Goal: Information Seeking & Learning: Learn about a topic

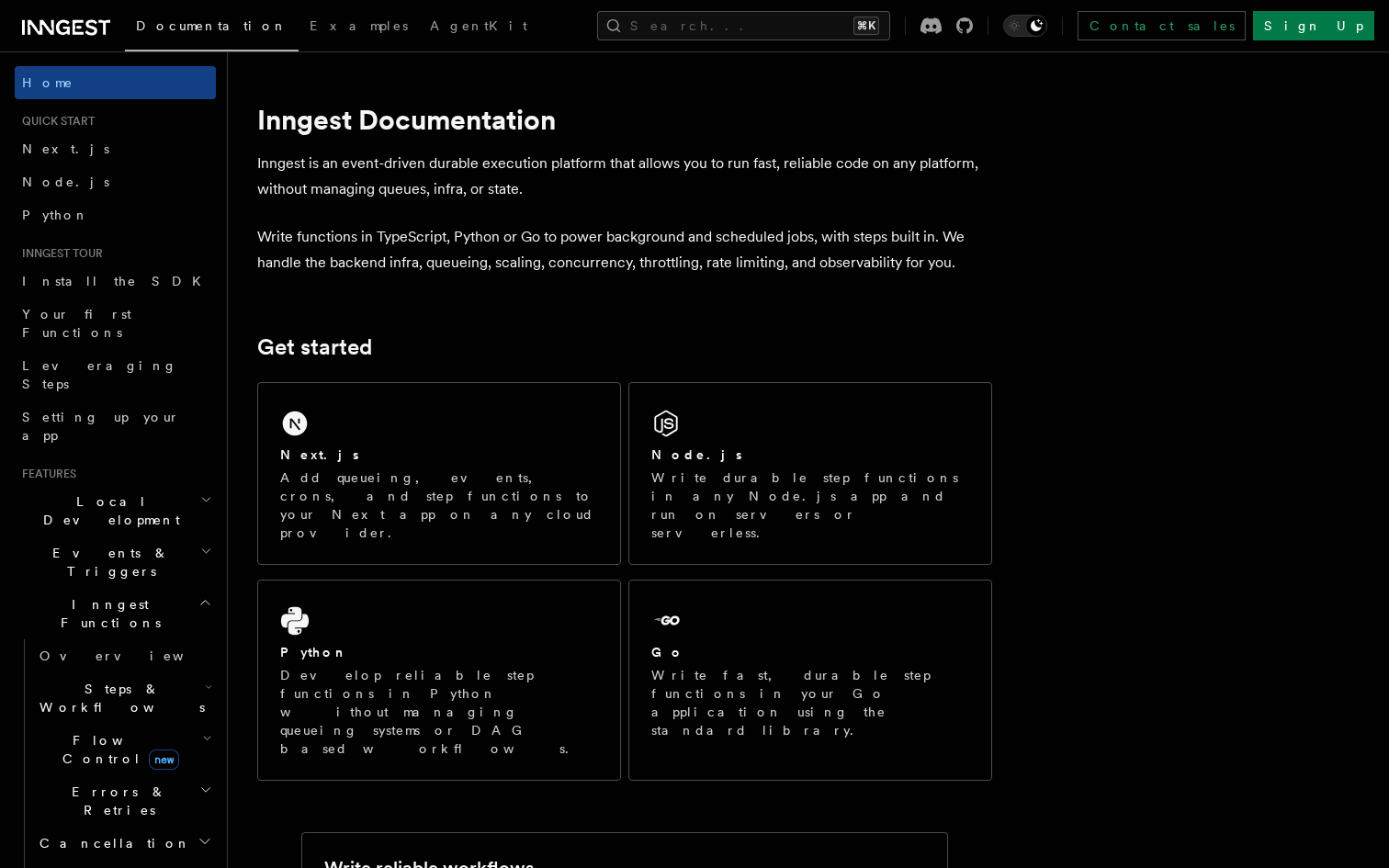
click at [795, 265] on p "Write functions in TypeScript, Python or Go to power background and scheduled j…" at bounding box center [624, 249] width 734 height 51
click at [430, 23] on span "AgentKit" at bounding box center [478, 25] width 97 height 15
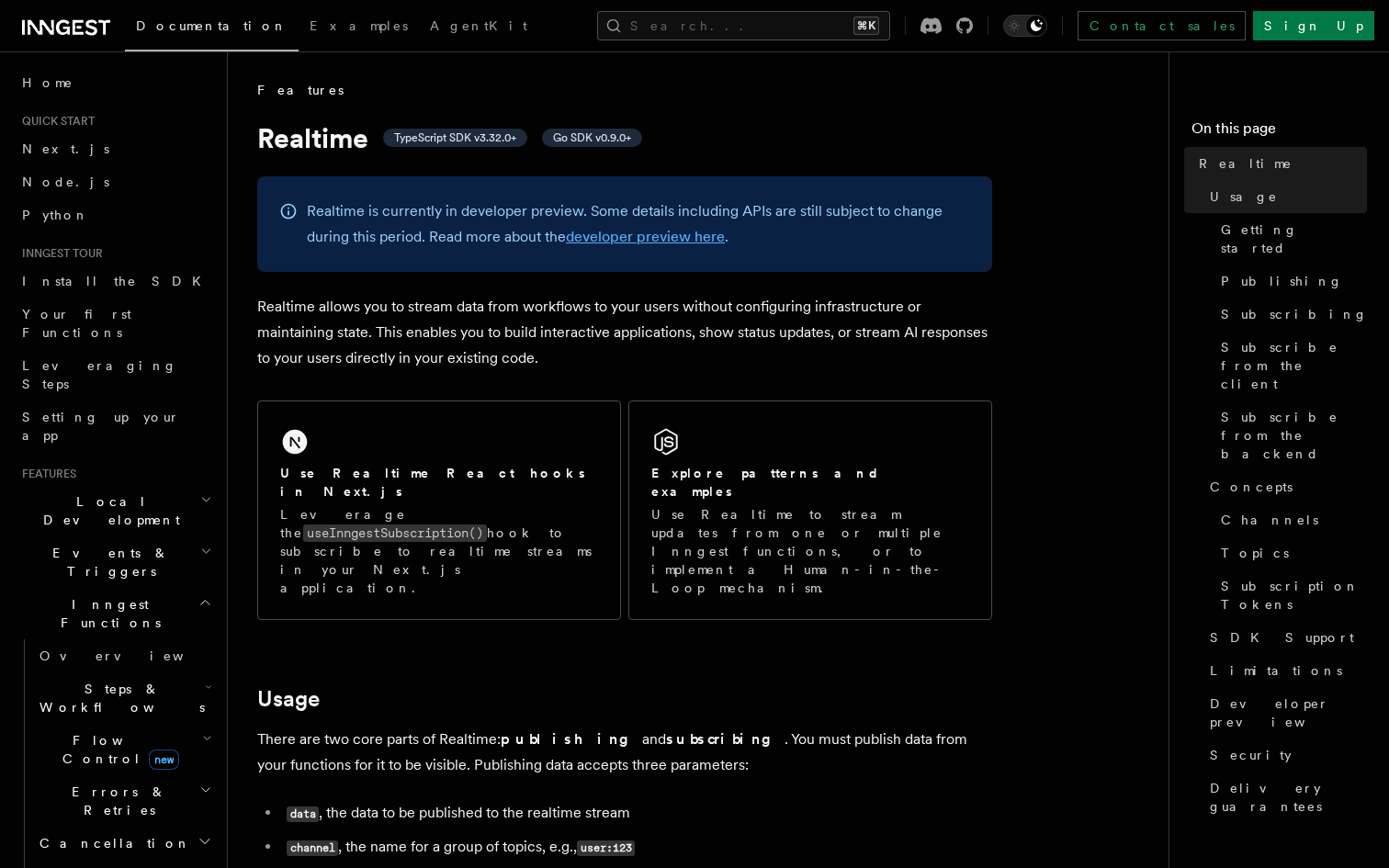
click at [624, 237] on link "developer preview here" at bounding box center [645, 236] width 159 height 17
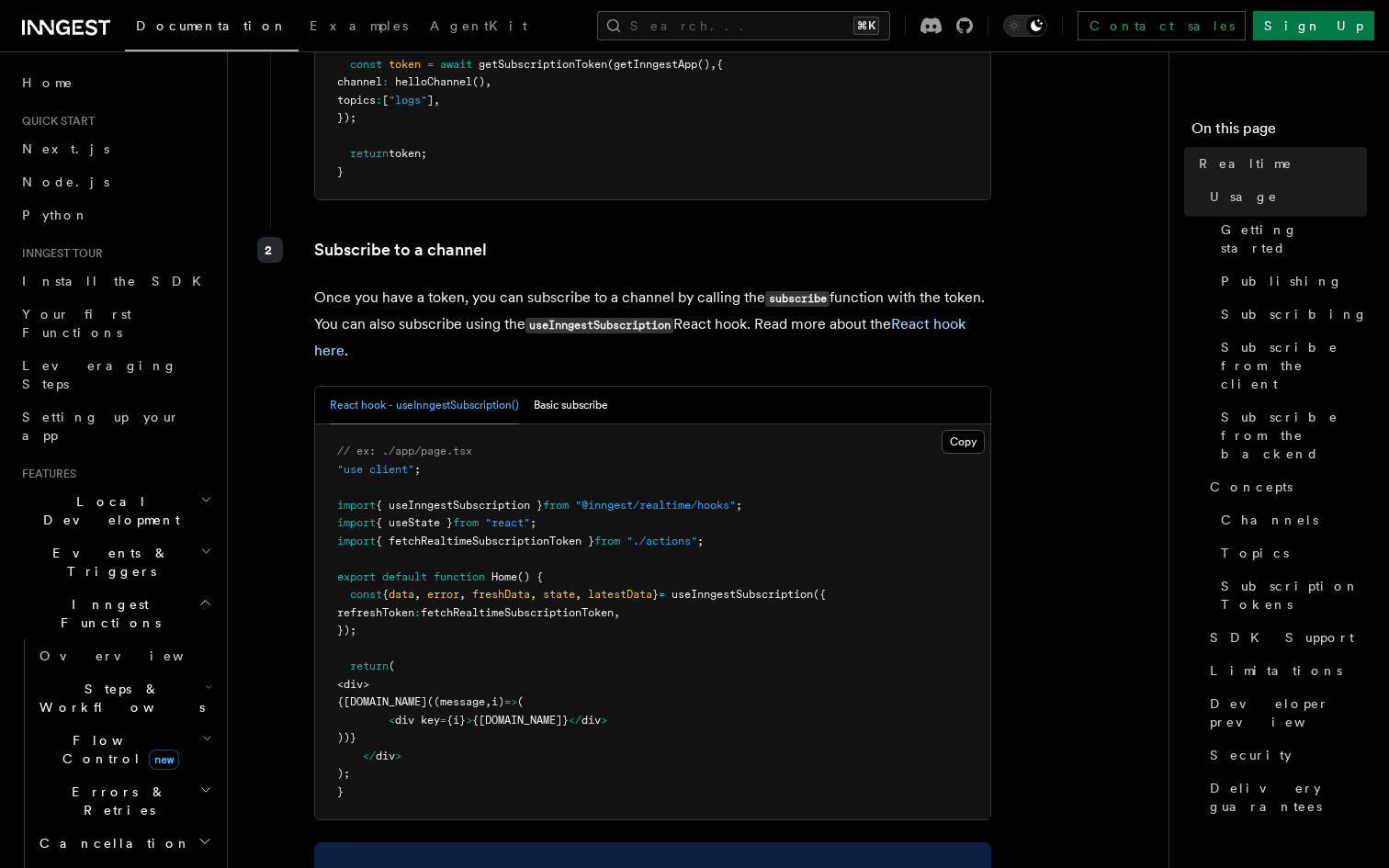
click at [624, 285] on div "1 Create a subscription token Subscription tokens should be created on the serv…" at bounding box center [624, 354] width 734 height 1471
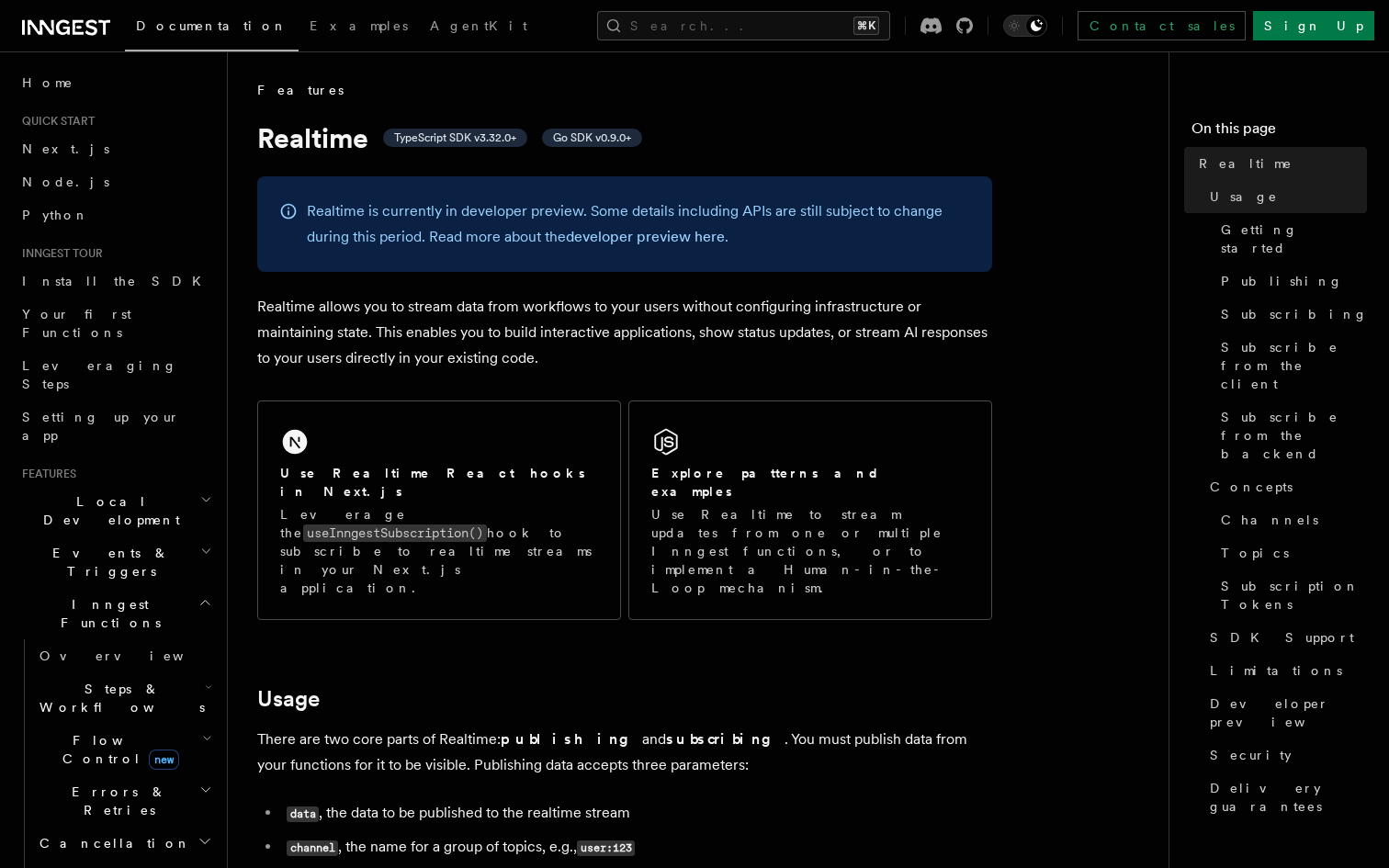
click at [655, 318] on p "Realtime allows you to stream data from workflows to your users without configu…" at bounding box center [624, 332] width 734 height 78
click at [655, 319] on p "Realtime allows you to stream data from workflows to your users without configu…" at bounding box center [624, 332] width 734 height 78
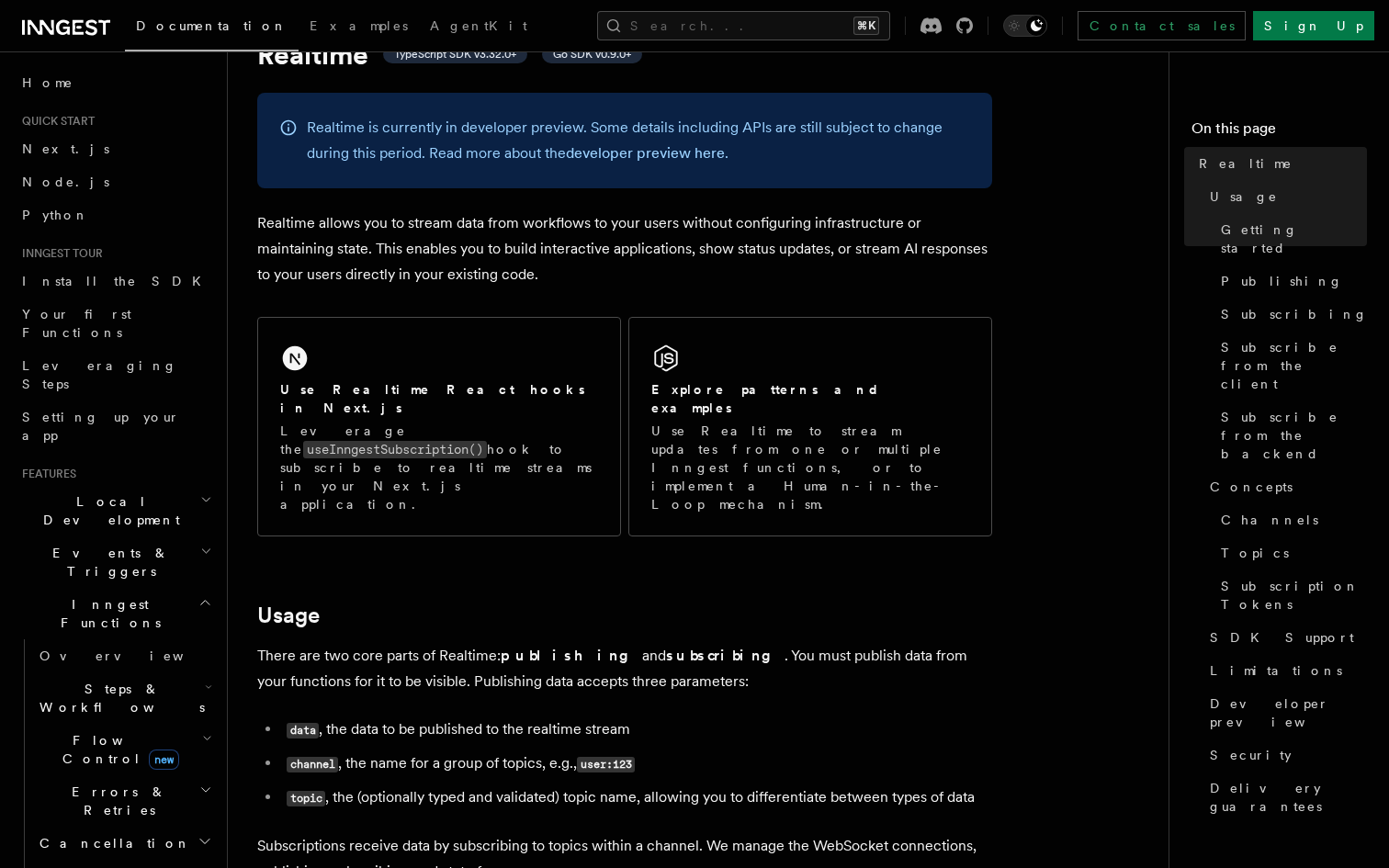
click at [673, 249] on p "Realtime allows you to stream data from workflows to your users without configu…" at bounding box center [624, 249] width 734 height 78
click at [674, 247] on p "Realtime allows you to stream data from workflows to your users without configu…" at bounding box center [624, 249] width 734 height 78
click at [670, 235] on p "Realtime allows you to stream data from workflows to your users without configu…" at bounding box center [624, 249] width 734 height 78
click at [670, 232] on p "Realtime allows you to stream data from workflows to your users without configu…" at bounding box center [624, 249] width 734 height 78
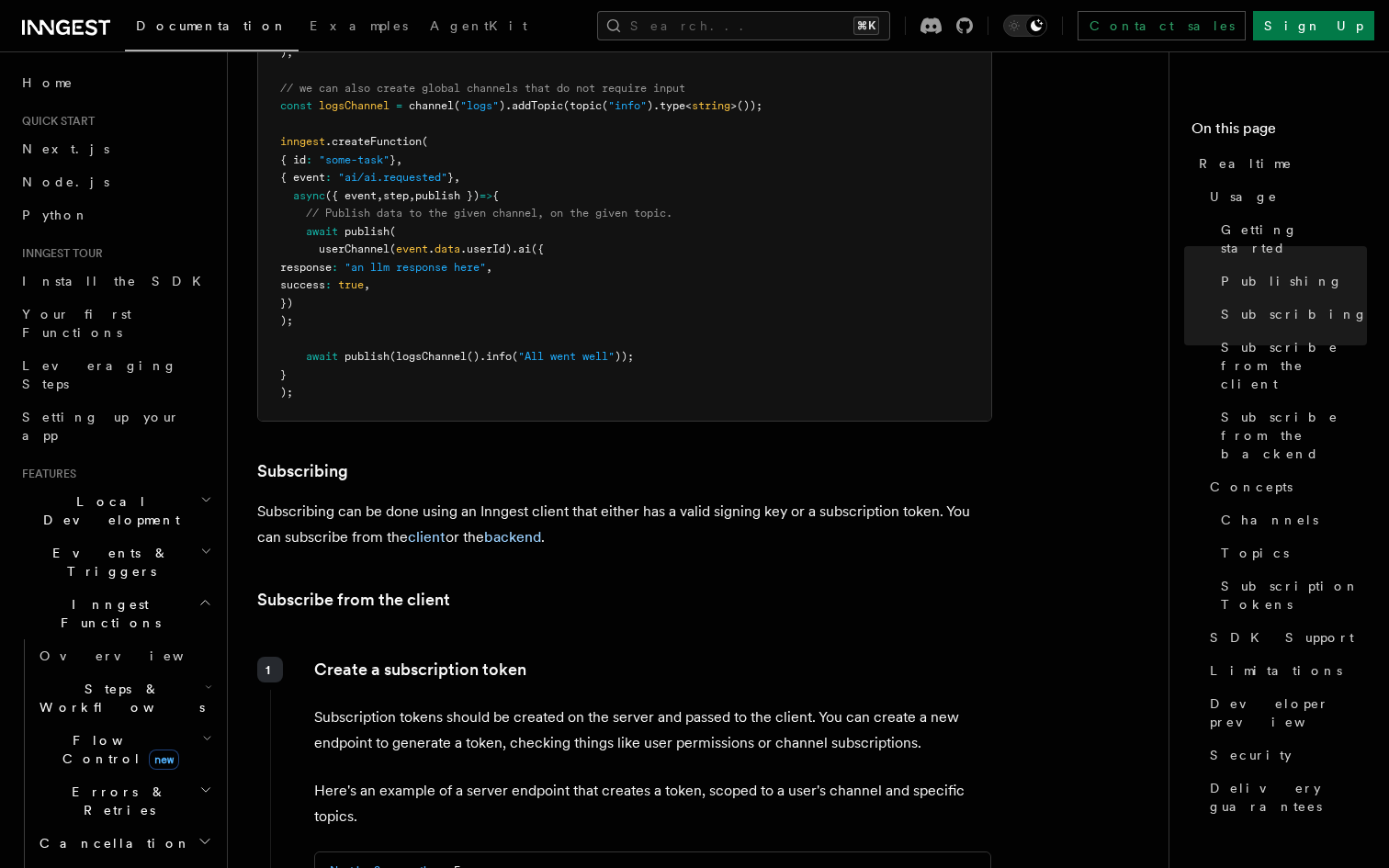
click at [670, 208] on pre "import { Inngest } from "inngest" ; import { realtimeMiddleware , channel , top…" at bounding box center [624, 44] width 733 height 753
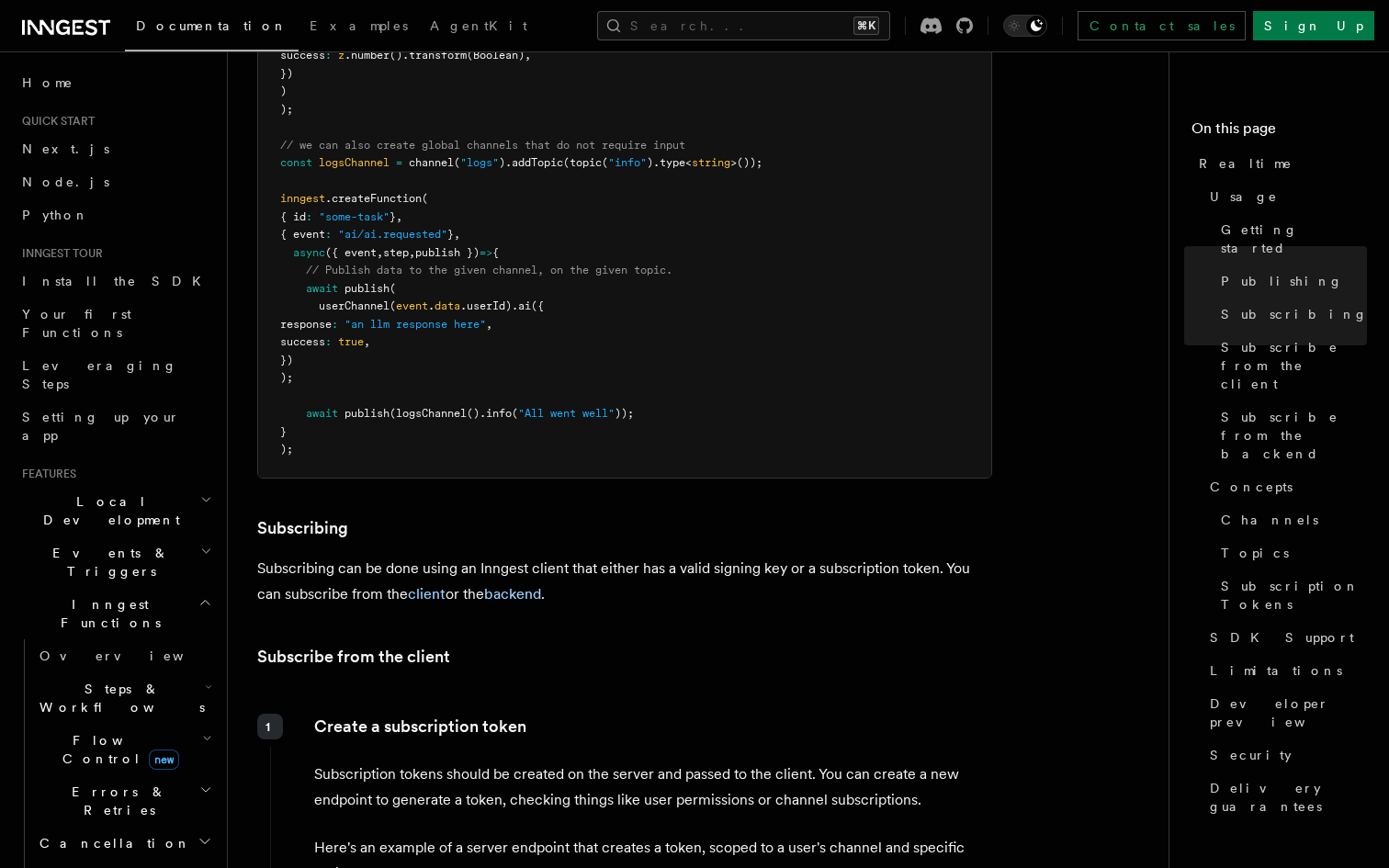
scroll to position [1604, 0]
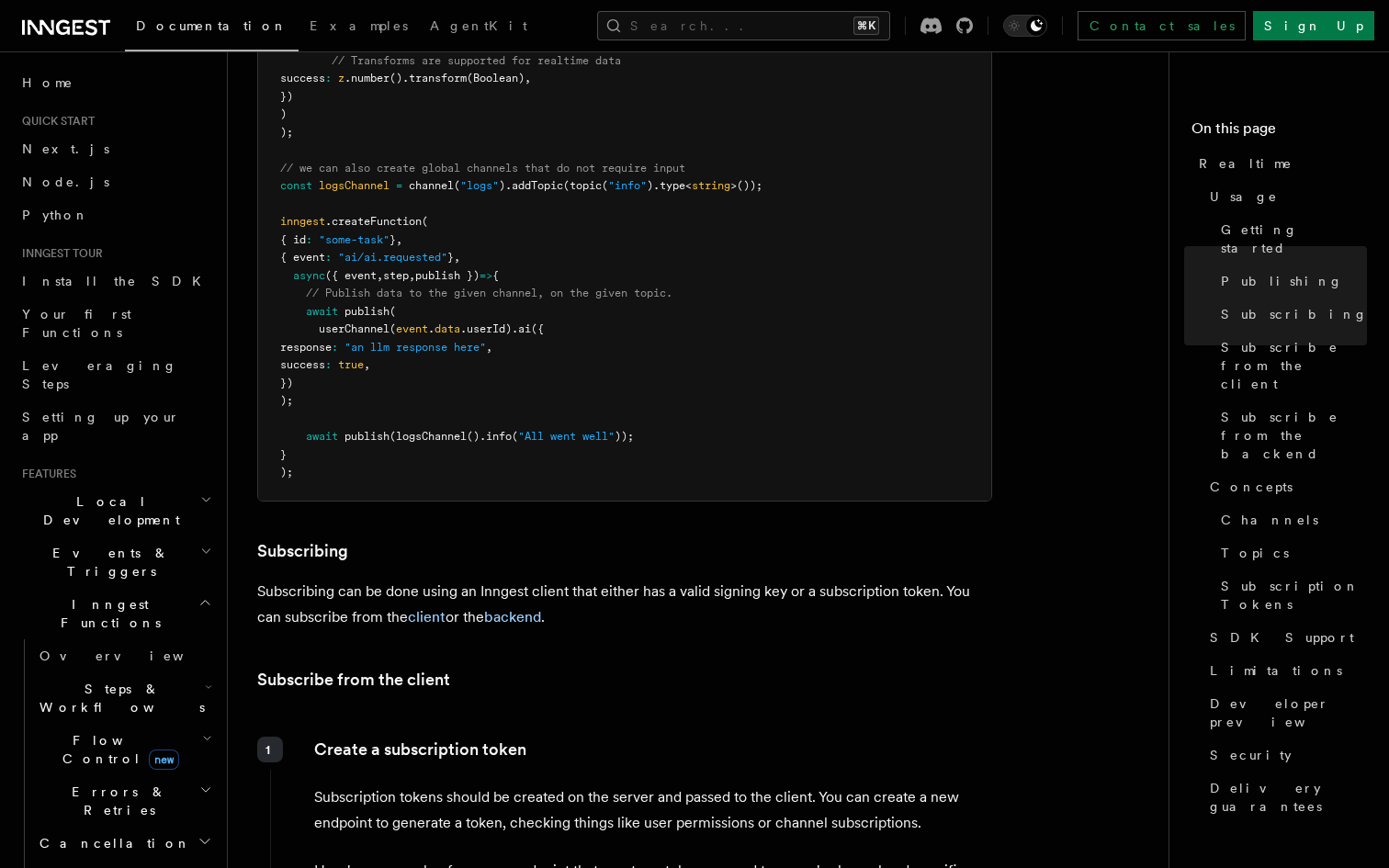
click at [664, 223] on pre "import { Inngest } from "inngest" ; import { realtimeMiddleware , channel , top…" at bounding box center [624, 123] width 733 height 753
click at [666, 192] on pre "import { Inngest } from "inngest" ; import { realtimeMiddleware , channel , top…" at bounding box center [624, 123] width 733 height 753
click at [667, 190] on pre "import { Inngest } from "inngest" ; import { realtimeMiddleware , channel , top…" at bounding box center [624, 123] width 733 height 753
click at [666, 174] on pre "import { Inngest } from "inngest" ; import { realtimeMiddleware , channel , top…" at bounding box center [624, 123] width 733 height 753
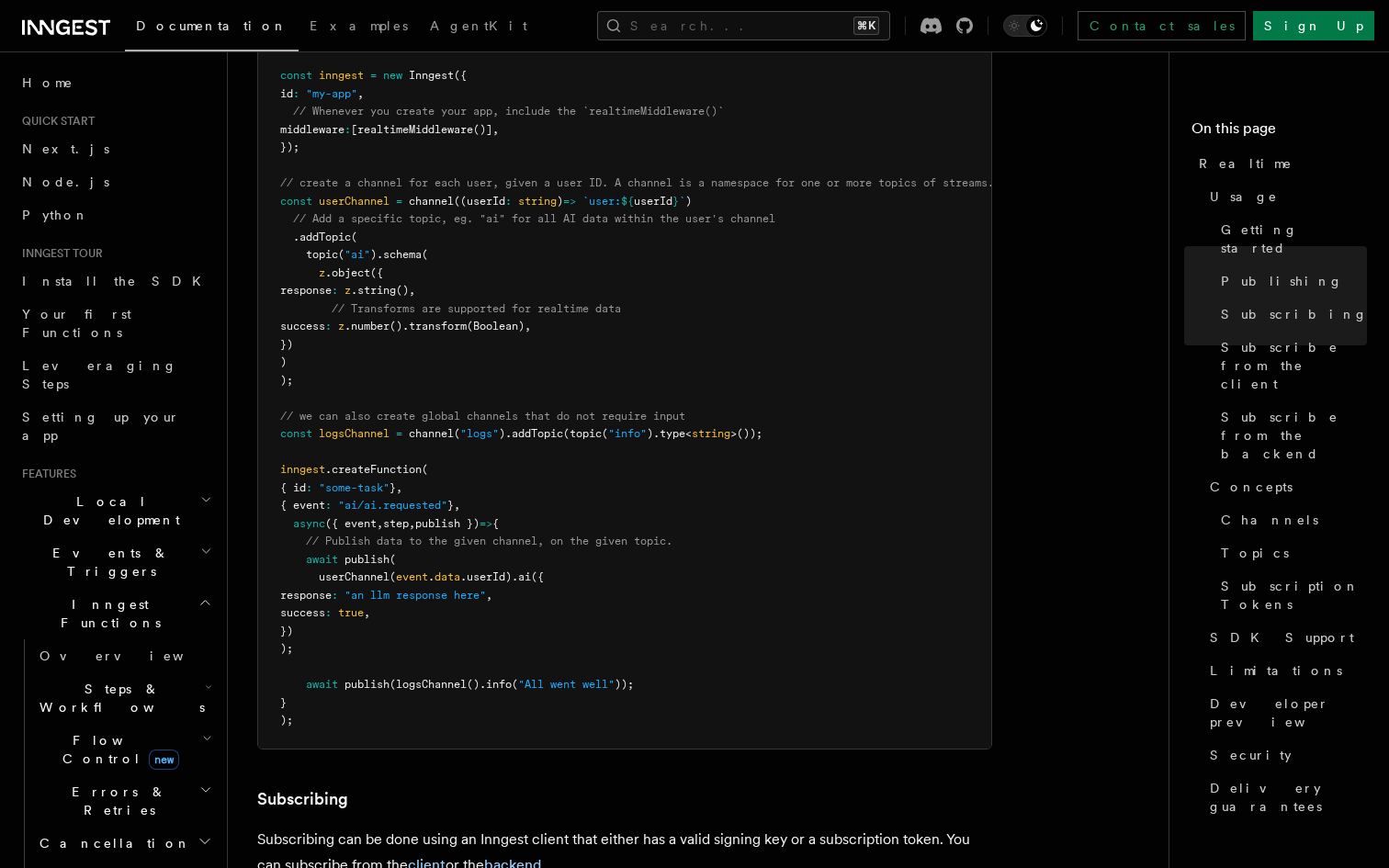
click at [675, 233] on pre "import { Inngest } from "inngest" ; import { realtimeMiddleware , channel , top…" at bounding box center [624, 371] width 733 height 753
click at [669, 273] on pre "import { Inngest } from "inngest" ; import { realtimeMiddleware , channel , top…" at bounding box center [624, 371] width 733 height 753
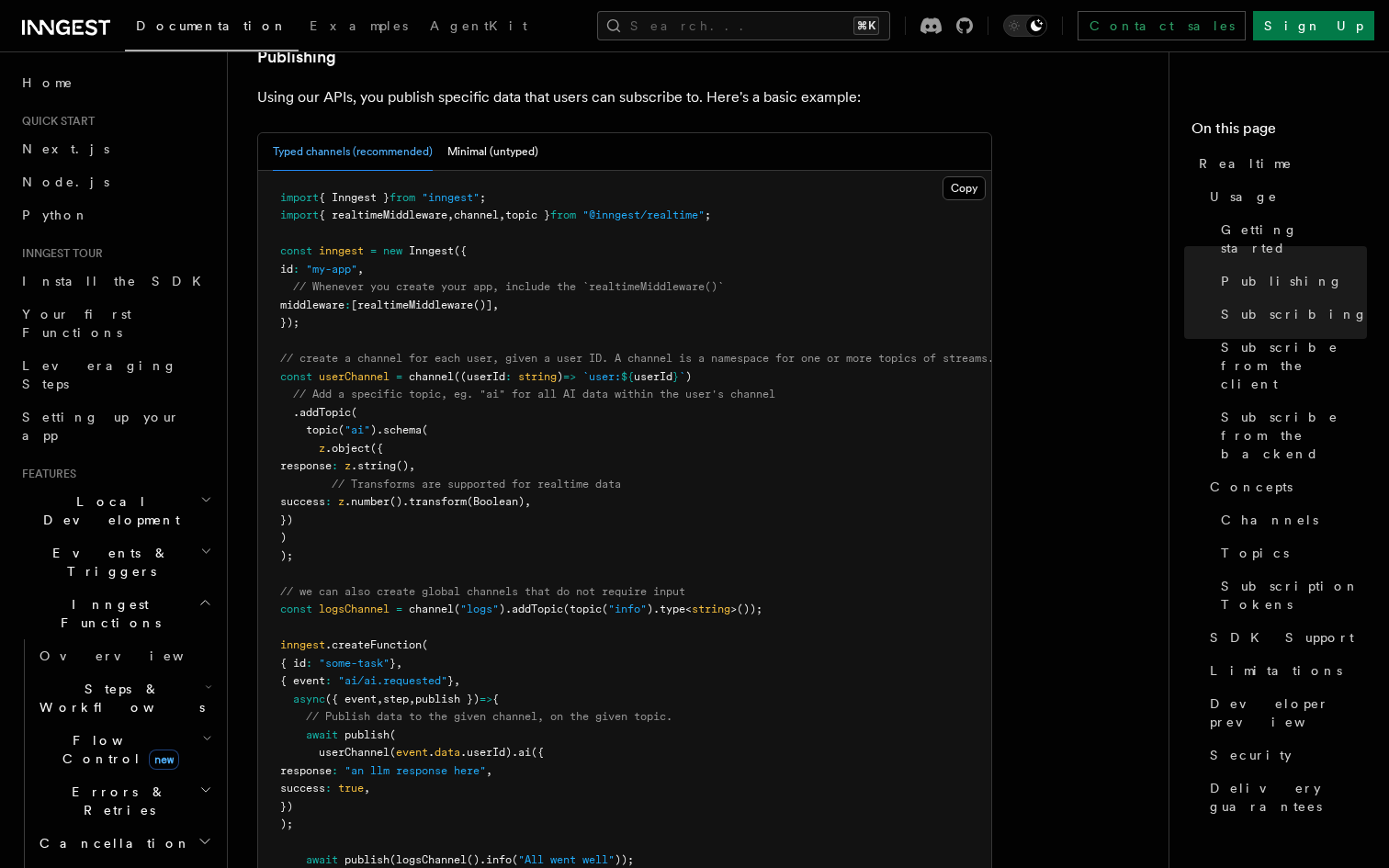
scroll to position [1101, 0]
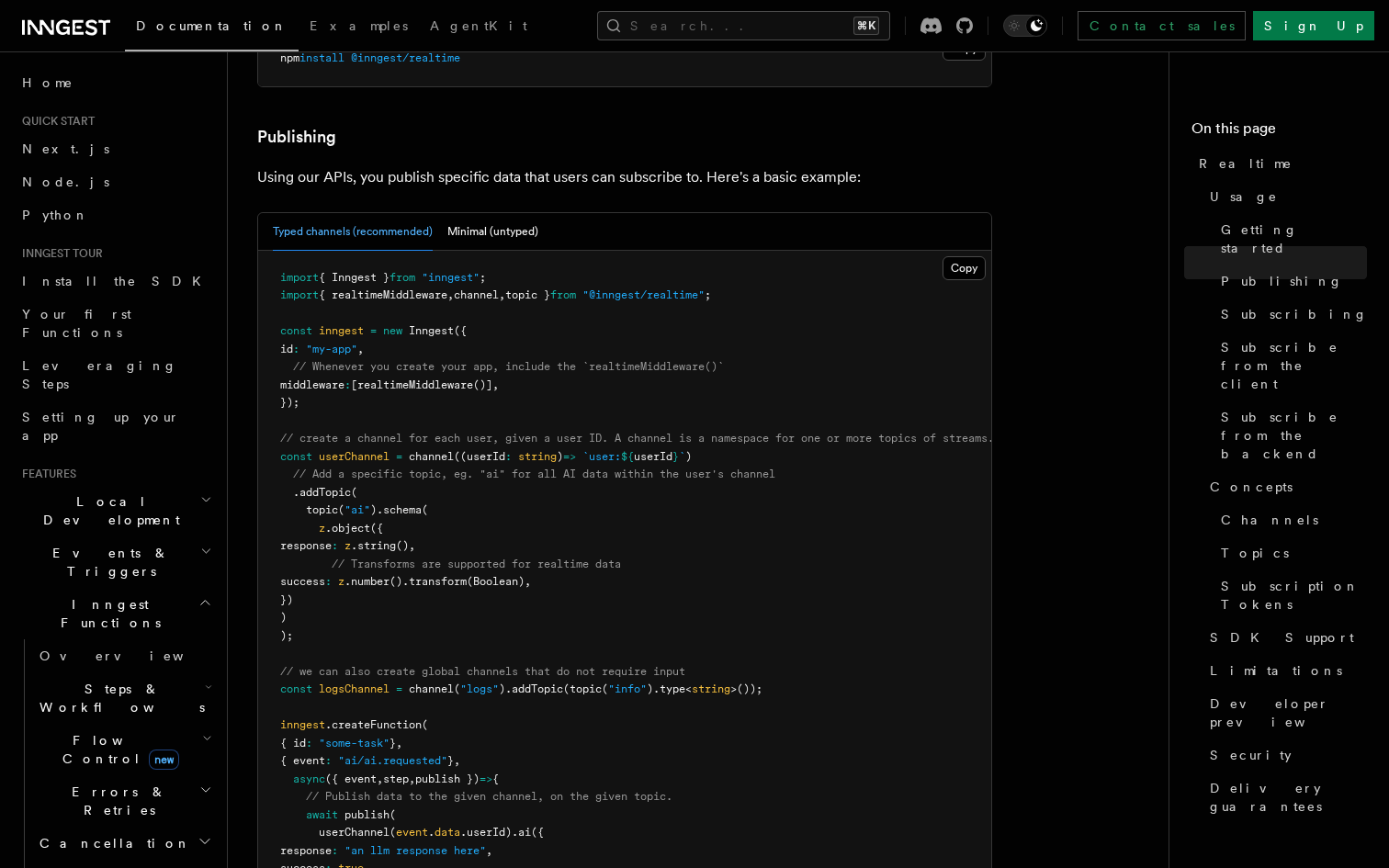
click at [675, 466] on pre "import { Inngest } from "inngest" ; import { realtimeMiddleware , channel , top…" at bounding box center [624, 627] width 733 height 753
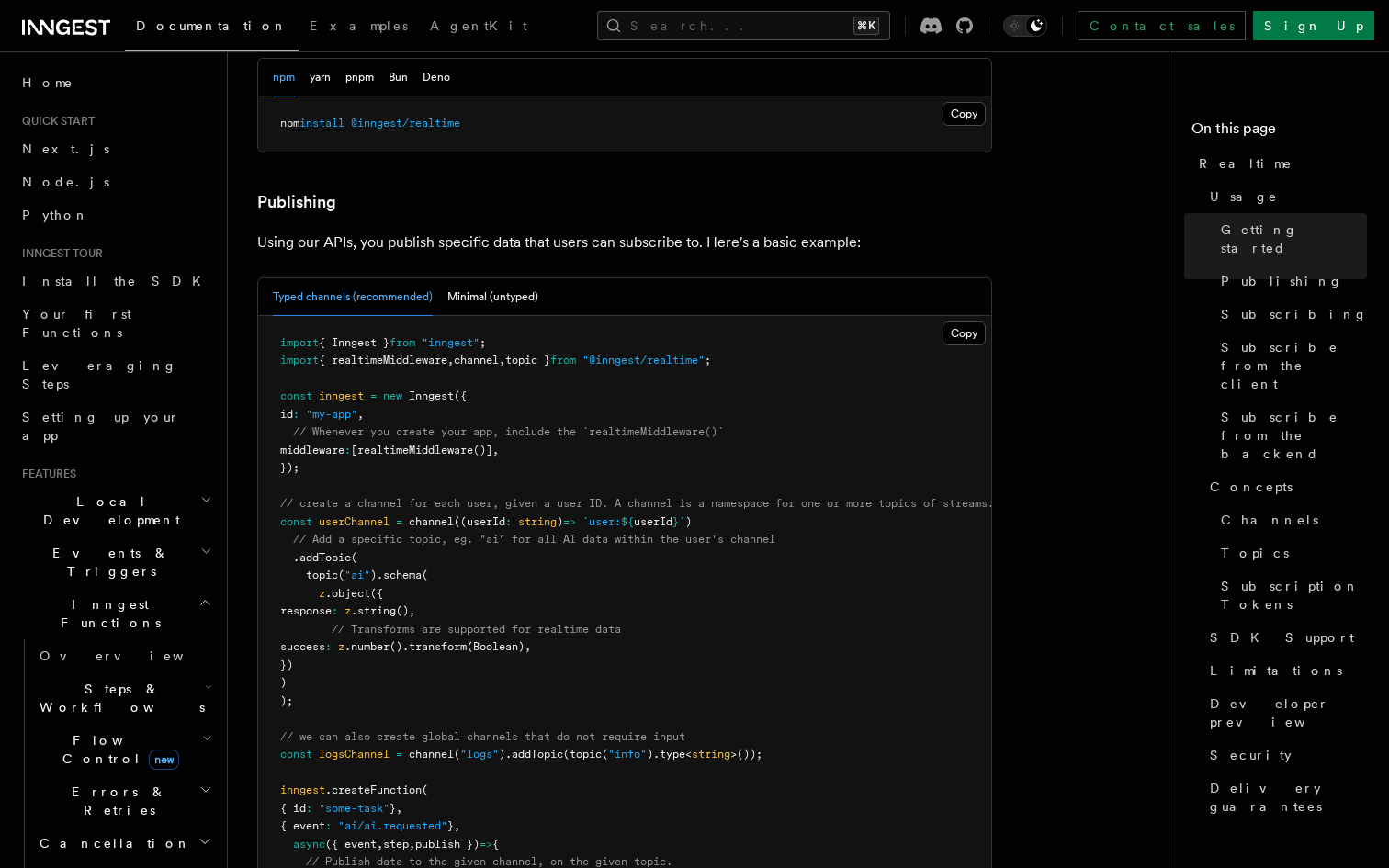
click at [672, 515] on span "userId" at bounding box center [653, 521] width 39 height 13
click at [674, 427] on pre "import { Inngest } from "inngest" ; import { realtimeMiddleware , channel , top…" at bounding box center [624, 692] width 733 height 753
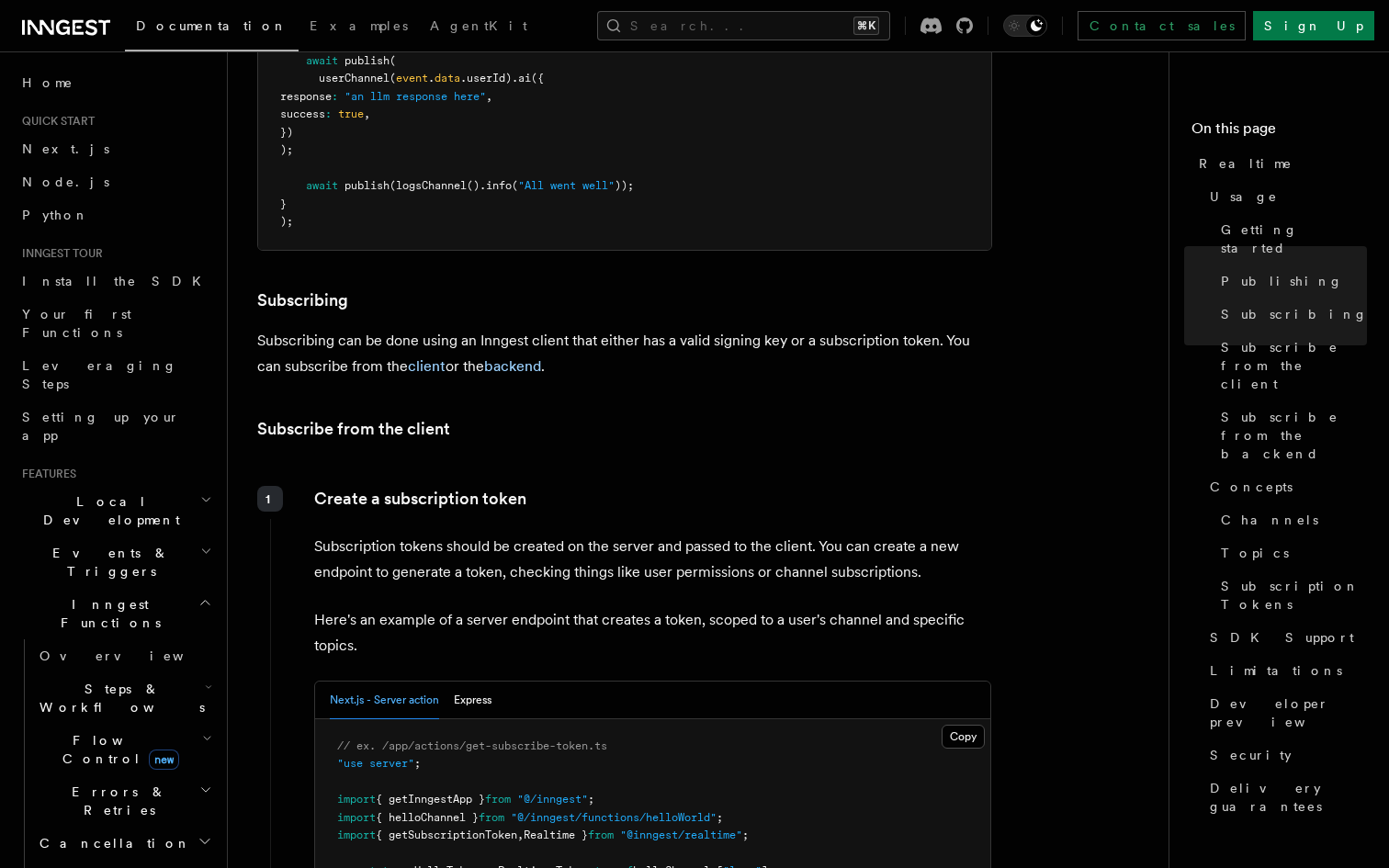
click at [674, 479] on div "Create a subscription token Subscription tokens should be created on the server…" at bounding box center [631, 781] width 722 height 605
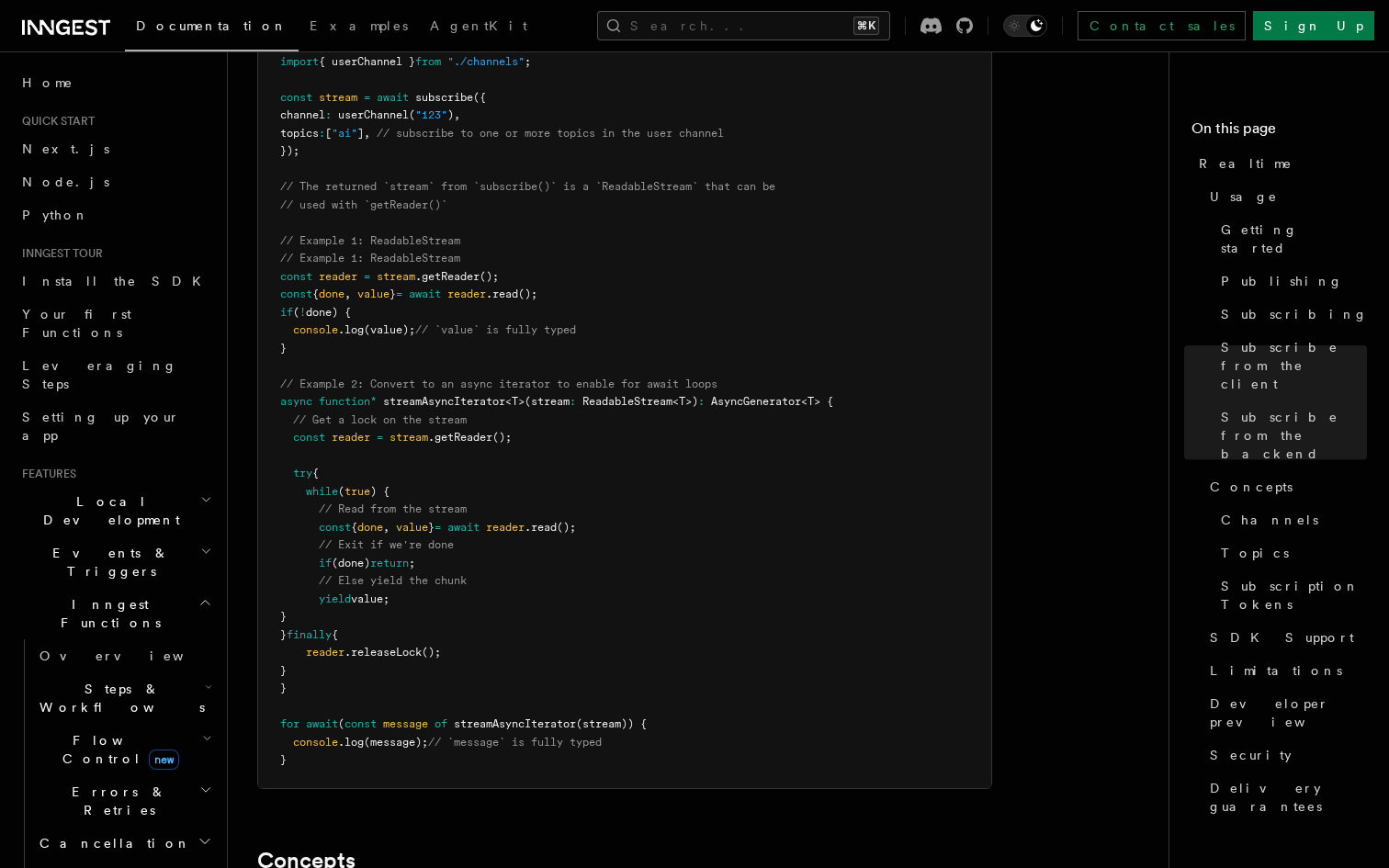
scroll to position [3952, 0]
click at [674, 427] on pre "import { subscribe } from "@inngest/realtime" ; import { userChannel } from "./…" at bounding box center [624, 401] width 733 height 771
click at [673, 434] on pre "import { subscribe } from "@inngest/realtime" ; import { userChannel } from "./…" at bounding box center [624, 401] width 733 height 771
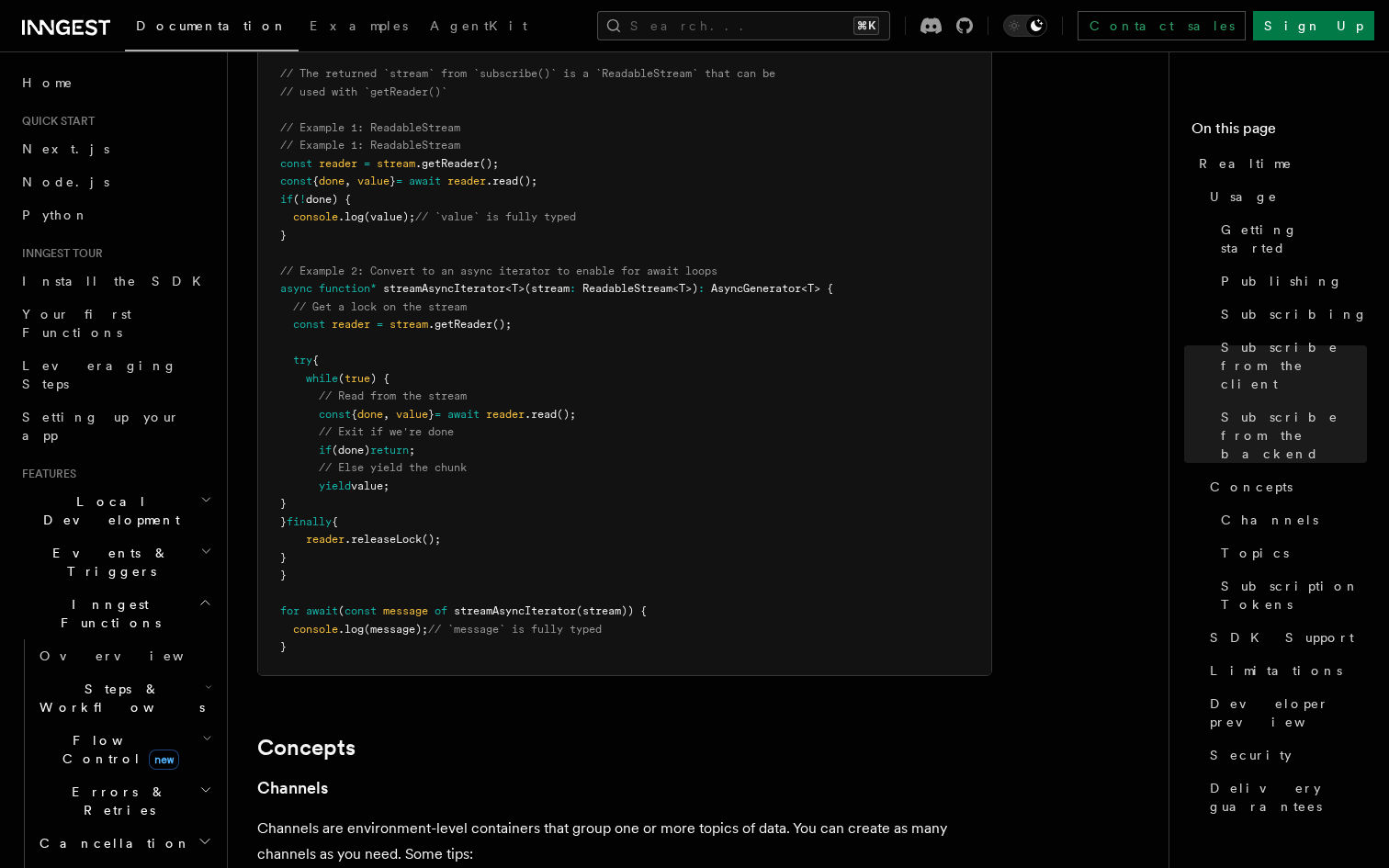
click at [592, 434] on pre "import { subscribe } from "@inngest/realtime" ; import { userChannel } from "./…" at bounding box center [624, 289] width 733 height 771
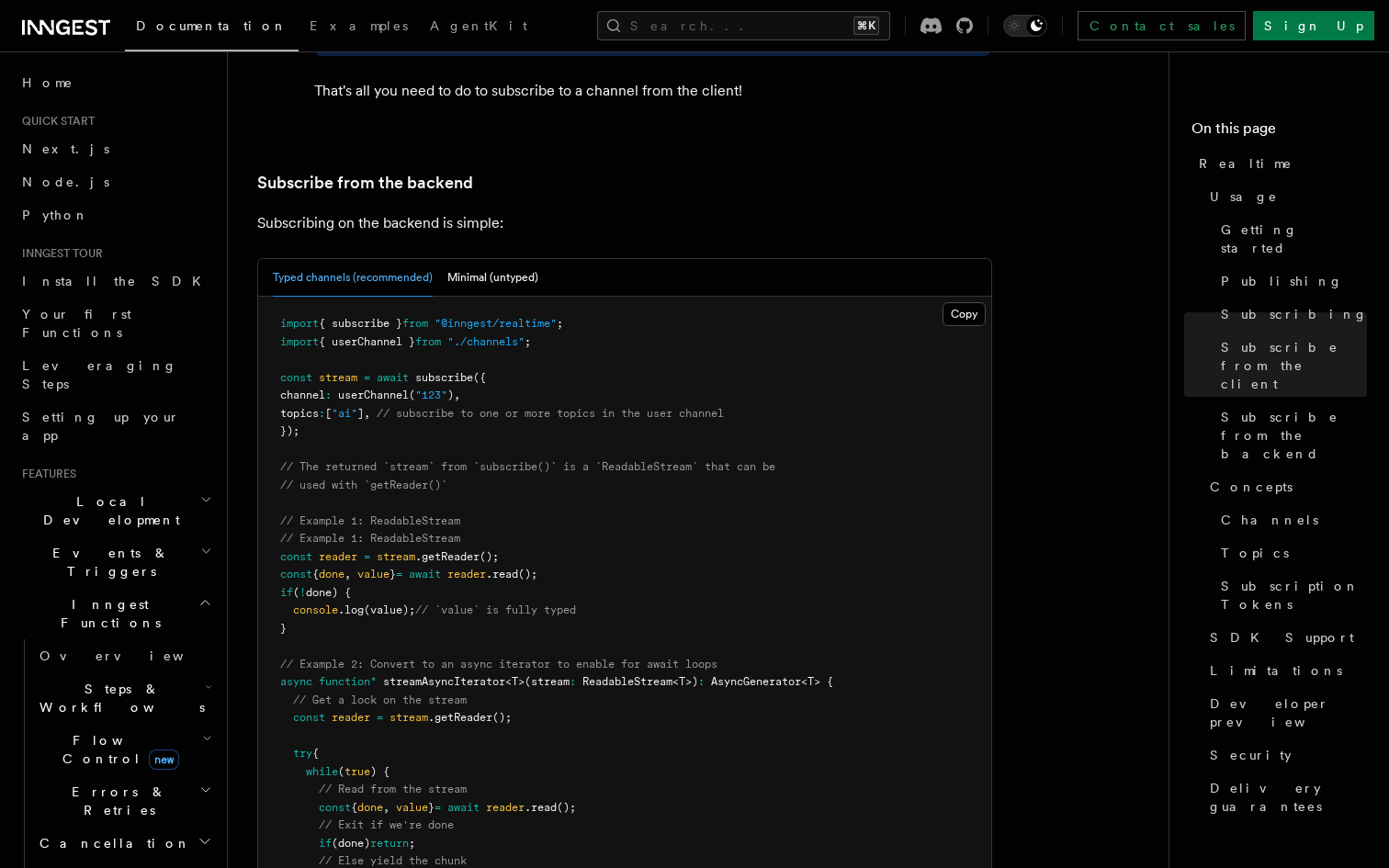
click at [644, 383] on pre "import { subscribe } from "@inngest/realtime" ; import { userChannel } from "./…" at bounding box center [624, 682] width 733 height 771
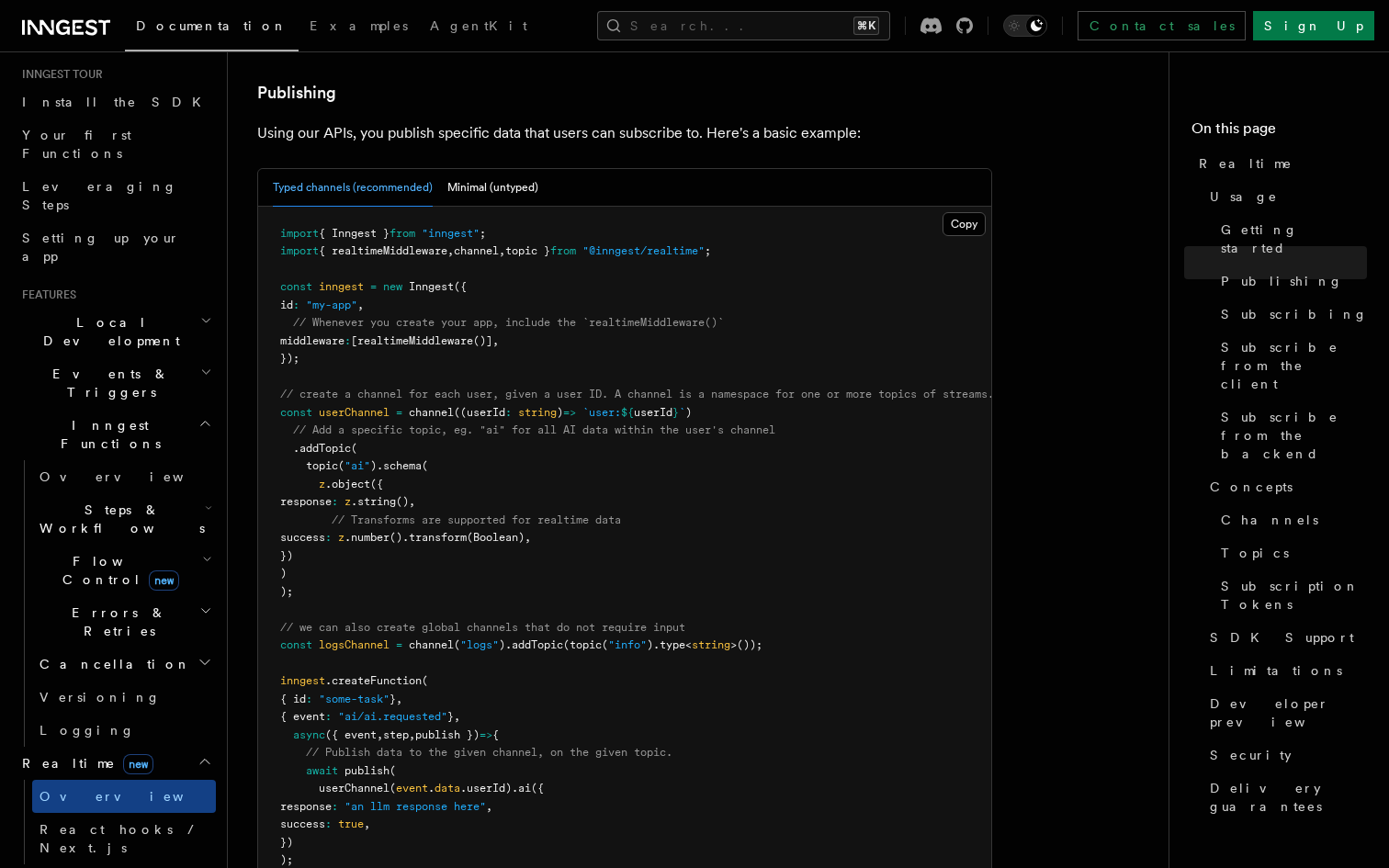
scroll to position [199, 0]
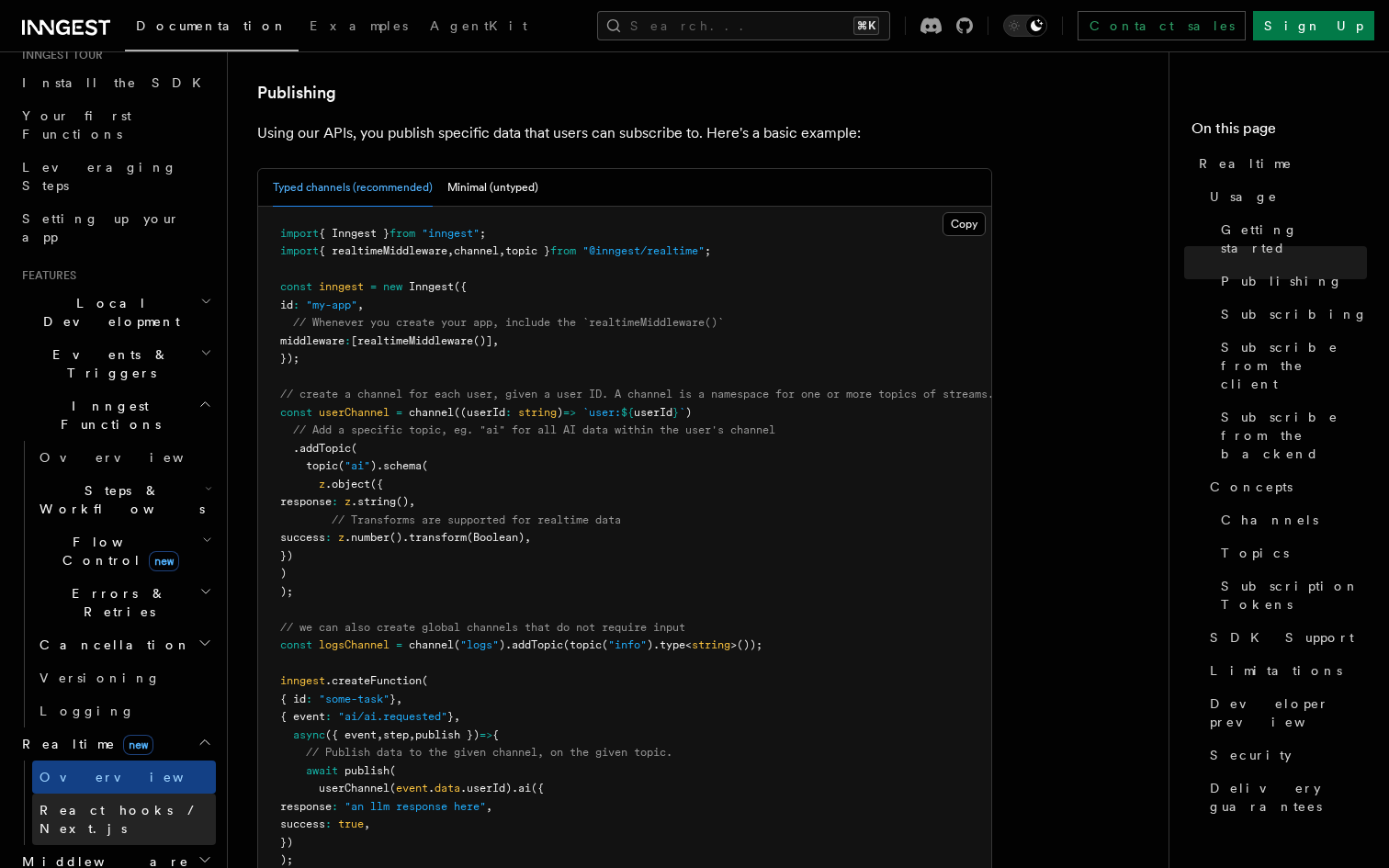
click at [99, 803] on span "React hooks / Next.js" at bounding box center [121, 820] width 163 height 33
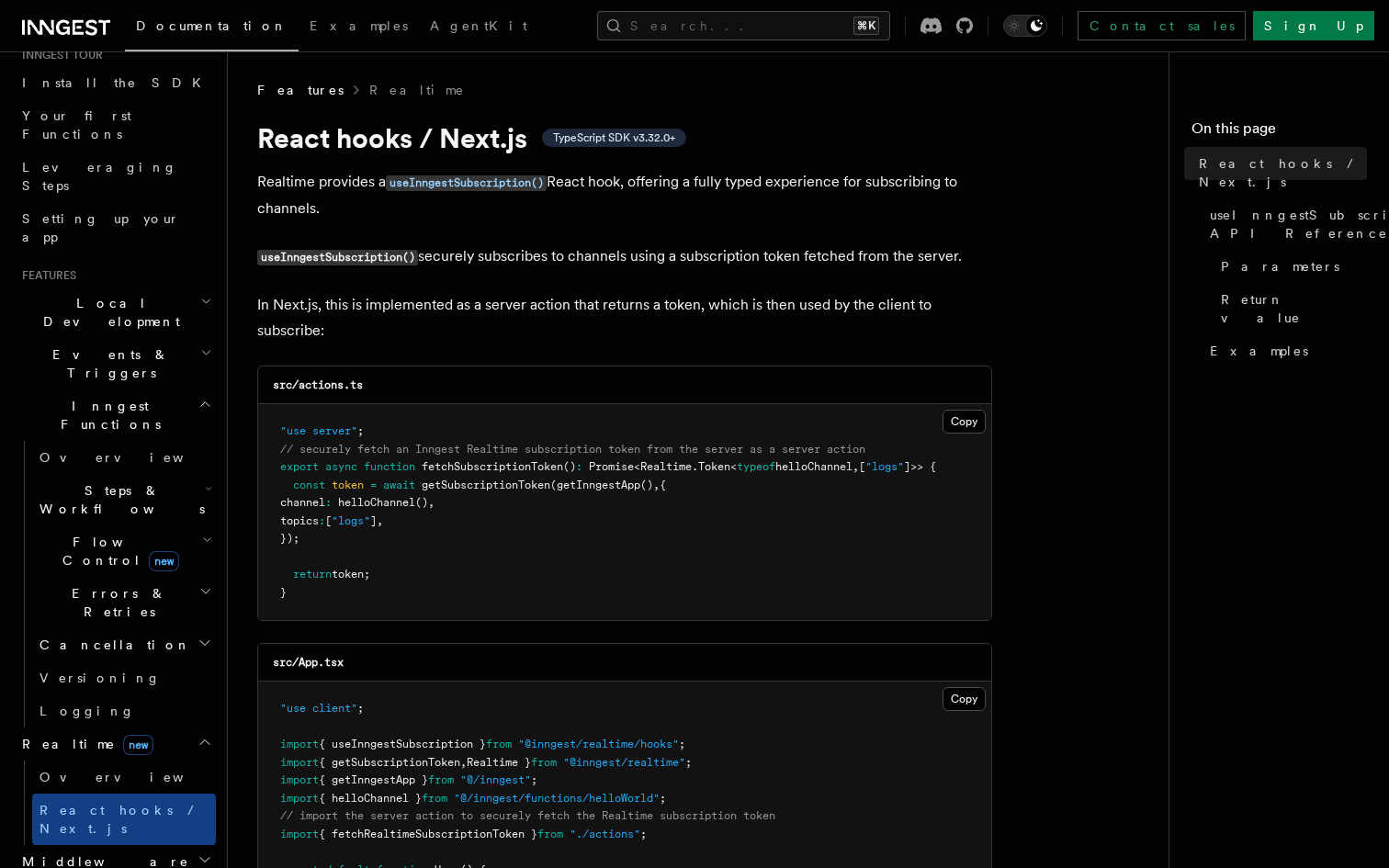
click at [319, 620] on pre ""use server" ; // securely fetch an Inngest Realtime subscription token from th…" at bounding box center [624, 512] width 733 height 216
click at [416, 501] on span "helloChannel" at bounding box center [377, 502] width 77 height 13
click at [539, 521] on pre ""use server" ; // securely fetch an Inngest Realtime subscription token from th…" at bounding box center [624, 512] width 733 height 216
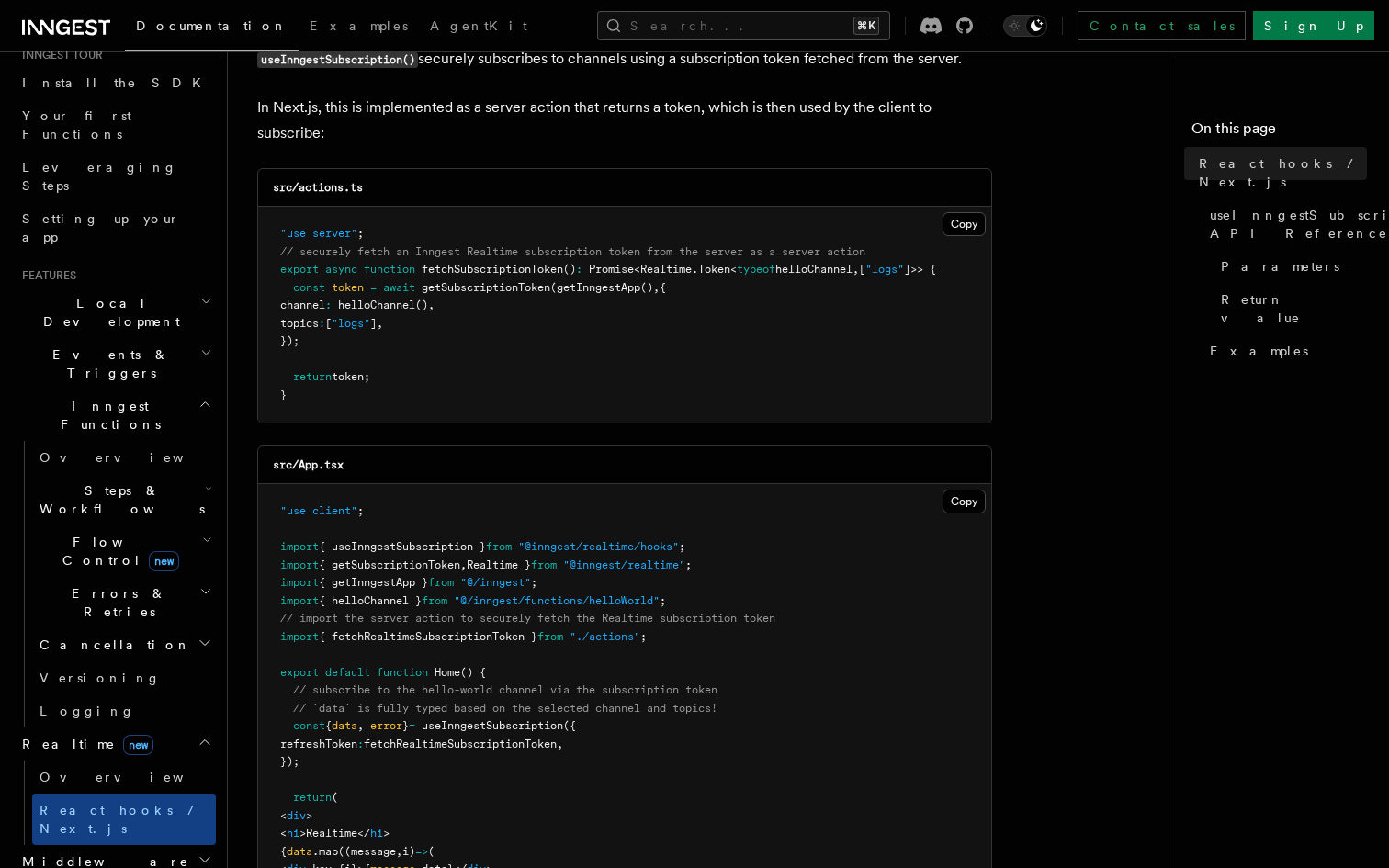
scroll to position [225, 0]
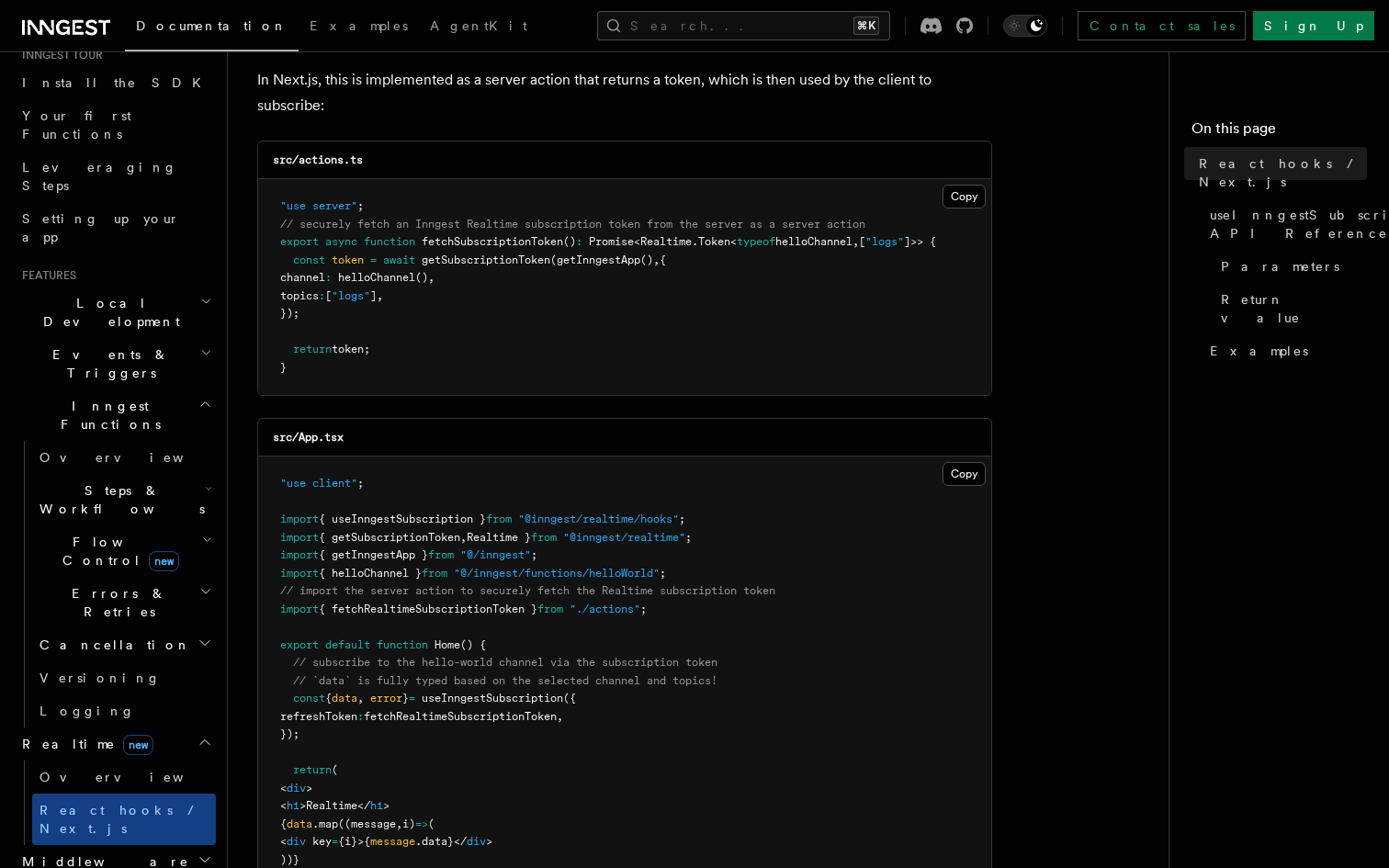
click at [660, 579] on span ""@/inngest/functions/helloWorld"" at bounding box center [556, 573] width 205 height 13
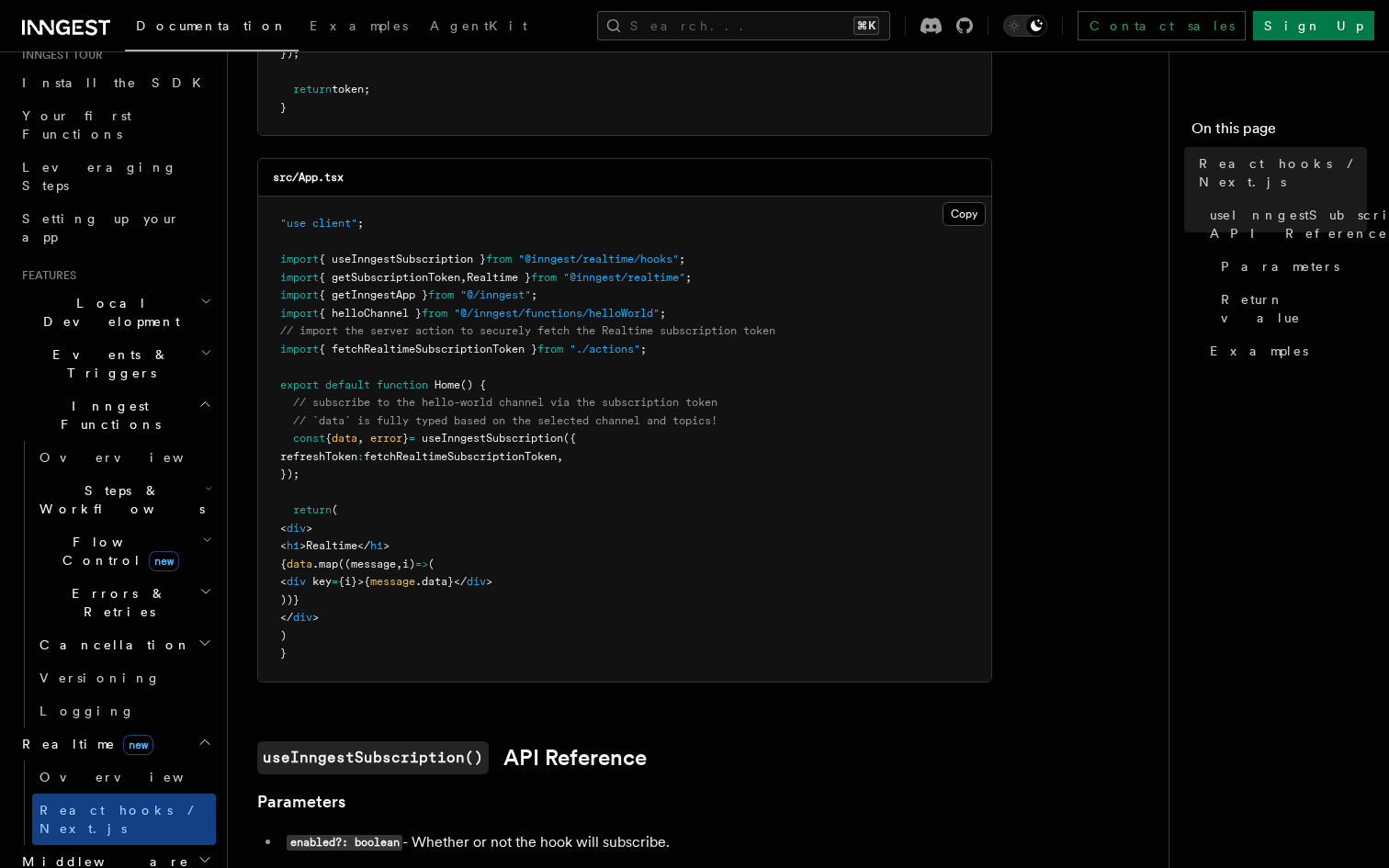
scroll to position [498, 0]
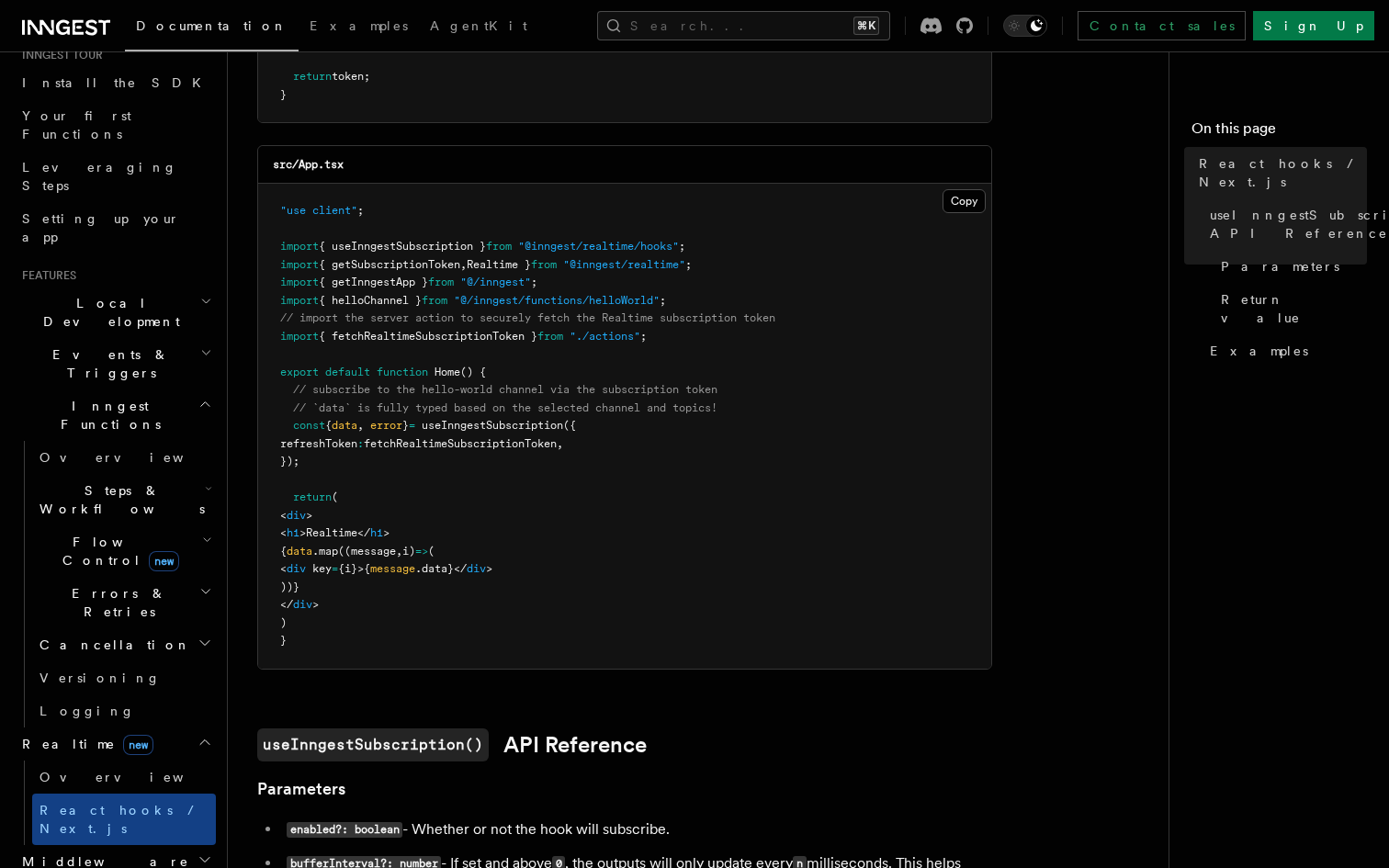
click at [605, 458] on pre ""use client" ; import { useInngestSubscription } from "@inngest/realtime/hooks"…" at bounding box center [624, 426] width 733 height 485
click at [588, 484] on pre ""use client" ; import { useInngestSubscription } from "@inngest/realtime/hooks"…" at bounding box center [624, 426] width 733 height 485
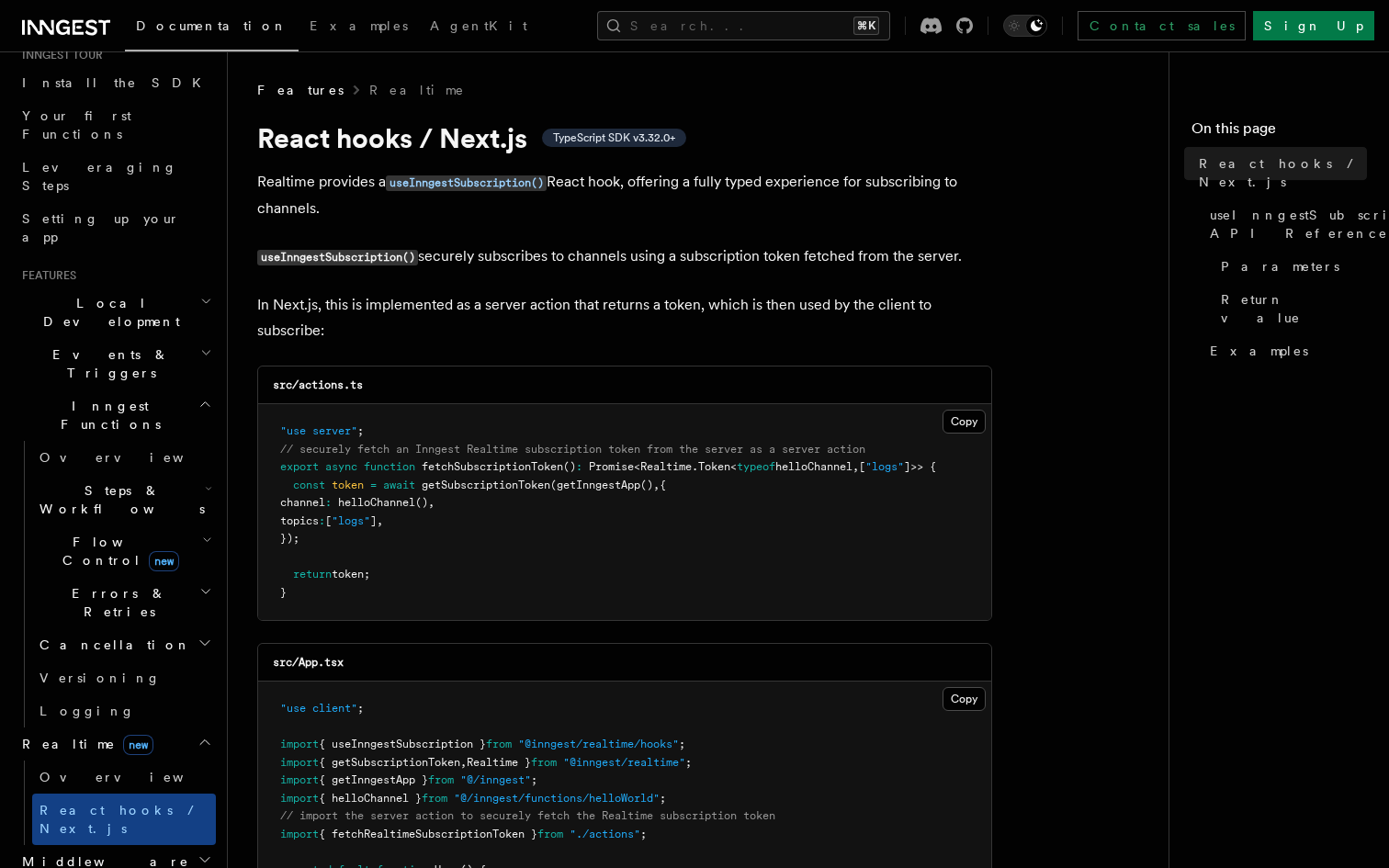
scroll to position [0, 0]
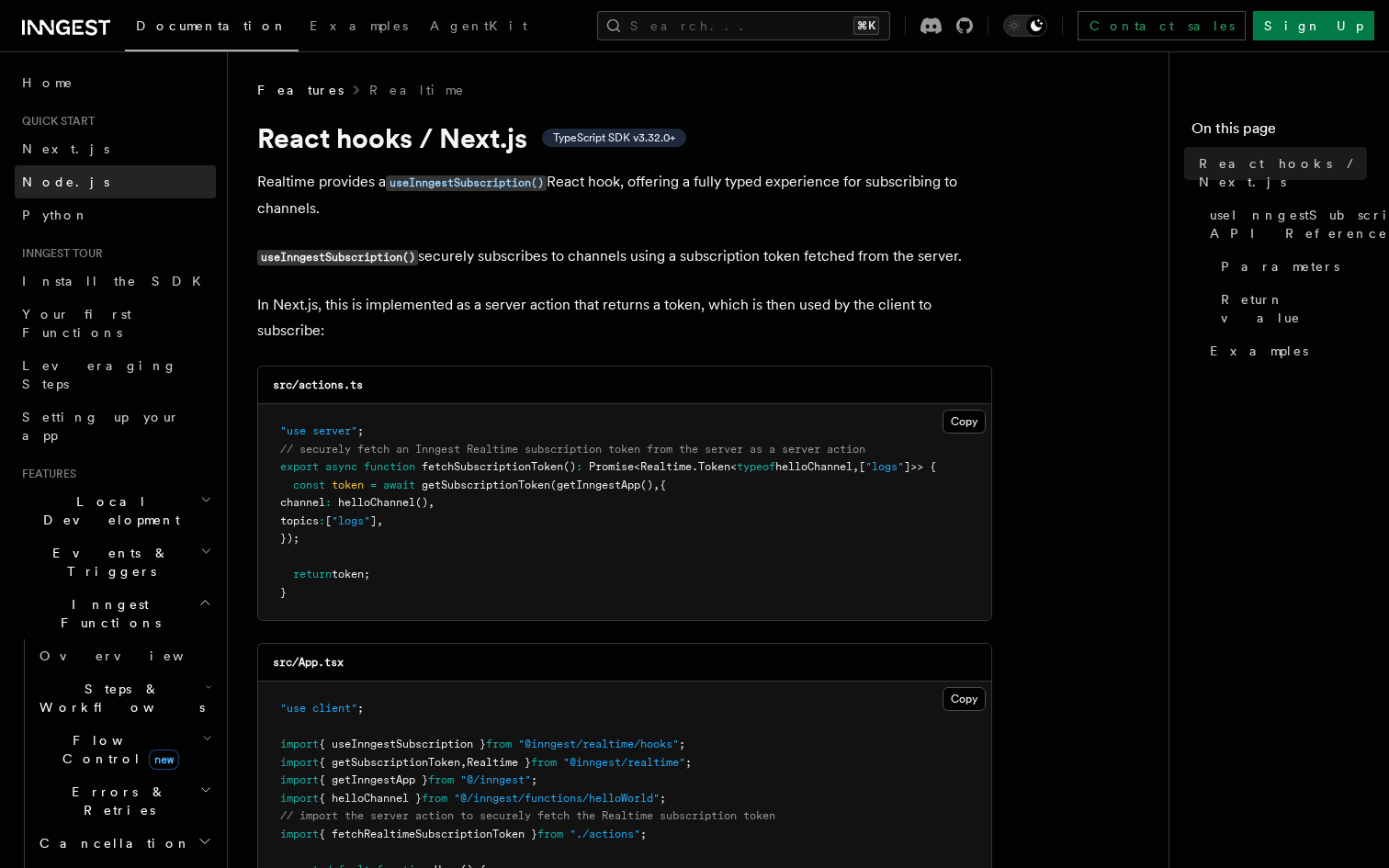
click at [62, 185] on span "Node.js" at bounding box center [66, 181] width 87 height 15
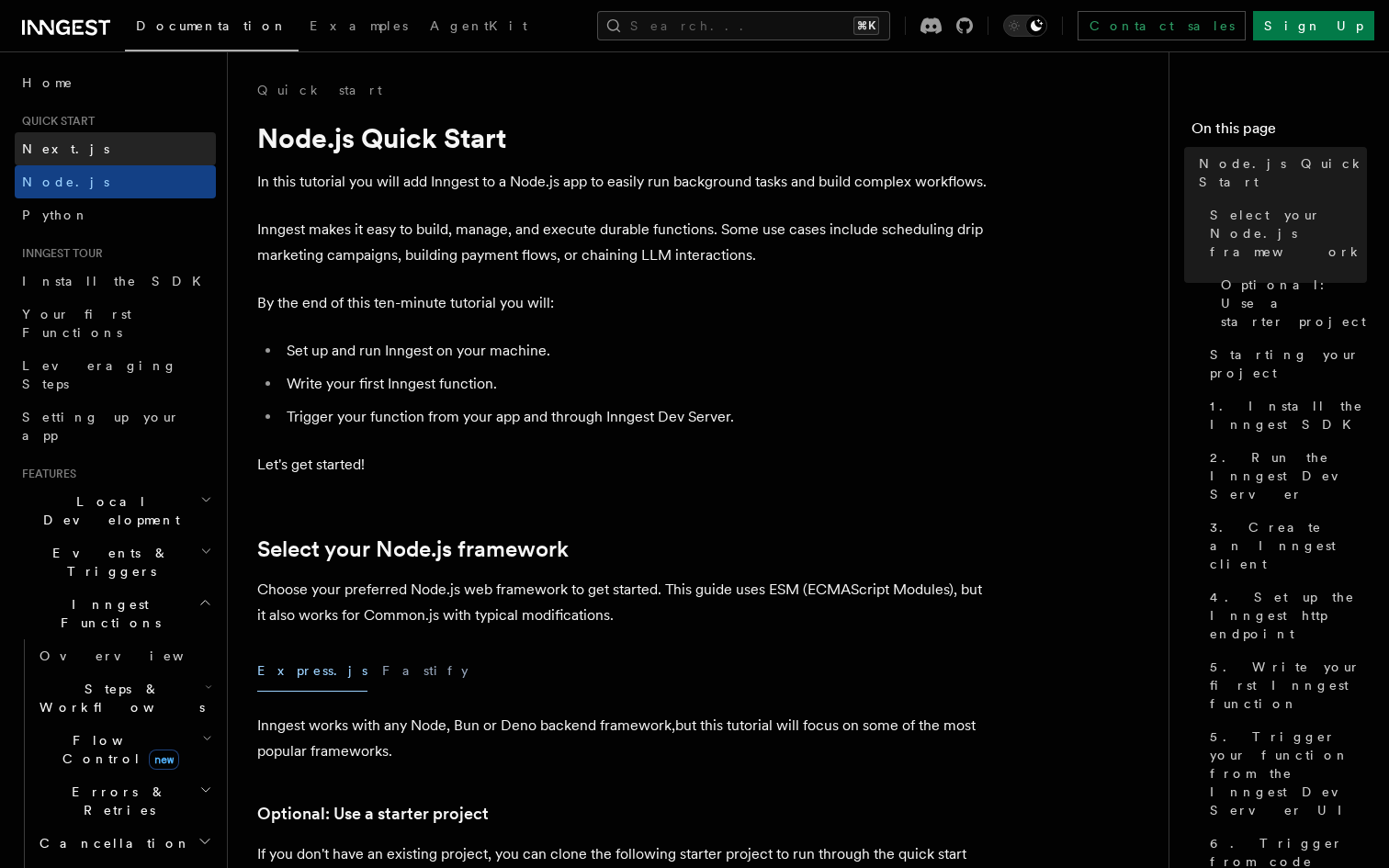
click at [51, 141] on span "Next.js" at bounding box center [66, 148] width 87 height 15
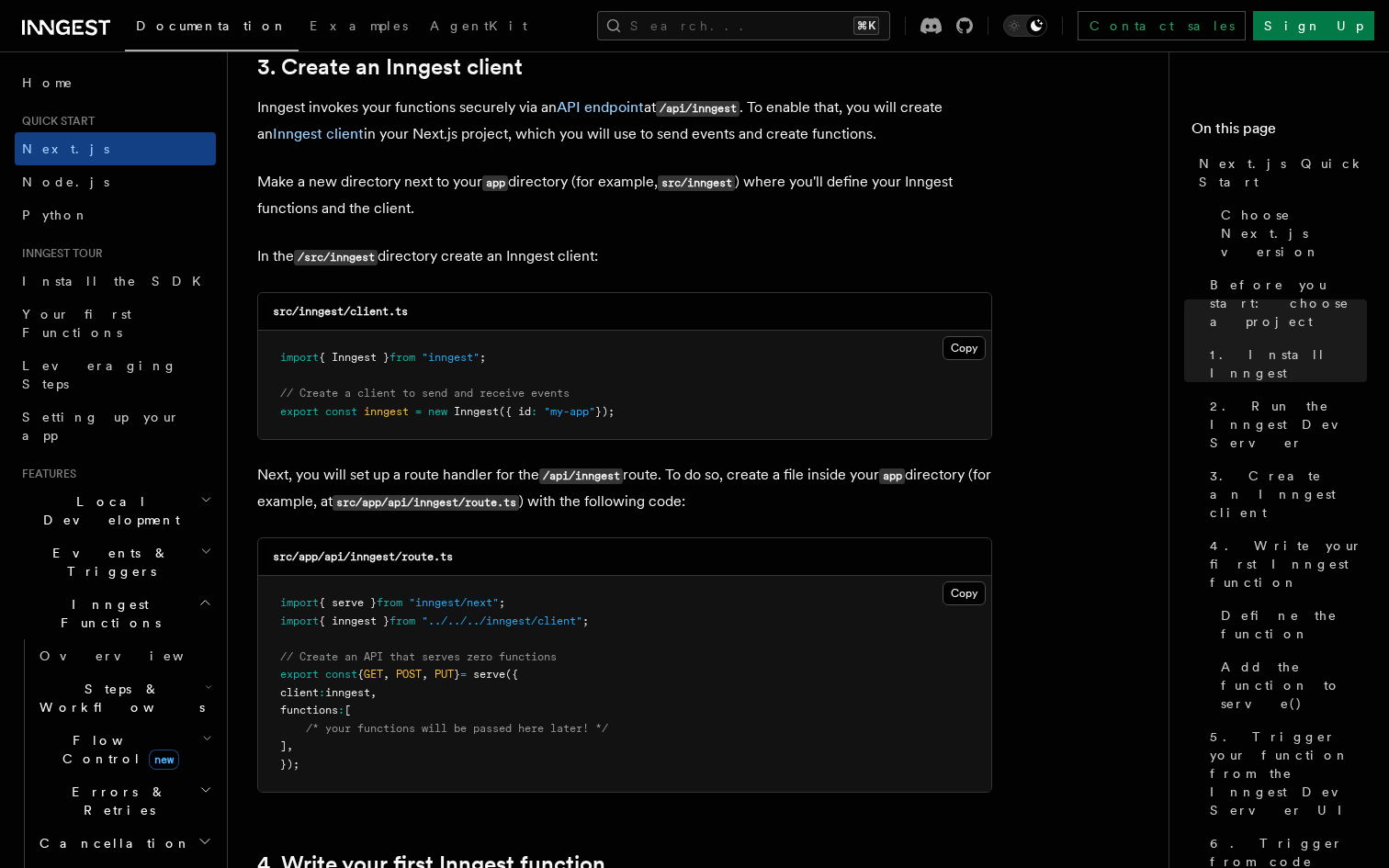
scroll to position [2193, 0]
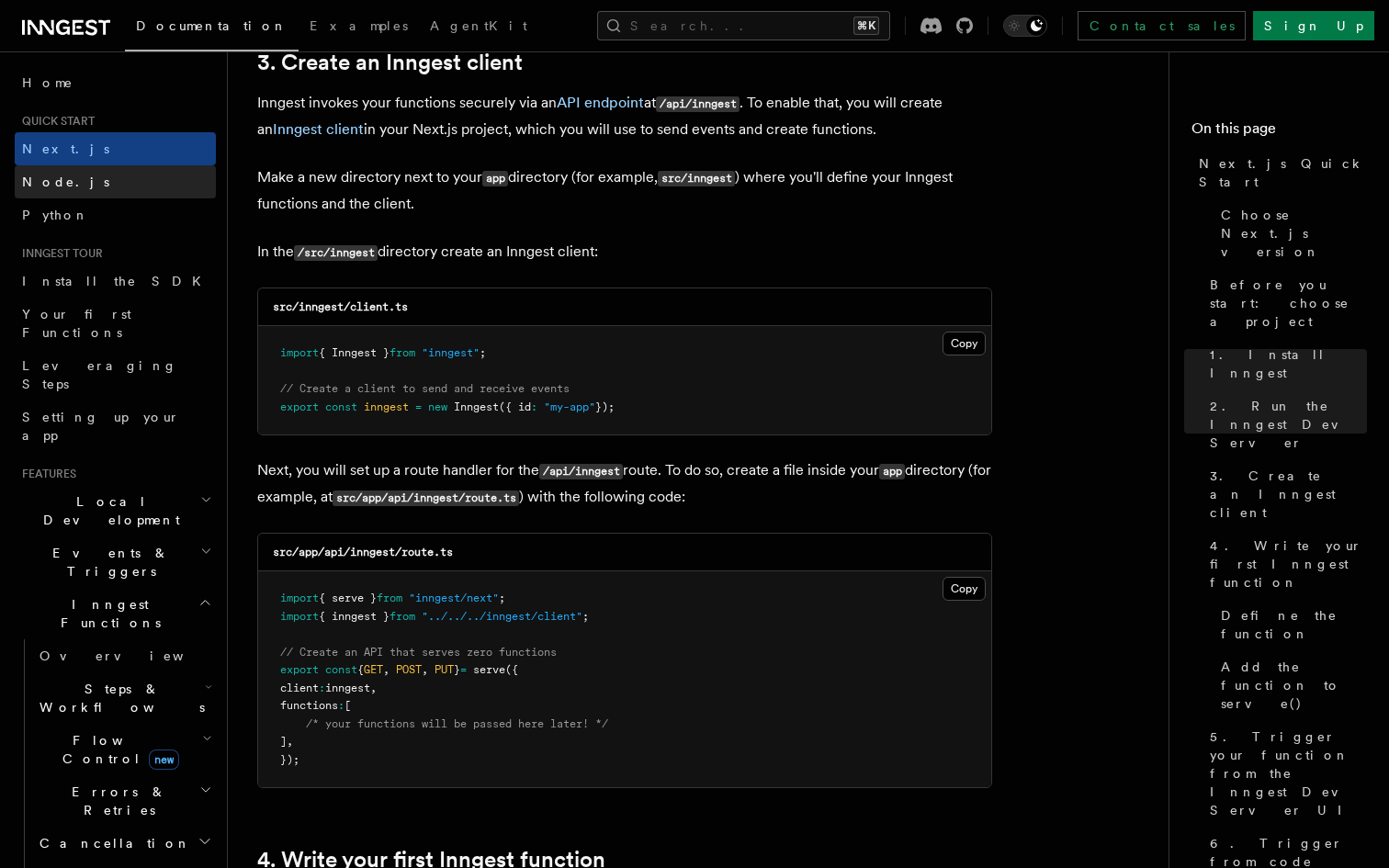
click at [90, 184] on link "Node.js" at bounding box center [115, 182] width 201 height 33
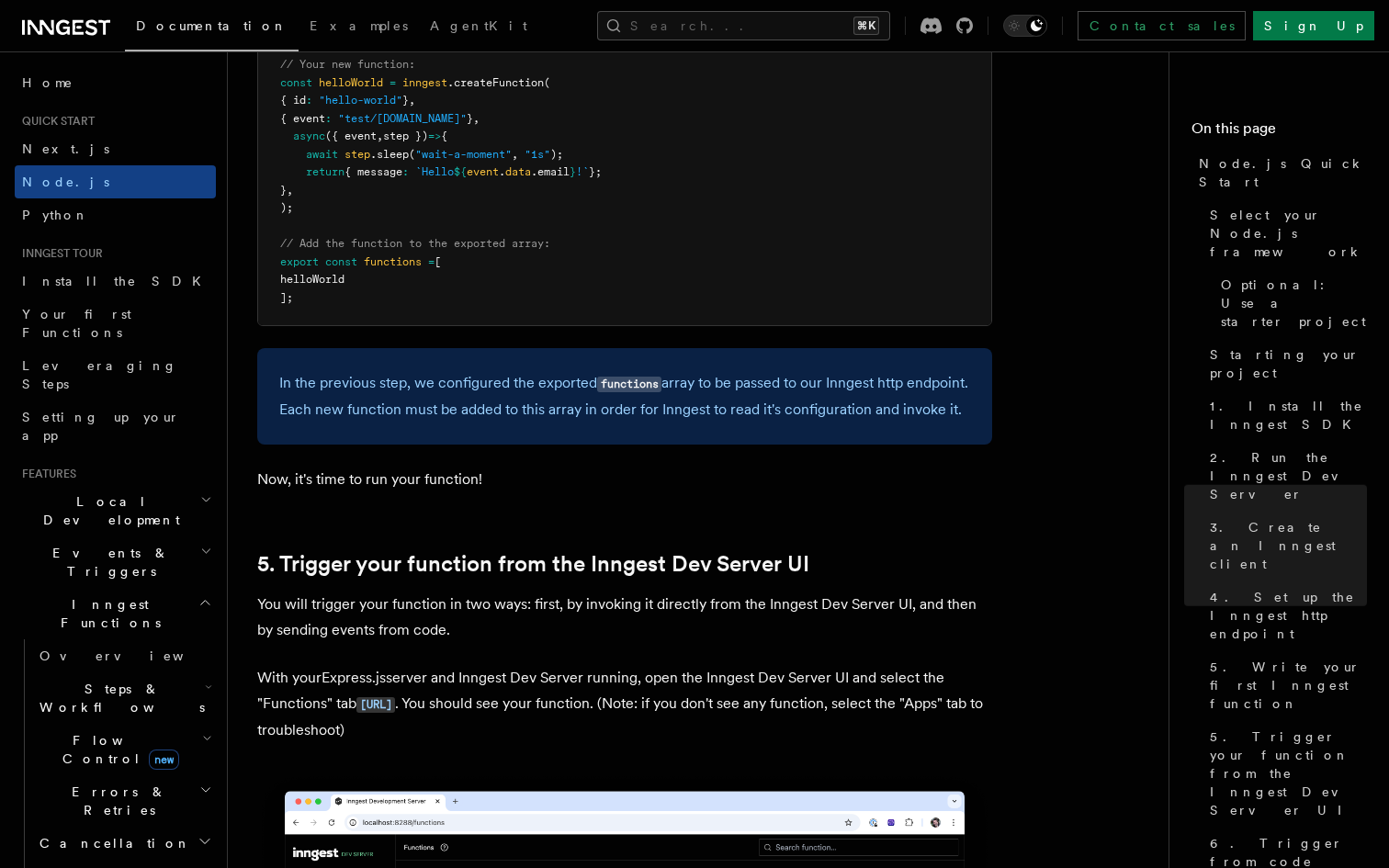
click at [441, 318] on pre "import { Inngest } from "inngest" ; export const inngest = new Inngest ({ id : …" at bounding box center [624, 145] width 733 height 359
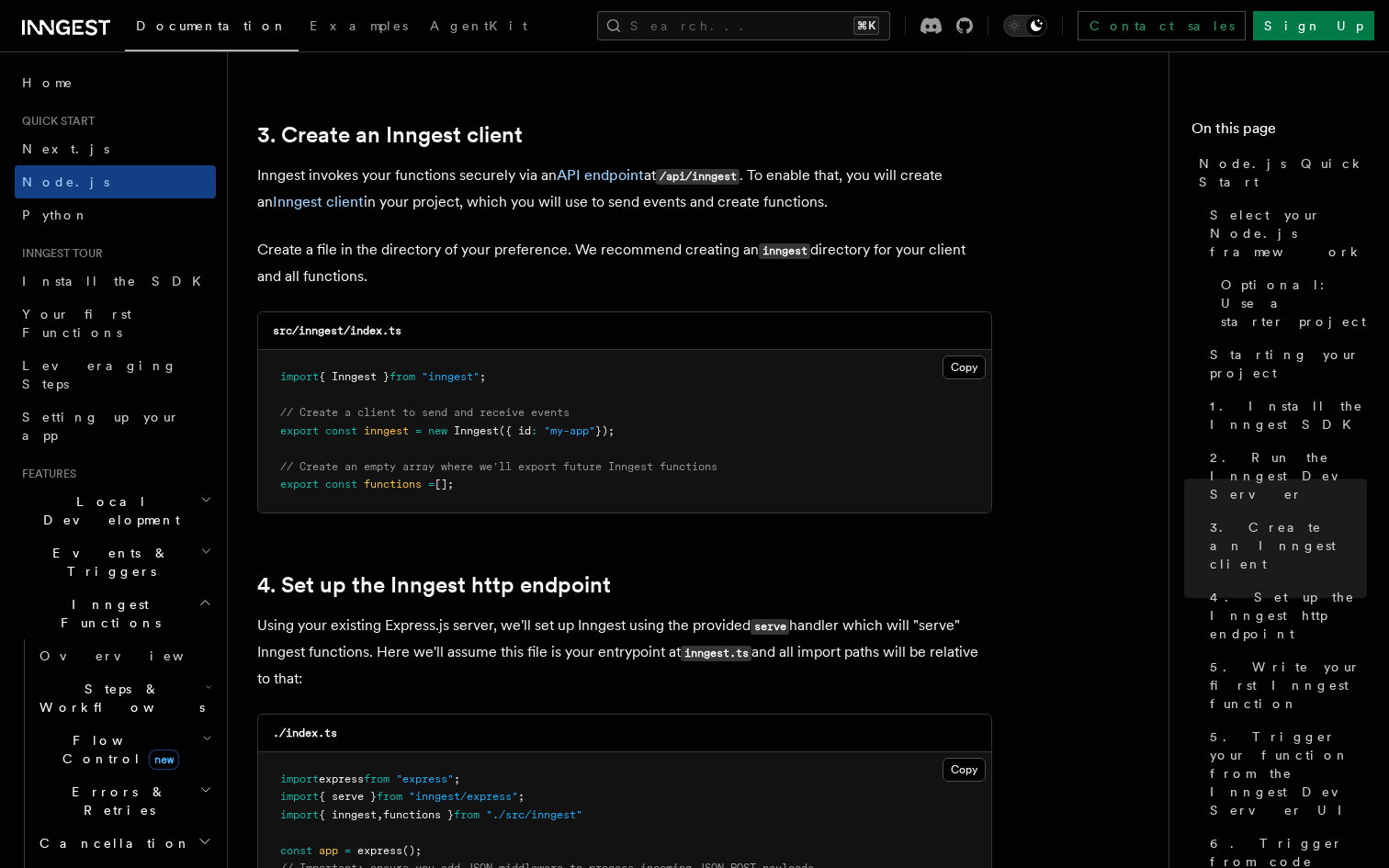
scroll to position [1336, 0]
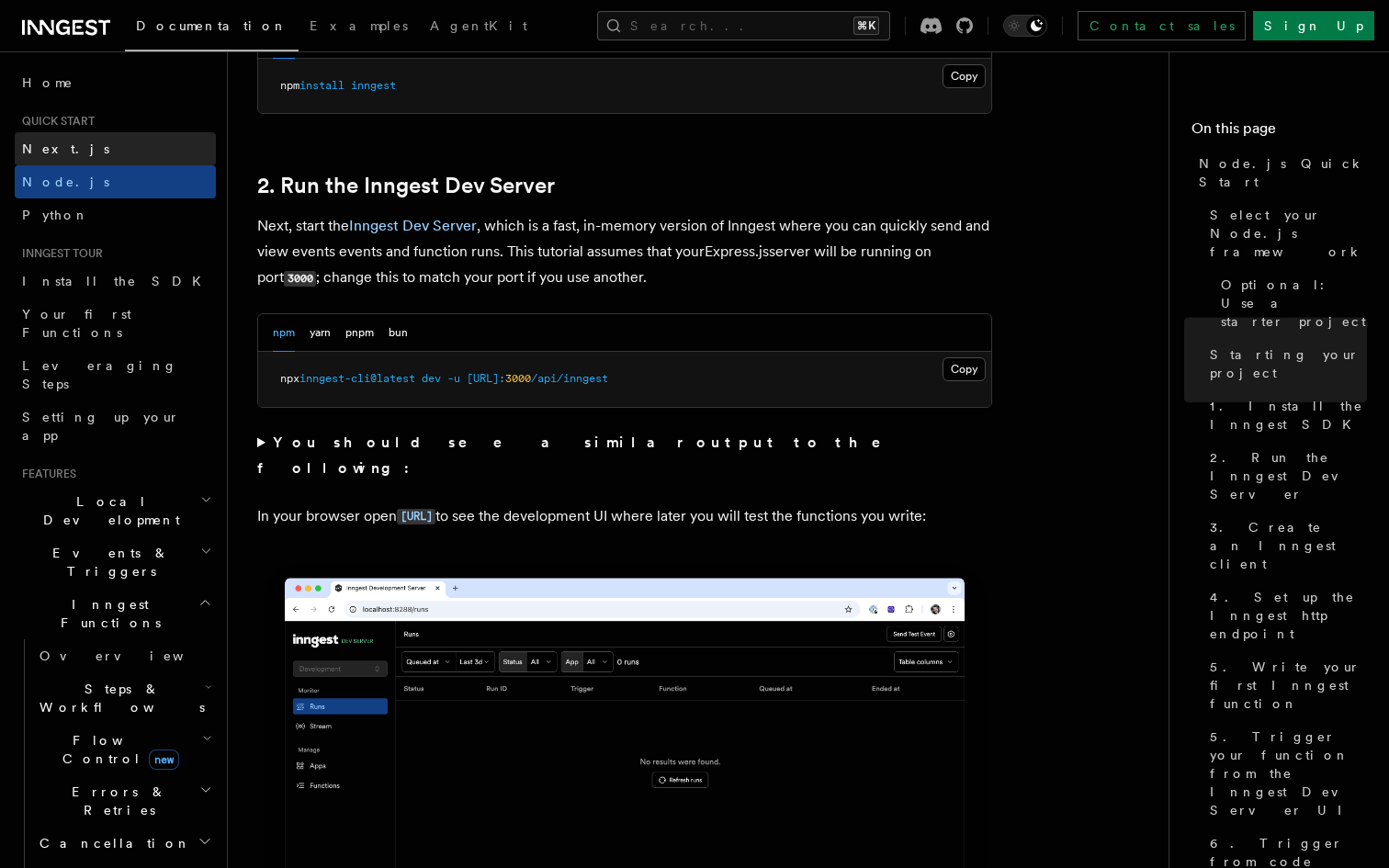
click at [84, 153] on link "Next.js" at bounding box center [115, 149] width 201 height 33
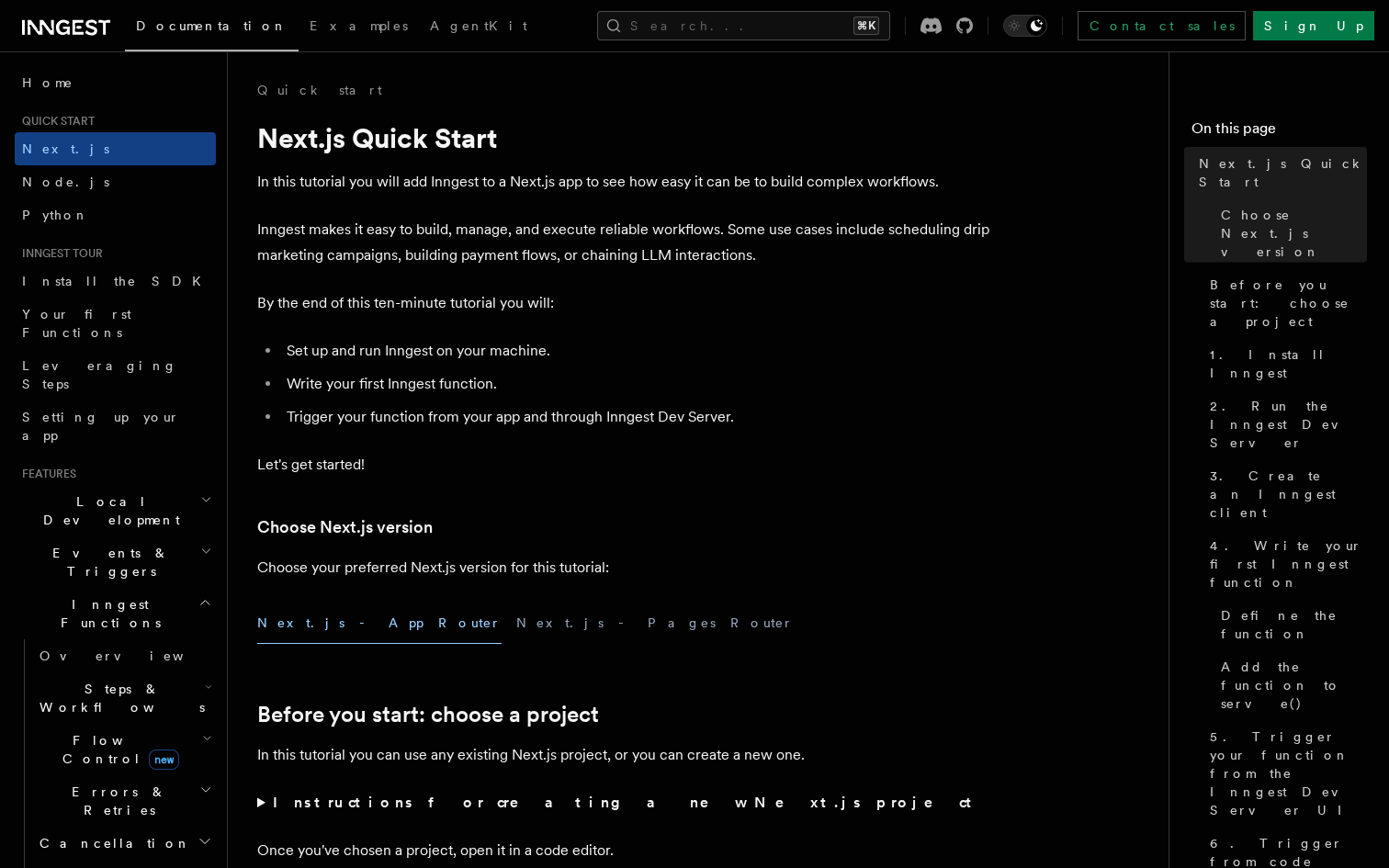
click at [399, 259] on p "Inngest makes it easy to build, manage, and execute reliable workflows. Some us…" at bounding box center [624, 242] width 734 height 51
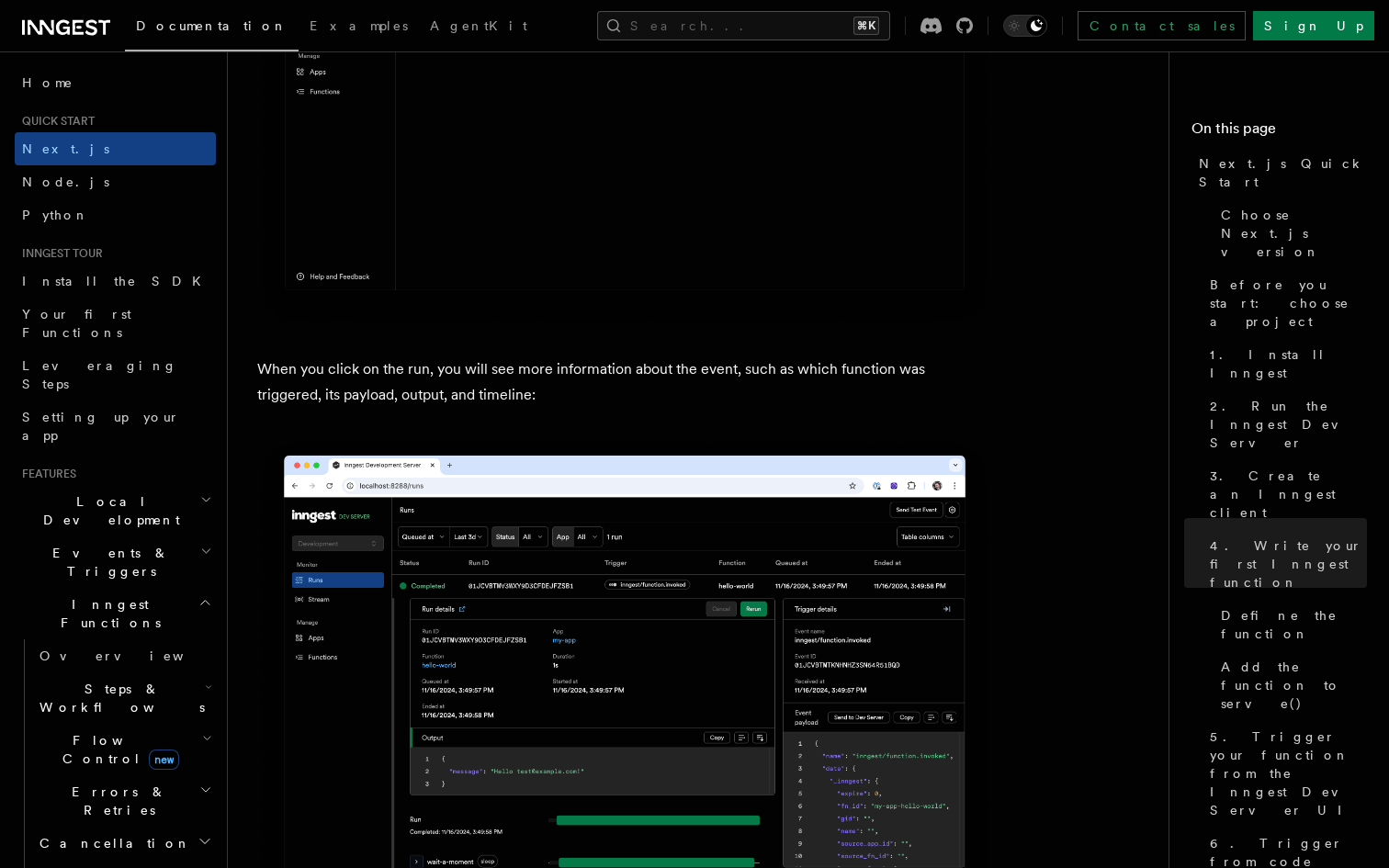
scroll to position [5991, 0]
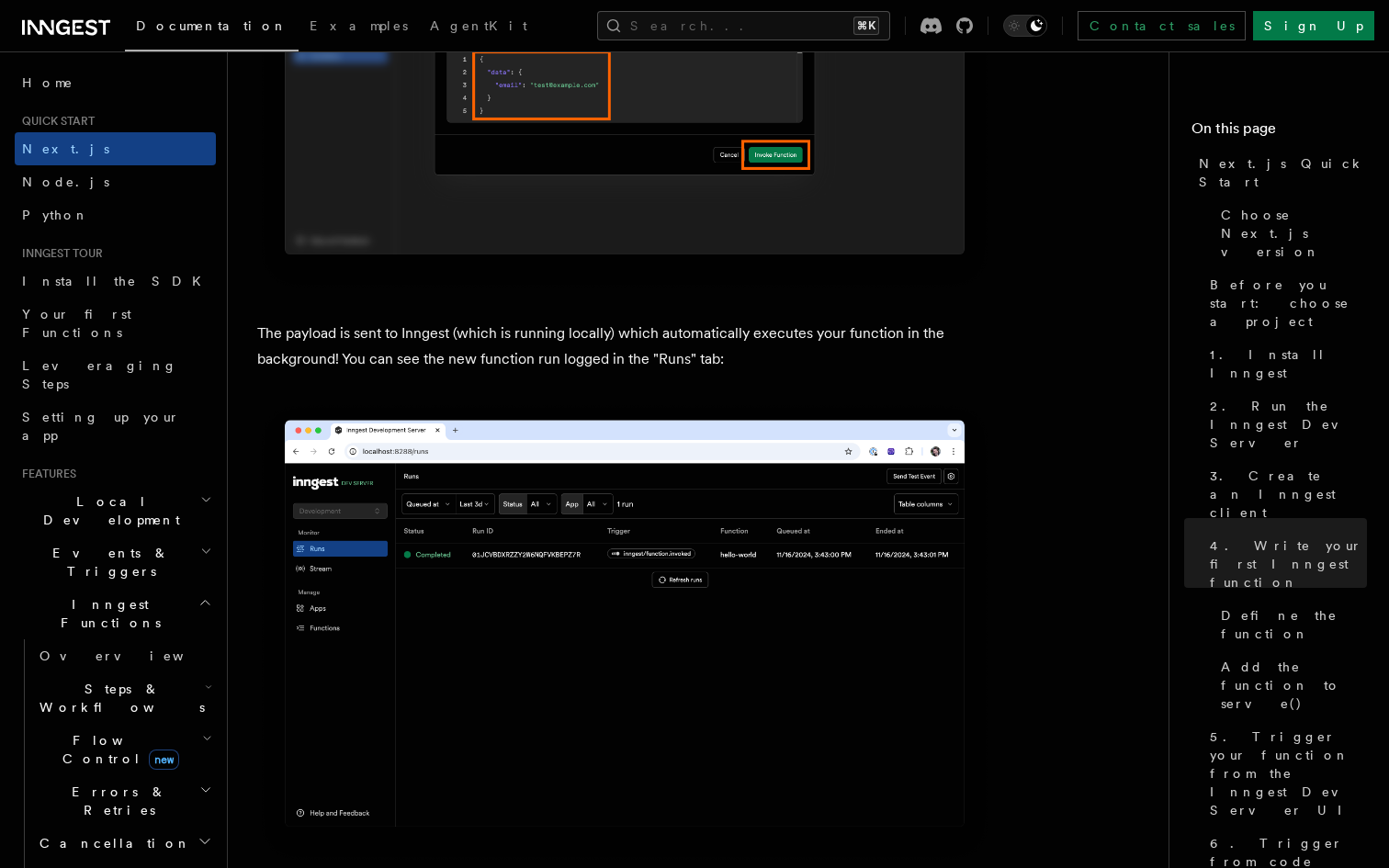
click at [83, 680] on span "Steps & Workflows" at bounding box center [118, 698] width 172 height 37
click at [87, 680] on span "Steps & Workflows" at bounding box center [118, 698] width 172 height 37
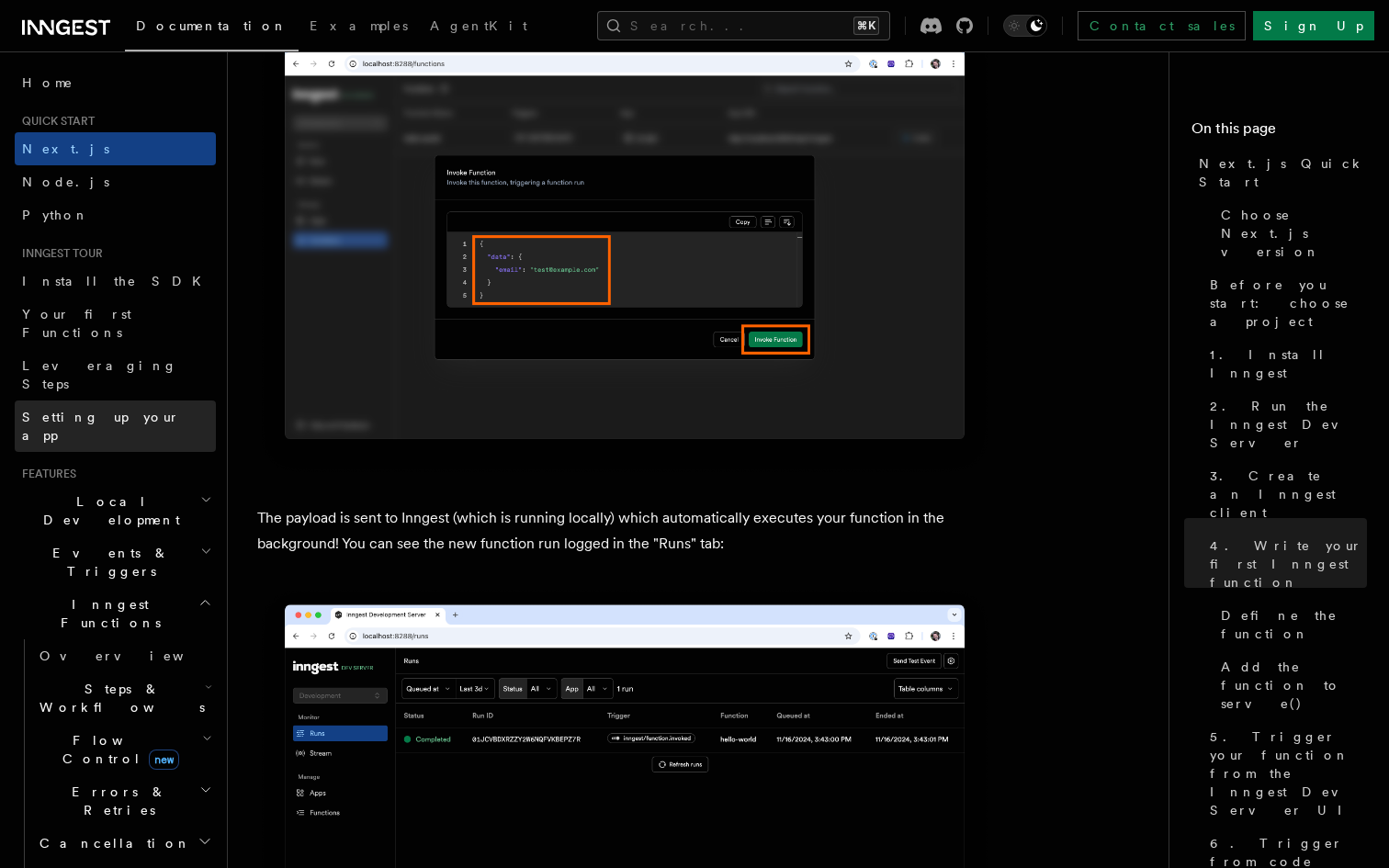
scroll to position [5802, 0]
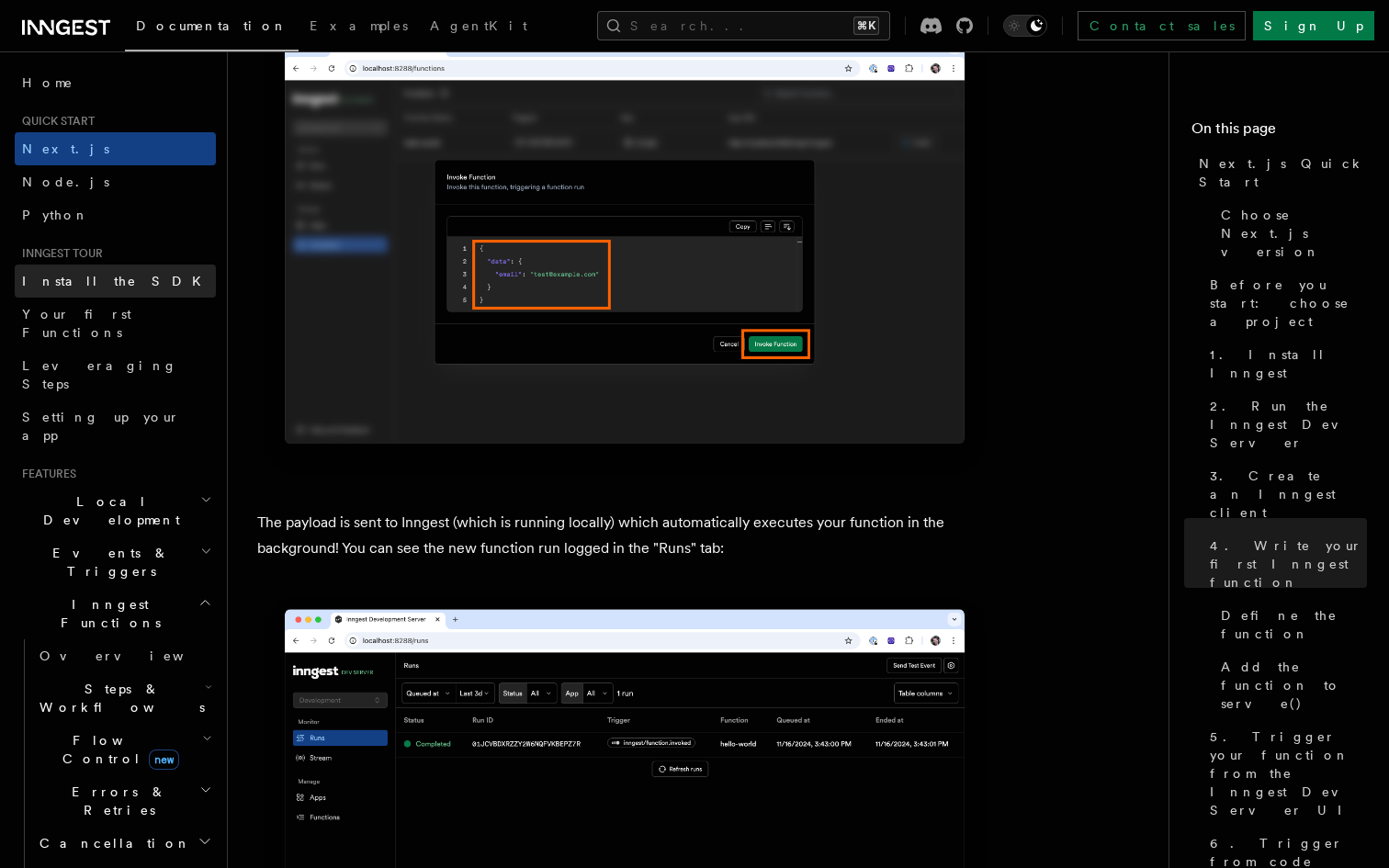
click at [89, 279] on span "Install the SDK" at bounding box center [117, 281] width 190 height 15
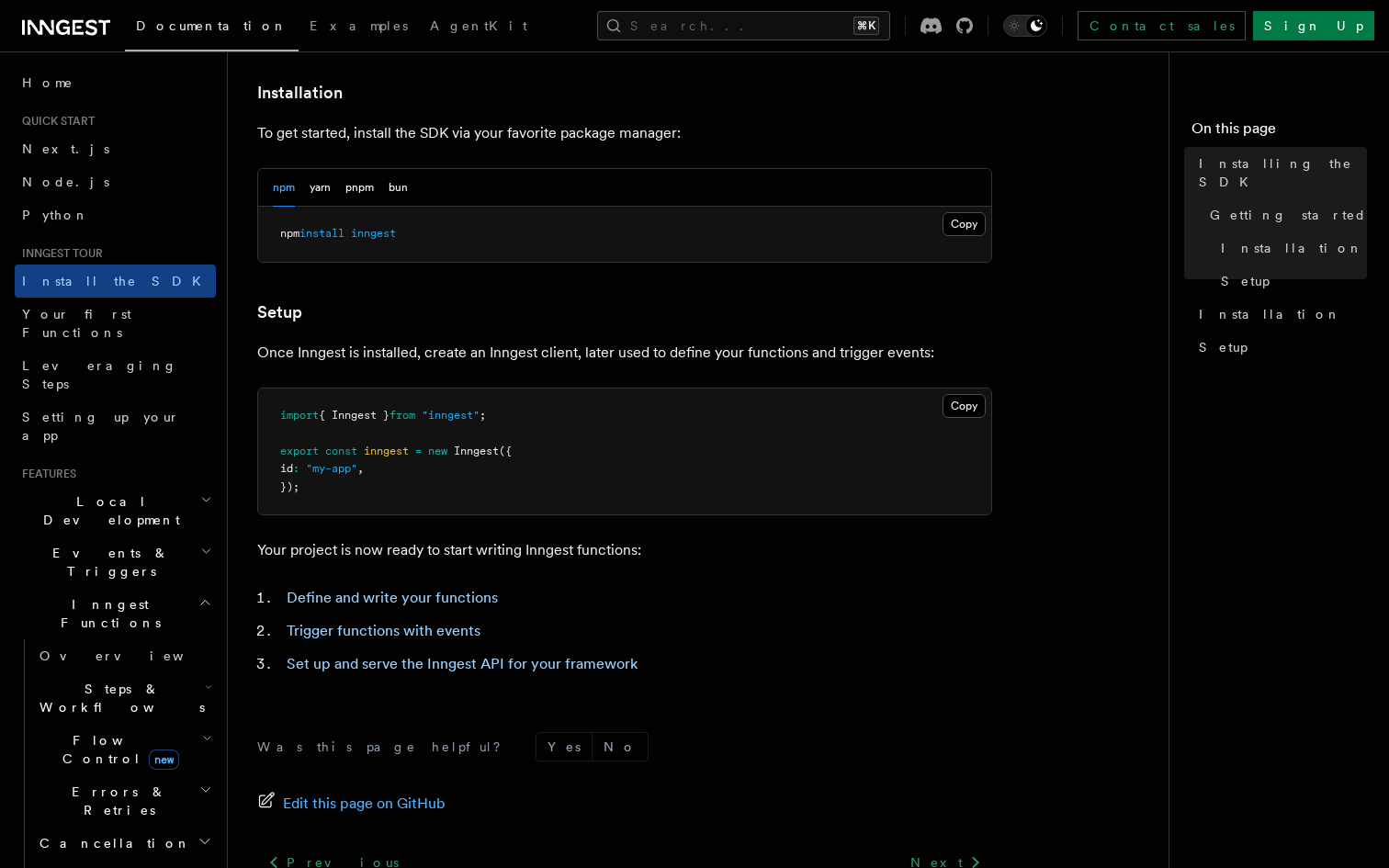
scroll to position [660, 0]
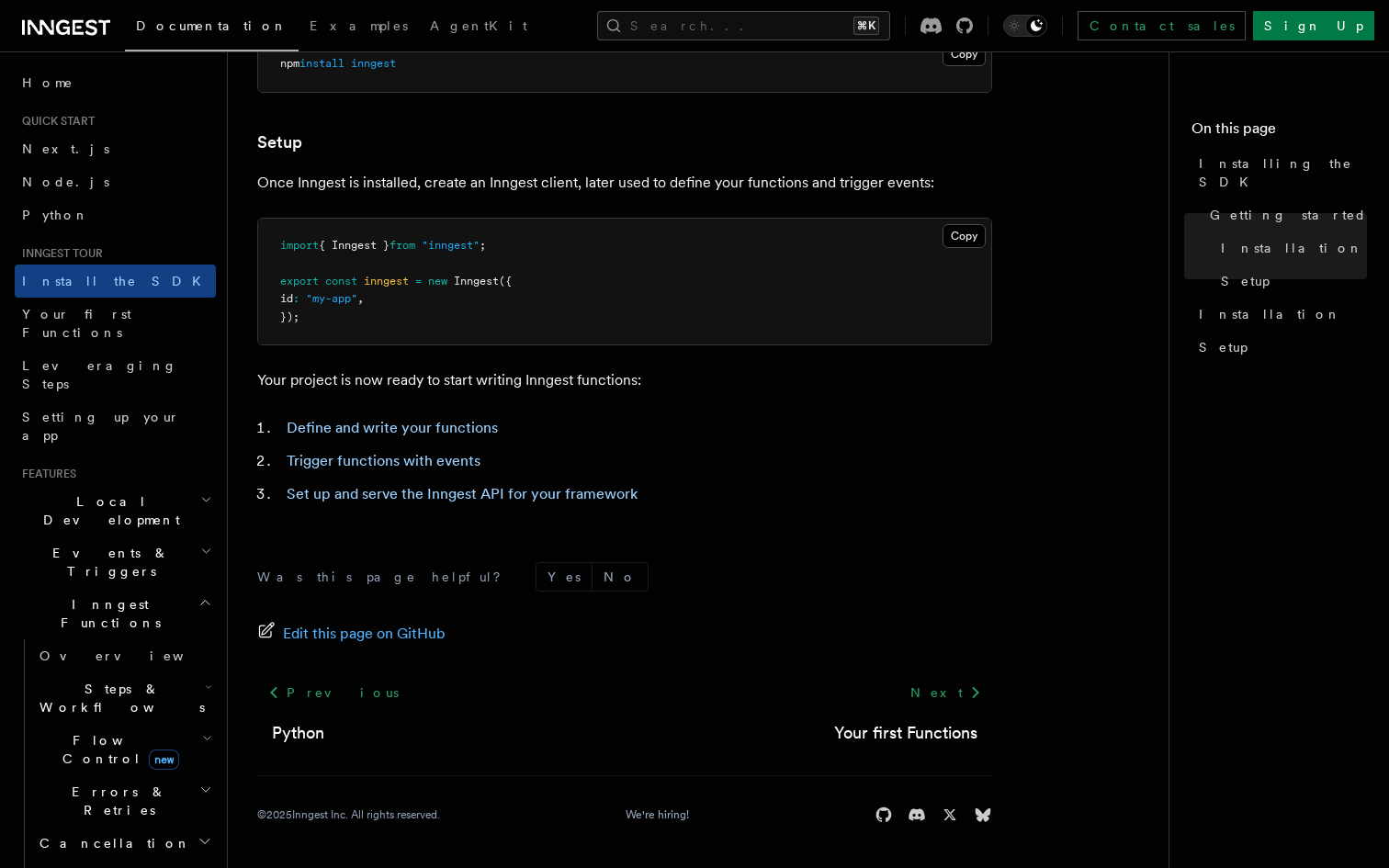
click at [593, 301] on pre "import { Inngest } from "inngest" ; export const inngest = new Inngest ({ id : …" at bounding box center [624, 282] width 733 height 127
click at [591, 294] on pre "import { Inngest } from "inngest" ; export const inngest = new Inngest ({ id : …" at bounding box center [624, 282] width 733 height 127
click at [890, 734] on link "Your first Functions" at bounding box center [906, 732] width 143 height 26
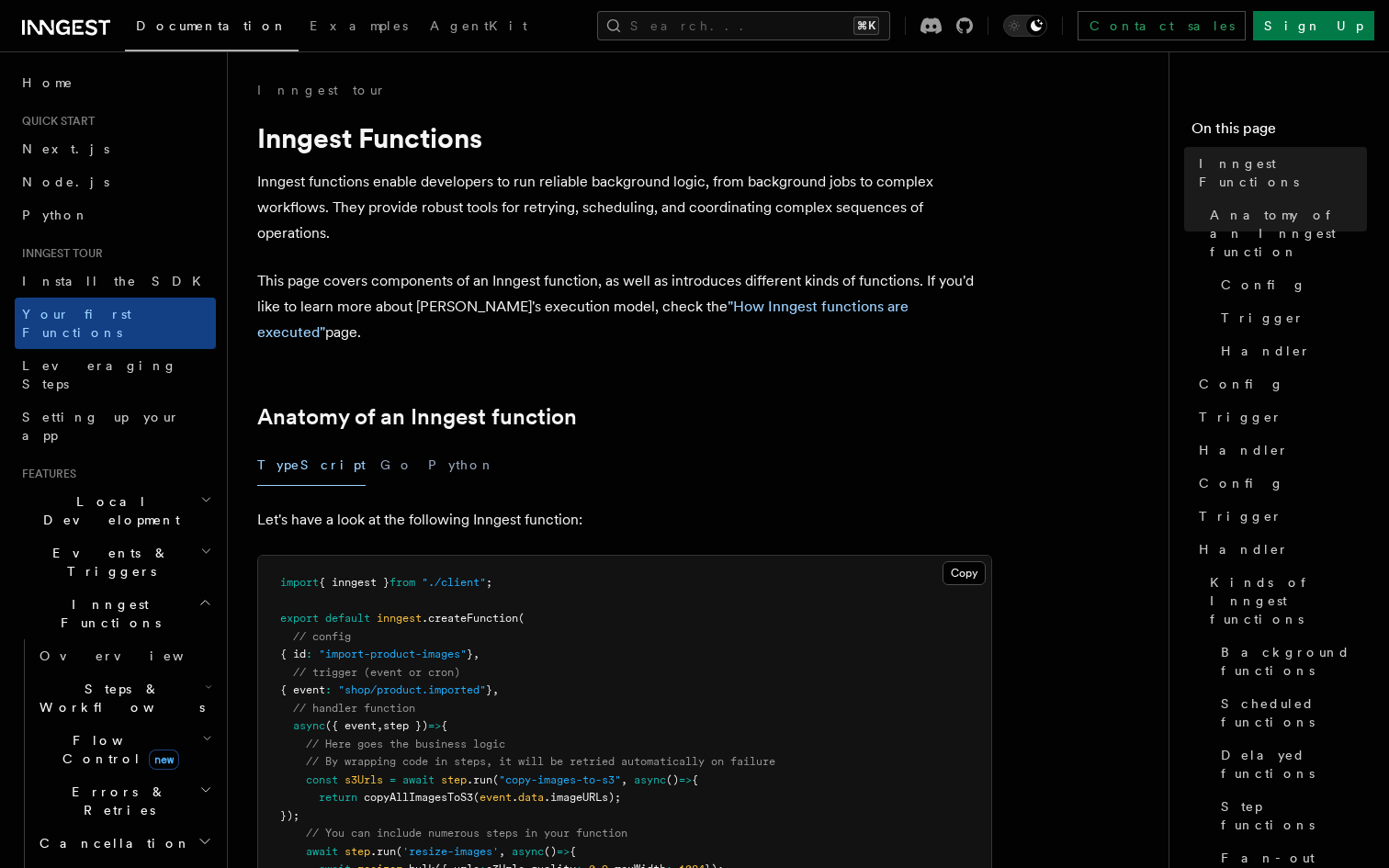
click at [786, 556] on pre "import { inngest } from "./client" ; export default inngest .createFunction ( /…" at bounding box center [624, 754] width 733 height 395
click at [758, 576] on pre "import { inngest } from "./client" ; export default inngest .createFunction ( /…" at bounding box center [624, 754] width 733 height 395
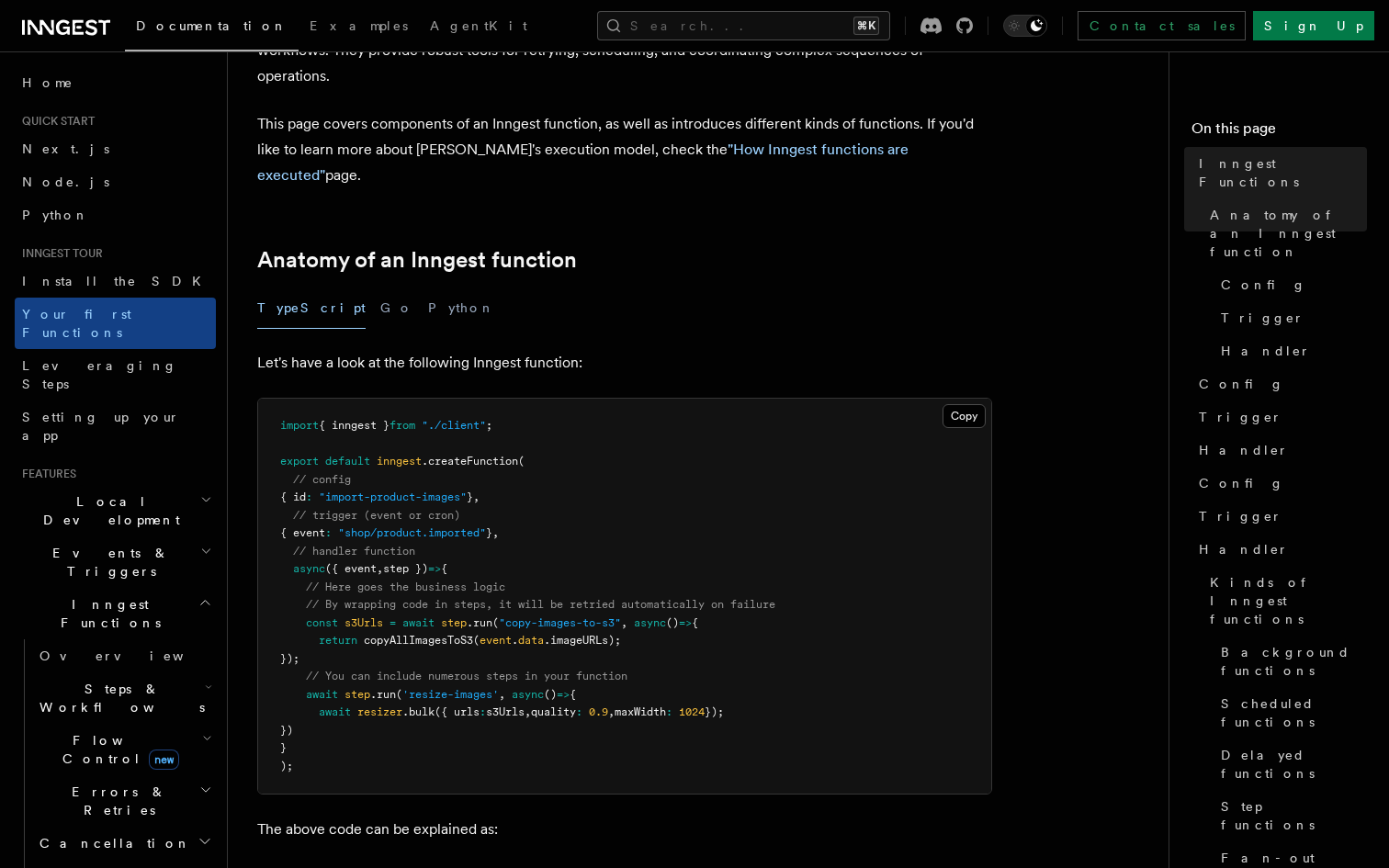
scroll to position [170, 0]
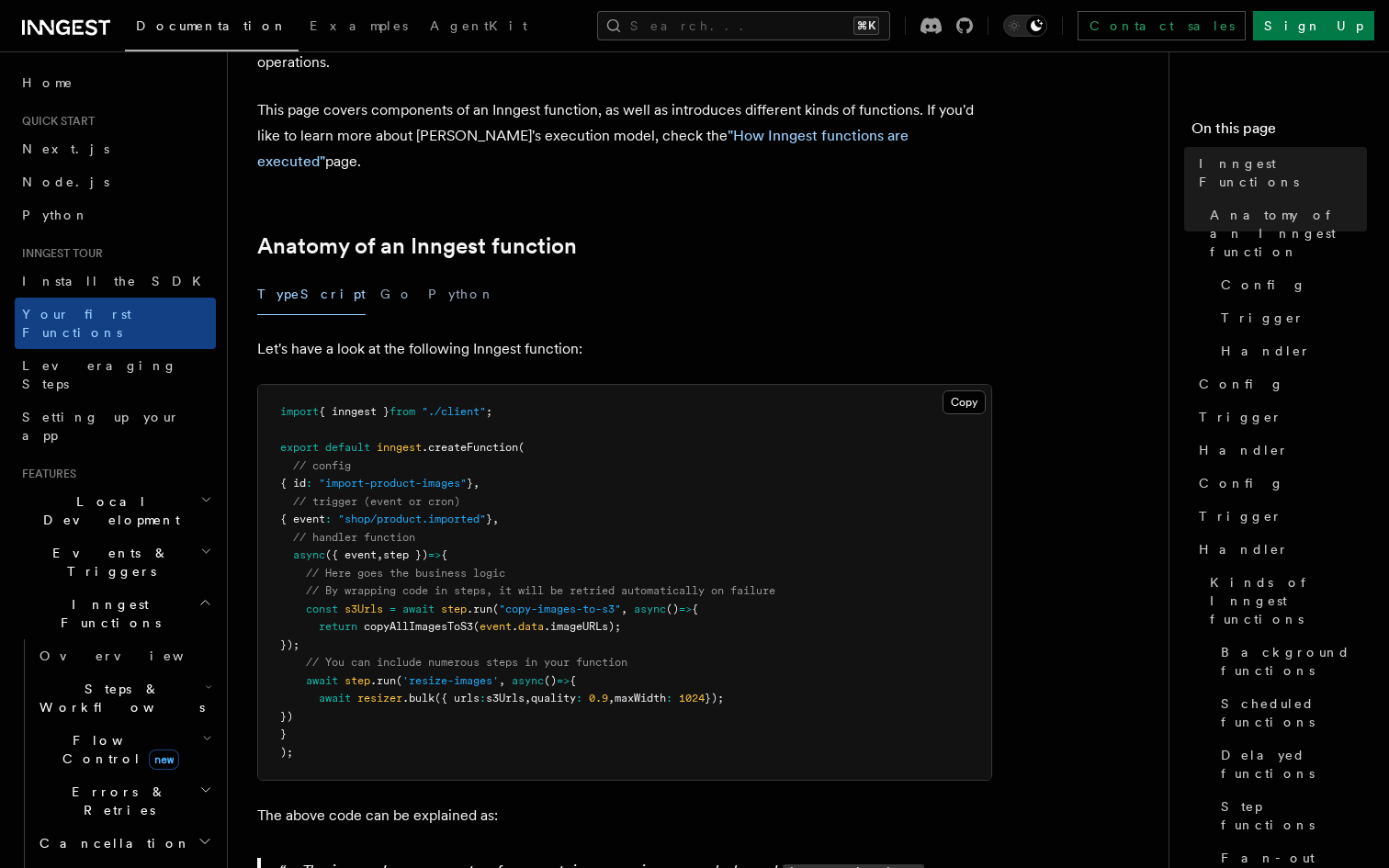
click at [723, 484] on pre "import { inngest } from "./client" ; export default inngest .createFunction ( /…" at bounding box center [624, 582] width 733 height 395
click at [723, 422] on pre "import { inngest } from "./client" ; export default inngest .createFunction ( /…" at bounding box center [624, 582] width 733 height 395
drag, startPoint x: 723, startPoint y: 418, endPoint x: 722, endPoint y: 430, distance: 12.0
click at [723, 425] on pre "import { inngest } from "./client" ; export default inngest .createFunction ( /…" at bounding box center [624, 582] width 733 height 395
click at [713, 430] on pre "import { inngest } from "./client" ; export default inngest .createFunction ( /…" at bounding box center [624, 582] width 733 height 395
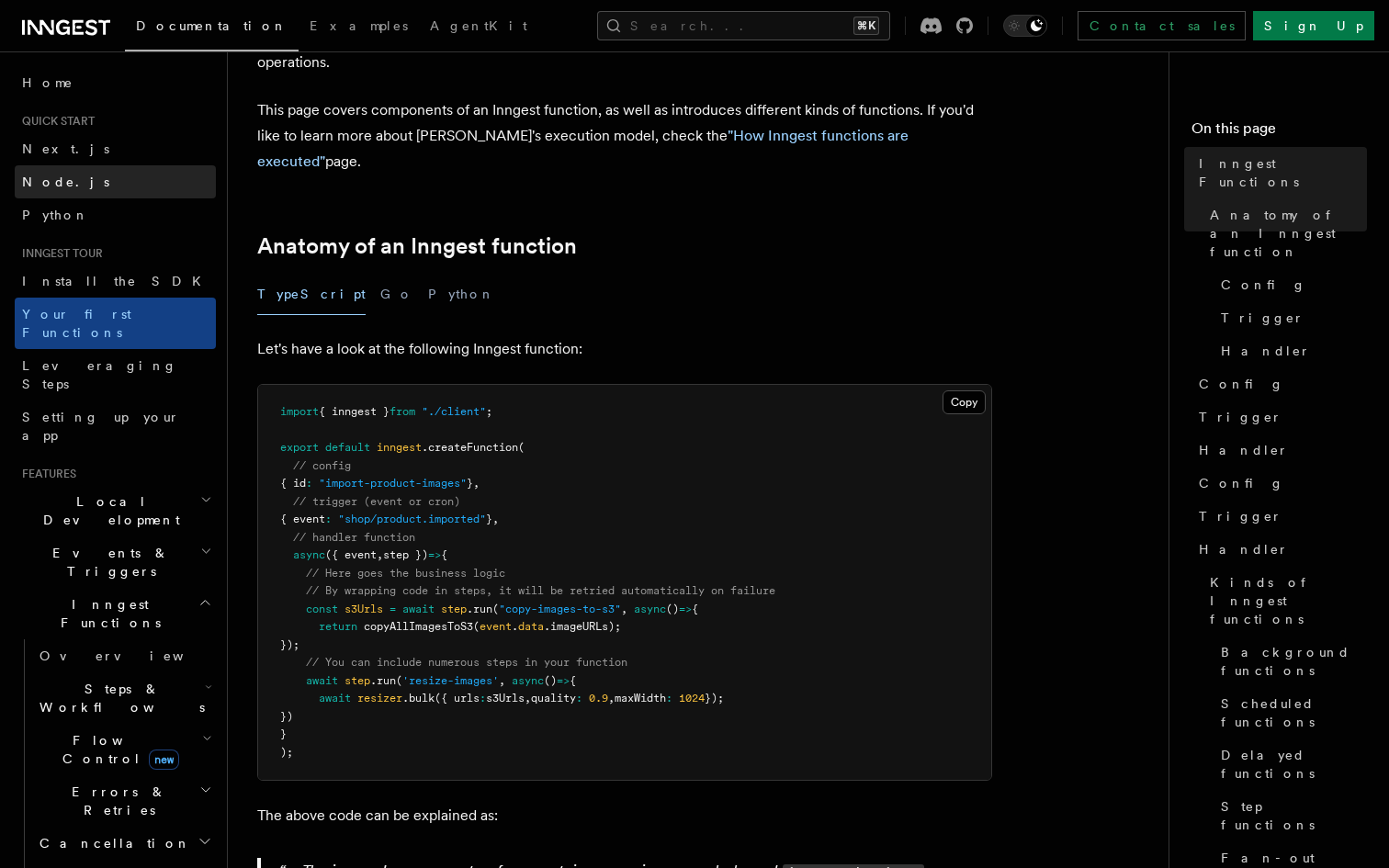
click at [93, 170] on link "Node.js" at bounding box center [115, 182] width 201 height 33
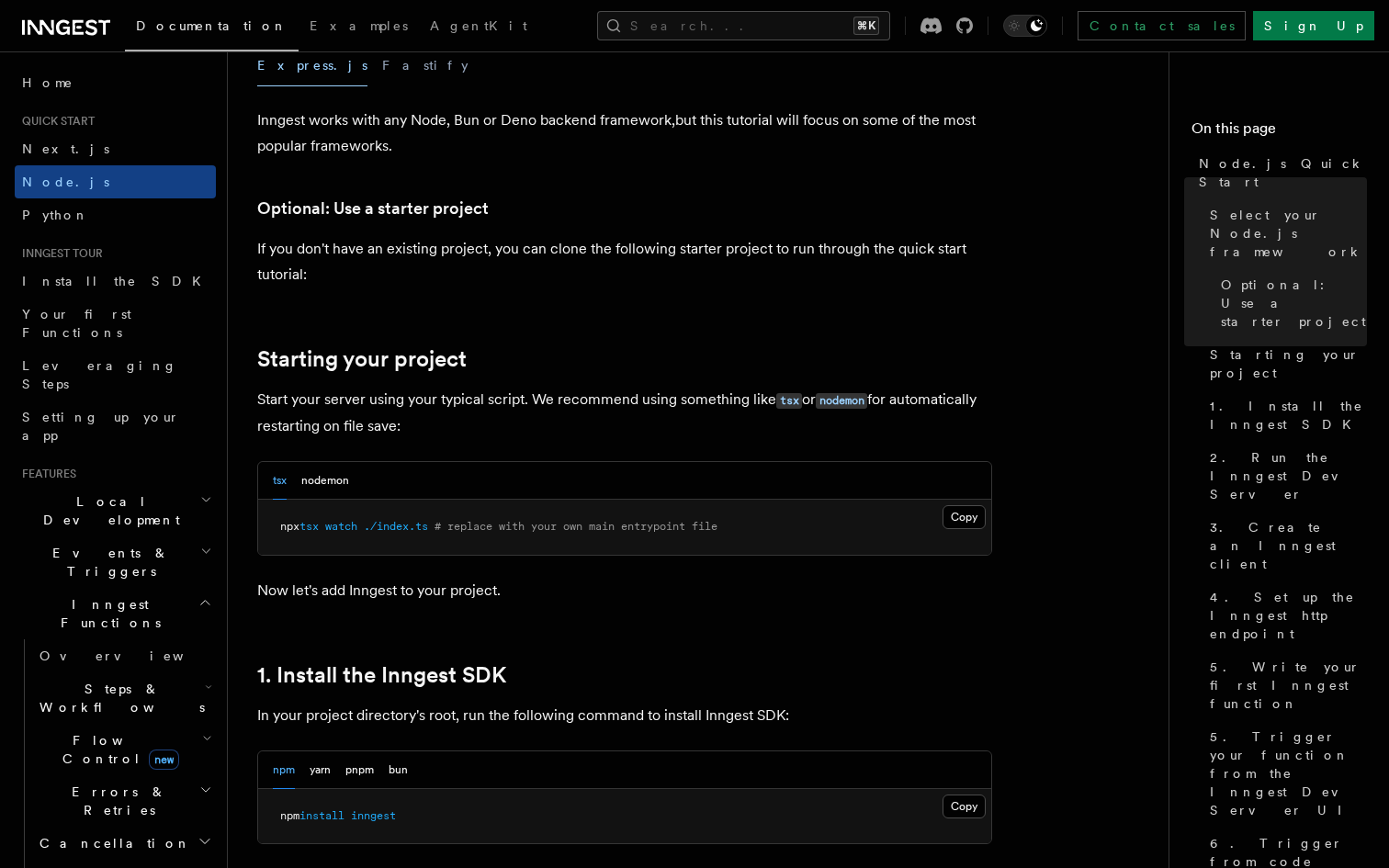
click at [535, 477] on div "tsx nodemon" at bounding box center [624, 480] width 733 height 38
click at [562, 407] on p "Start your server using your typical script. We recommend using something like …" at bounding box center [624, 413] width 734 height 52
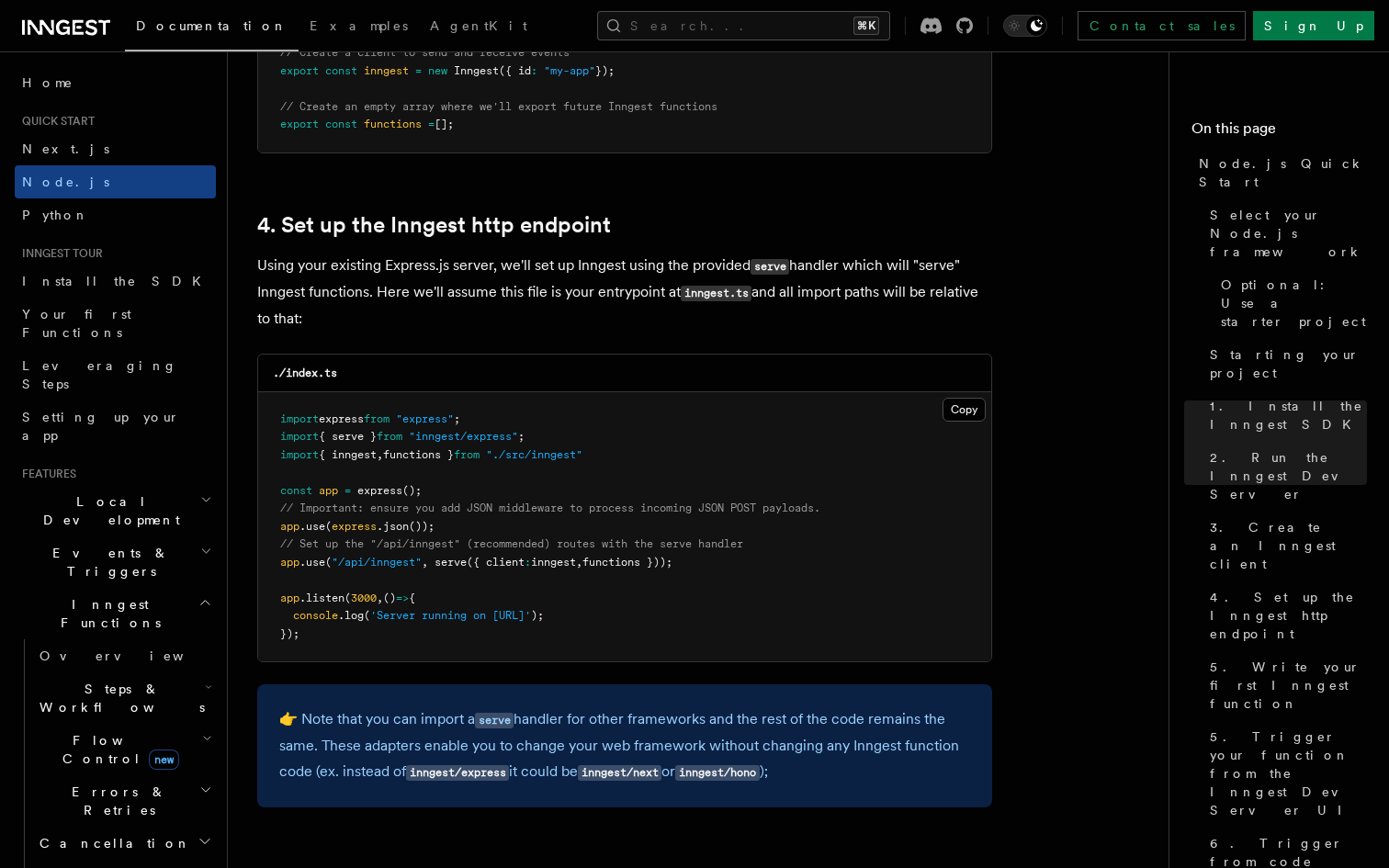
scroll to position [2718, 0]
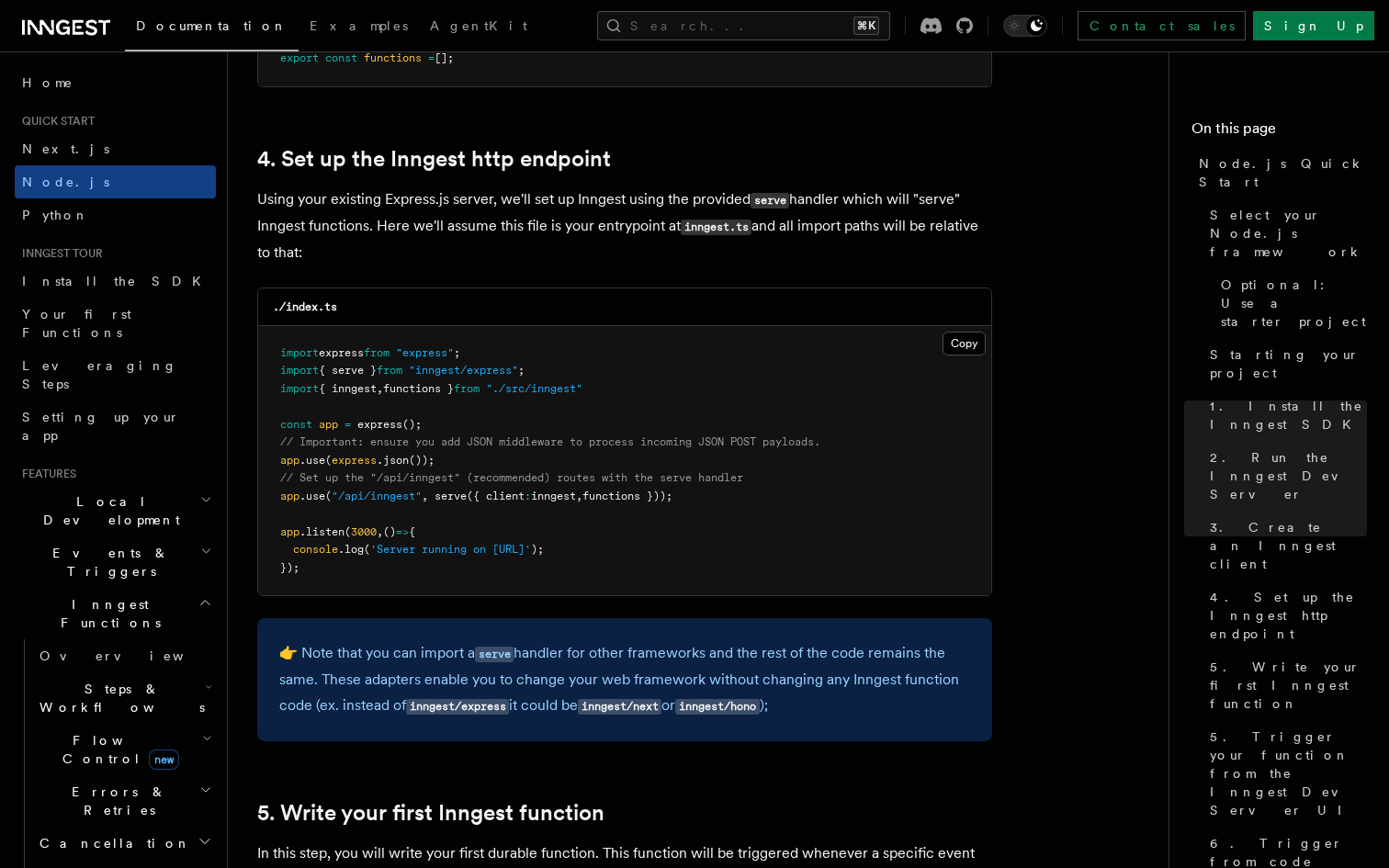
click at [566, 442] on span "// Important: ensure you add JSON middleware to process incoming JSON POST payl…" at bounding box center [549, 441] width 540 height 13
click at [560, 431] on pre "import express from "express" ; import { serve } from "inngest/express" ; impor…" at bounding box center [624, 461] width 733 height 270
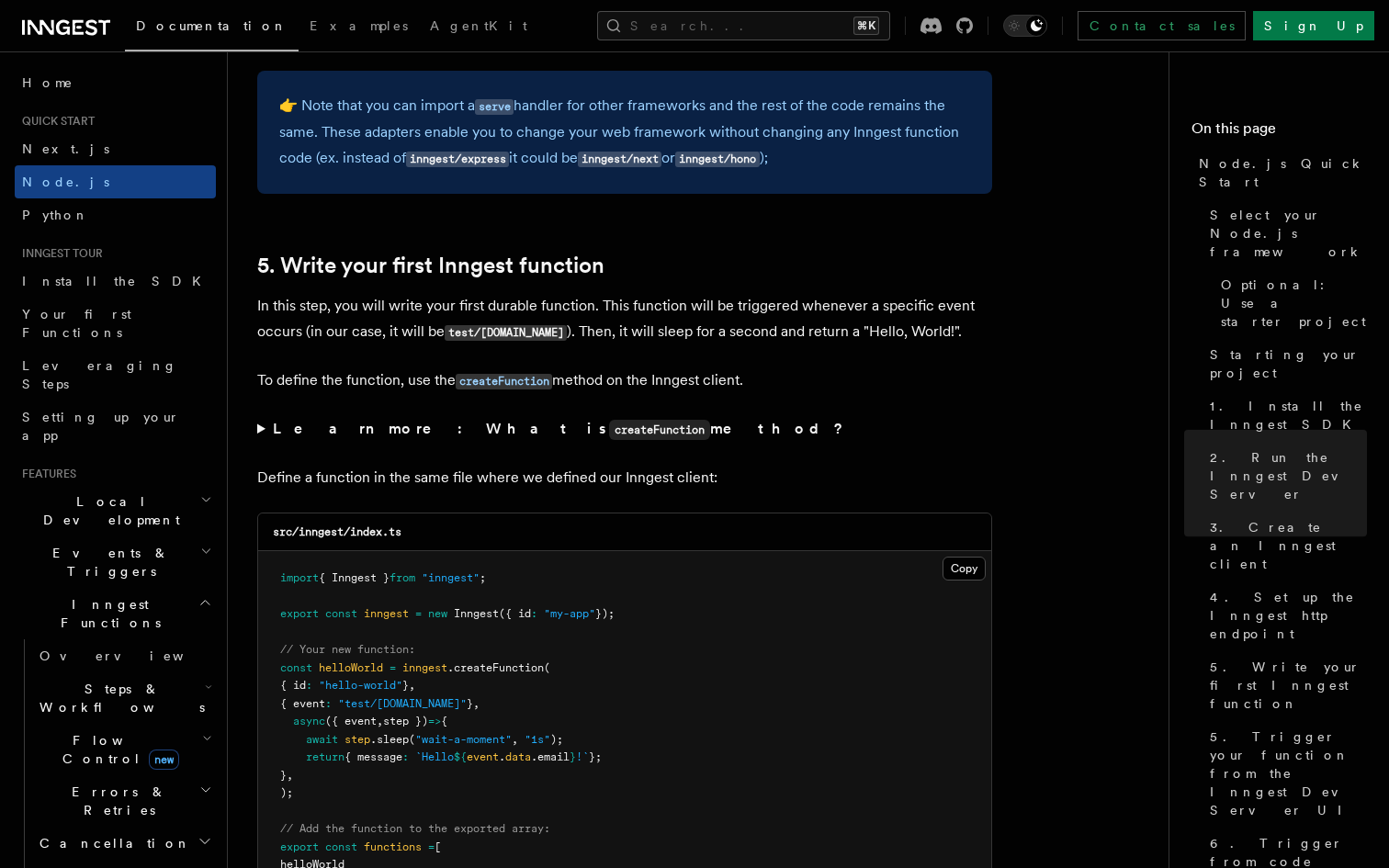
scroll to position [3268, 0]
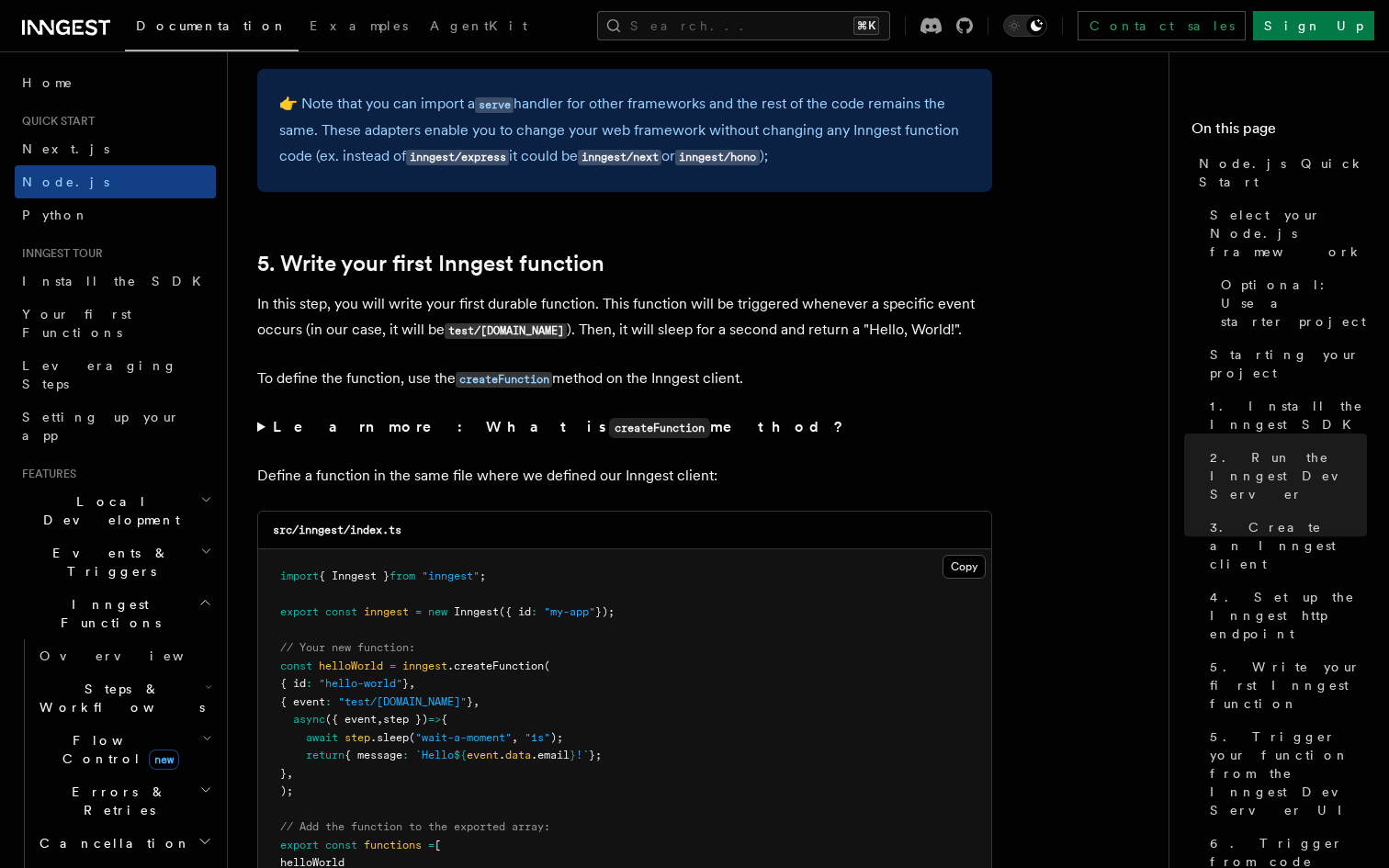
click at [429, 567] on pre "import { Inngest } from "inngest" ; export const inngest = new Inngest ({ id : …" at bounding box center [624, 728] width 733 height 359
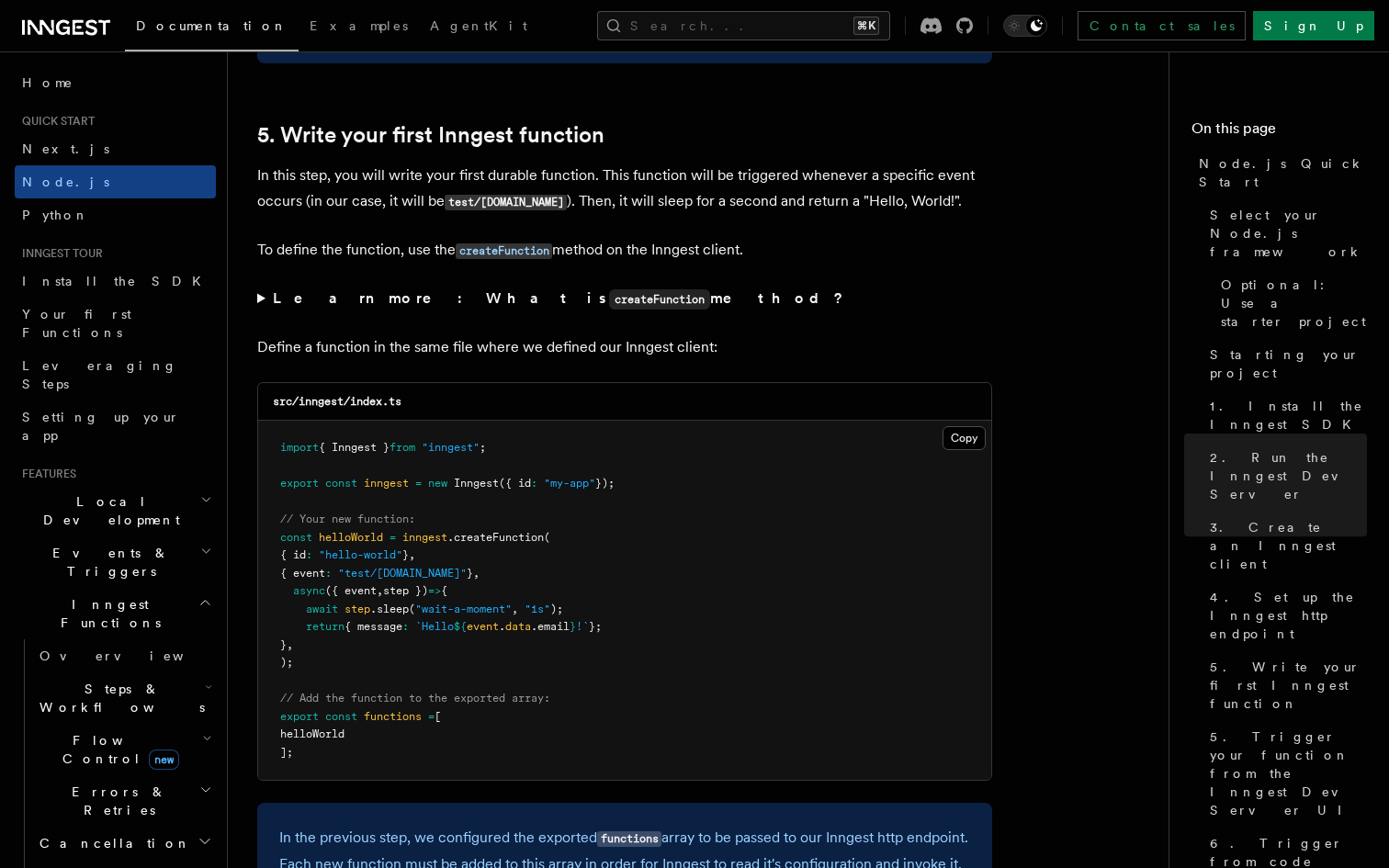
click at [592, 575] on pre "import { Inngest } from "inngest" ; export const inngest = new Inngest ({ id : …" at bounding box center [624, 600] width 733 height 359
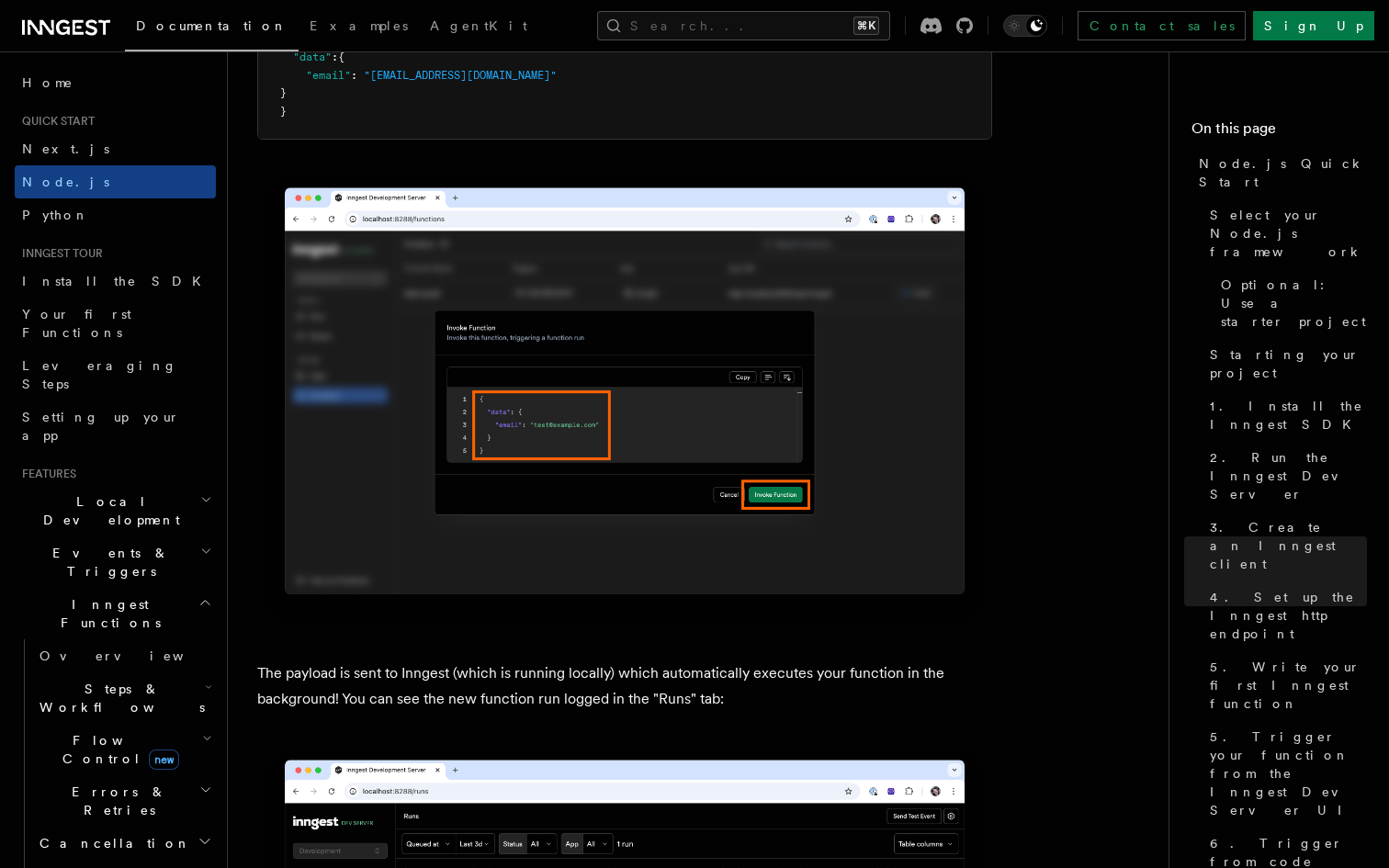
scroll to position [5725, 0]
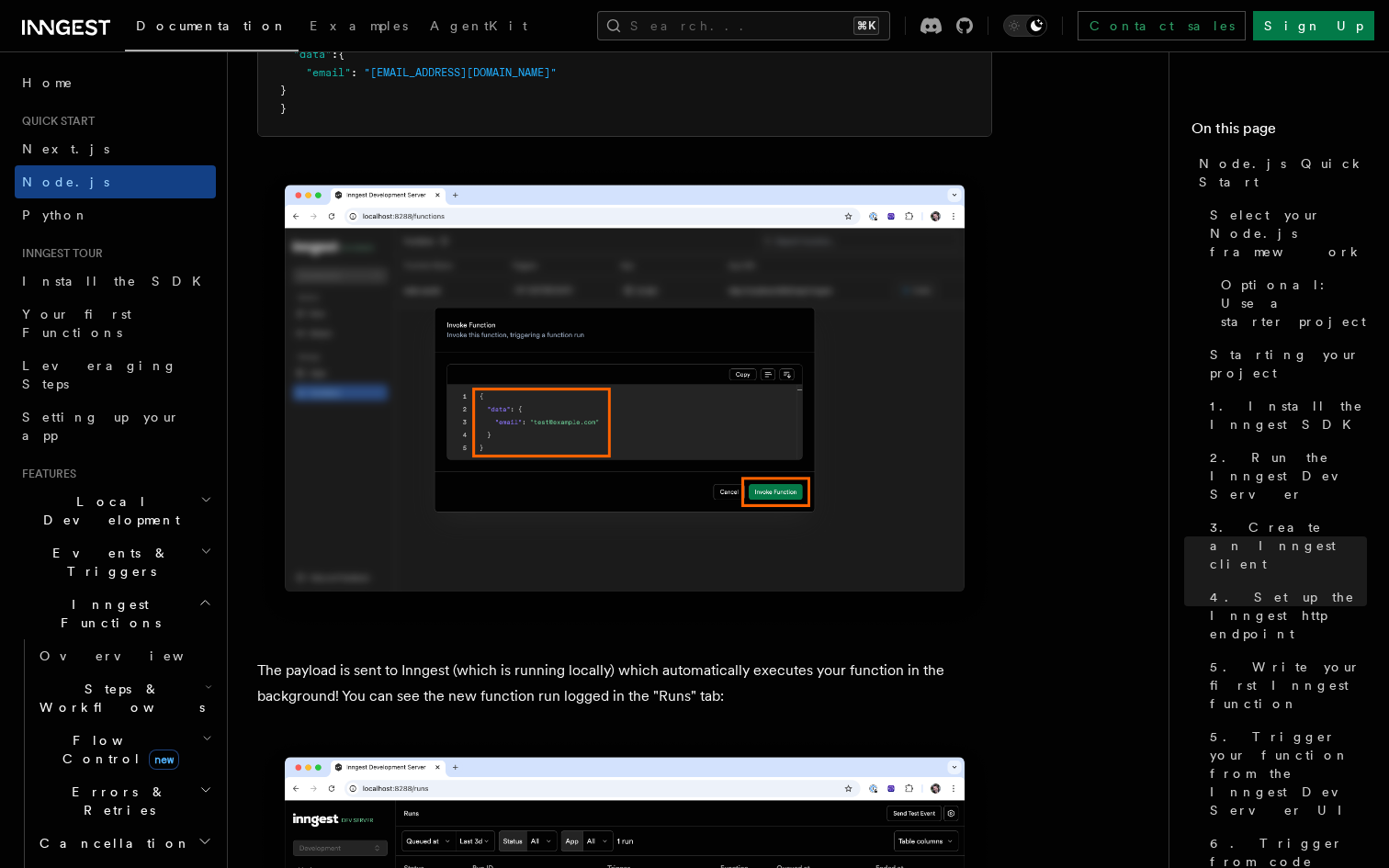
click at [86, 731] on span "Flow Control new" at bounding box center [116, 750] width 170 height 37
click at [96, 820] on span "Singleton" at bounding box center [109, 826] width 105 height 15
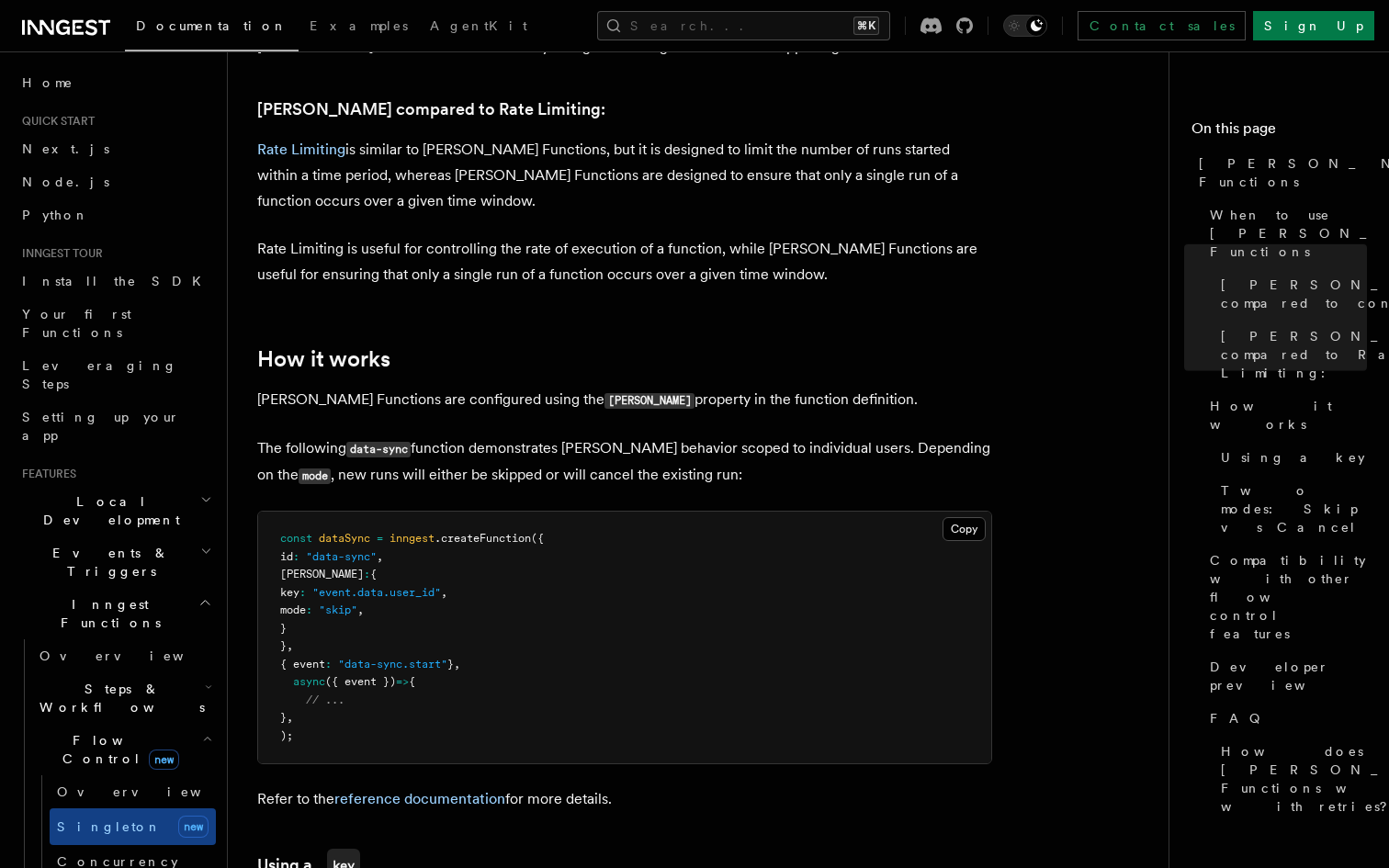
scroll to position [1180, 0]
click at [481, 622] on pre "const dataSync = inngest .createFunction ({ id : "data-sync" , singleton : { ke…" at bounding box center [624, 636] width 733 height 252
click at [481, 598] on pre "const dataSync = inngest .createFunction ({ id : "data-sync" , singleton : { ke…" at bounding box center [624, 636] width 733 height 252
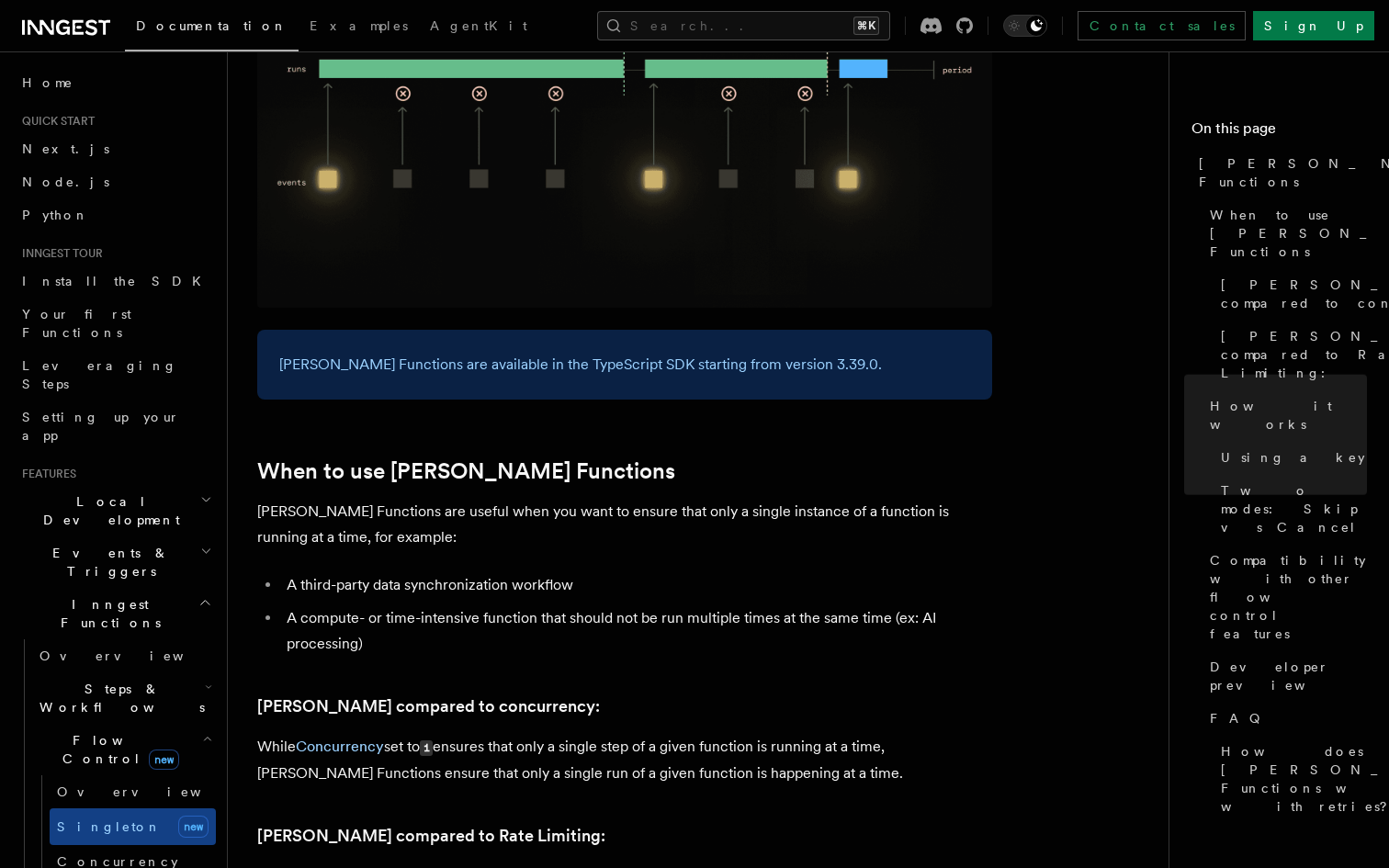
scroll to position [0, 0]
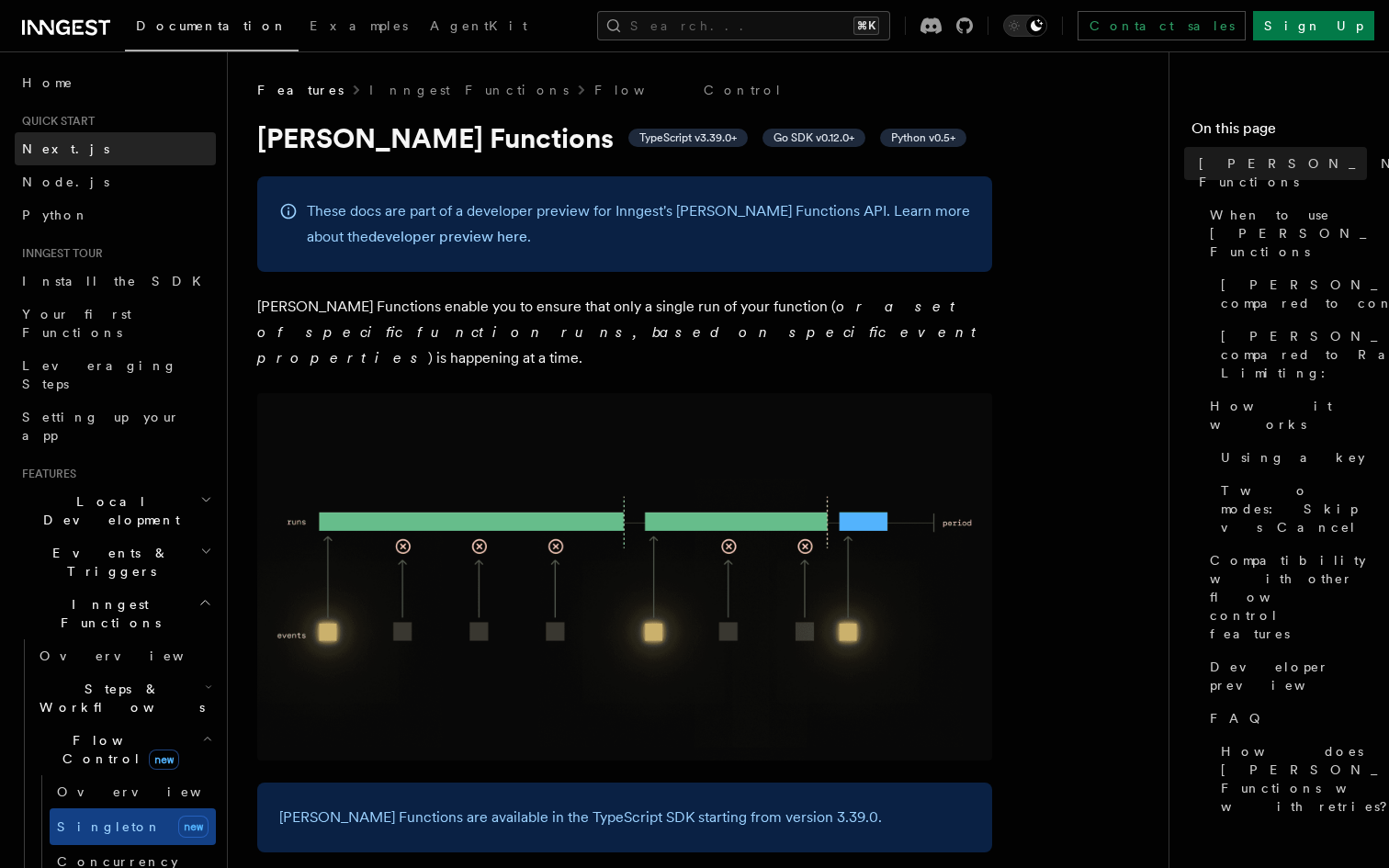
click at [48, 151] on span "Next.js" at bounding box center [66, 148] width 87 height 15
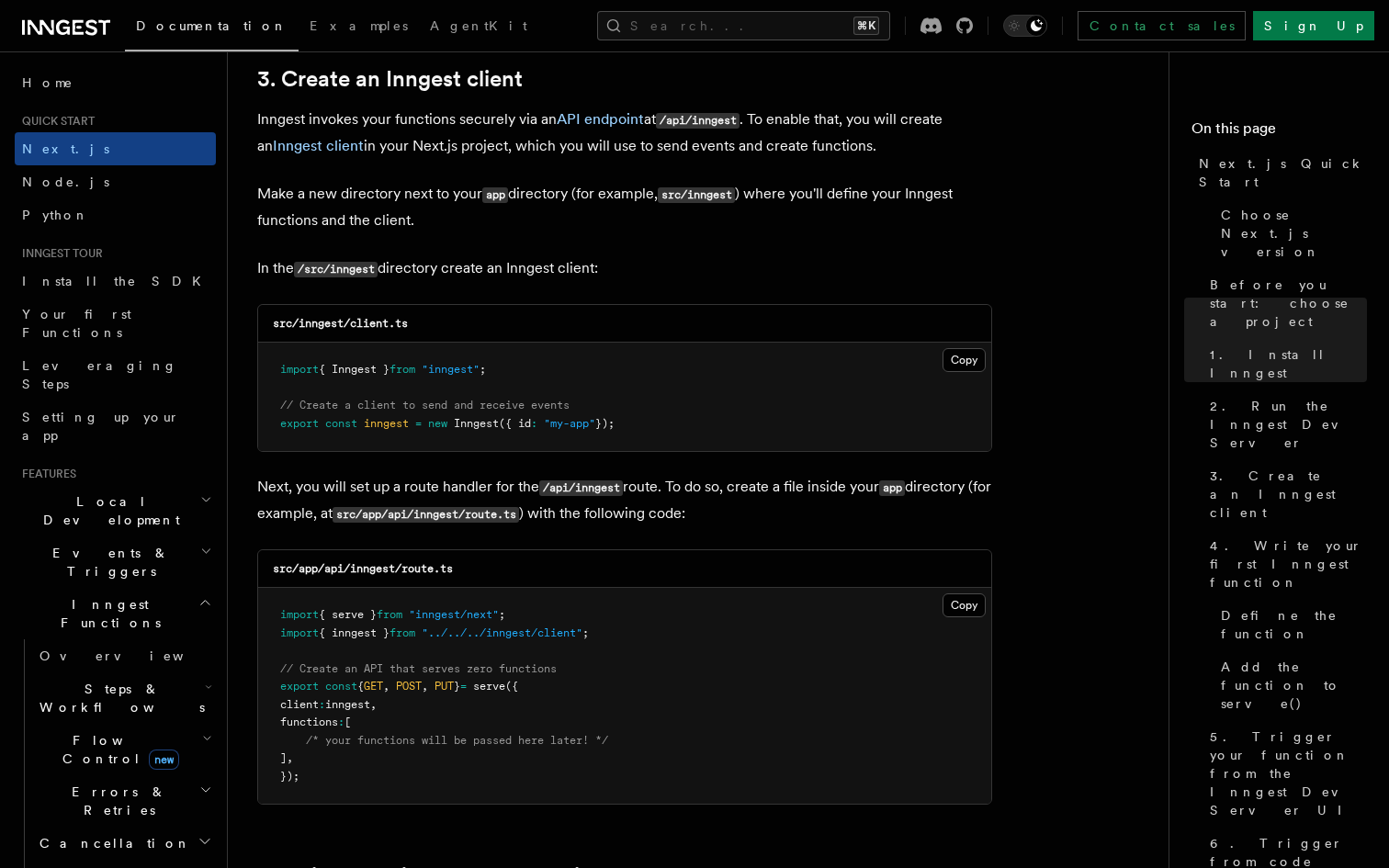
scroll to position [2183, 0]
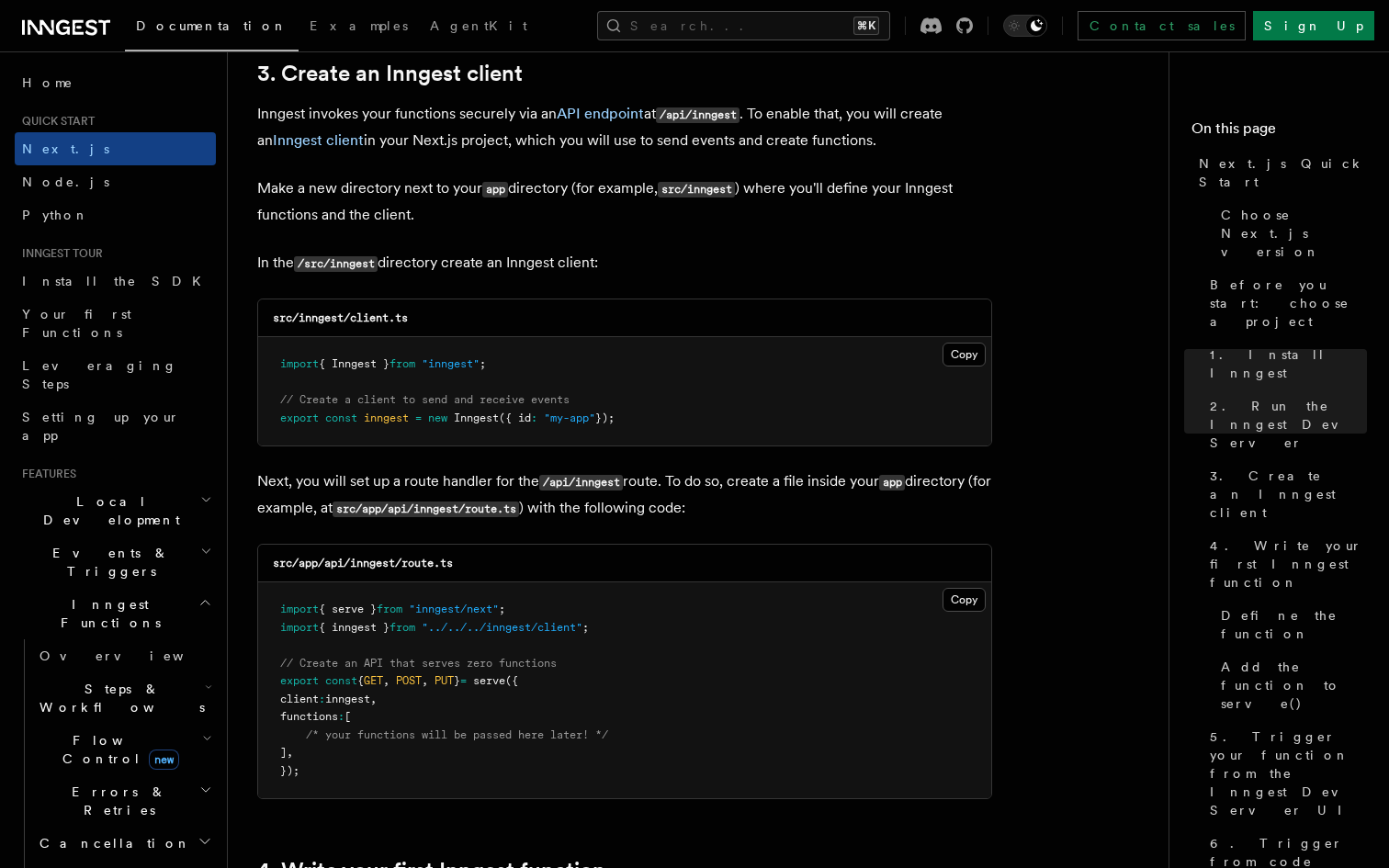
click at [577, 442] on pre "import { Inngest } from "inngest" ; // Create a client to send and receive even…" at bounding box center [624, 391] width 733 height 108
click at [591, 394] on pre "import { Inngest } from "inngest" ; // Create a client to send and receive even…" at bounding box center [624, 391] width 733 height 108
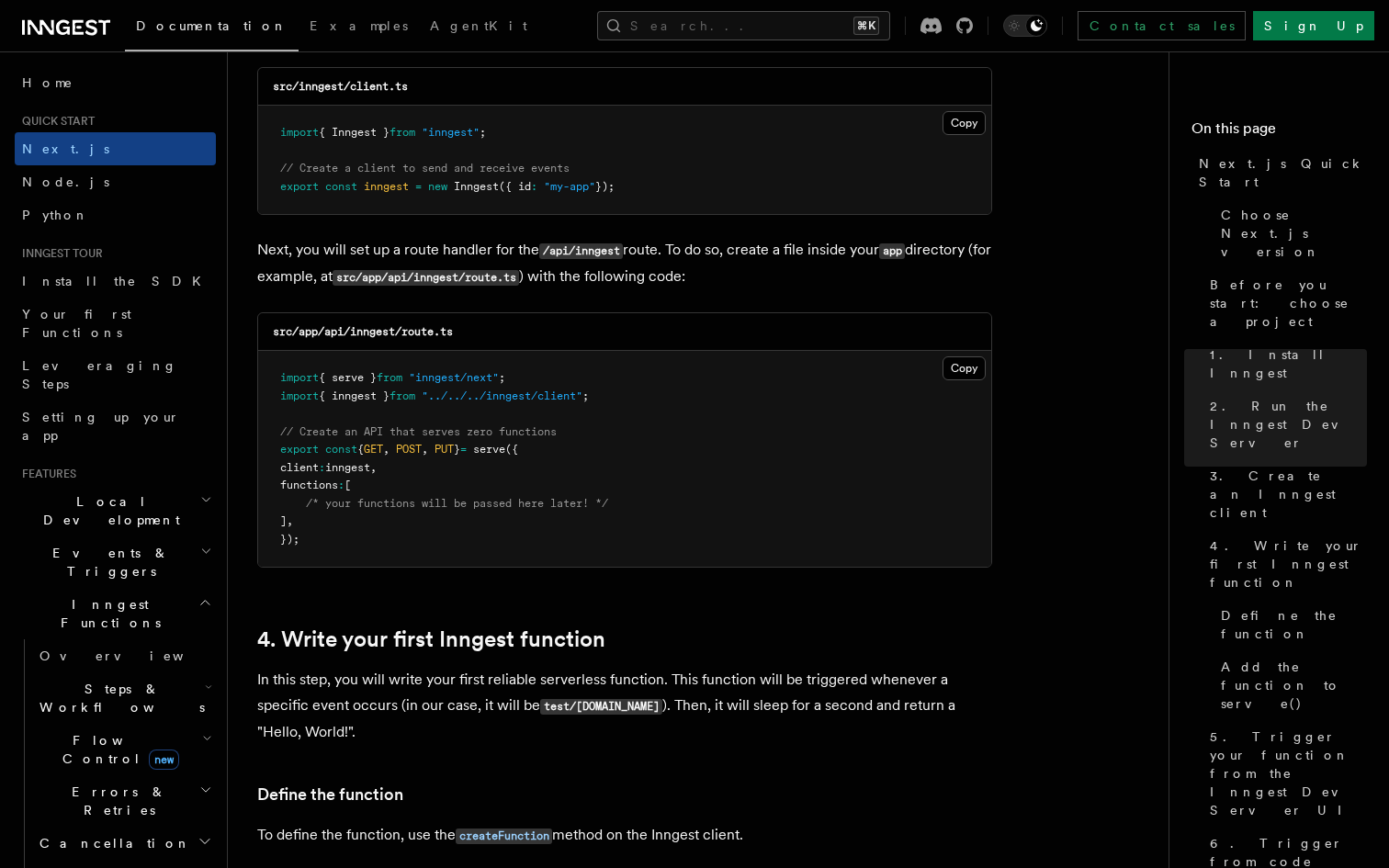
scroll to position [2415, 0]
click at [580, 486] on pre "import { serve } from "inngest/next" ; import { inngest } from "../../../innges…" at bounding box center [624, 457] width 733 height 216
click at [602, 450] on pre "import { serve } from "inngest/next" ; import { inngest } from "../../../innges…" at bounding box center [624, 457] width 733 height 216
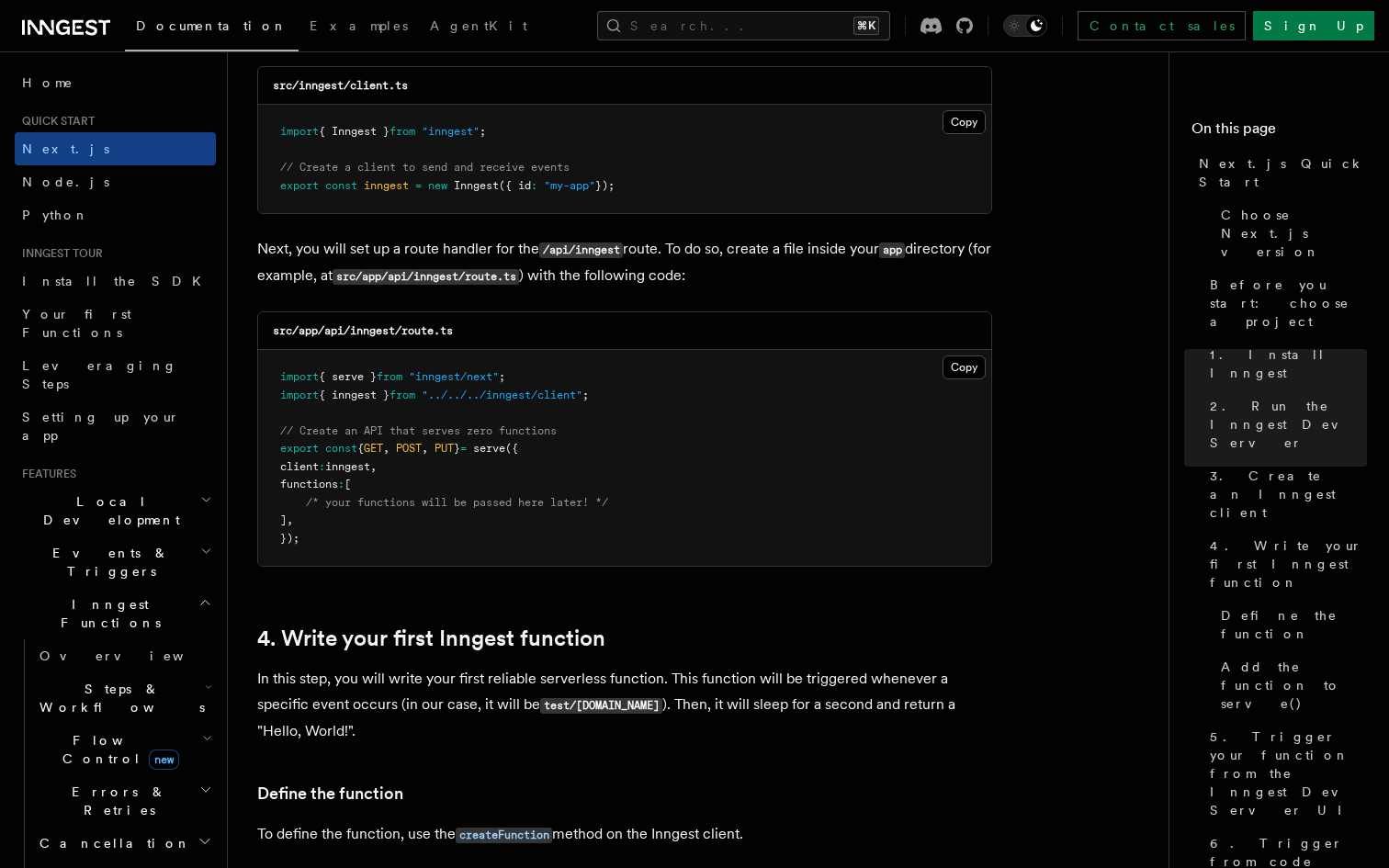
click at [611, 464] on pre "import { serve } from "inngest/next" ; import { inngest } from "../../../innges…" at bounding box center [624, 457] width 733 height 216
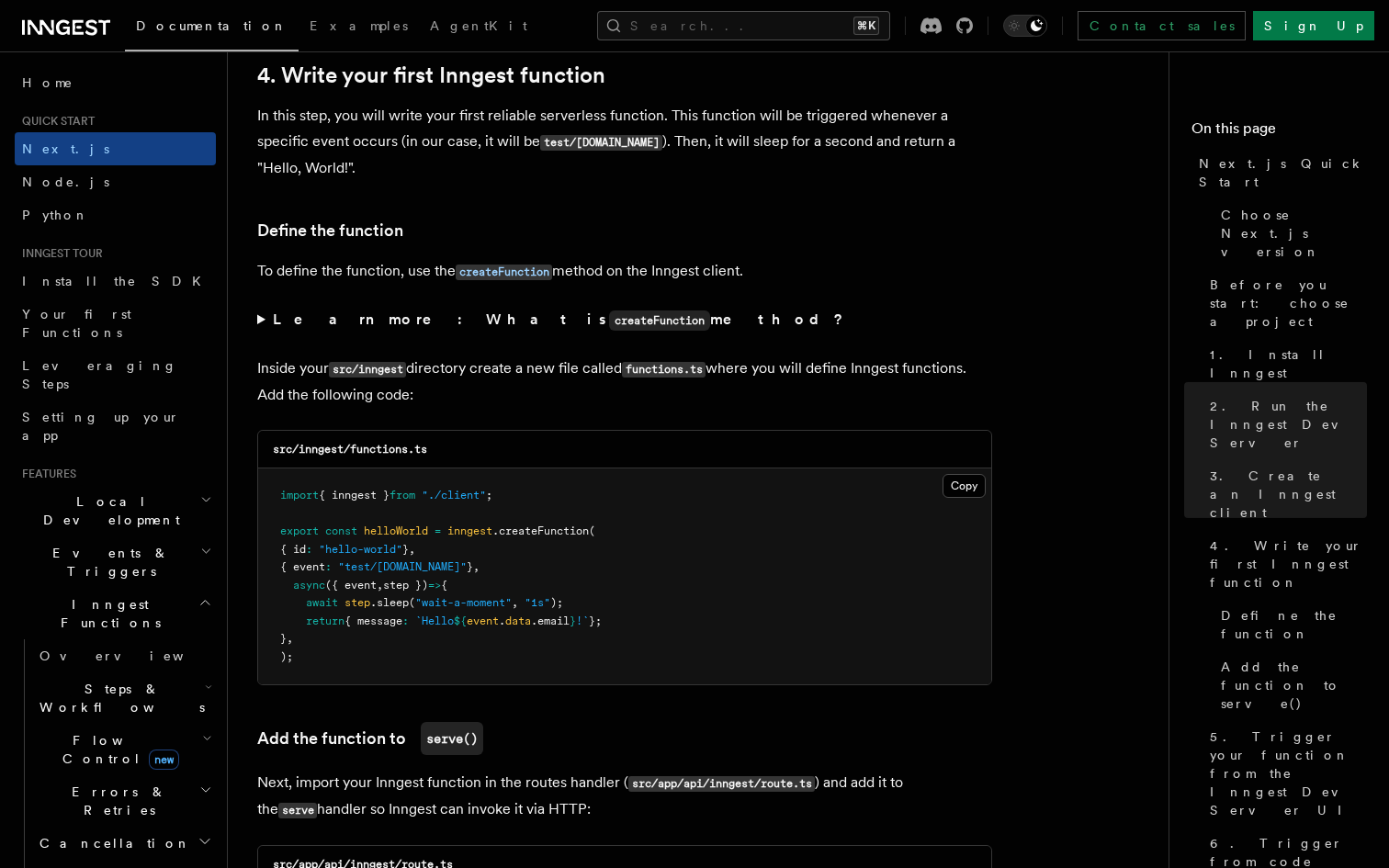
scroll to position [2979, 0]
click at [611, 465] on div "src/inngest/functions.ts" at bounding box center [624, 449] width 733 height 38
click at [615, 512] on pre "import { inngest } from "./client" ; export const helloWorld = inngest .createF…" at bounding box center [624, 575] width 733 height 216
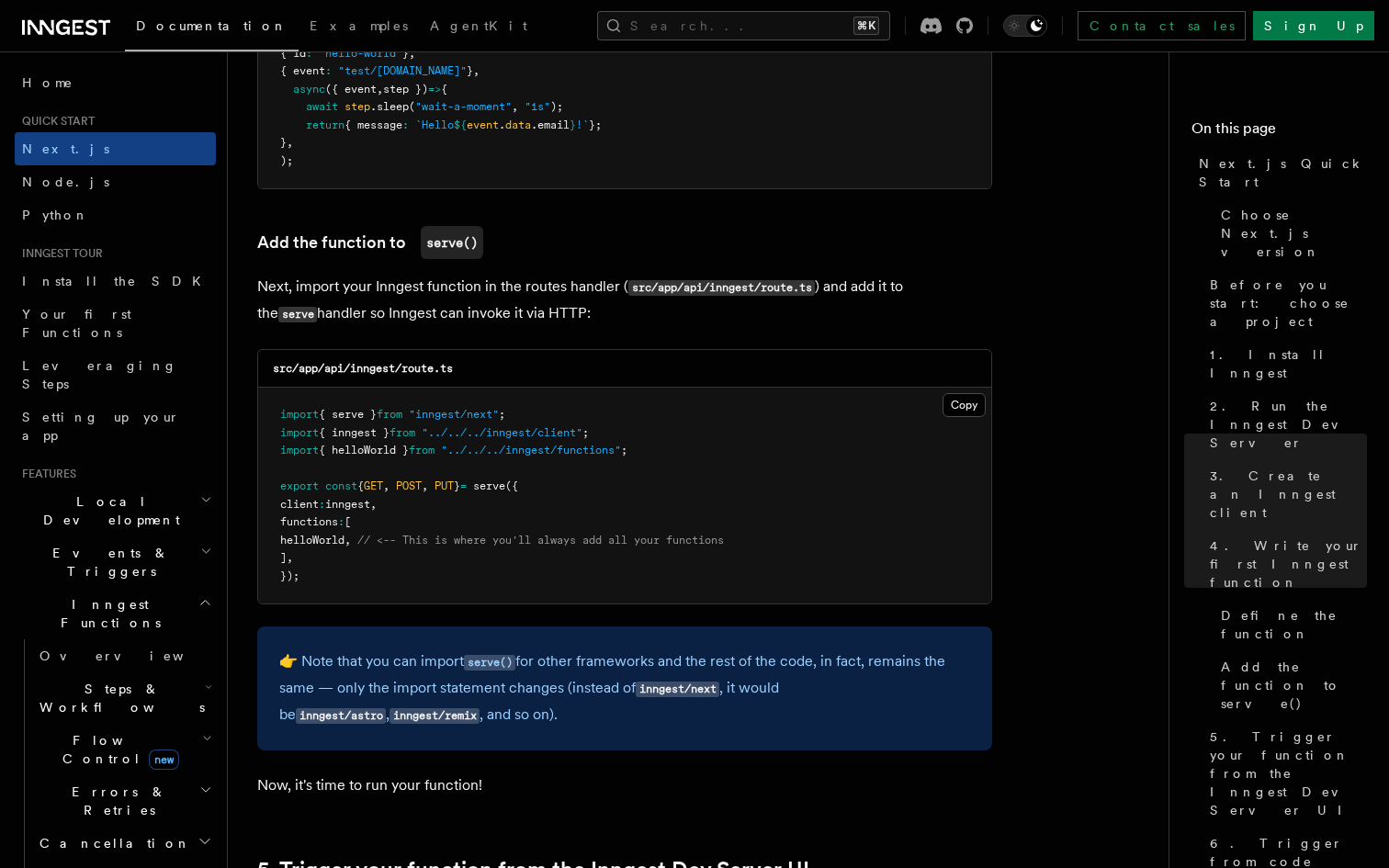
click at [615, 512] on pre "import { serve } from "inngest/next" ; import { inngest } from "../../../innges…" at bounding box center [624, 495] width 733 height 216
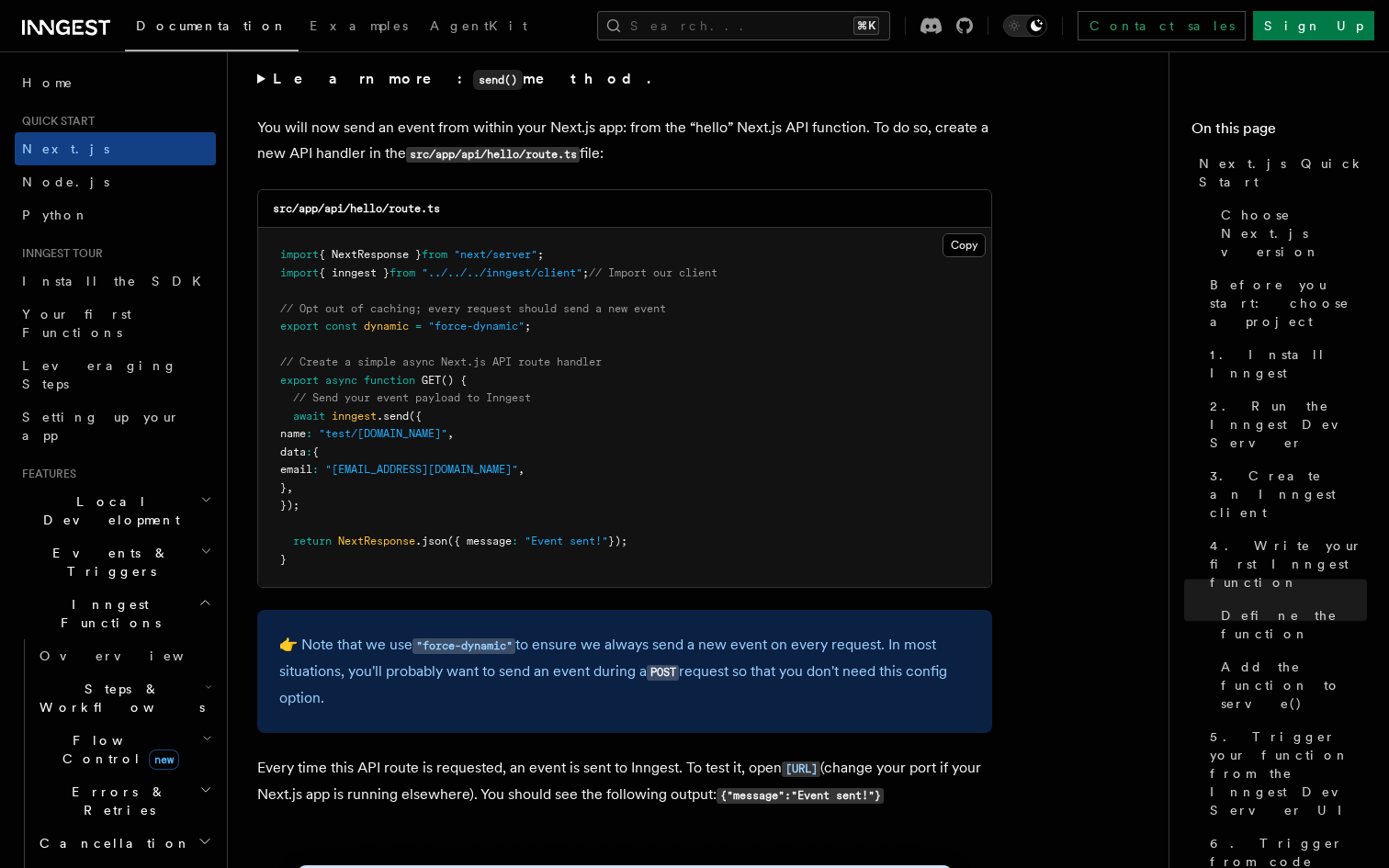
scroll to position [9589, 0]
click at [482, 430] on pre "import { NextResponse } from "next/server" ; import { inngest } from "../../../…" at bounding box center [624, 406] width 733 height 359
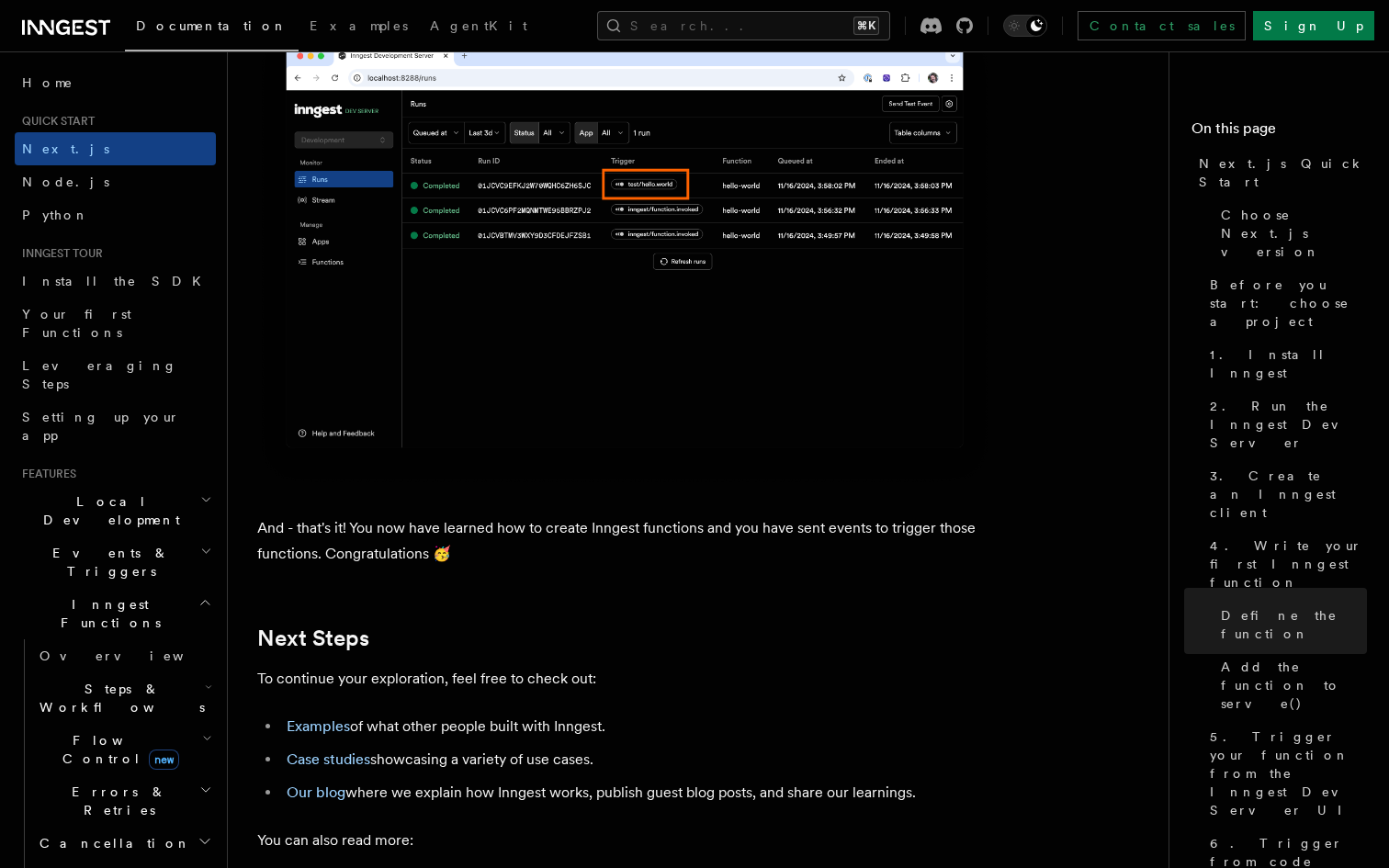
scroll to position [11514, 0]
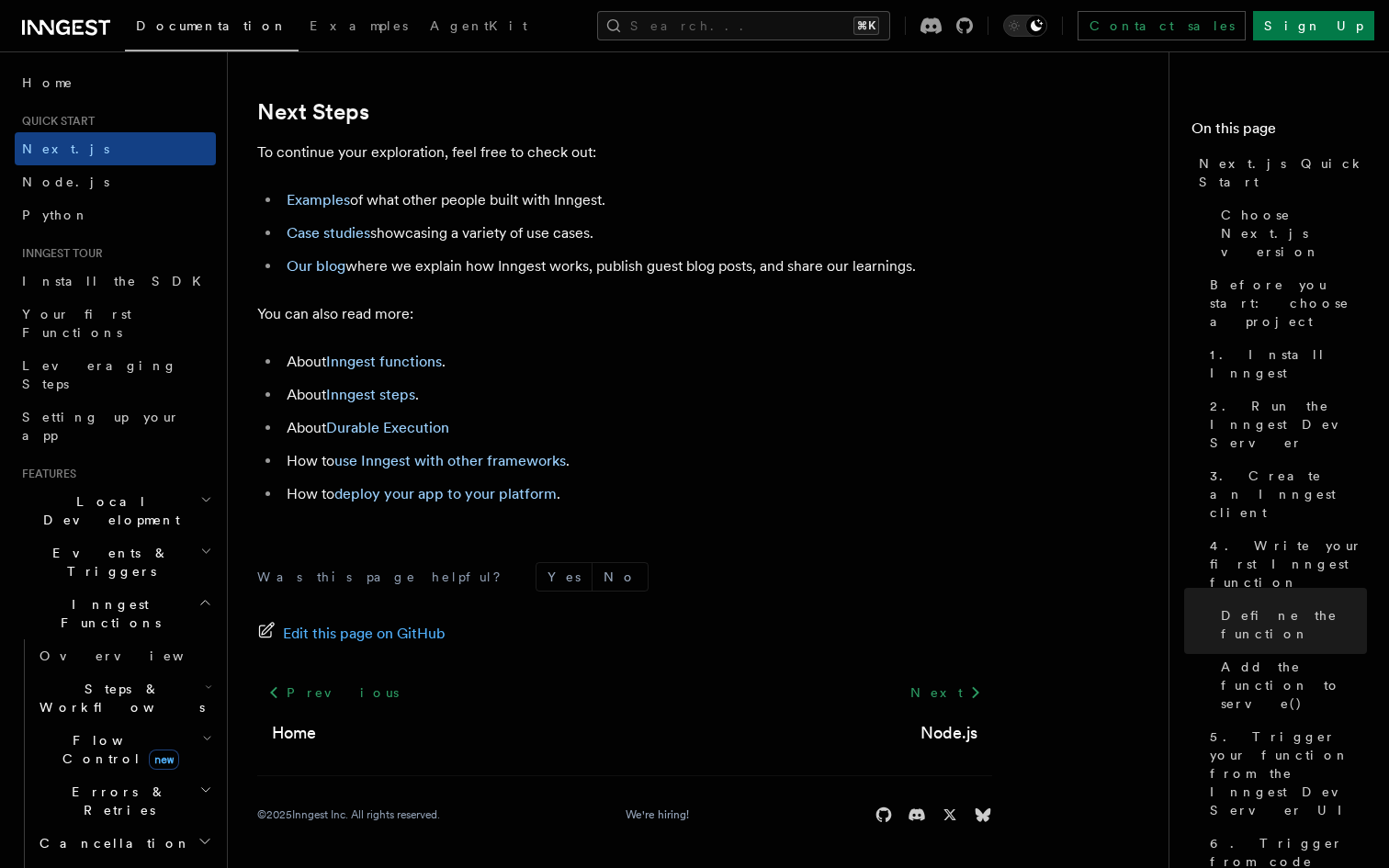
click at [78, 783] on span "Errors & Retries" at bounding box center [115, 801] width 168 height 37
click at [87, 680] on span "Steps & Workflows" at bounding box center [118, 698] width 172 height 37
click at [91, 733] on span "Overview" at bounding box center [151, 740] width 189 height 15
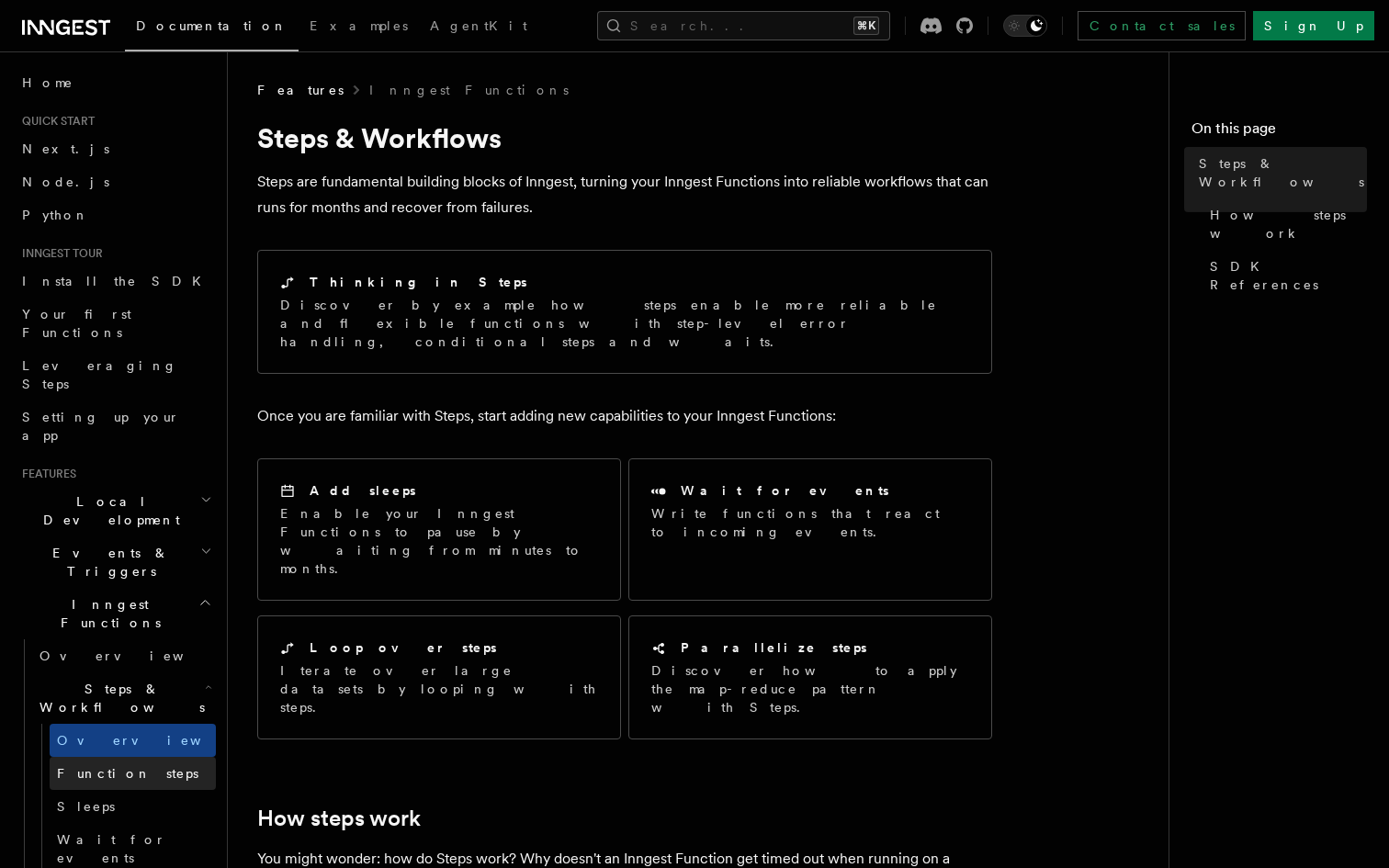
click at [95, 766] on span "Function steps" at bounding box center [128, 773] width 141 height 15
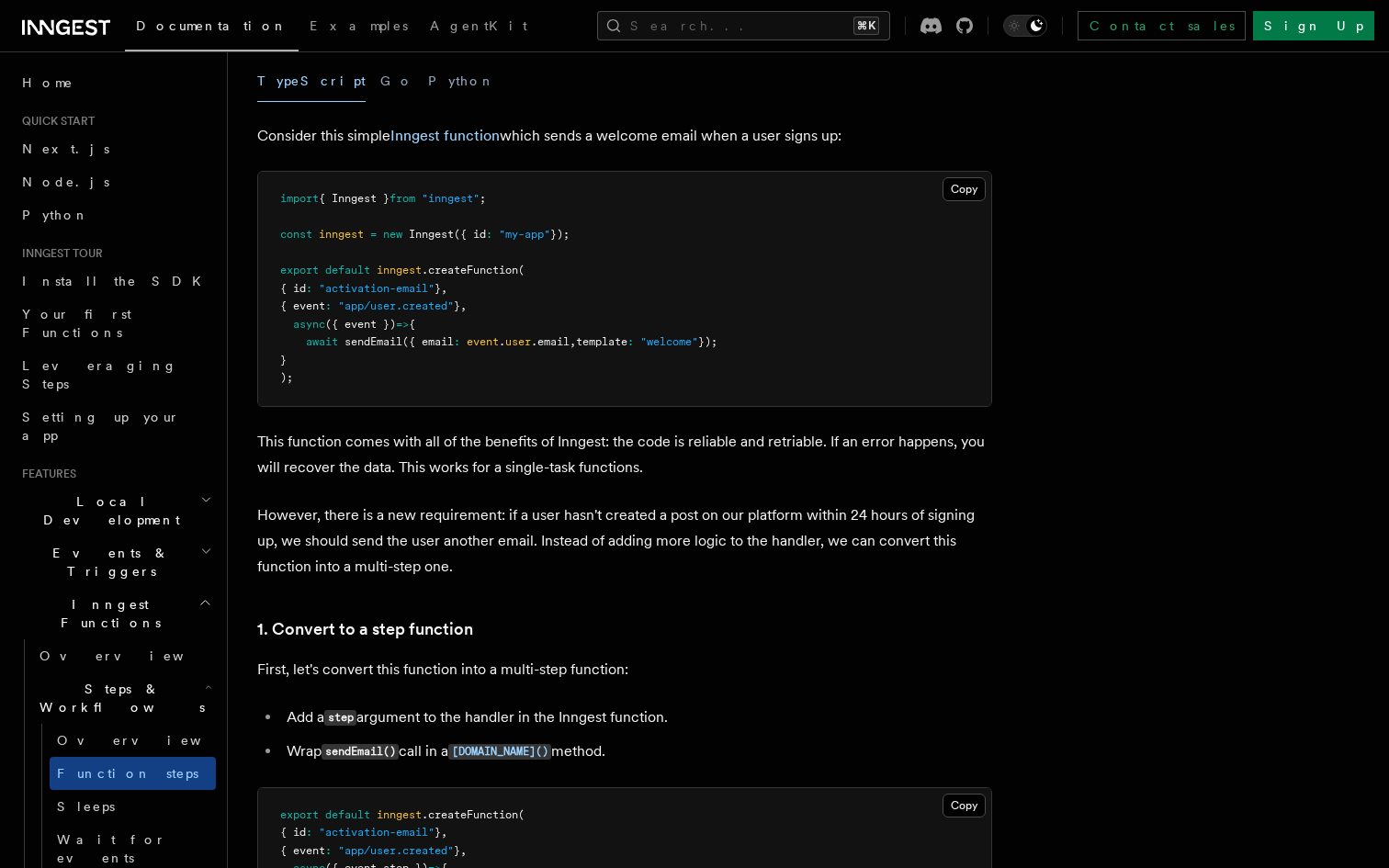
scroll to position [646, 0]
click at [617, 397] on pre "import { Inngest } from "inngest" ; const inngest = new Inngest ({ id : "my-app…" at bounding box center [624, 288] width 733 height 234
click at [575, 353] on pre "import { Inngest } from "inngest" ; const inngest = new Inngest ({ id : "my-app…" at bounding box center [624, 288] width 733 height 234
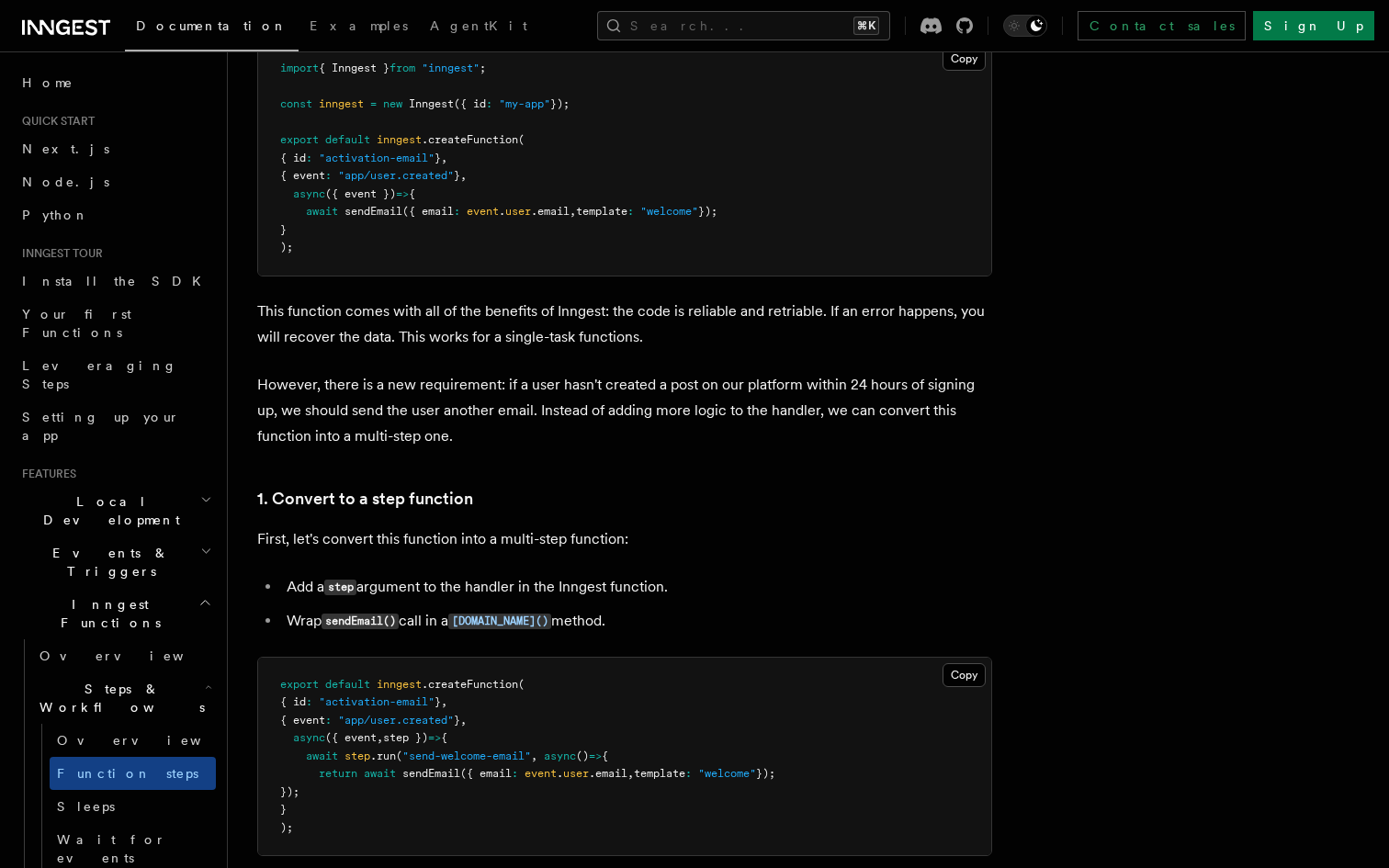
click at [584, 270] on pre "import { Inngest } from "inngest" ; const inngest = new Inngest ({ id : "my-app…" at bounding box center [624, 159] width 733 height 234
click at [585, 269] on pre "import { Inngest } from "inngest" ; const inngest = new Inngest ({ id : "my-app…" at bounding box center [624, 159] width 733 height 234
click at [583, 253] on pre "import { Inngest } from "inngest" ; const inngest = new Inngest ({ id : "my-app…" at bounding box center [624, 159] width 733 height 234
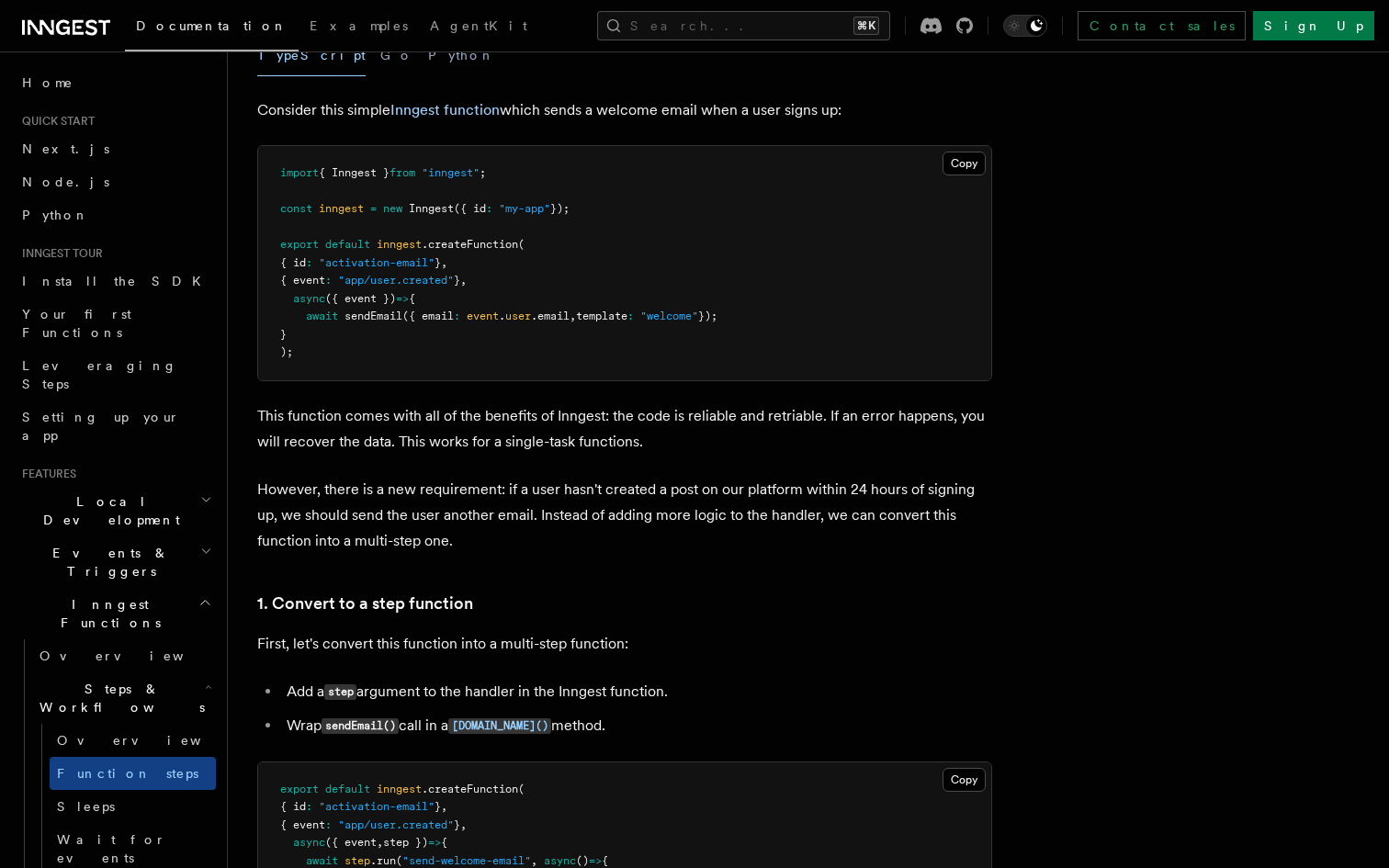
scroll to position [653, 0]
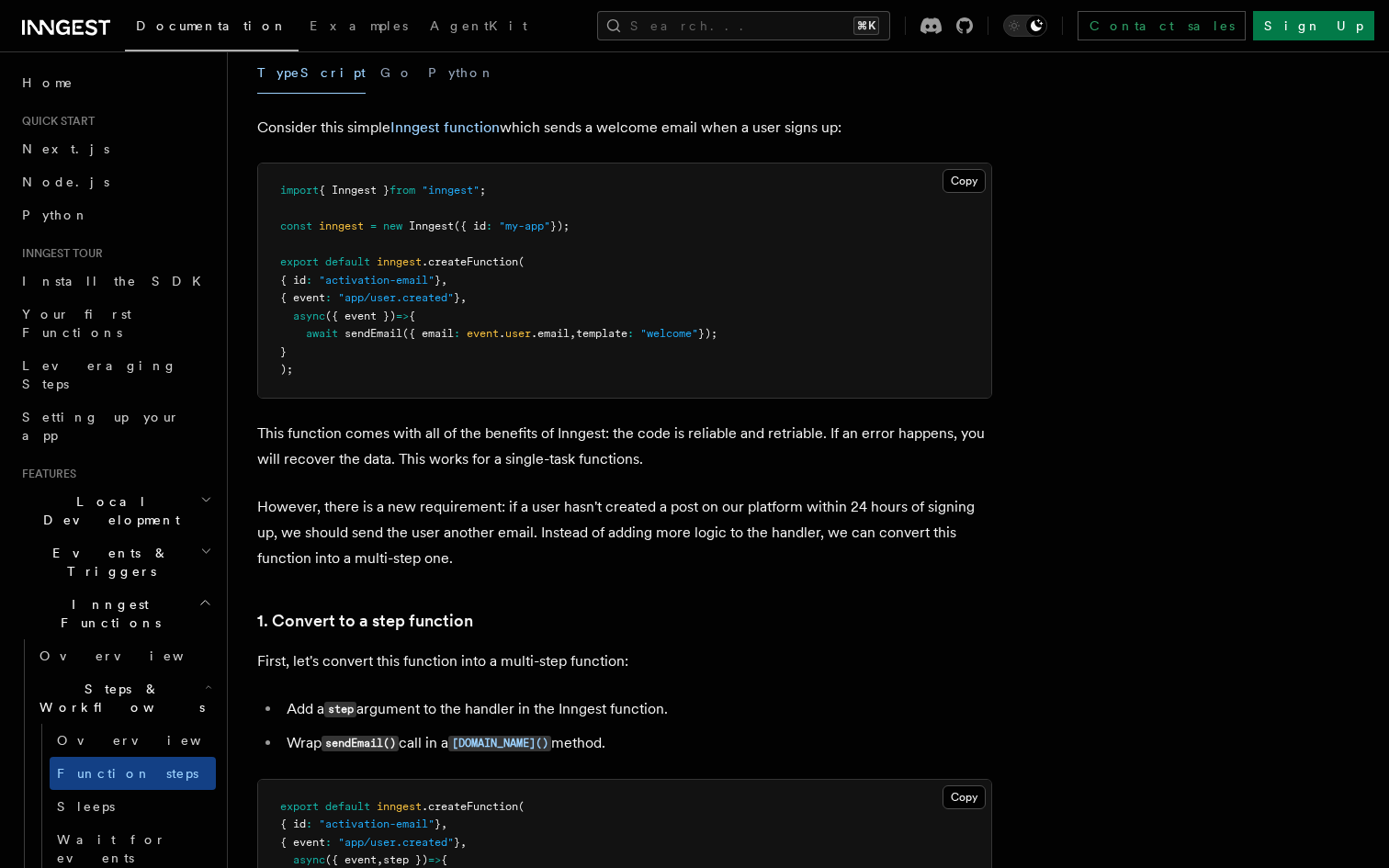
click at [581, 252] on pre "import { Inngest } from "inngest" ; const inngest = new Inngest ({ id : "my-app…" at bounding box center [624, 281] width 733 height 234
click at [578, 268] on pre "import { Inngest } from "inngest" ; const inngest = new Inngest ({ id : "my-app…" at bounding box center [624, 281] width 733 height 234
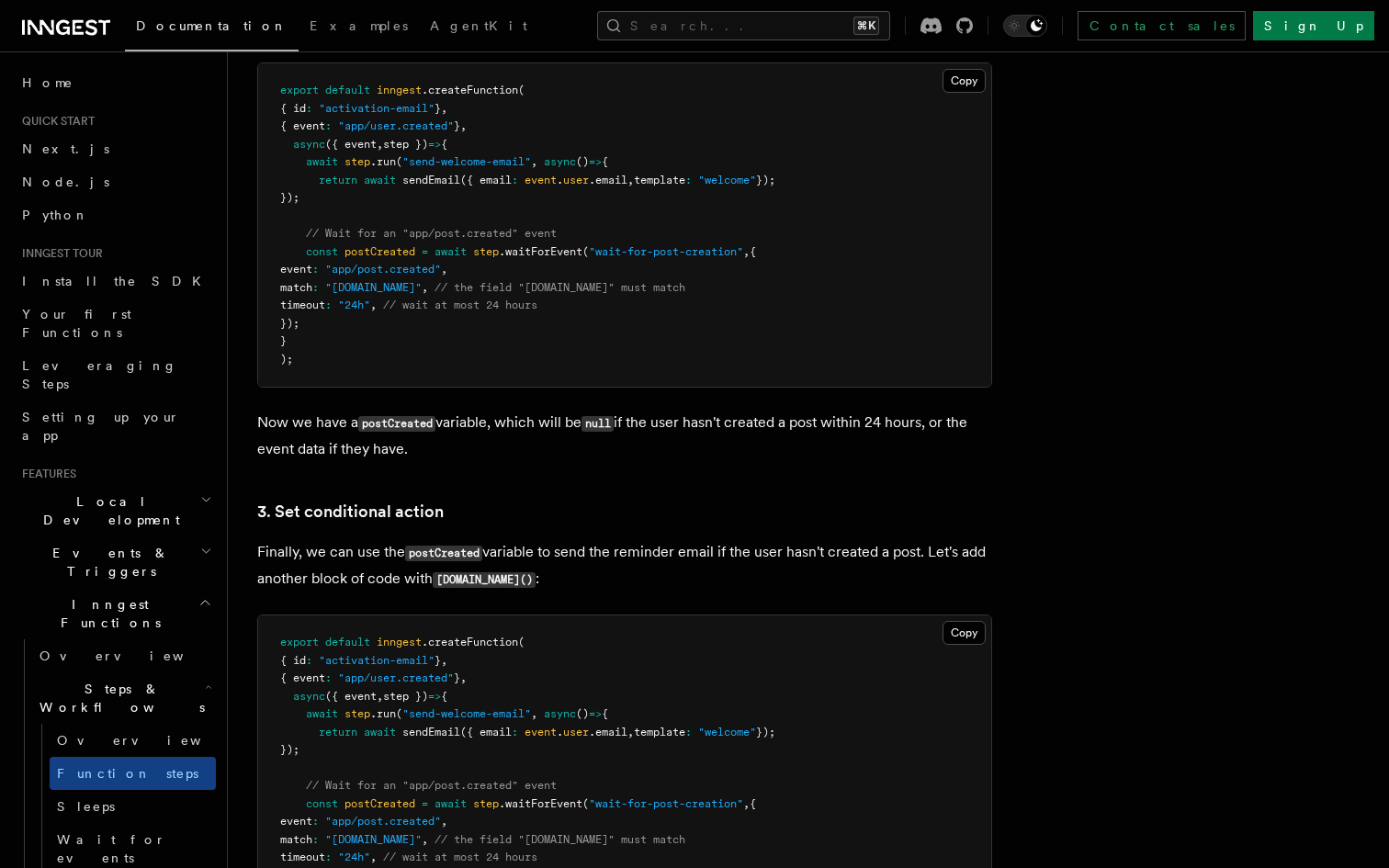
scroll to position [1988, 0]
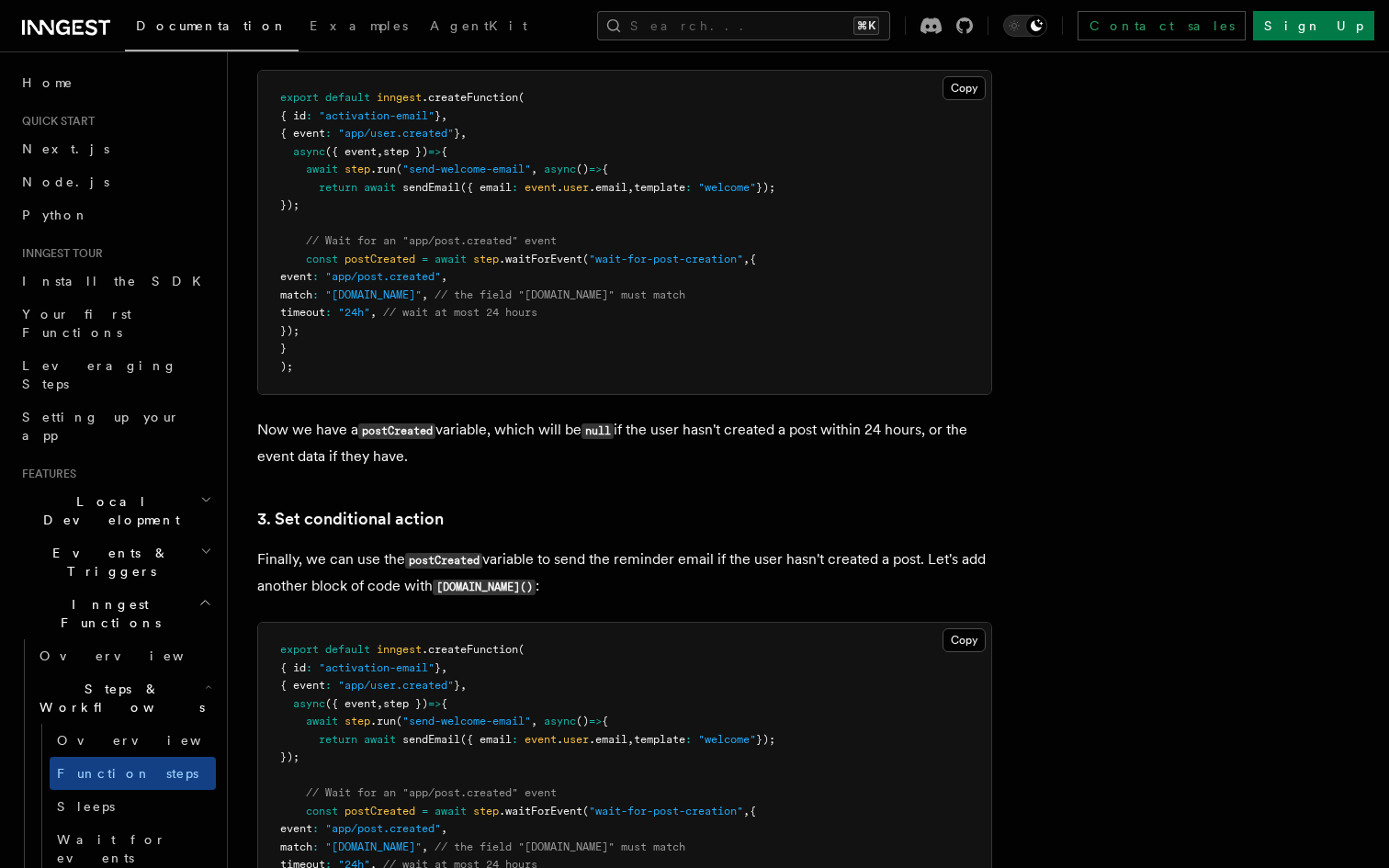
click at [561, 301] on span "// the field "data.user.id" must match" at bounding box center [559, 294] width 251 height 13
click at [535, 293] on span "// the field "data.user.id" must match" at bounding box center [559, 294] width 251 height 13
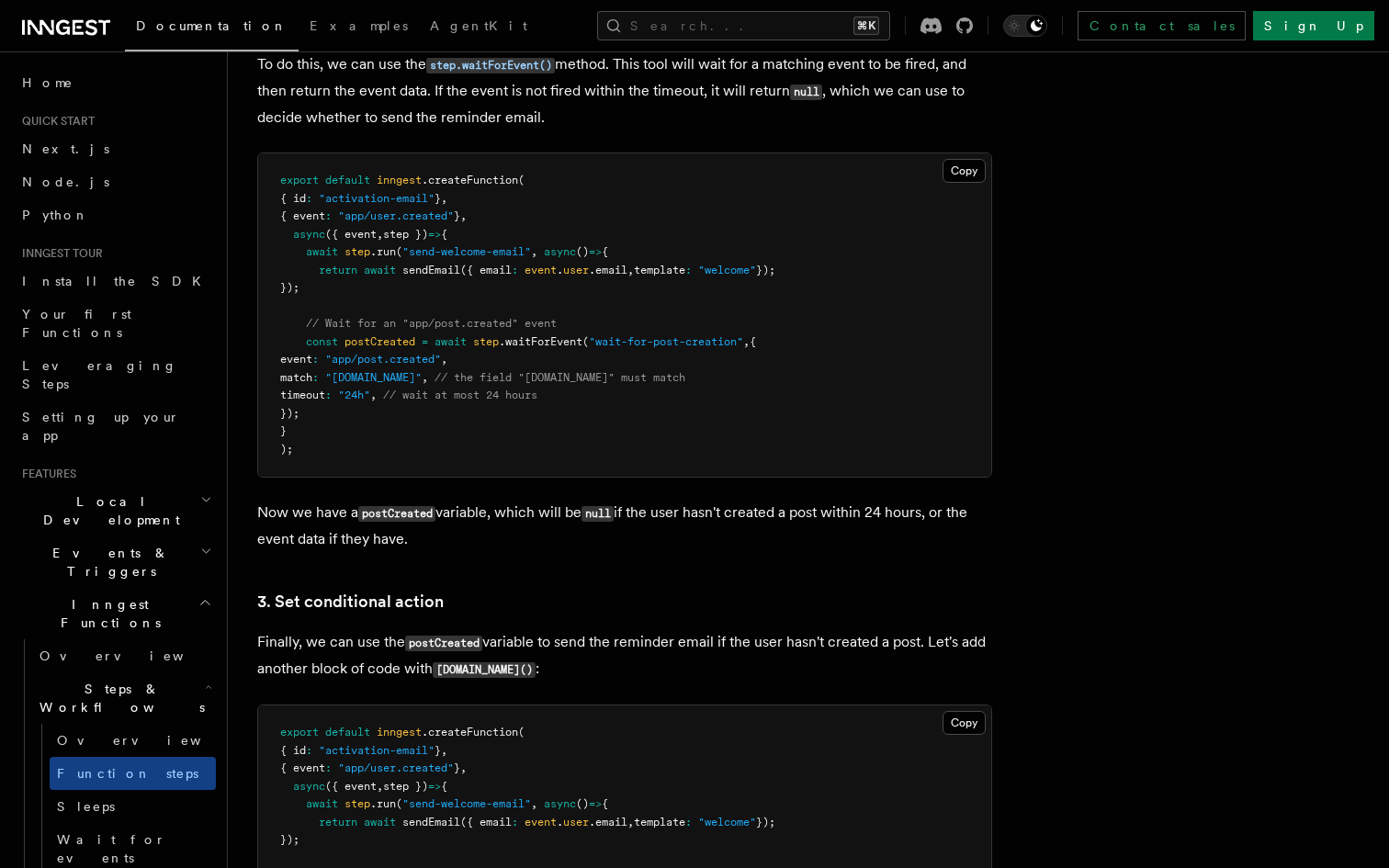
click at [535, 293] on pre "export default inngest .createFunction ( { id : "activation-email" } , { event …" at bounding box center [624, 315] width 733 height 324
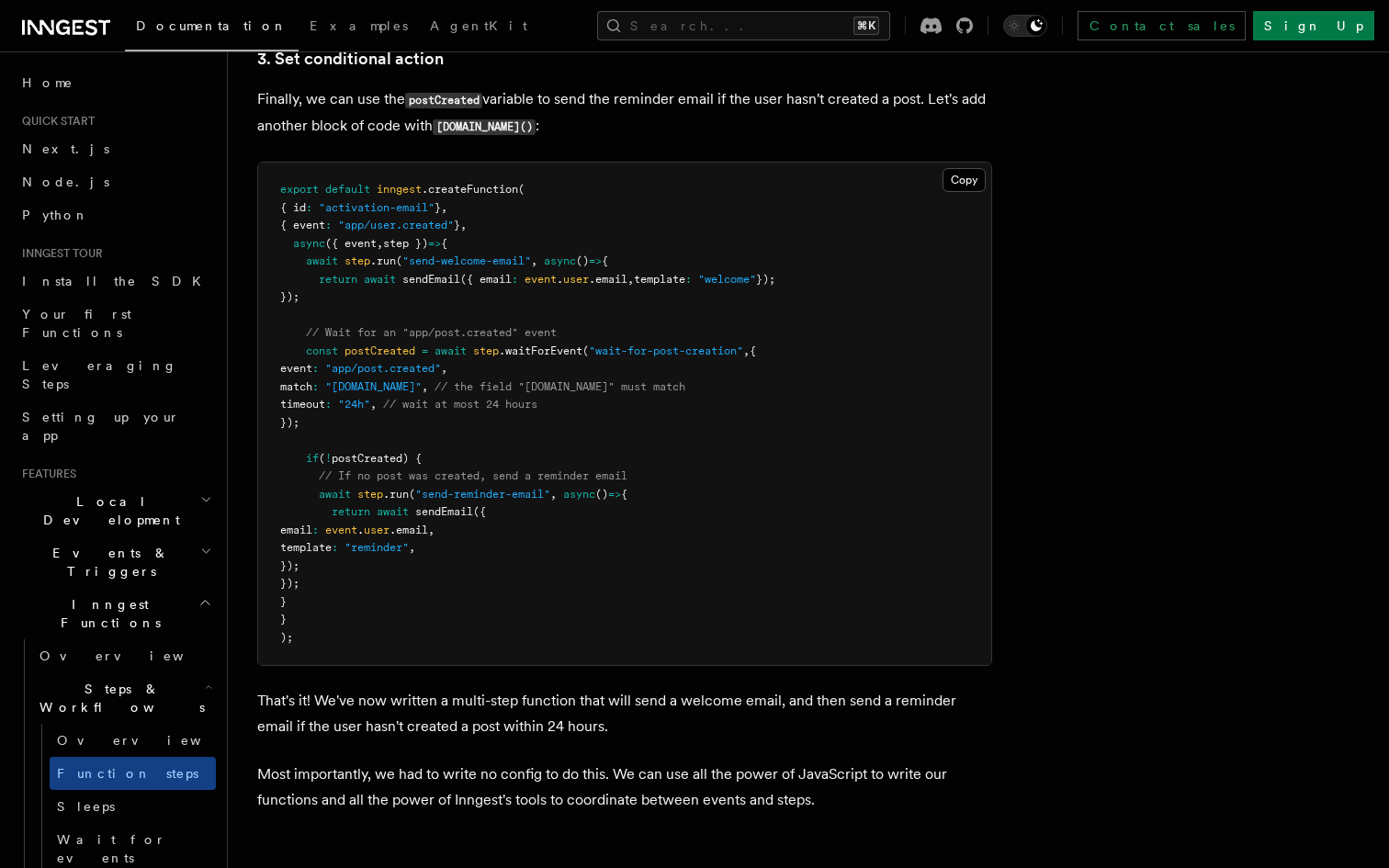
scroll to position [2449, 0]
click at [393, 425] on pre "export default inngest .createFunction ( { id : "activation-email" } , { event …" at bounding box center [624, 413] width 733 height 503
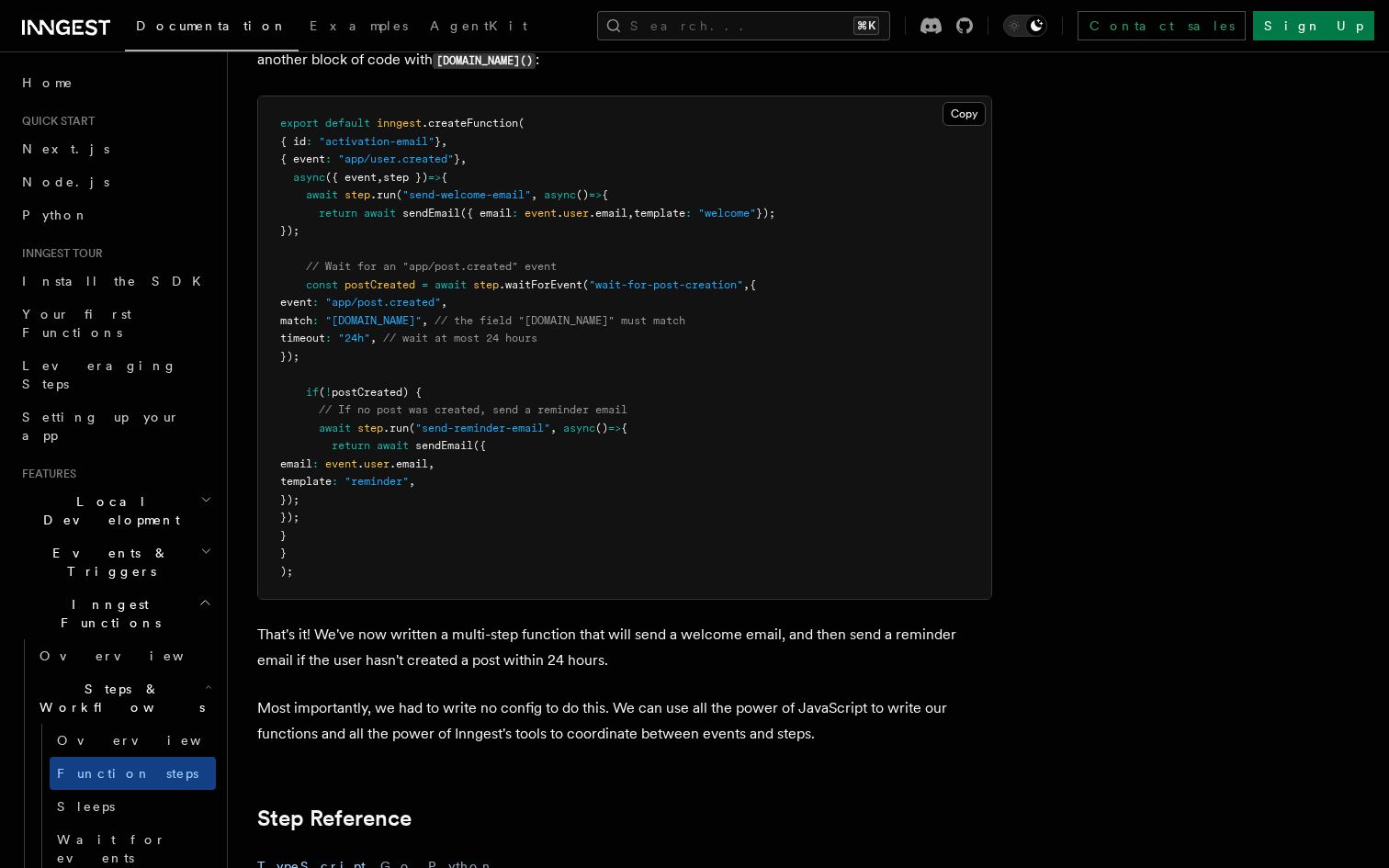
scroll to position [2522, 0]
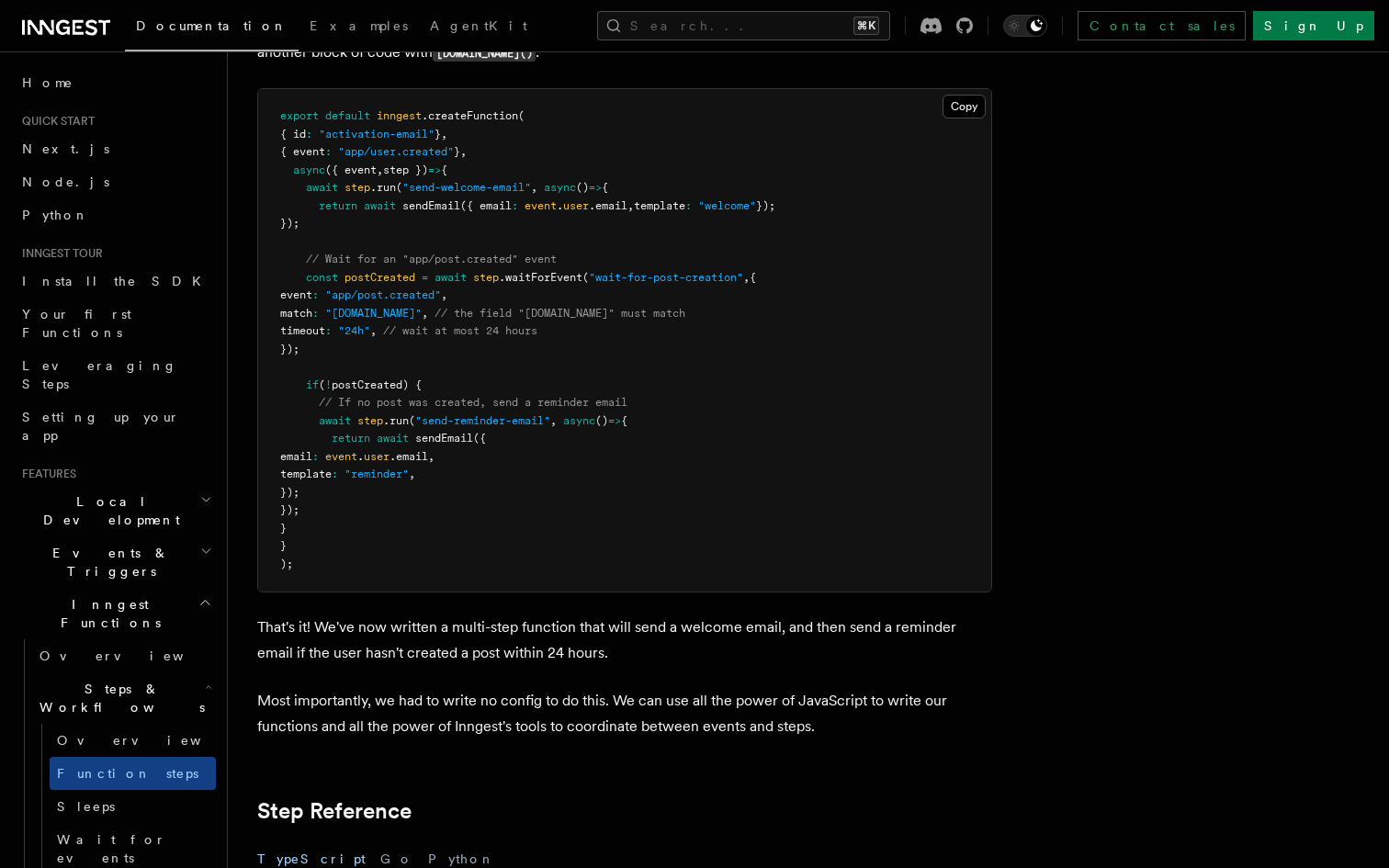
click at [393, 425] on span ".run" at bounding box center [395, 420] width 26 height 13
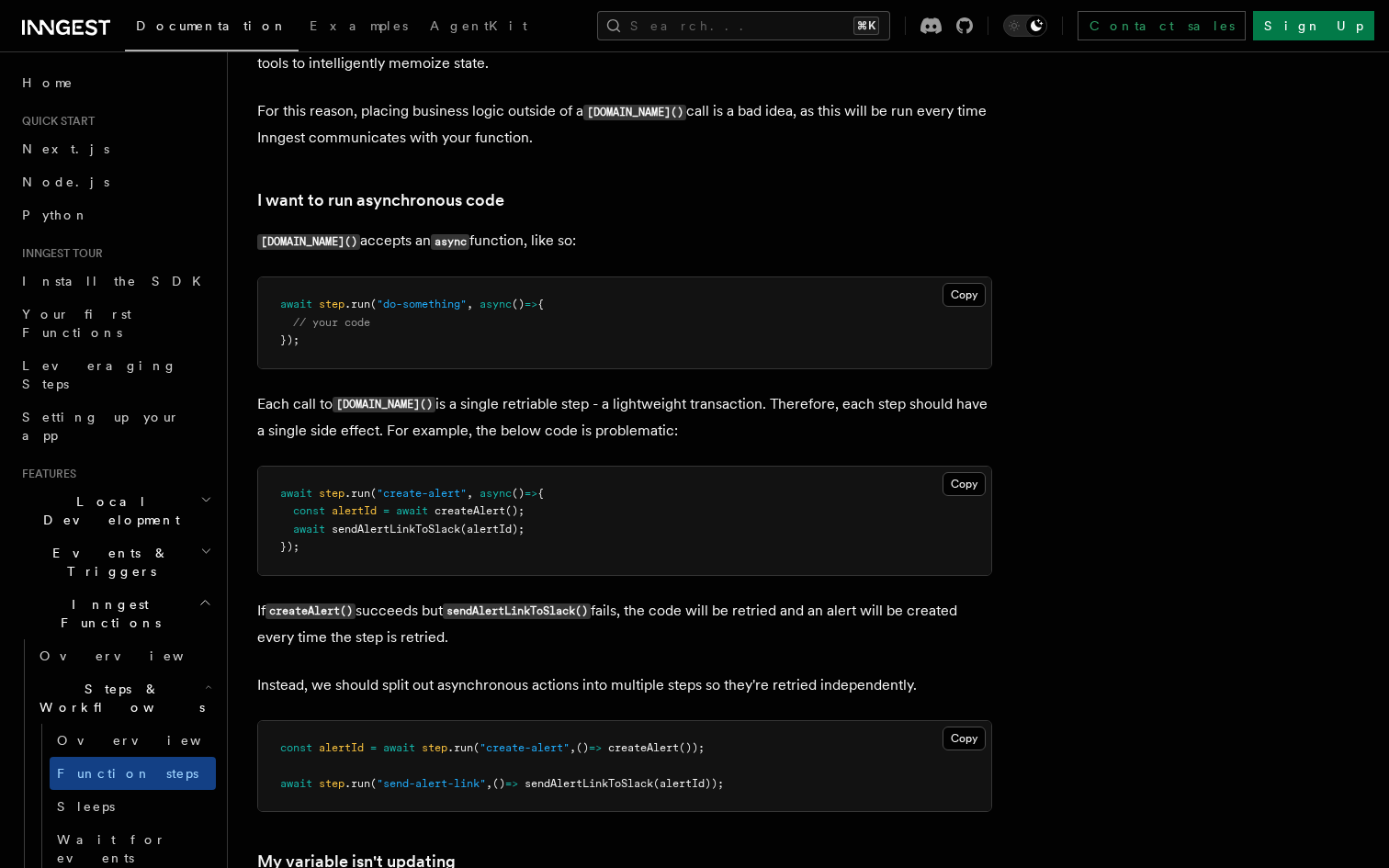
click at [475, 424] on p "Each call to step.run() is a single retriable step - a lightweight transaction.…" at bounding box center [624, 418] width 734 height 52
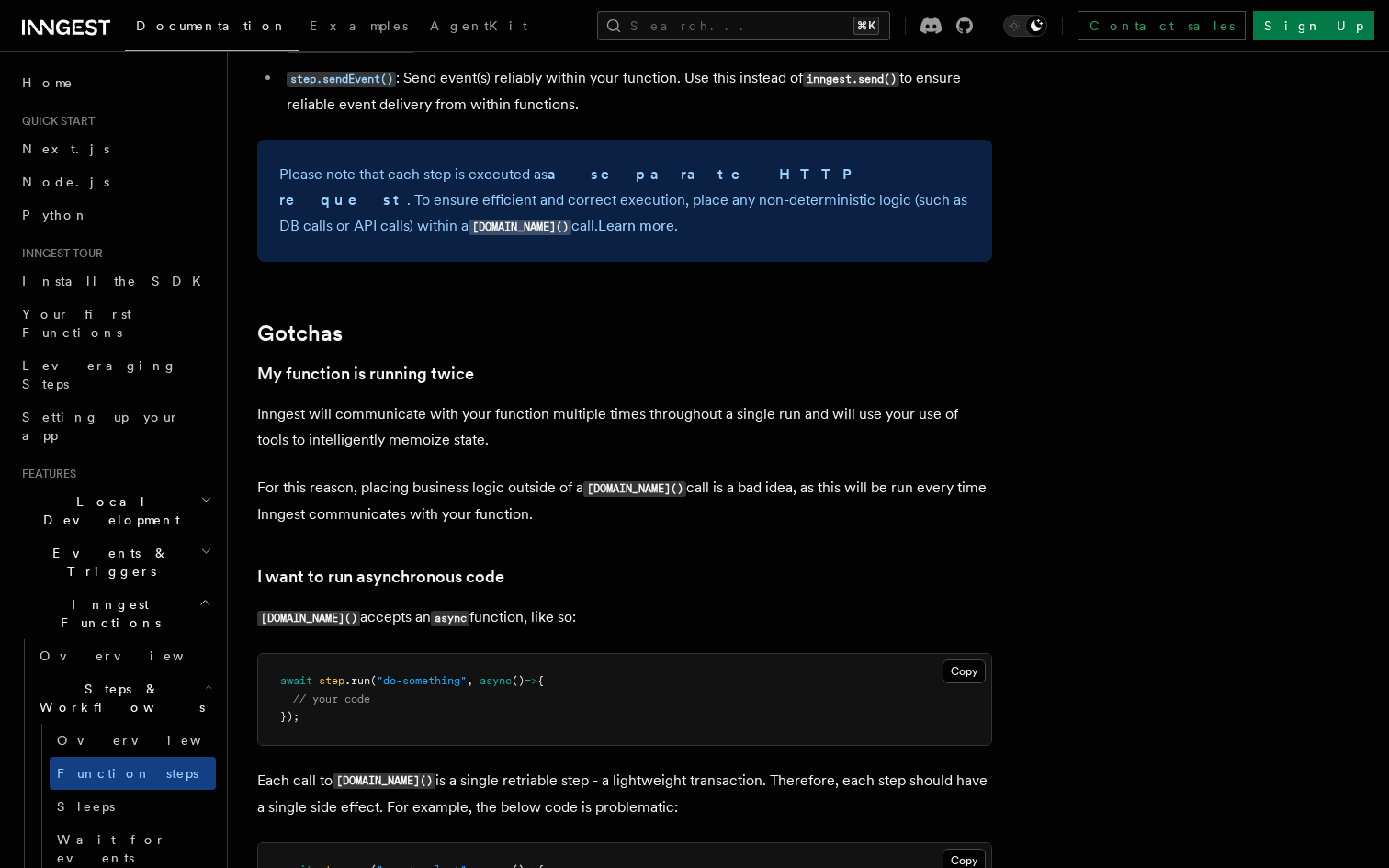
scroll to position [3572, 0]
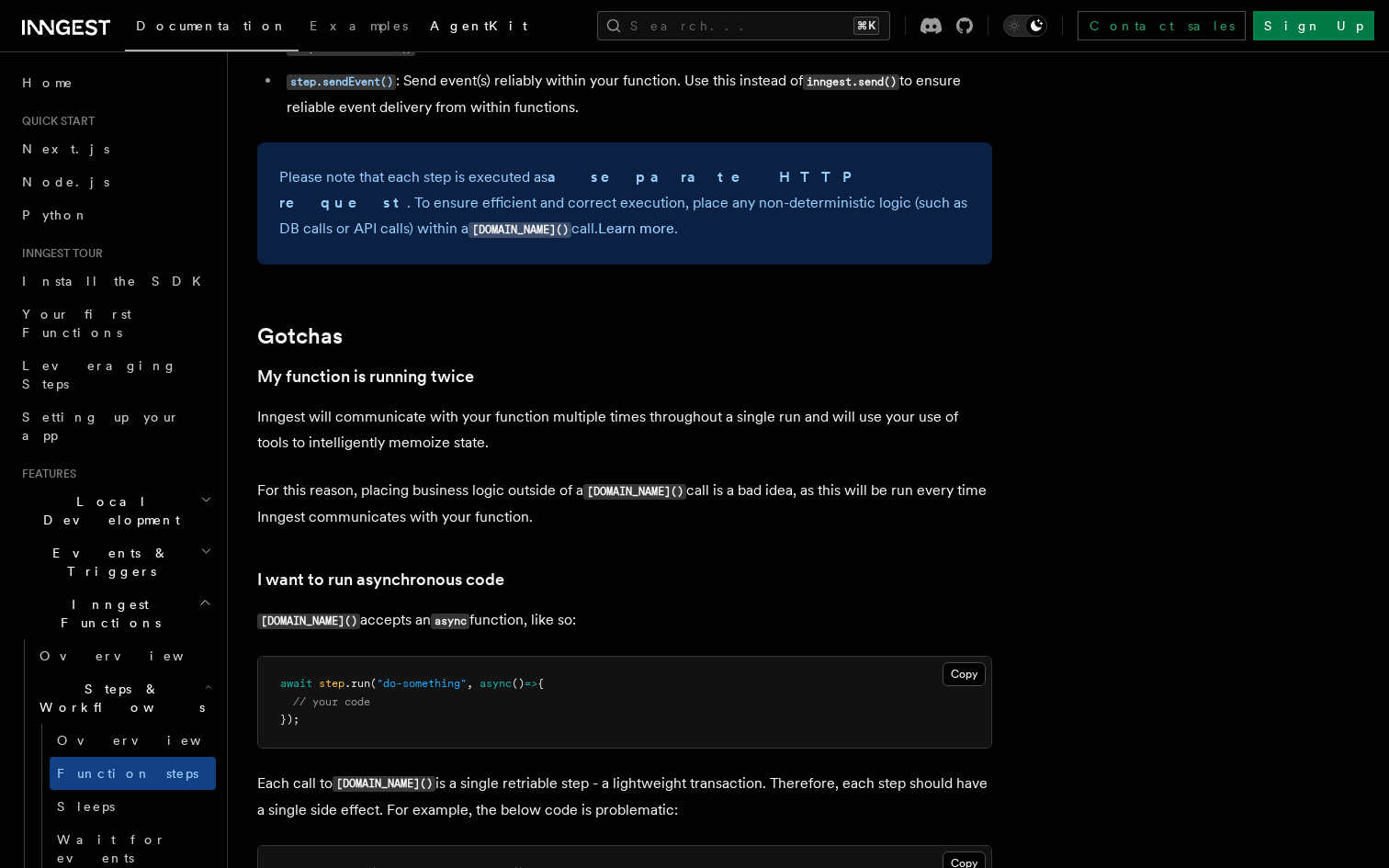
click at [430, 23] on span "AgentKit" at bounding box center [478, 25] width 97 height 15
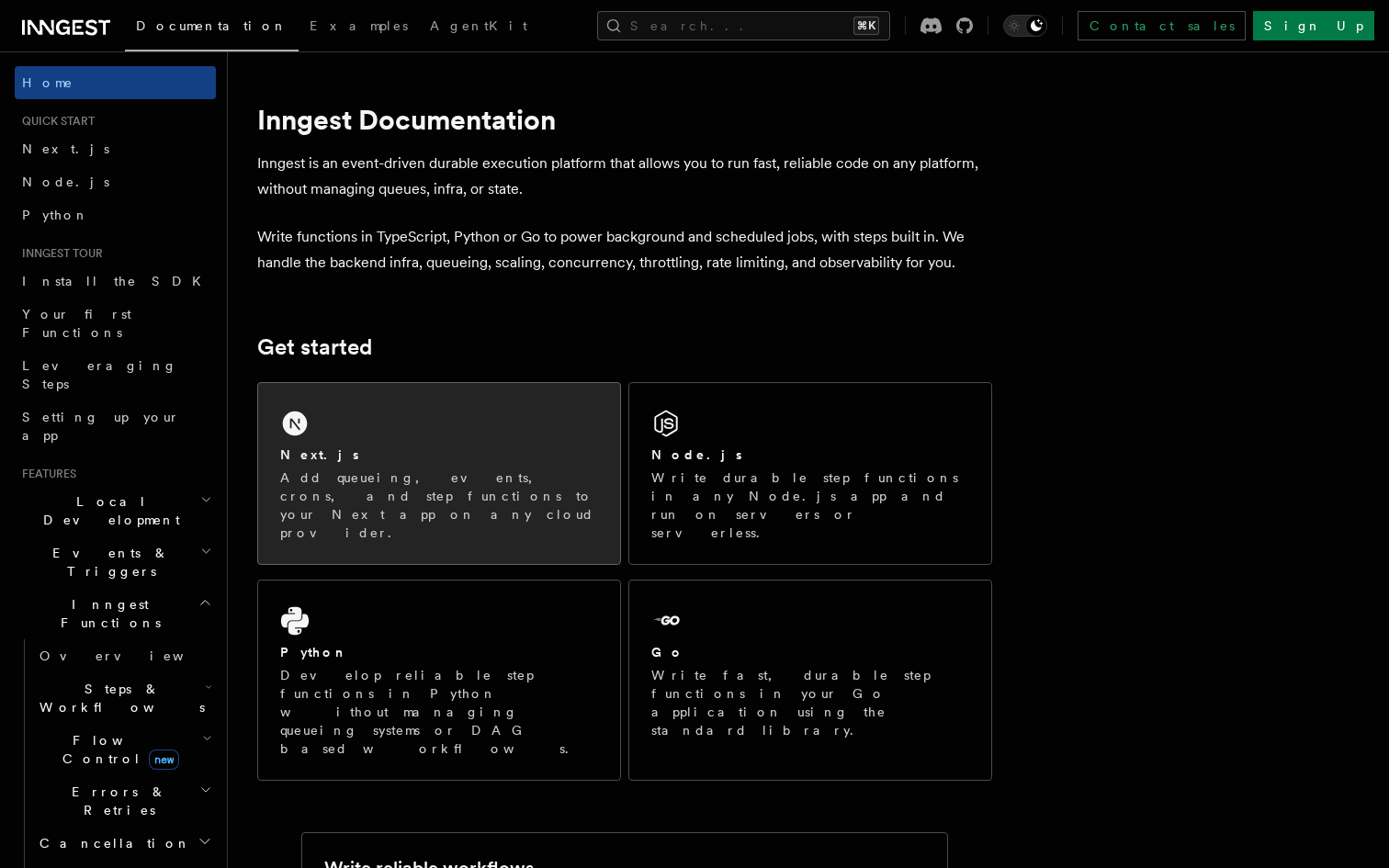
click at [509, 460] on div "Next.js" at bounding box center [439, 455] width 318 height 19
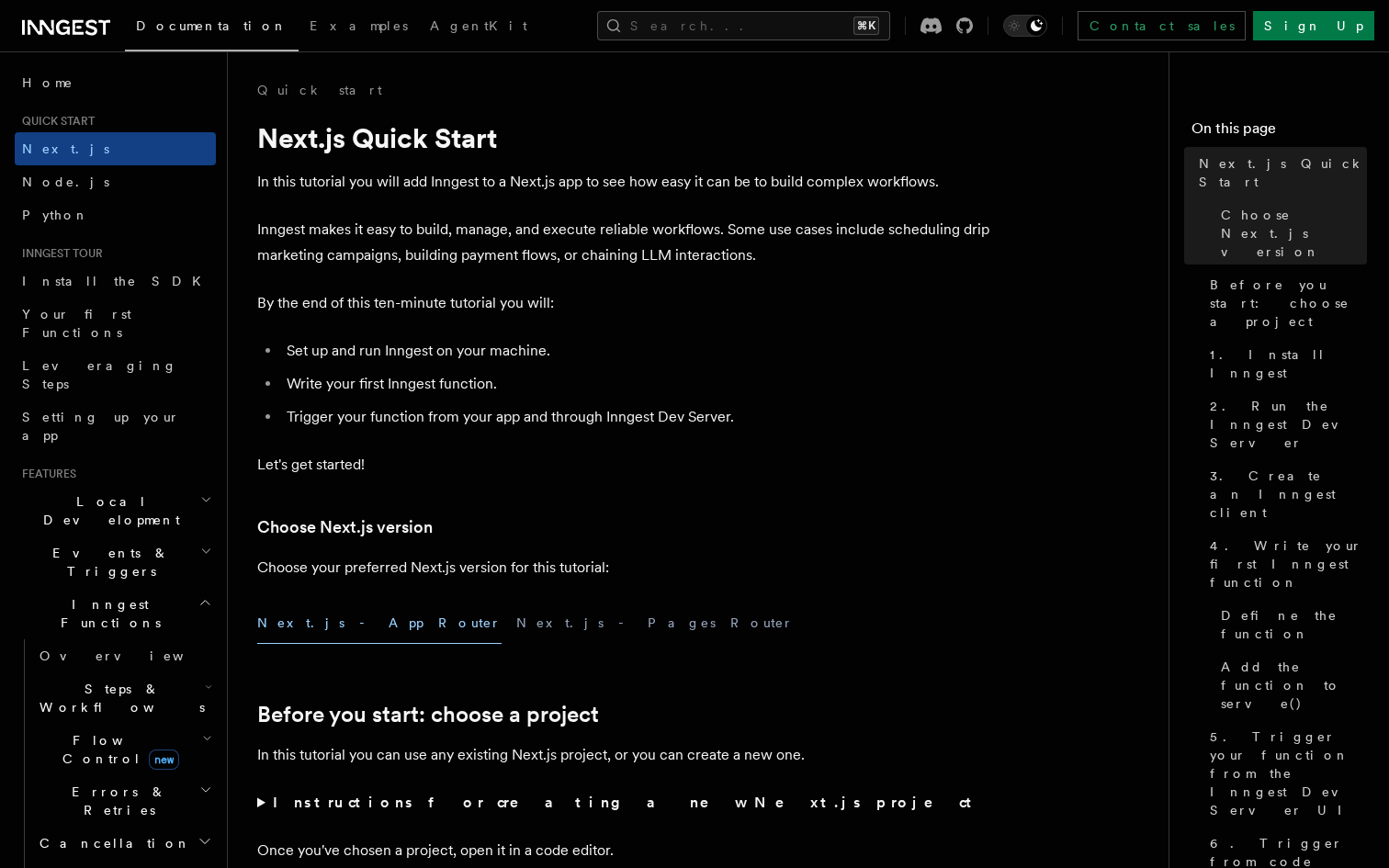
click at [645, 515] on h3 "Choose Next.js version" at bounding box center [624, 527] width 734 height 26
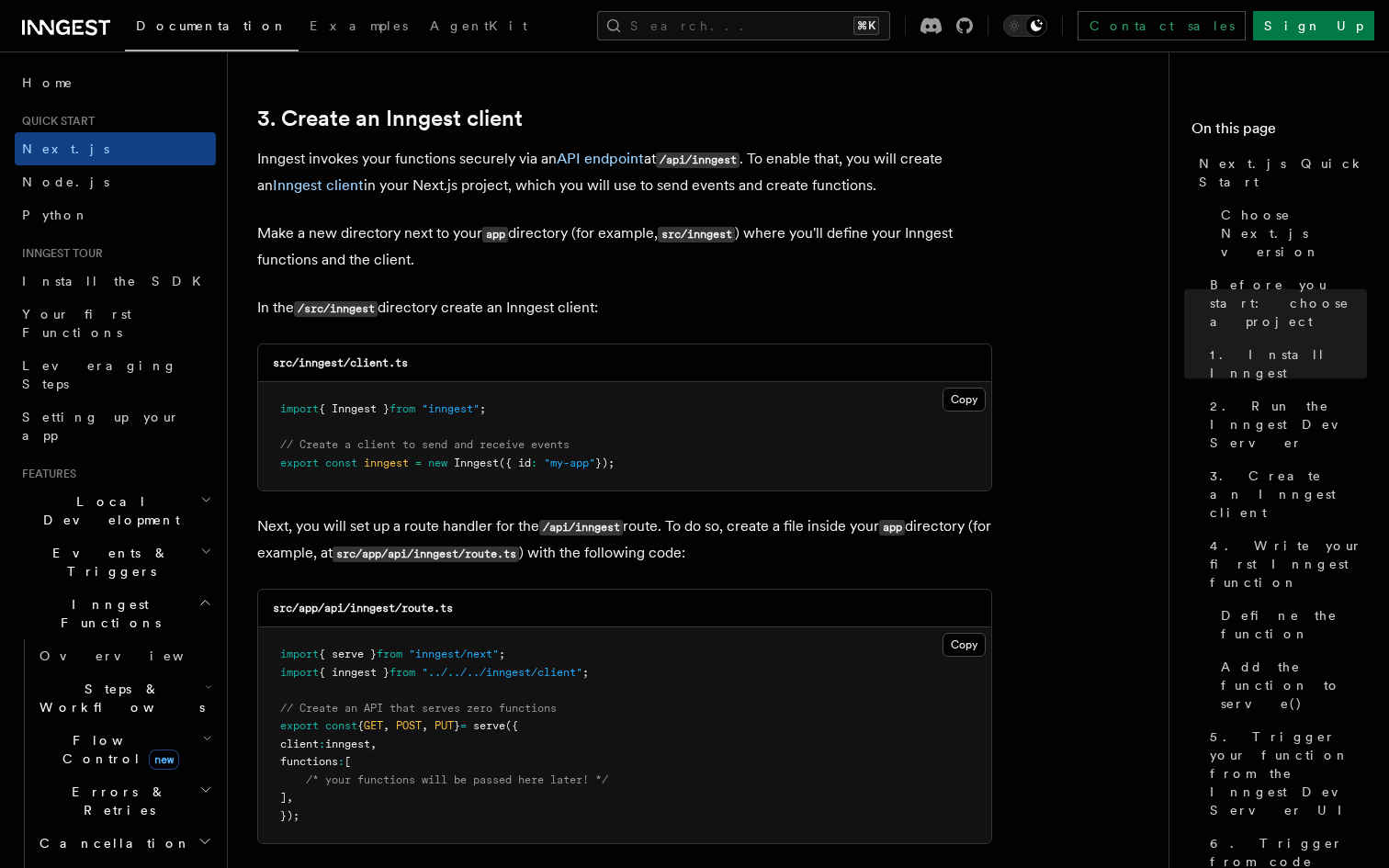
scroll to position [2153, 0]
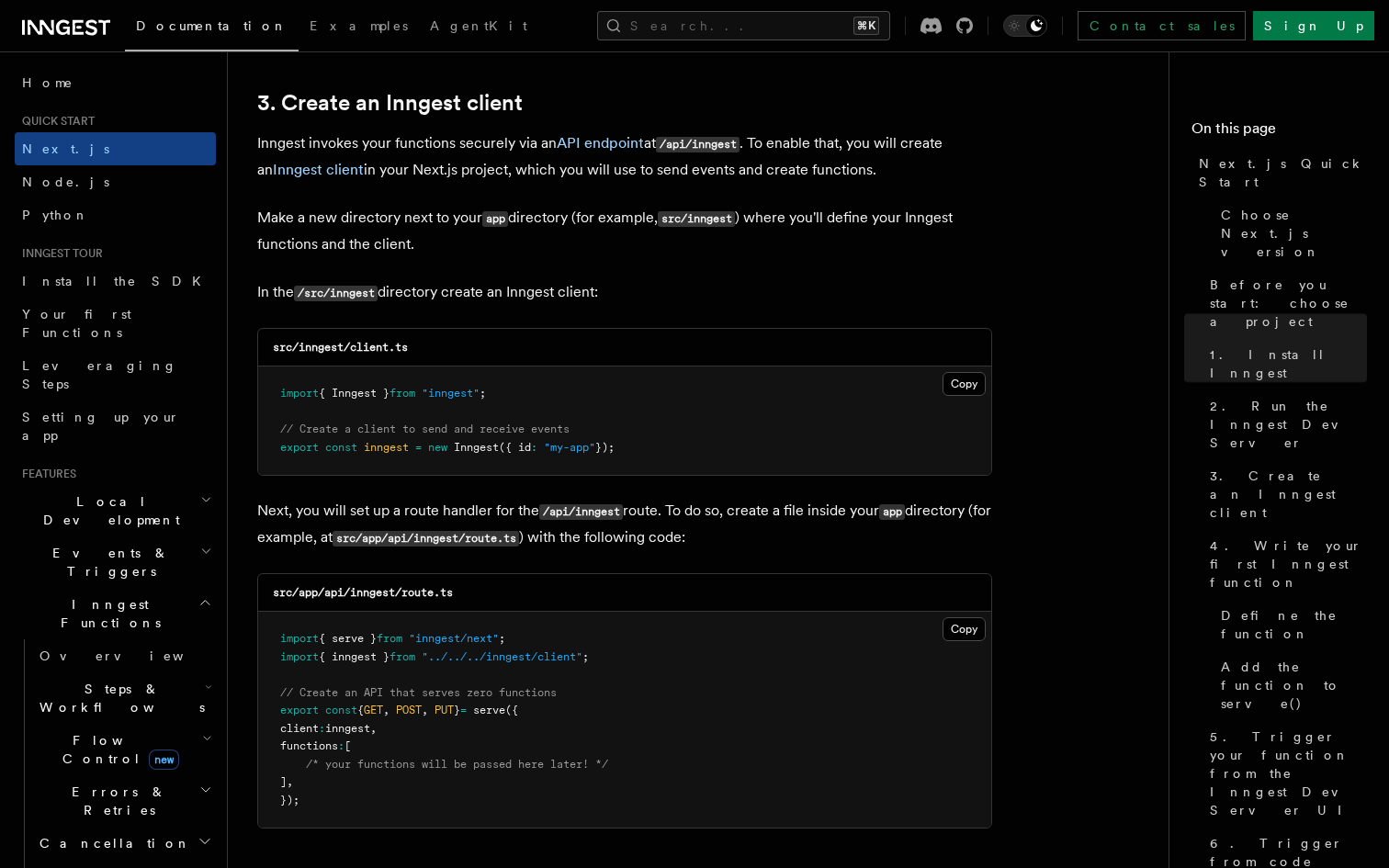
click at [645, 515] on p "Next, you will set up a route handler for the /api/inngest route. To do so, cre…" at bounding box center [624, 524] width 734 height 53
click at [653, 446] on pre "import { Inngest } from "inngest" ; // Create a client to send and receive even…" at bounding box center [624, 420] width 733 height 108
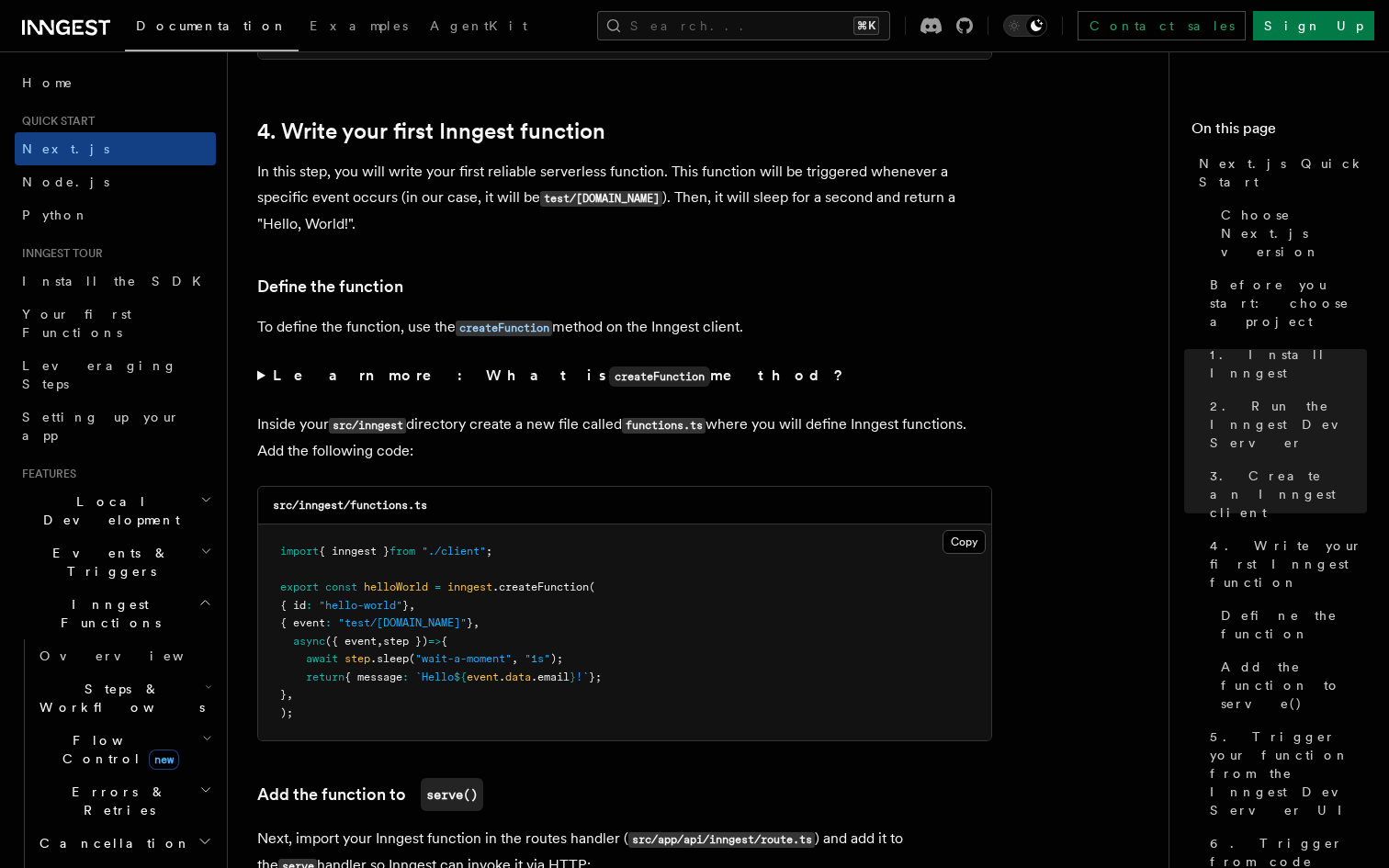
scroll to position [2927, 0]
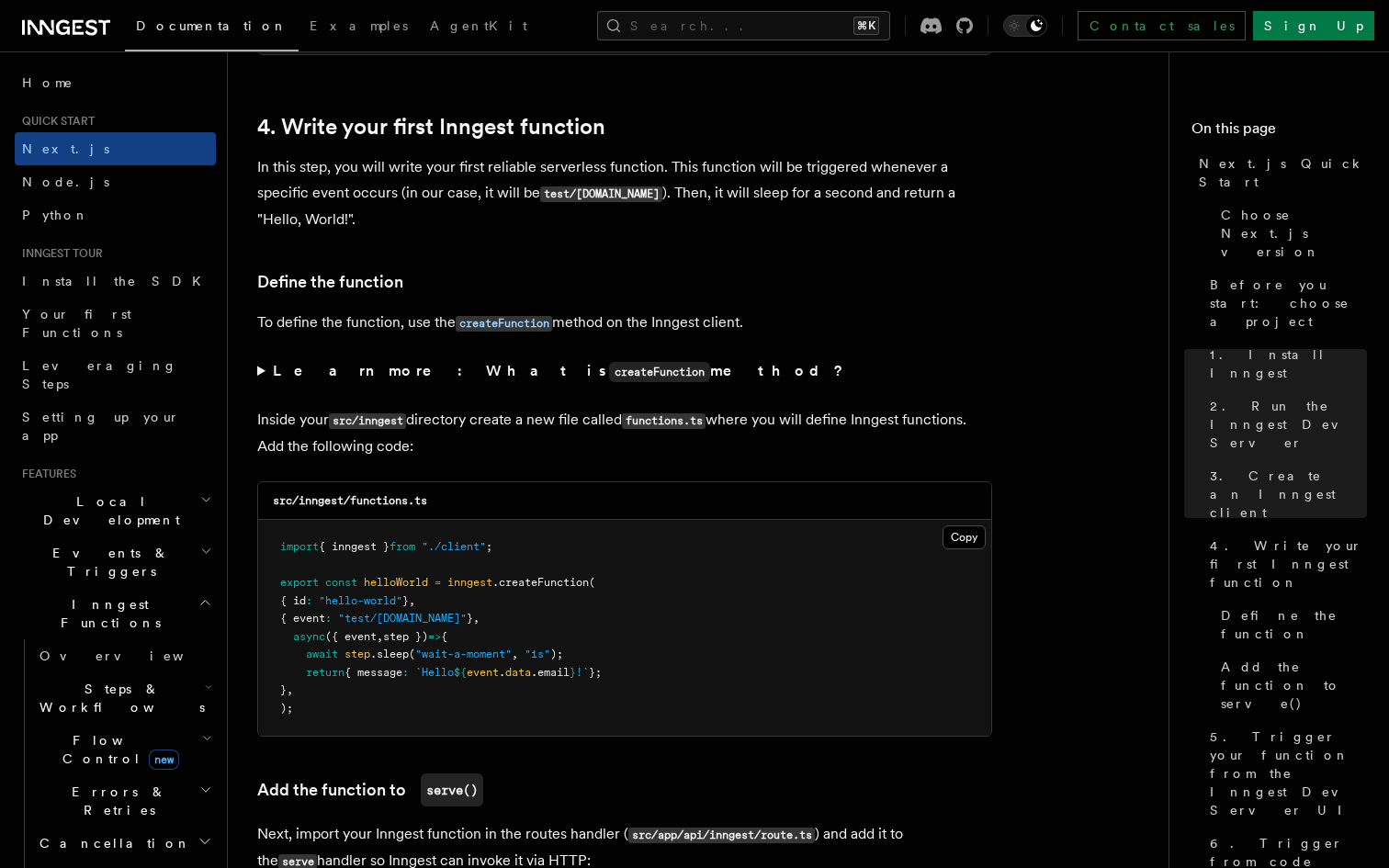
click at [448, 636] on span "{" at bounding box center [444, 636] width 7 height 13
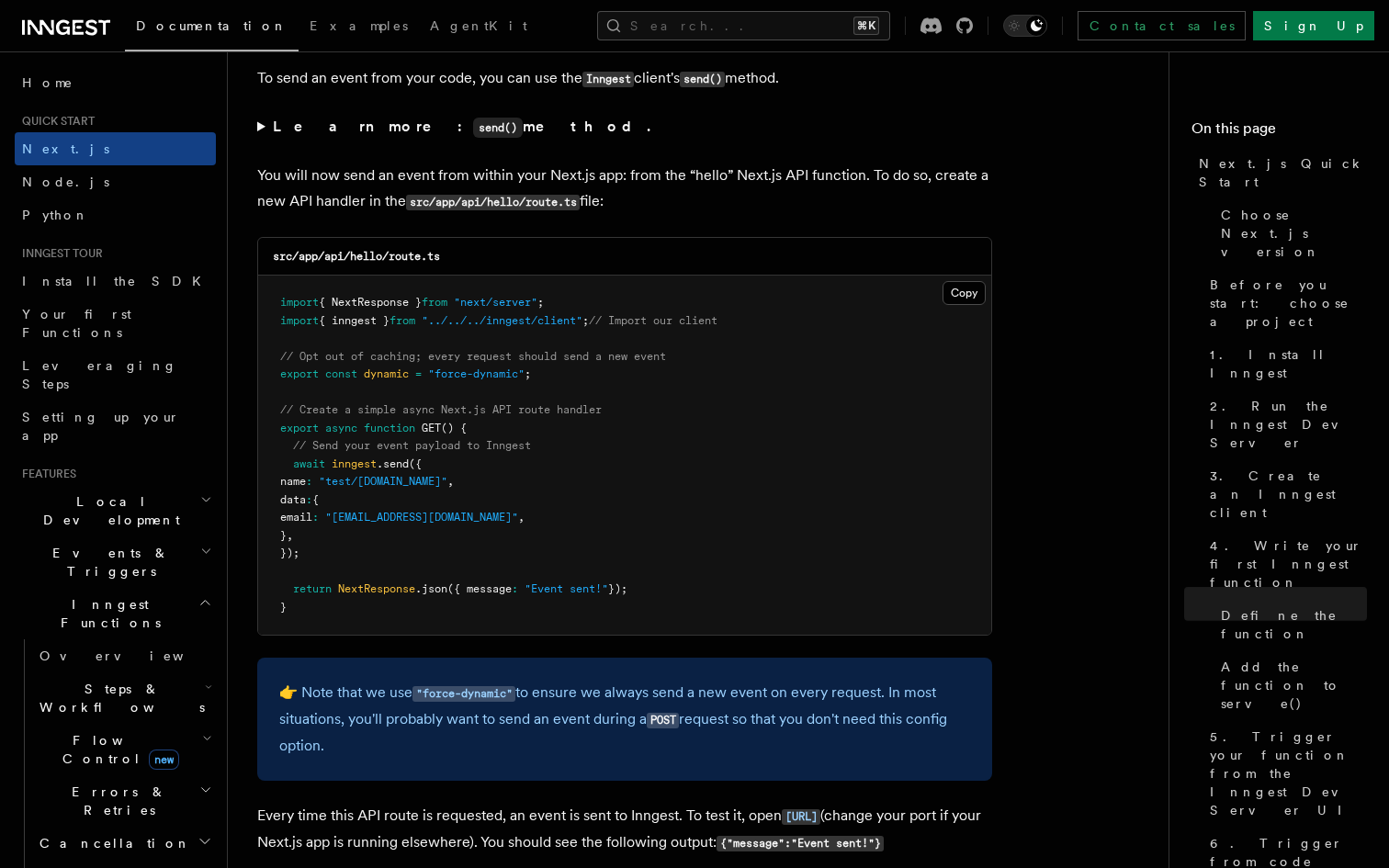
scroll to position [9541, 0]
click at [528, 399] on pre "import { NextResponse } from "next/server" ; import { inngest } from "../../../…" at bounding box center [624, 453] width 733 height 359
click at [538, 362] on span "// Opt out of caching; every request should send a new event" at bounding box center [473, 355] width 386 height 13
click at [544, 356] on pre "import { NextResponse } from "next/server" ; import { inngest } from "../../../…" at bounding box center [624, 453] width 733 height 359
click at [630, 484] on pre "import { NextResponse } from "next/server" ; import { inngest } from "../../../…" at bounding box center [624, 453] width 733 height 359
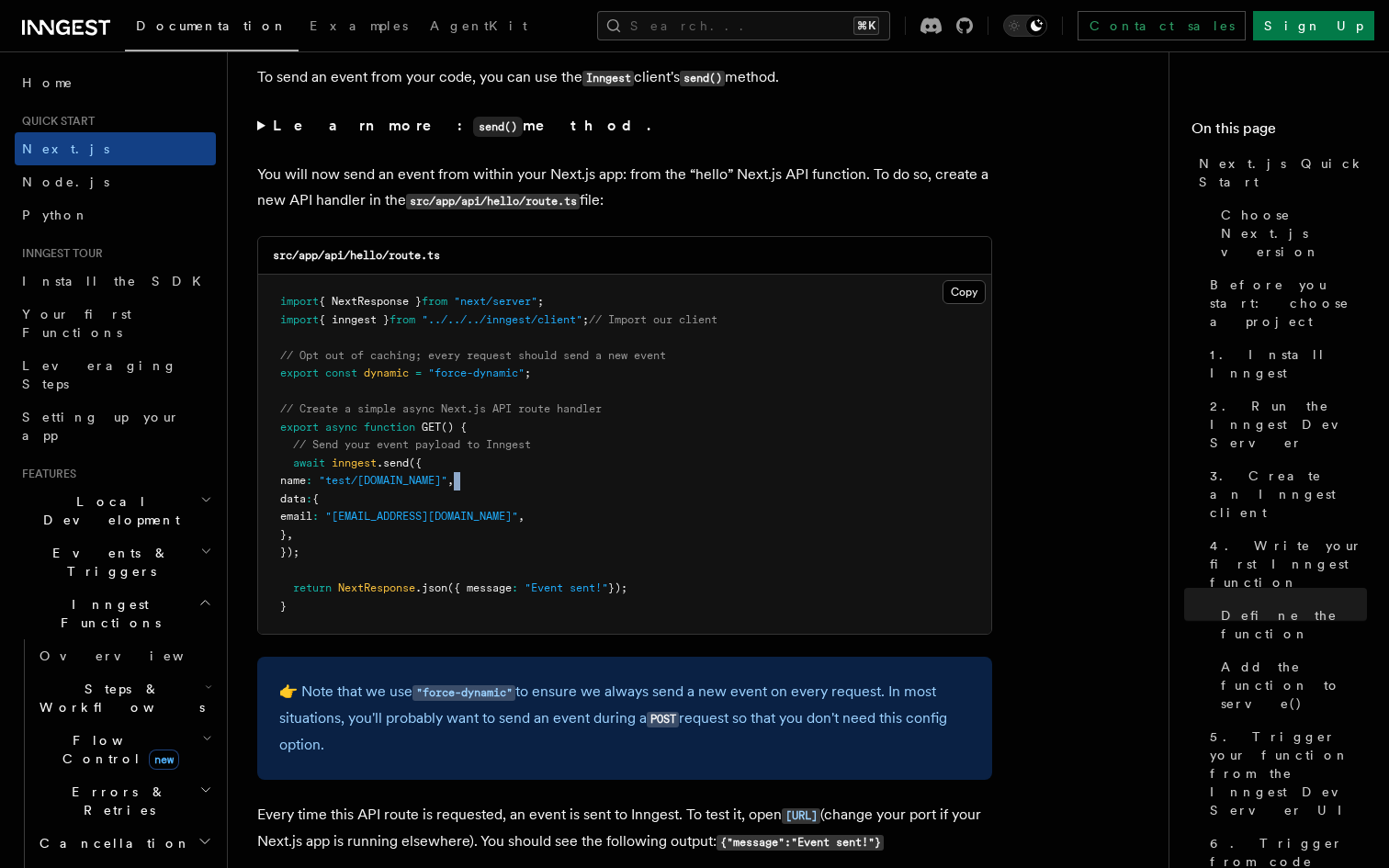
drag, startPoint x: 630, startPoint y: 484, endPoint x: 628, endPoint y: 499, distance: 15.1
click at [629, 491] on pre "import { NextResponse } from "next/server" ; import { inngest } from "../../../…" at bounding box center [624, 453] width 733 height 359
click at [621, 525] on pre "import { NextResponse } from "next/server" ; import { inngest } from "../../../…" at bounding box center [624, 453] width 733 height 359
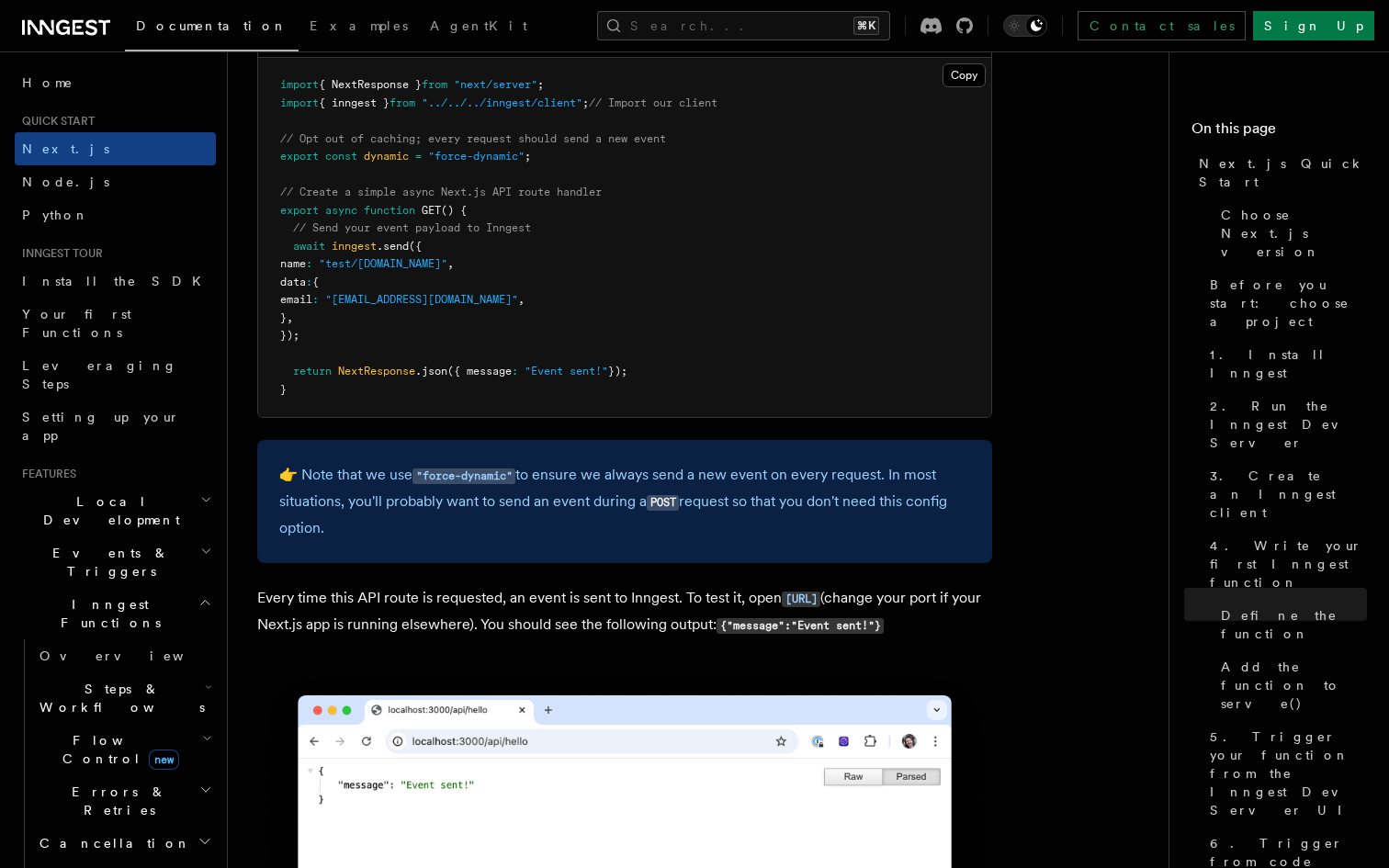
click at [617, 311] on pre "import { NextResponse } from "next/server" ; import { inngest } from "../../../…" at bounding box center [624, 237] width 733 height 359
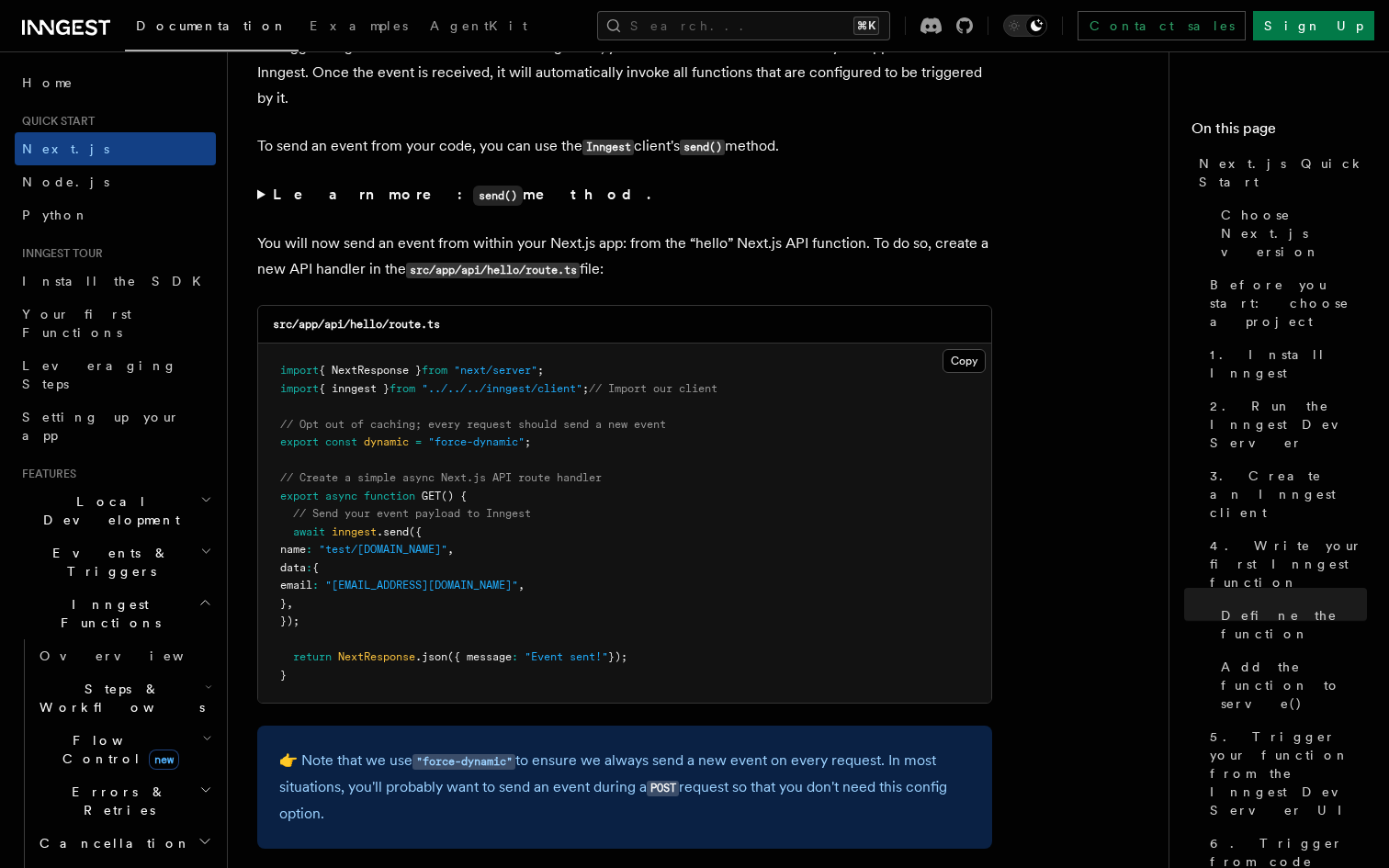
click at [535, 442] on pre "import { NextResponse } from "next/server" ; import { inngest } from "../../../…" at bounding box center [624, 523] width 733 height 359
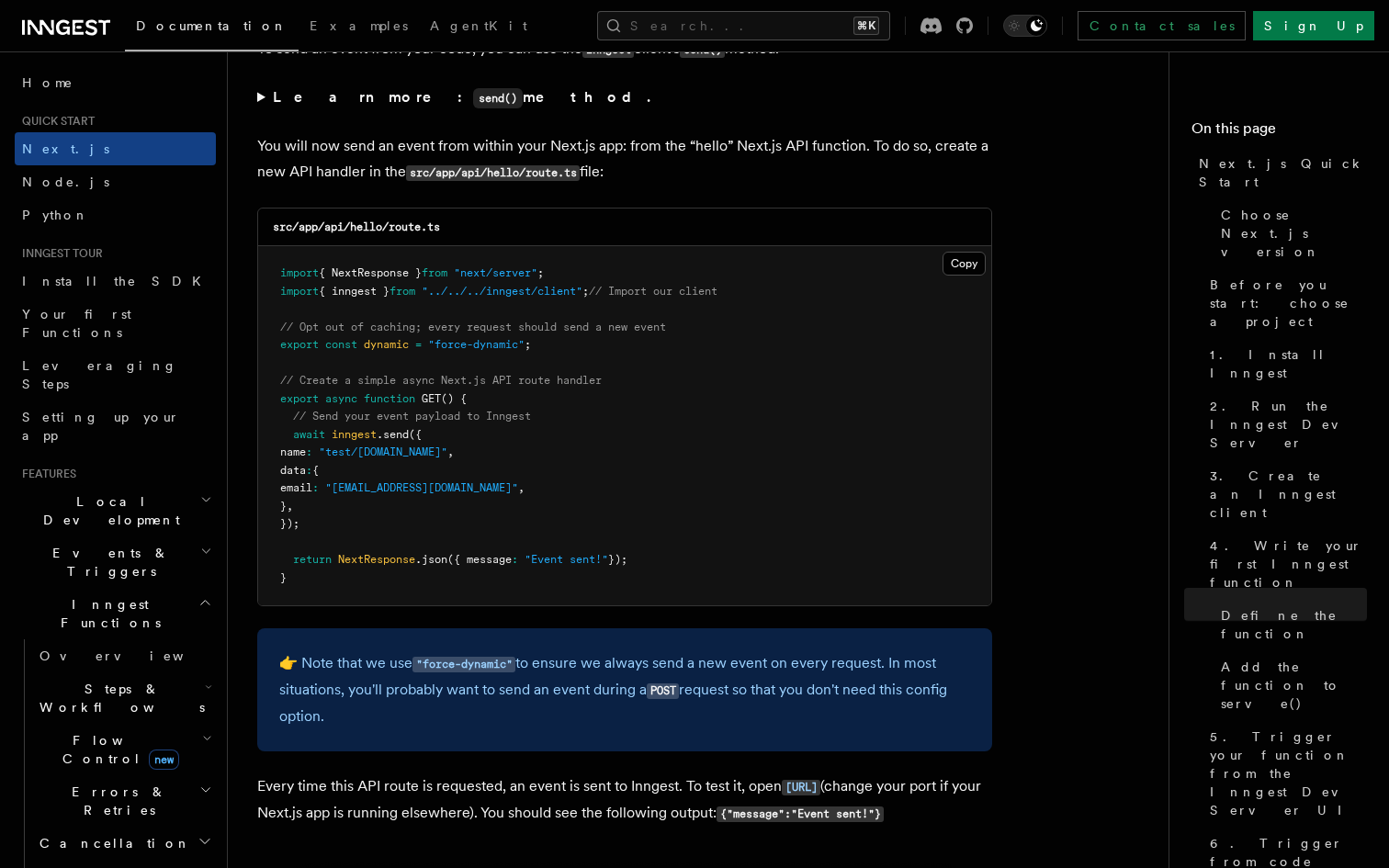
click at [505, 441] on pre "import { NextResponse } from "next/server" ; import { inngest } from "../../../…" at bounding box center [624, 425] width 733 height 359
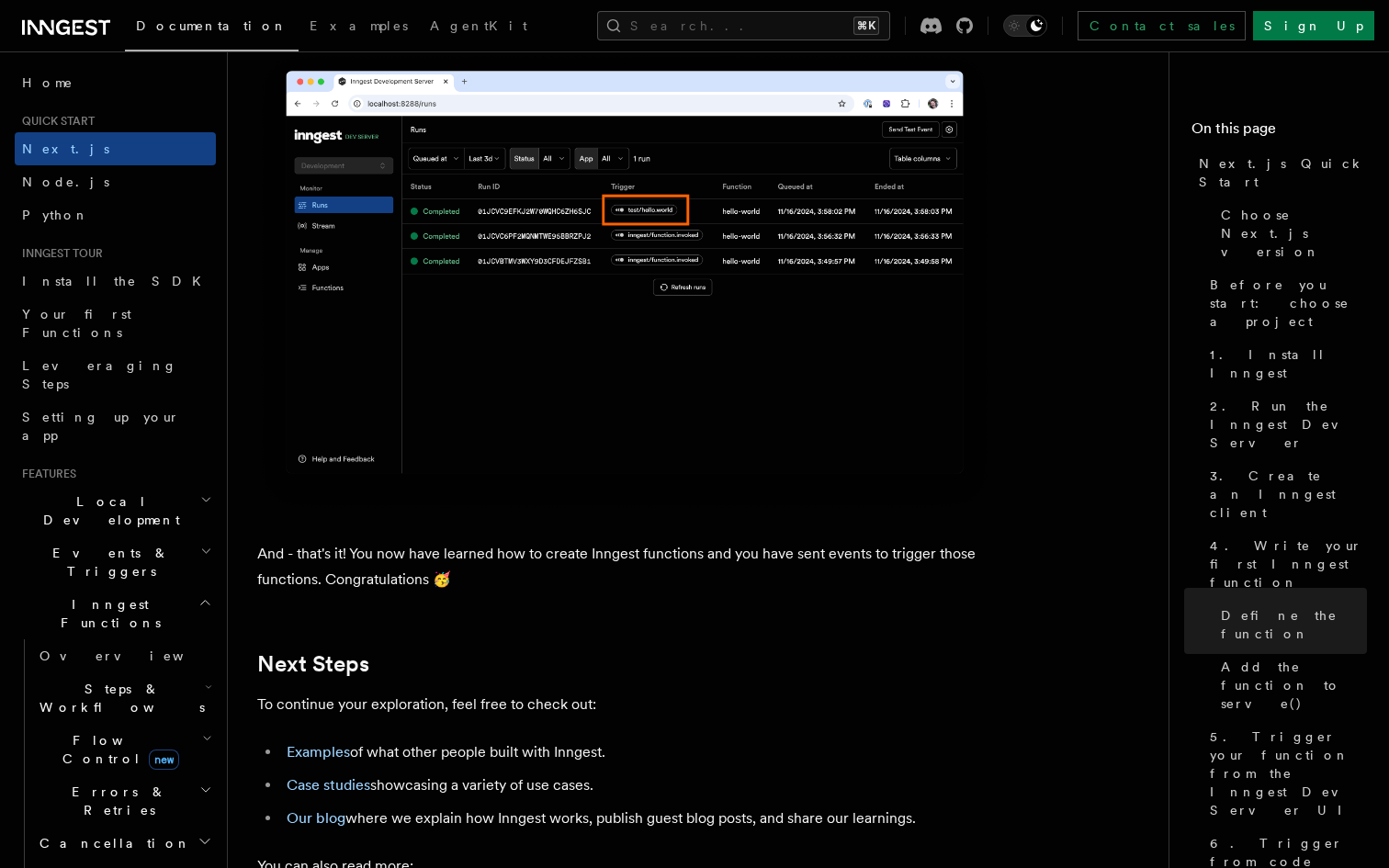
scroll to position [10929, 0]
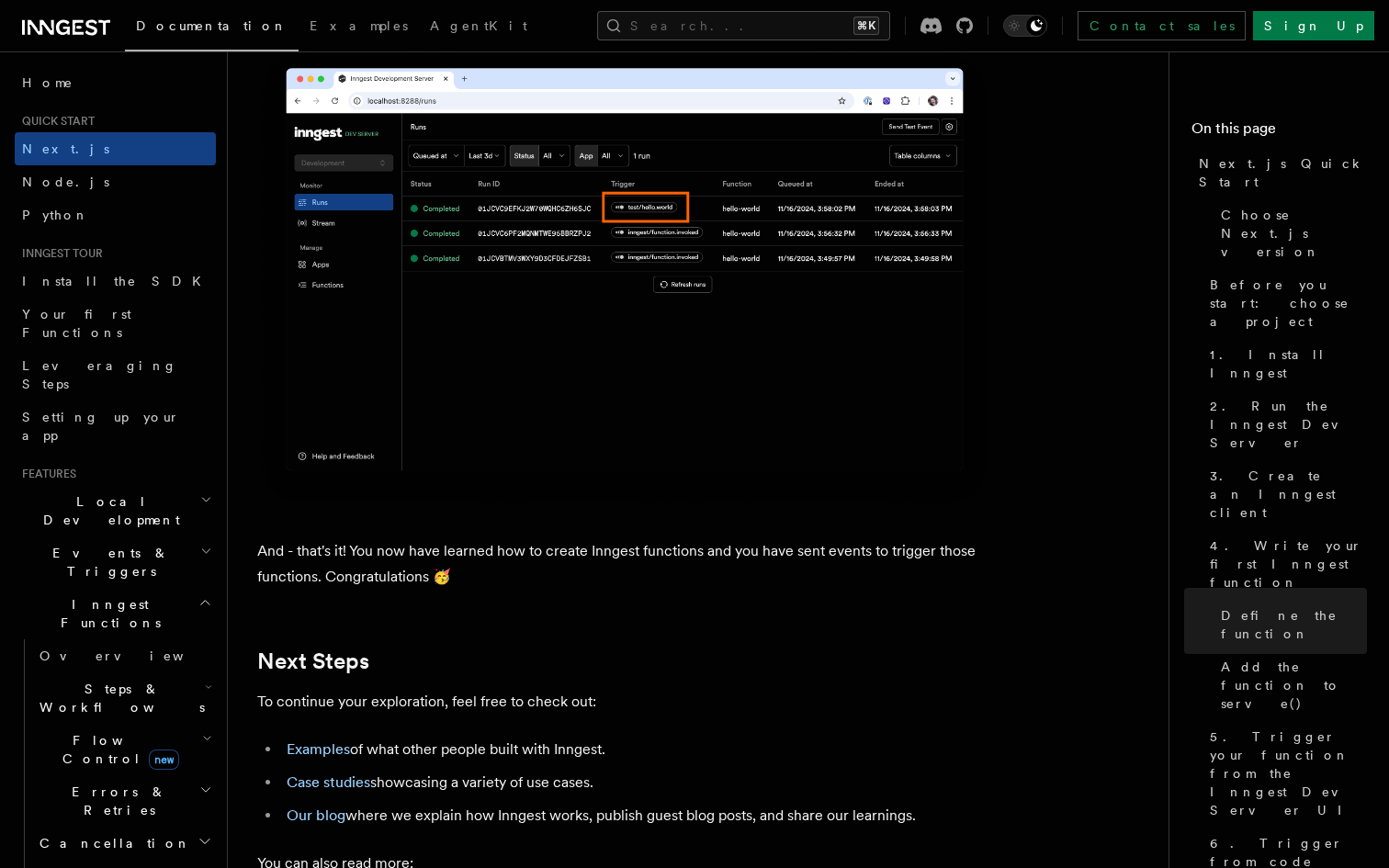
click at [498, 491] on img at bounding box center [624, 279] width 734 height 461
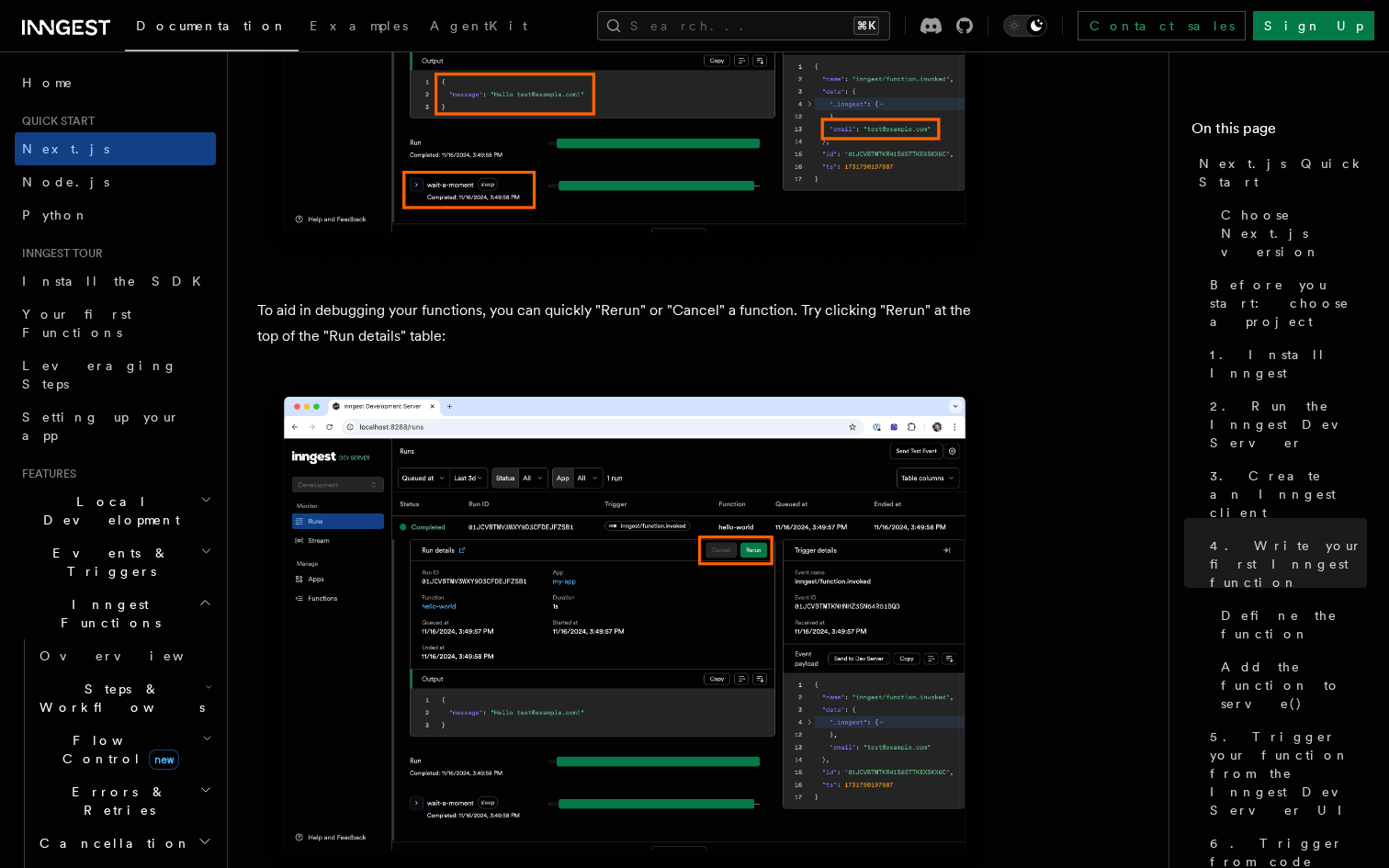
scroll to position [7299, 0]
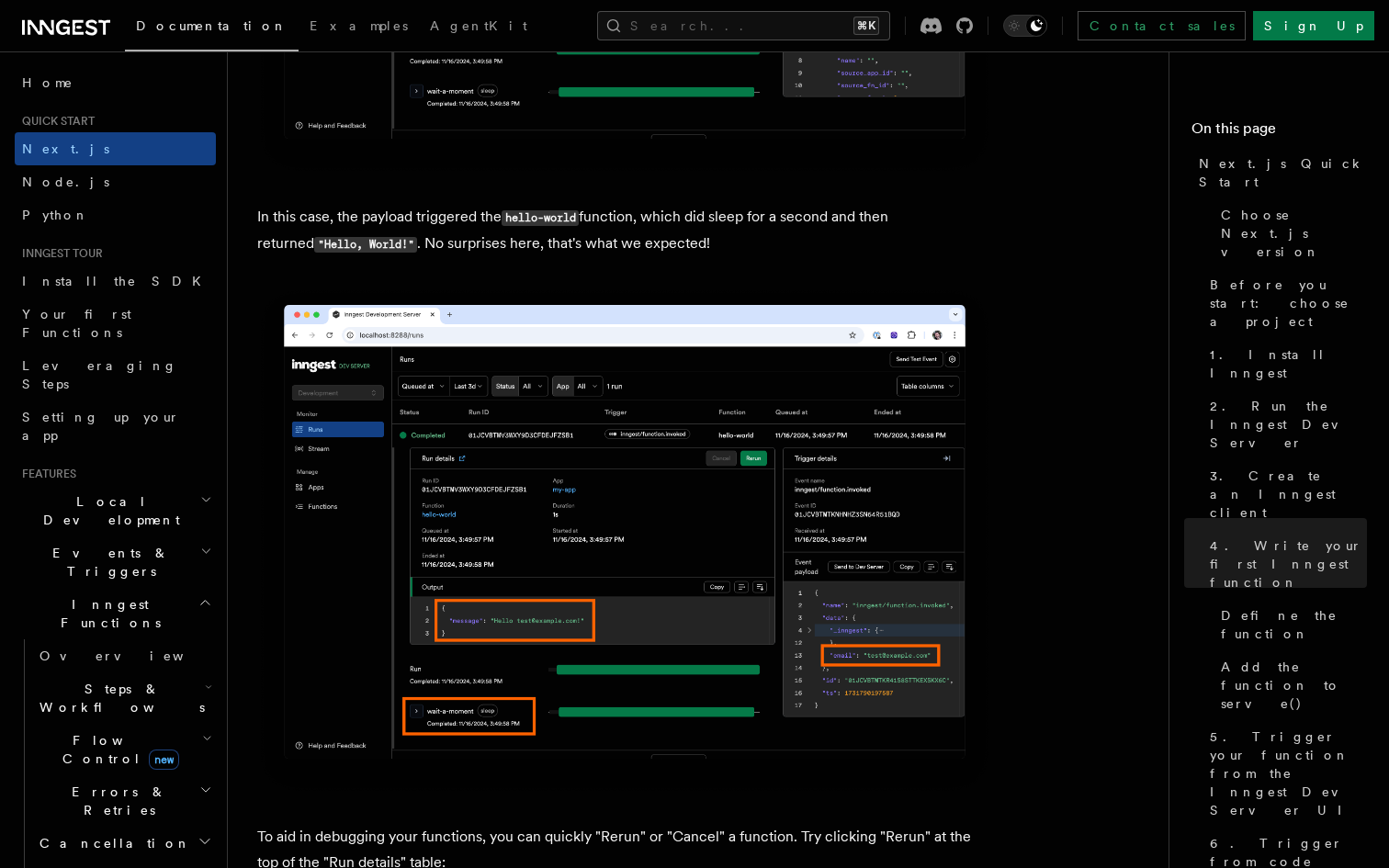
click at [170, 485] on h2 "Local Development" at bounding box center [115, 511] width 201 height 51
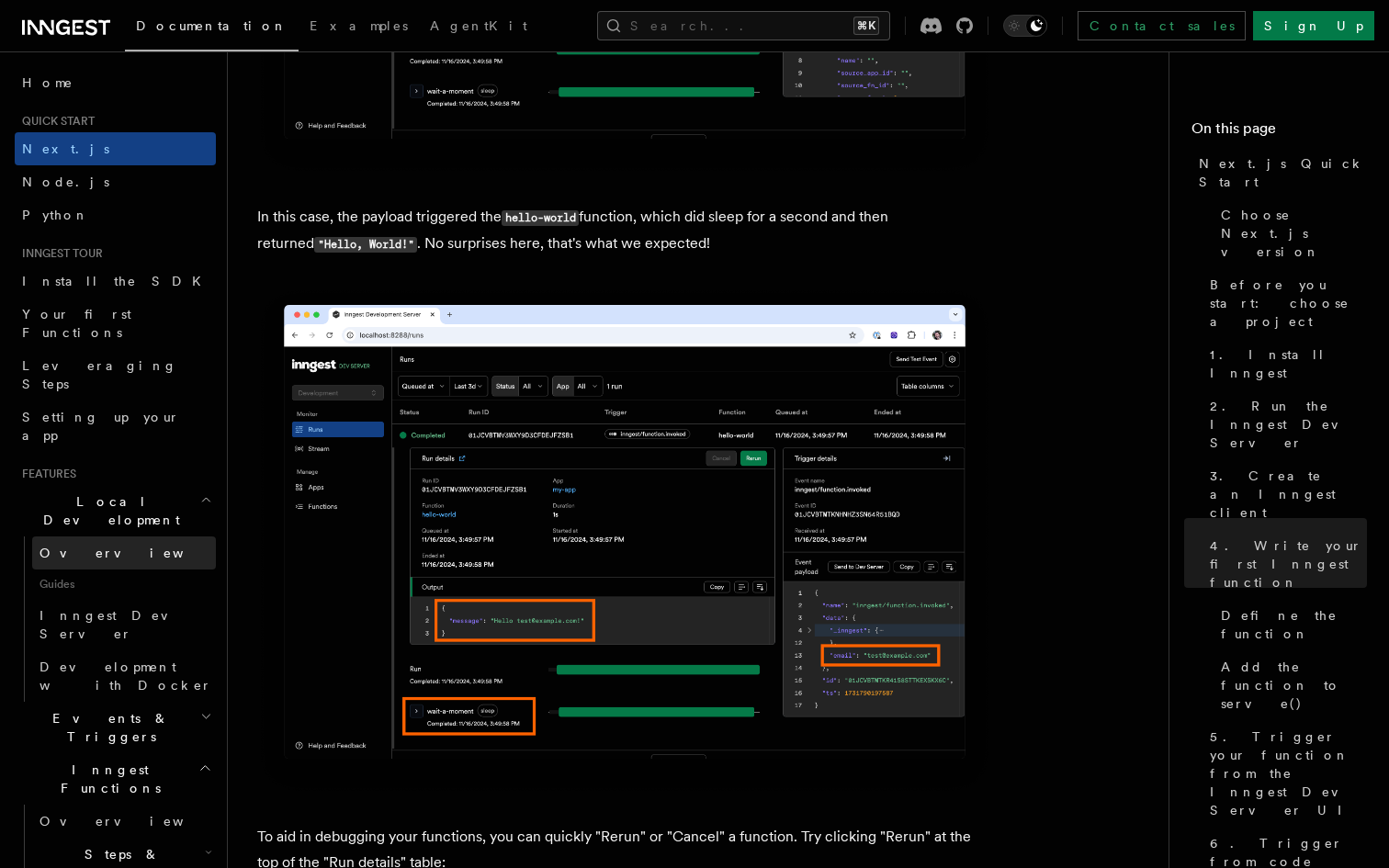
click at [120, 537] on link "Overview" at bounding box center [124, 553] width 184 height 33
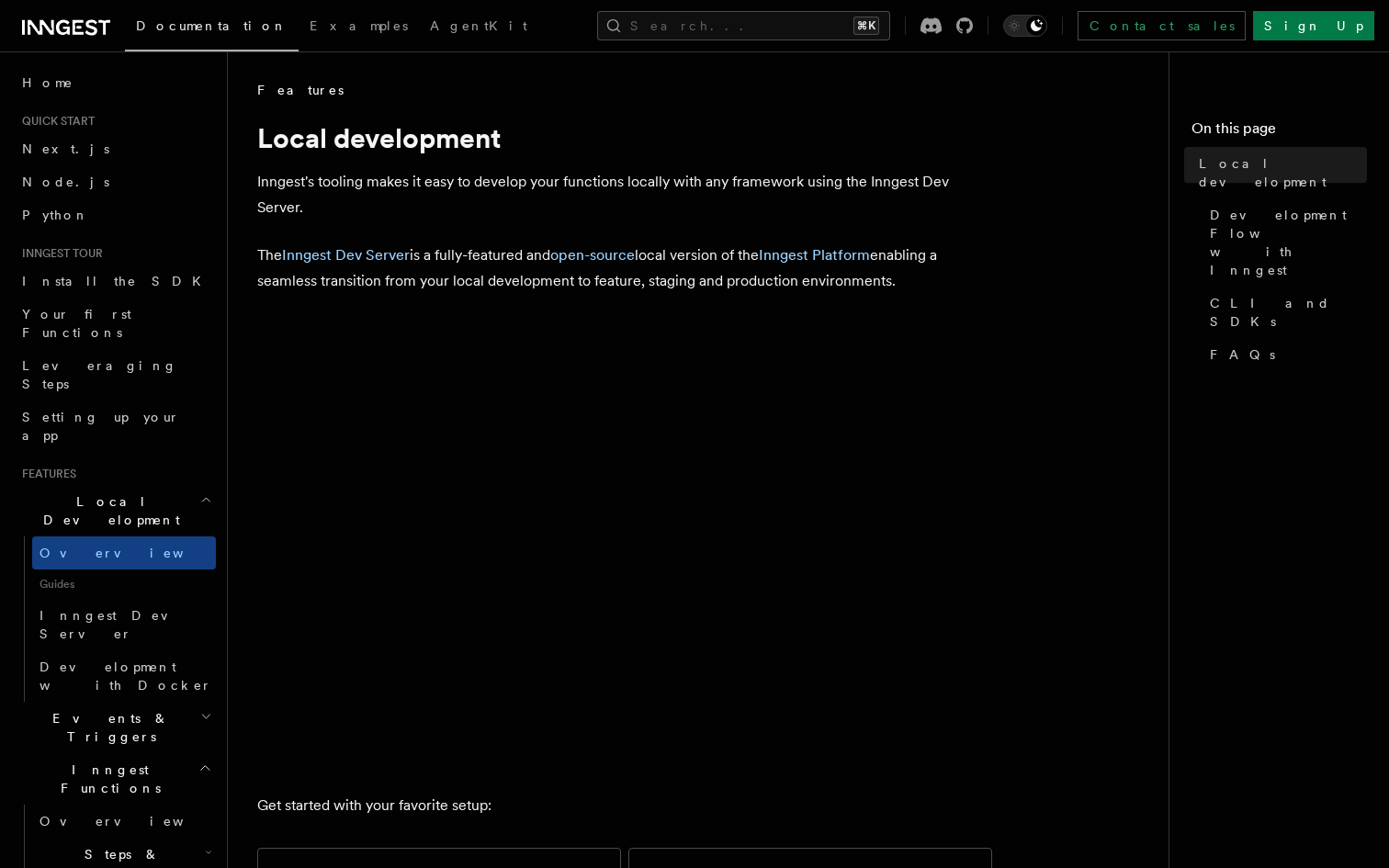
click at [105, 570] on span "Guides" at bounding box center [124, 584] width 184 height 29
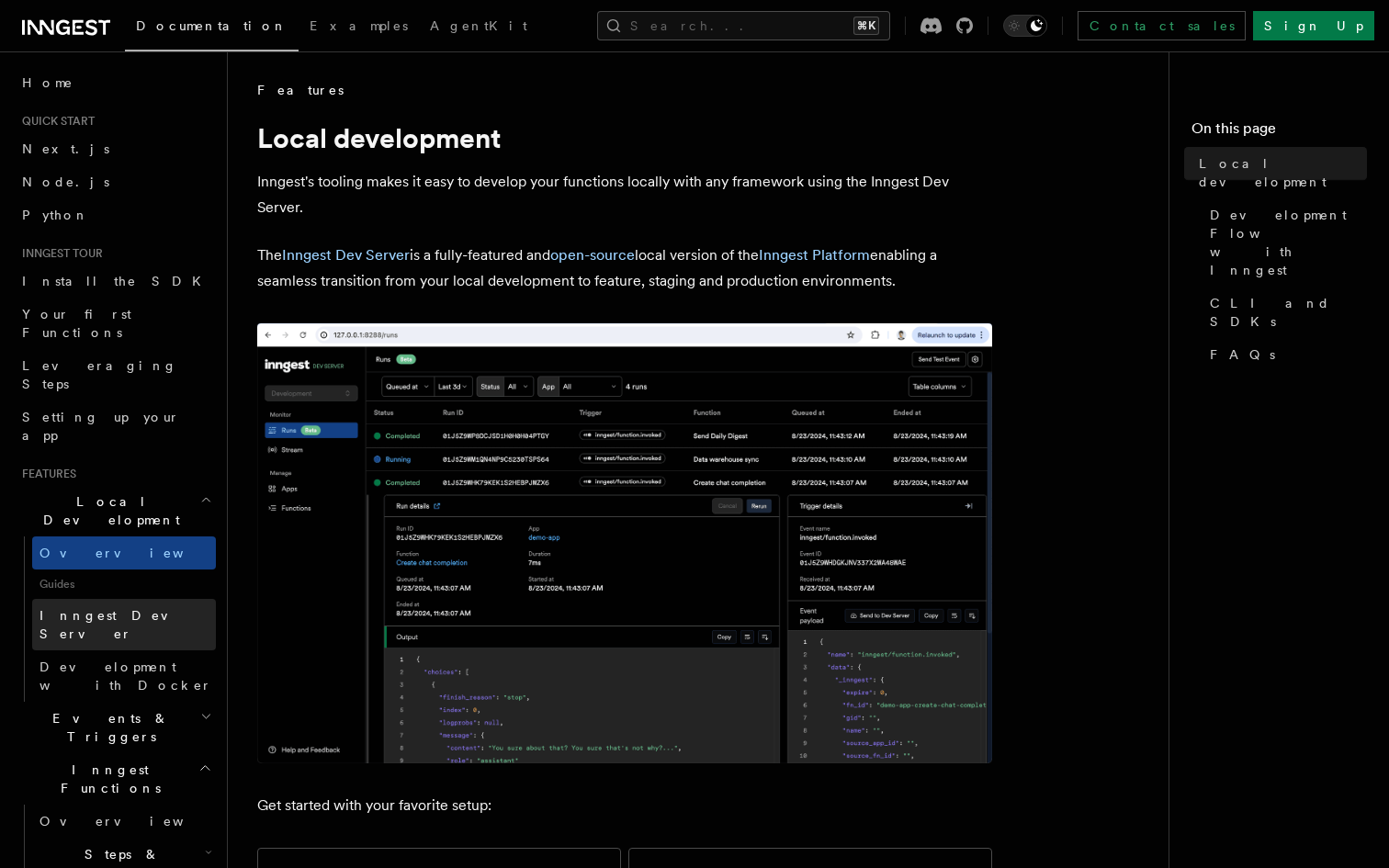
click at [105, 608] on span "Inngest Dev Server" at bounding box center [118, 625] width 157 height 33
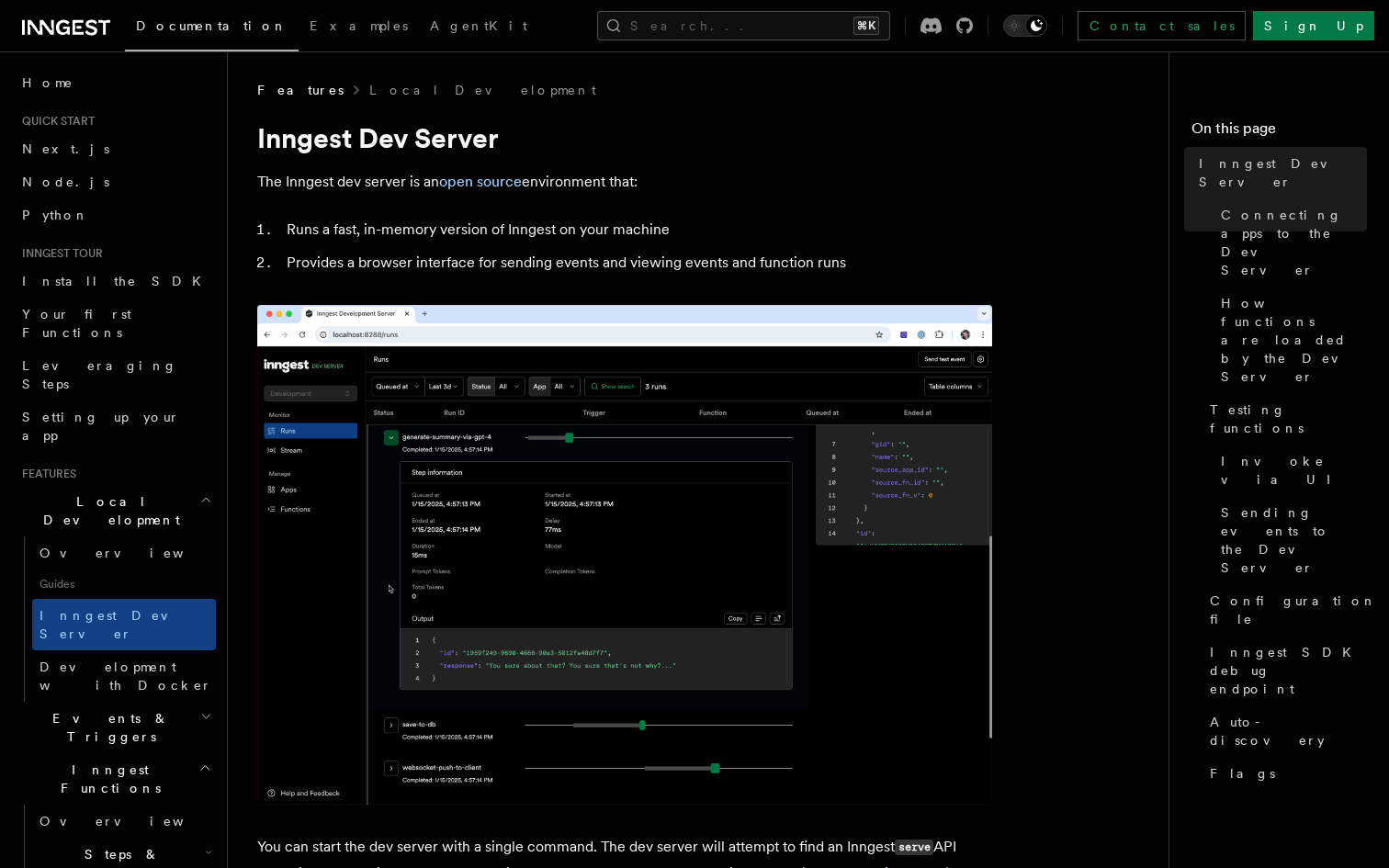
scroll to position [97, 0]
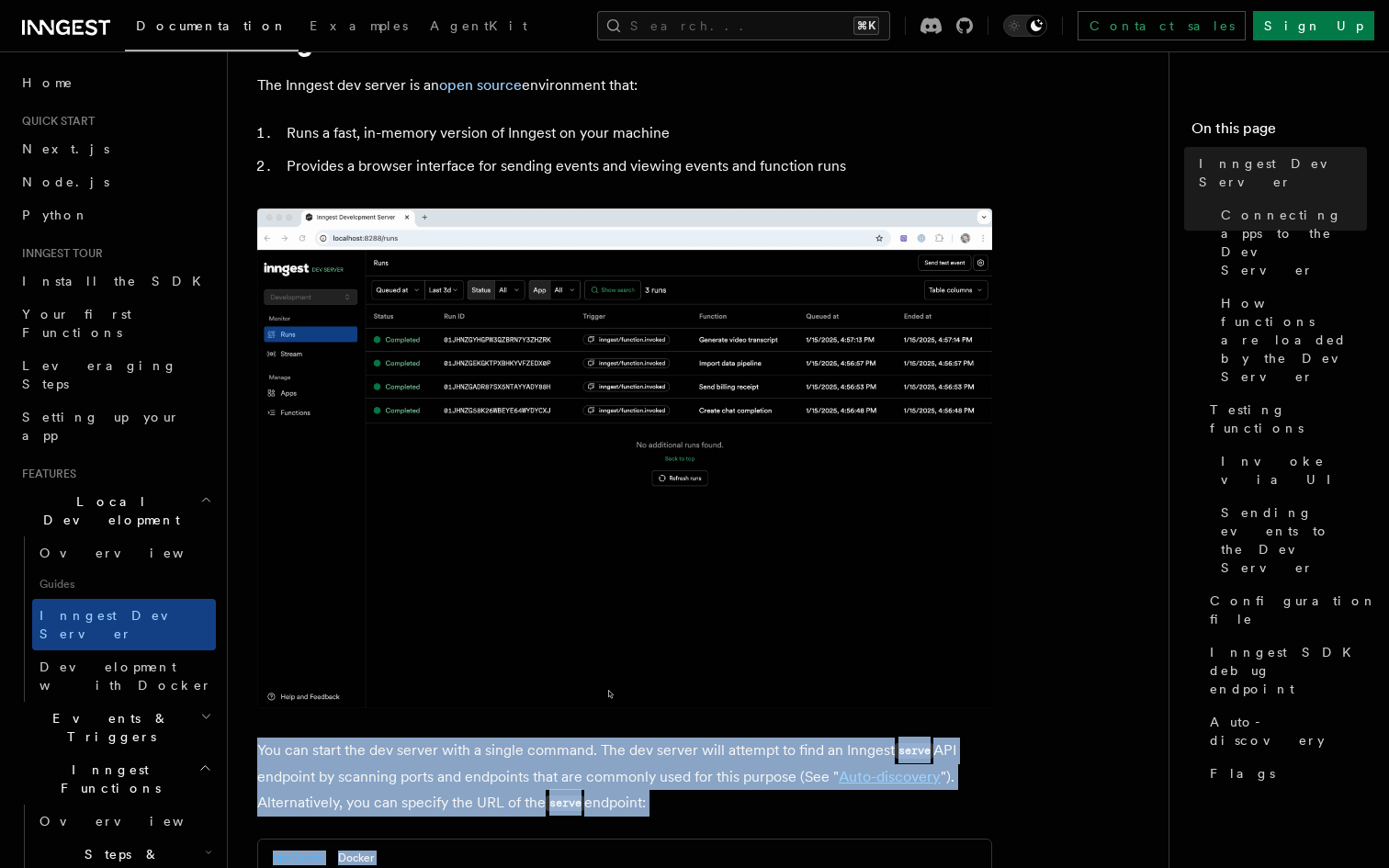
click at [599, 529] on img at bounding box center [624, 458] width 734 height 500
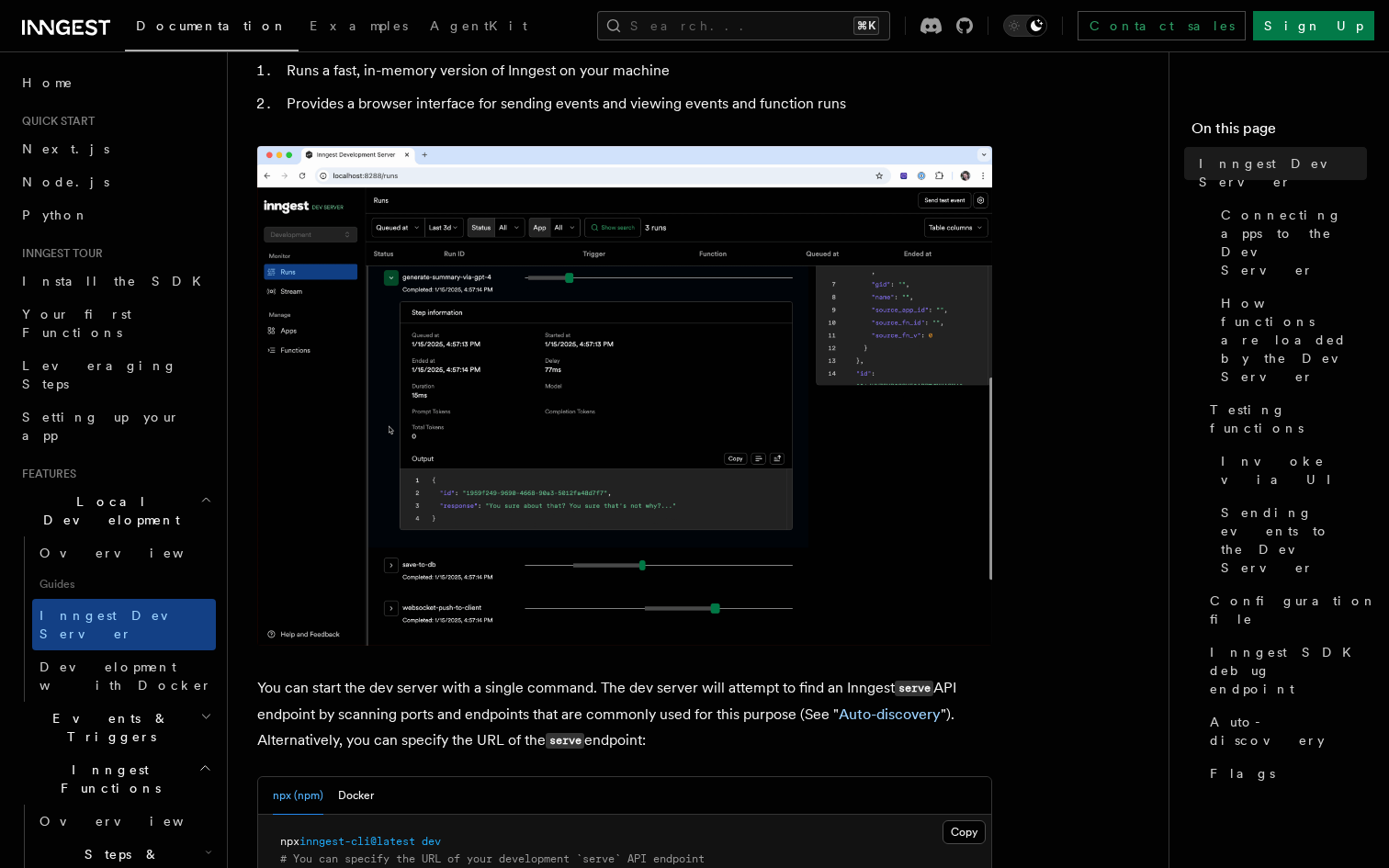
scroll to position [160, 0]
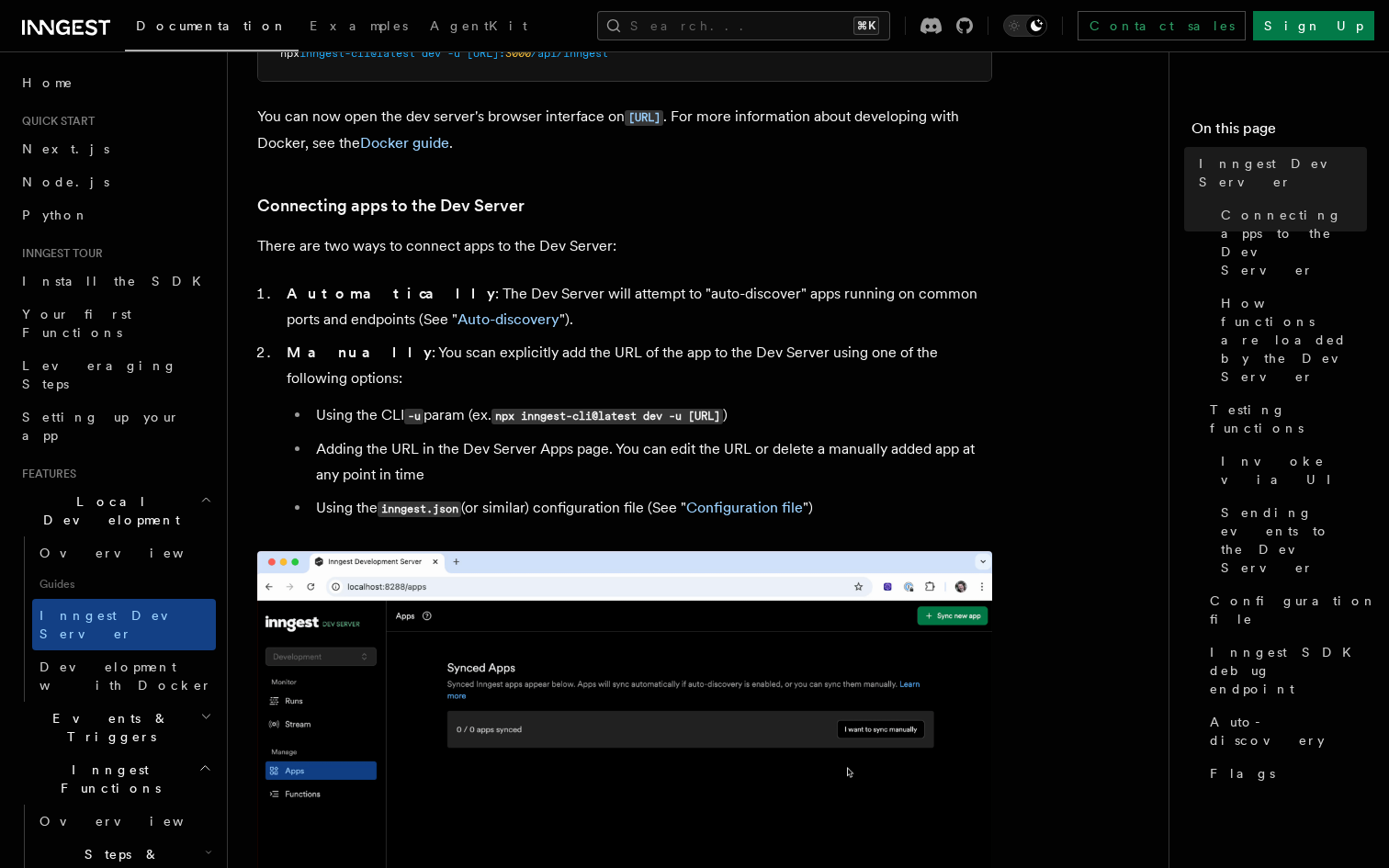
click at [593, 495] on li "Using the inngest.json (or similar) configuration file (See " Configuration fil…" at bounding box center [650, 508] width 681 height 26
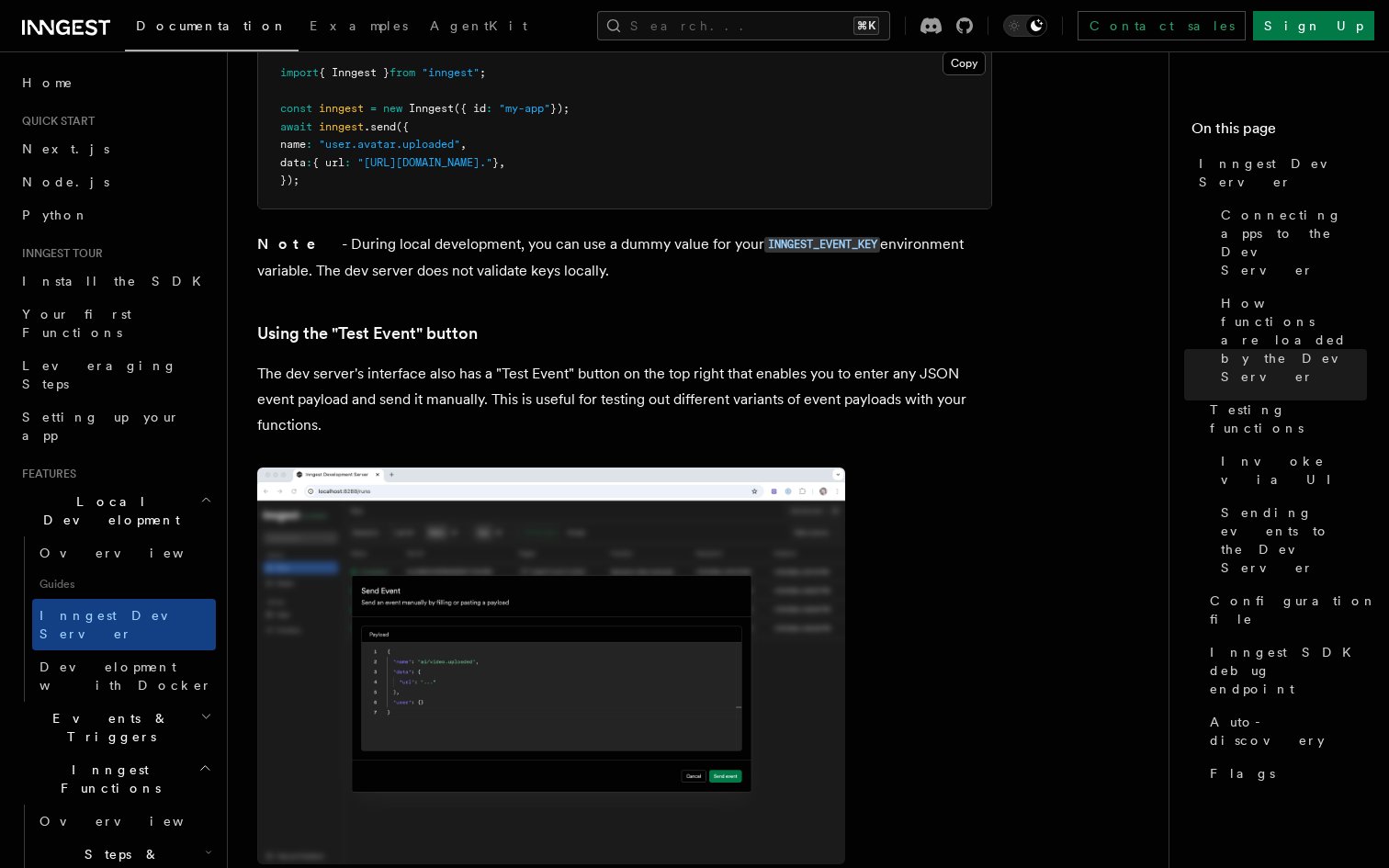
click at [618, 383] on p "The dev server's interface also has a "Test Event" button on the top right that…" at bounding box center [624, 400] width 734 height 78
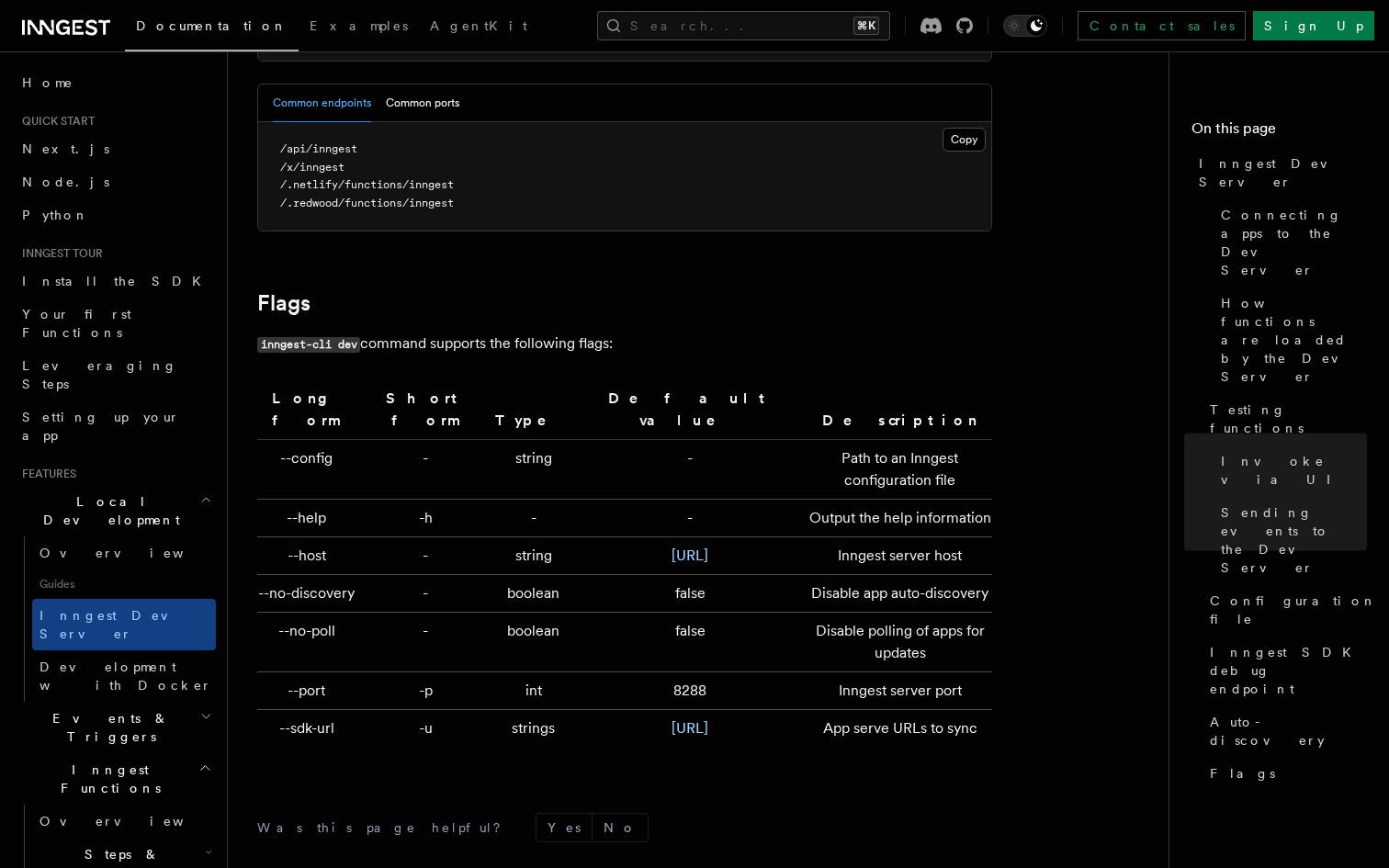
scroll to position [6100, 0]
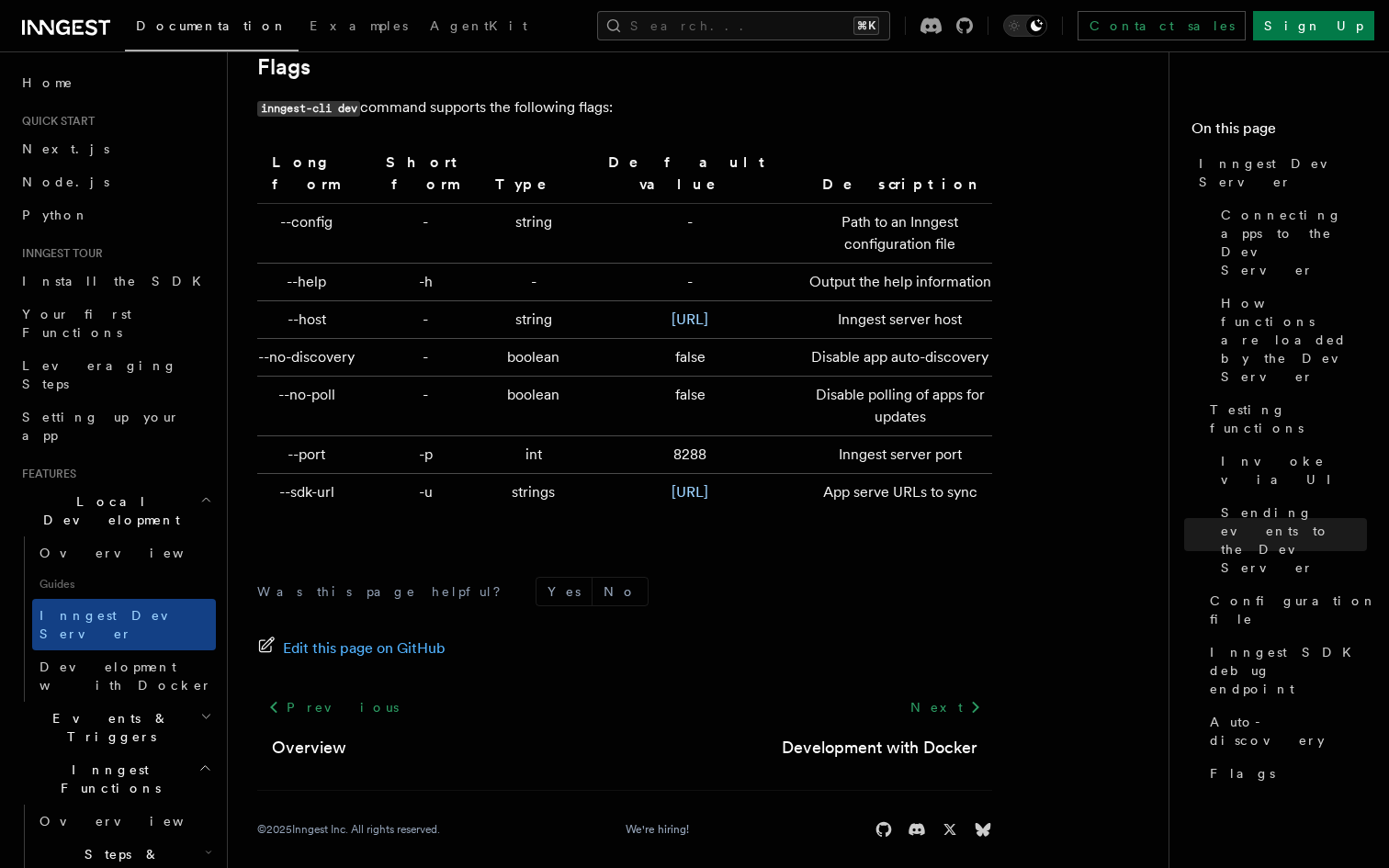
click at [582, 377] on td "false" at bounding box center [690, 357] width 221 height 38
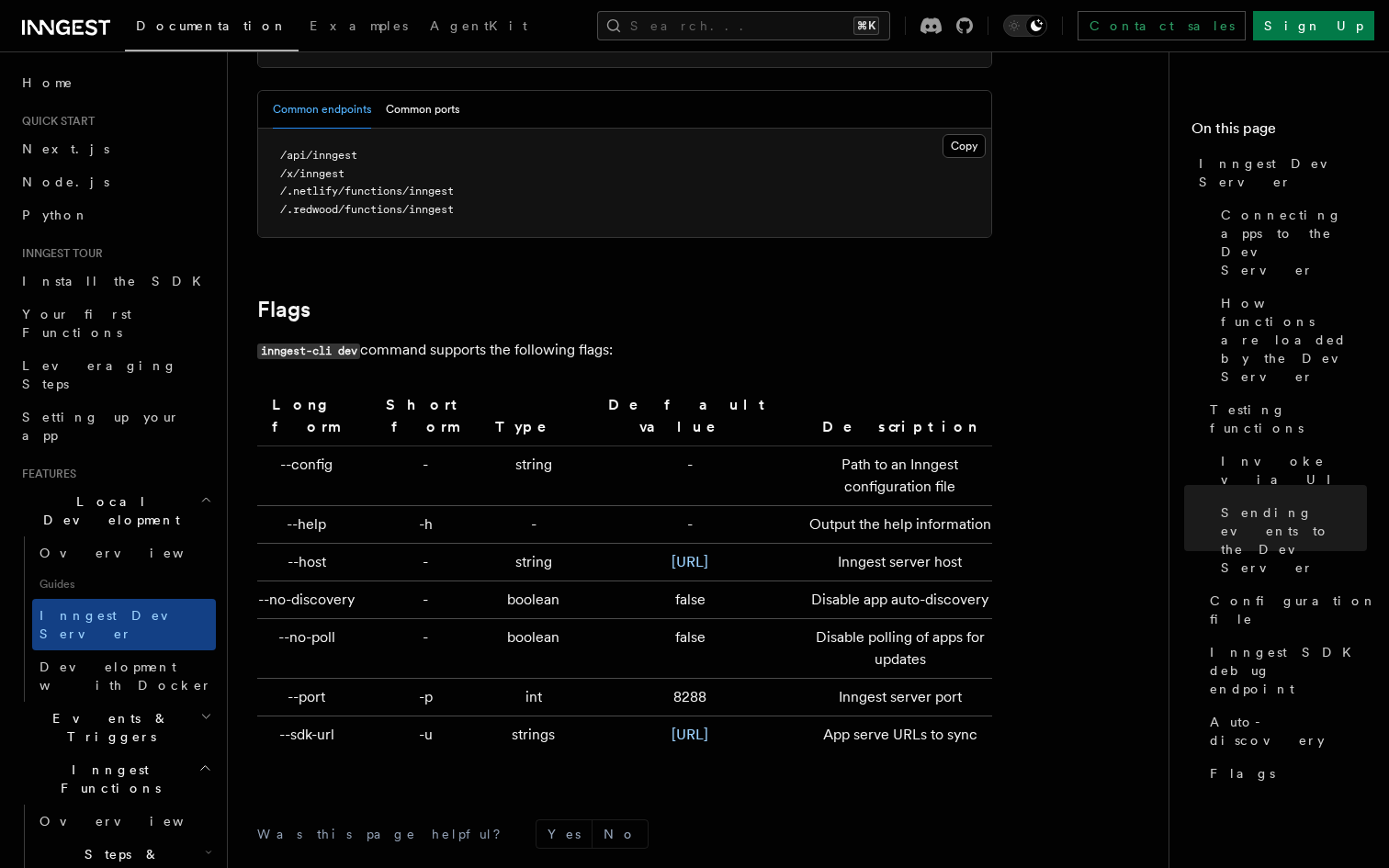
click at [512, 393] on th "Type" at bounding box center [533, 419] width 92 height 53
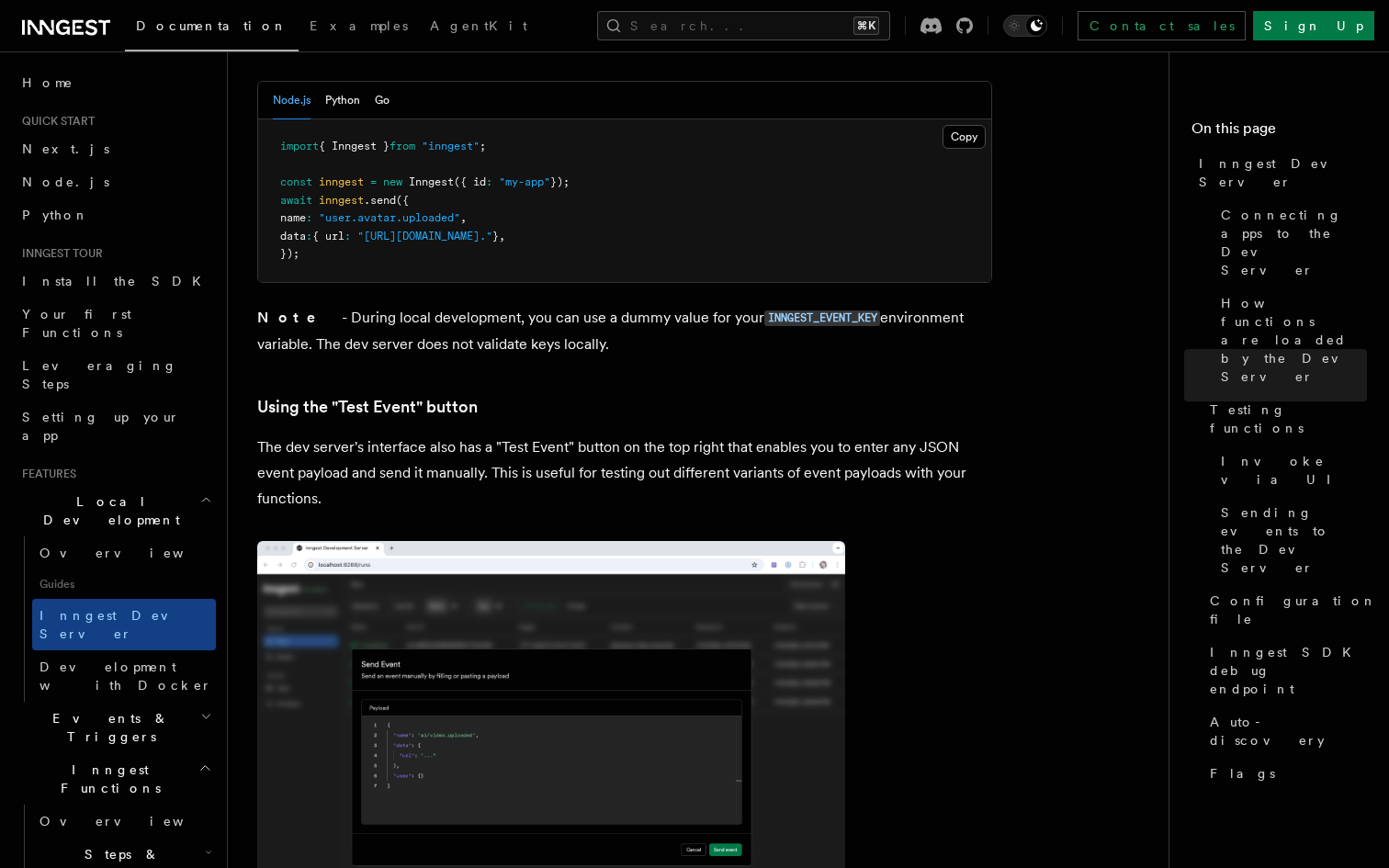
scroll to position [3472, 0]
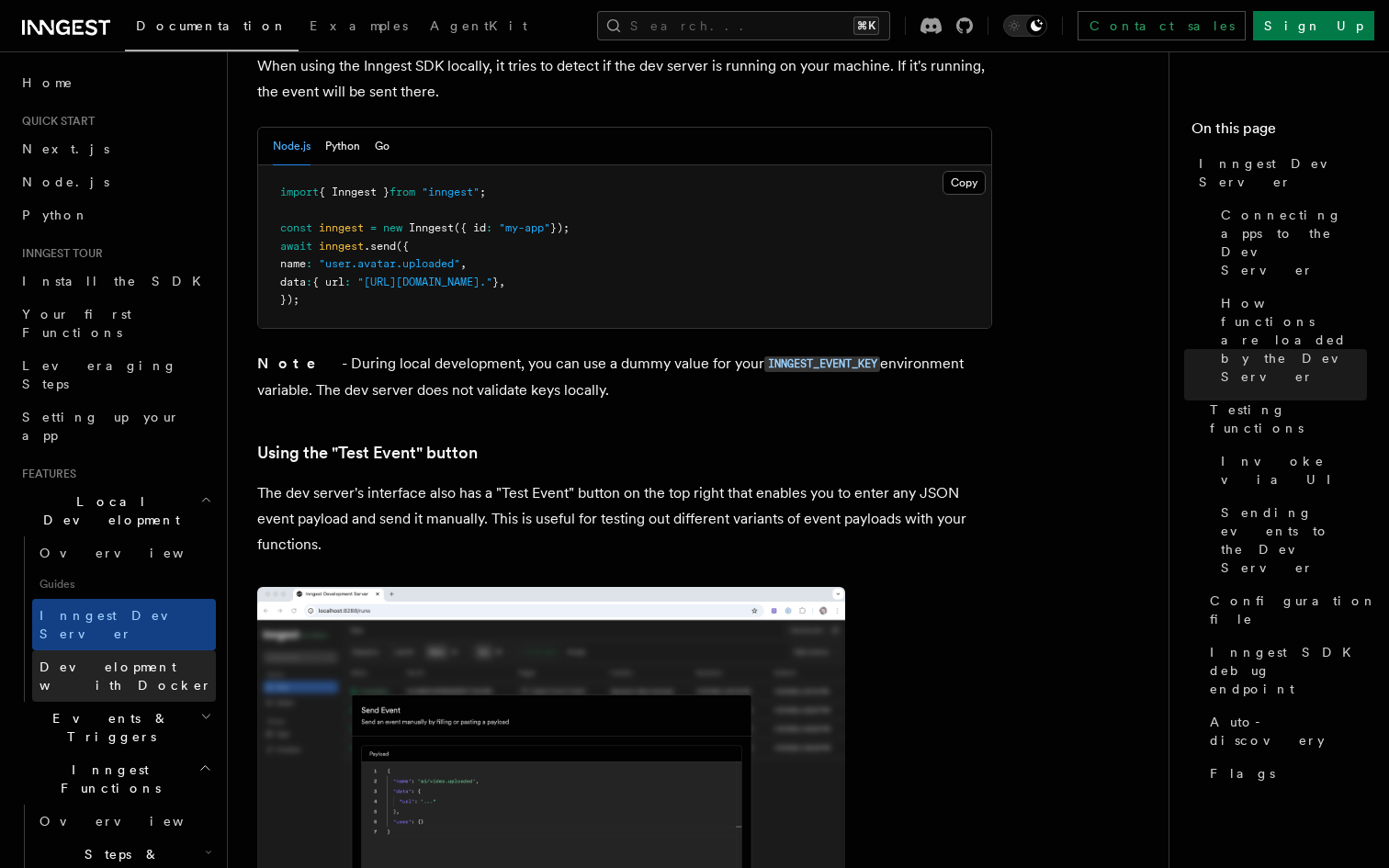
click at [107, 660] on span "Development with Docker" at bounding box center [126, 676] width 172 height 33
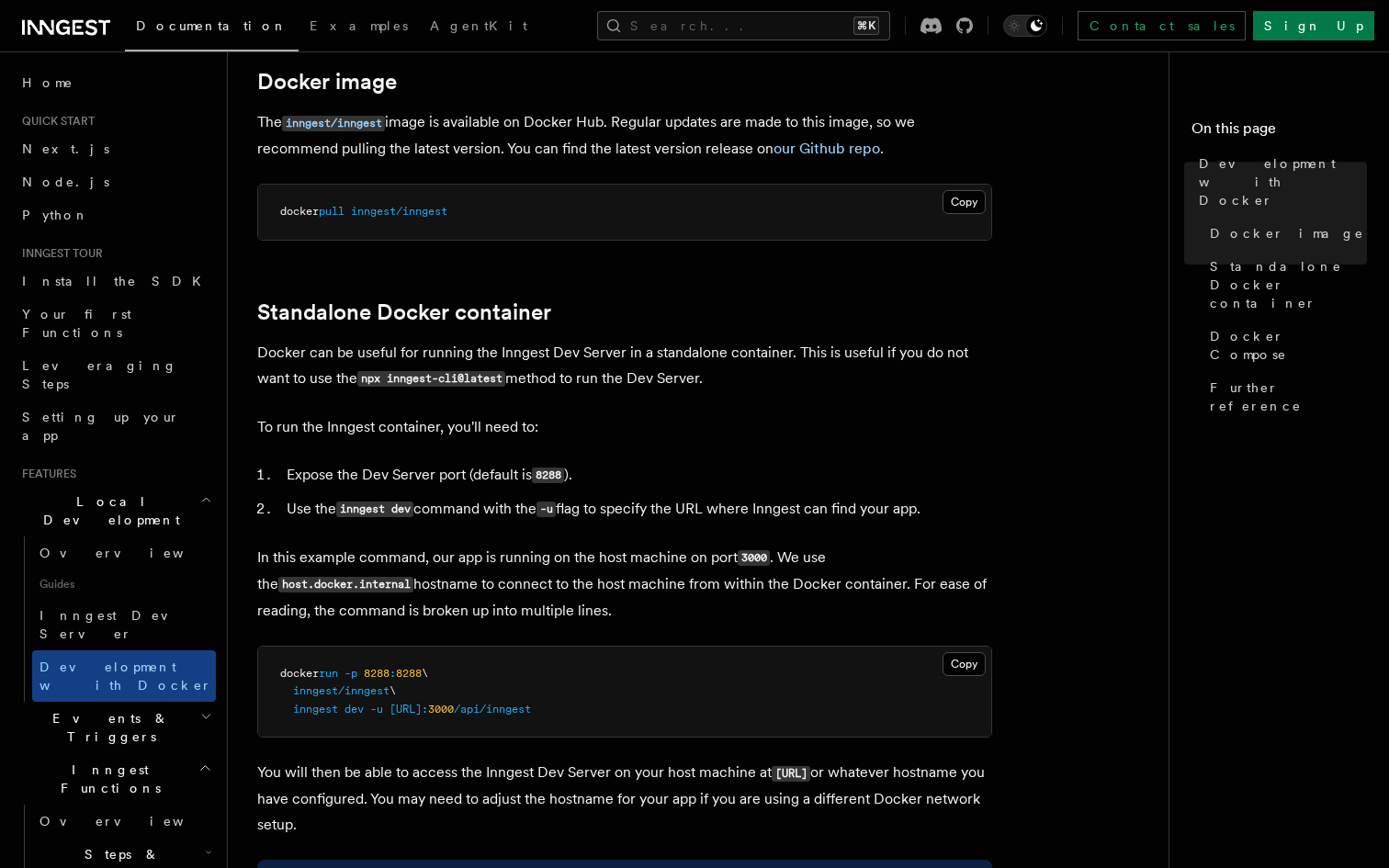
scroll to position [259, 0]
click at [496, 574] on p "In this example command, our app is running on the host machine on port 3000 . …" at bounding box center [624, 583] width 734 height 79
click at [518, 558] on p "In this example command, our app is running on the host machine on port 3000 . …" at bounding box center [624, 583] width 734 height 79
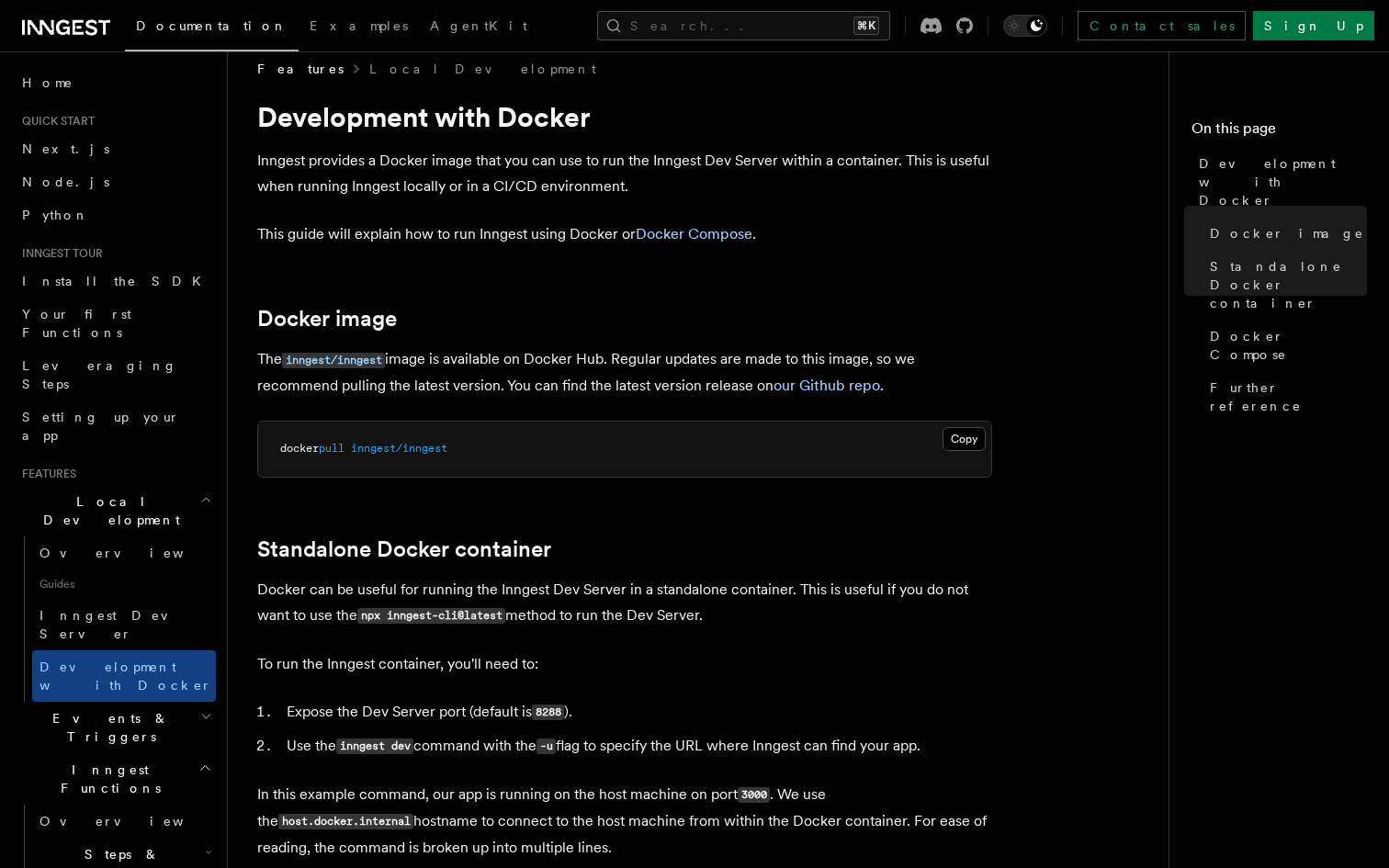
scroll to position [0, 0]
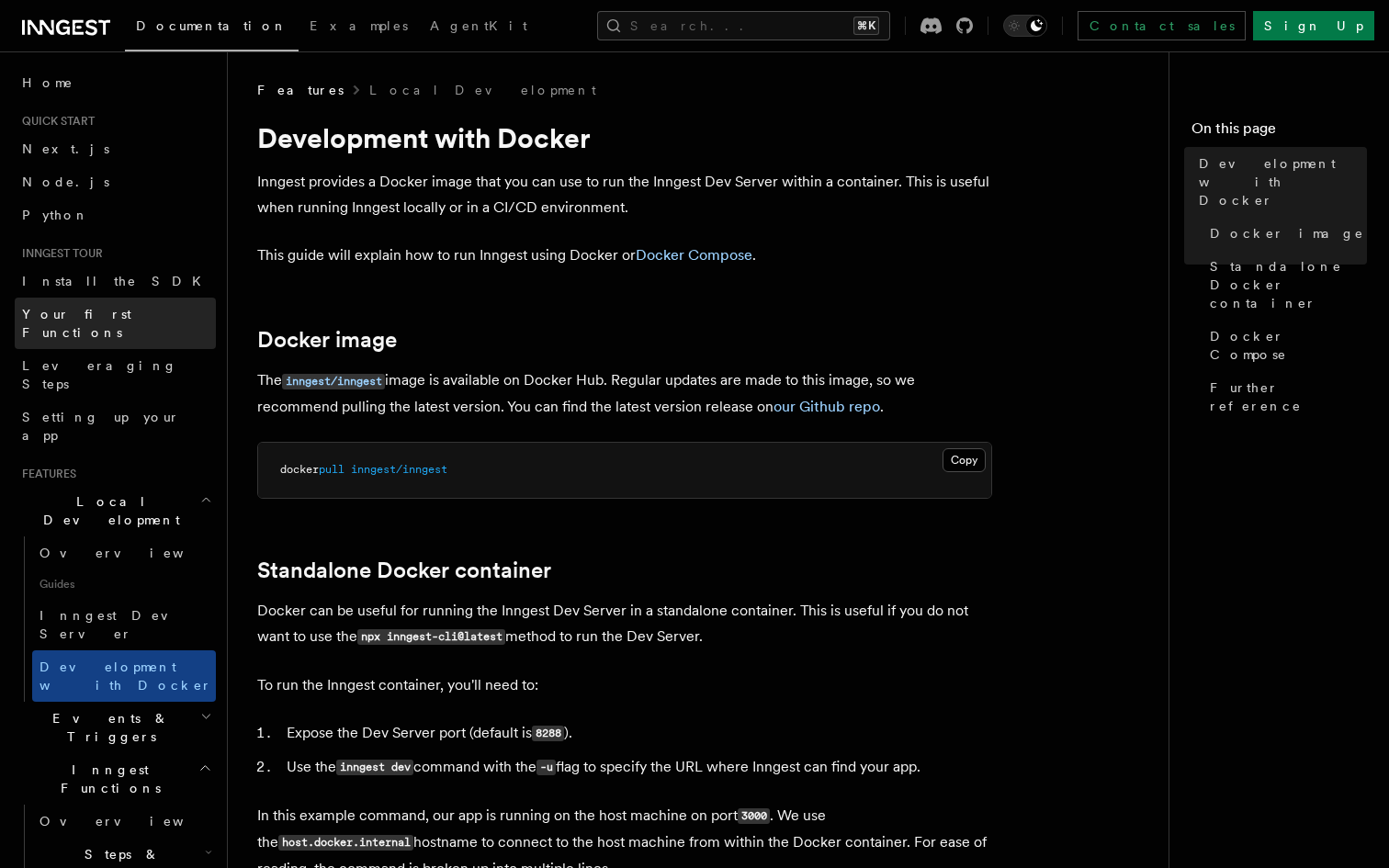
click at [106, 301] on link "Your first Functions" at bounding box center [115, 323] width 201 height 51
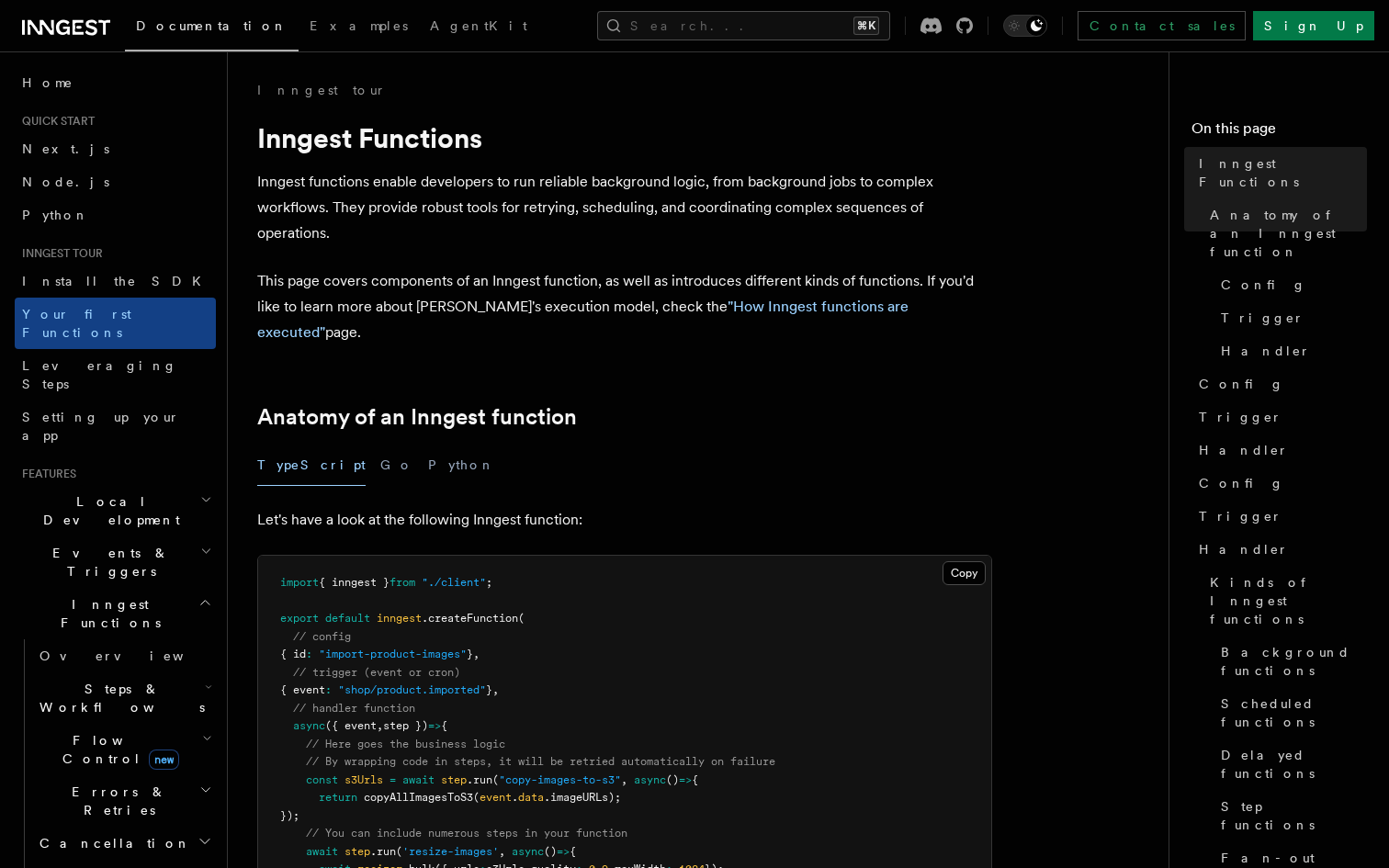
click at [561, 556] on pre "import { inngest } from "./client" ; export default inngest .createFunction ( /…" at bounding box center [624, 754] width 733 height 395
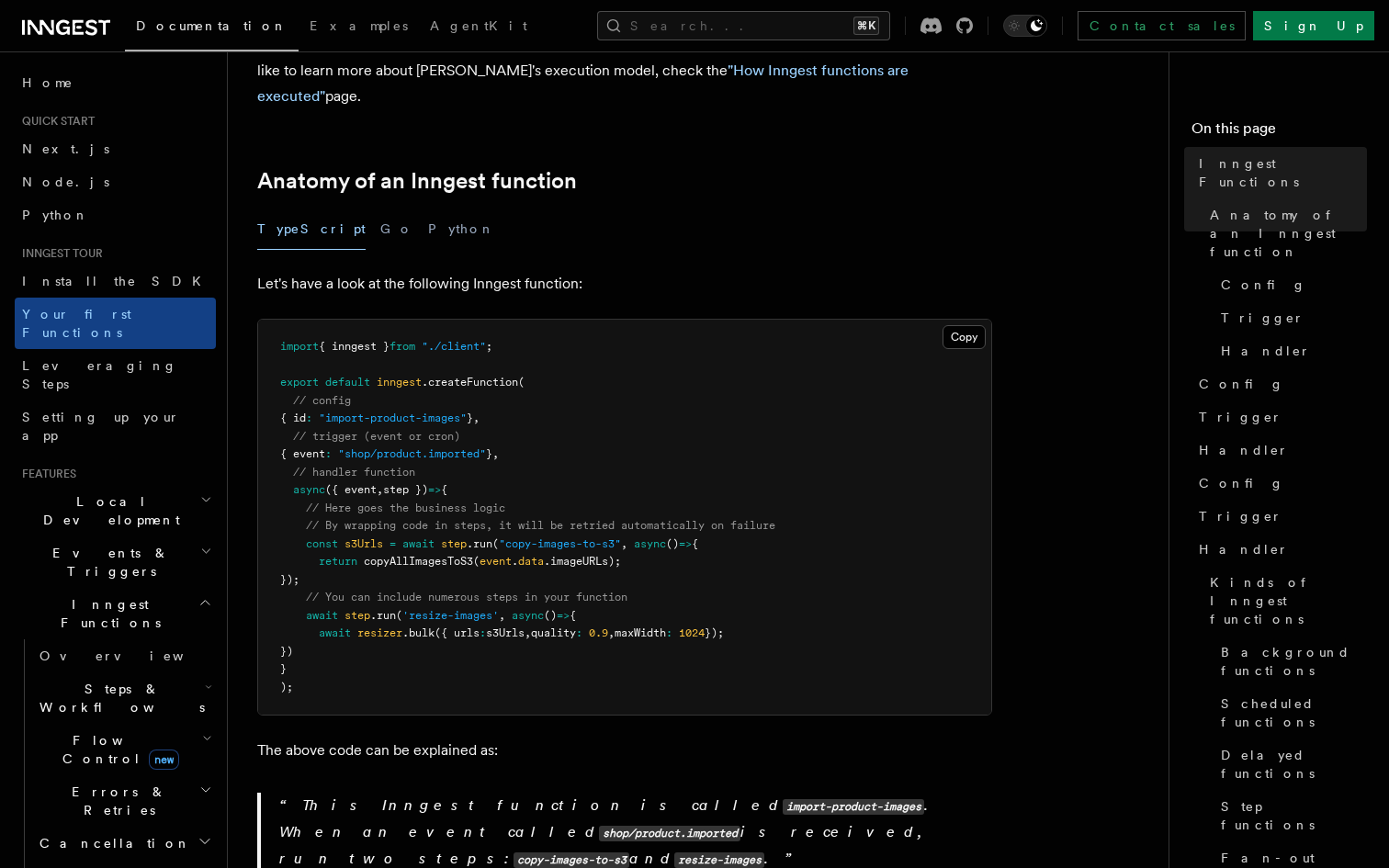
scroll to position [239, 0]
click at [561, 557] on pre "import { inngest } from "./client" ; export default inngest .createFunction ( /…" at bounding box center [624, 514] width 733 height 395
click at [540, 576] on pre "import { inngest } from "./client" ; export default inngest .createFunction ( /…" at bounding box center [624, 514] width 733 height 395
click at [534, 507] on pre "import { inngest } from "./client" ; export default inngest .createFunction ( /…" at bounding box center [624, 514] width 733 height 395
click at [560, 416] on pre "import { inngest } from "./client" ; export default inngest .createFunction ( /…" at bounding box center [624, 514] width 733 height 395
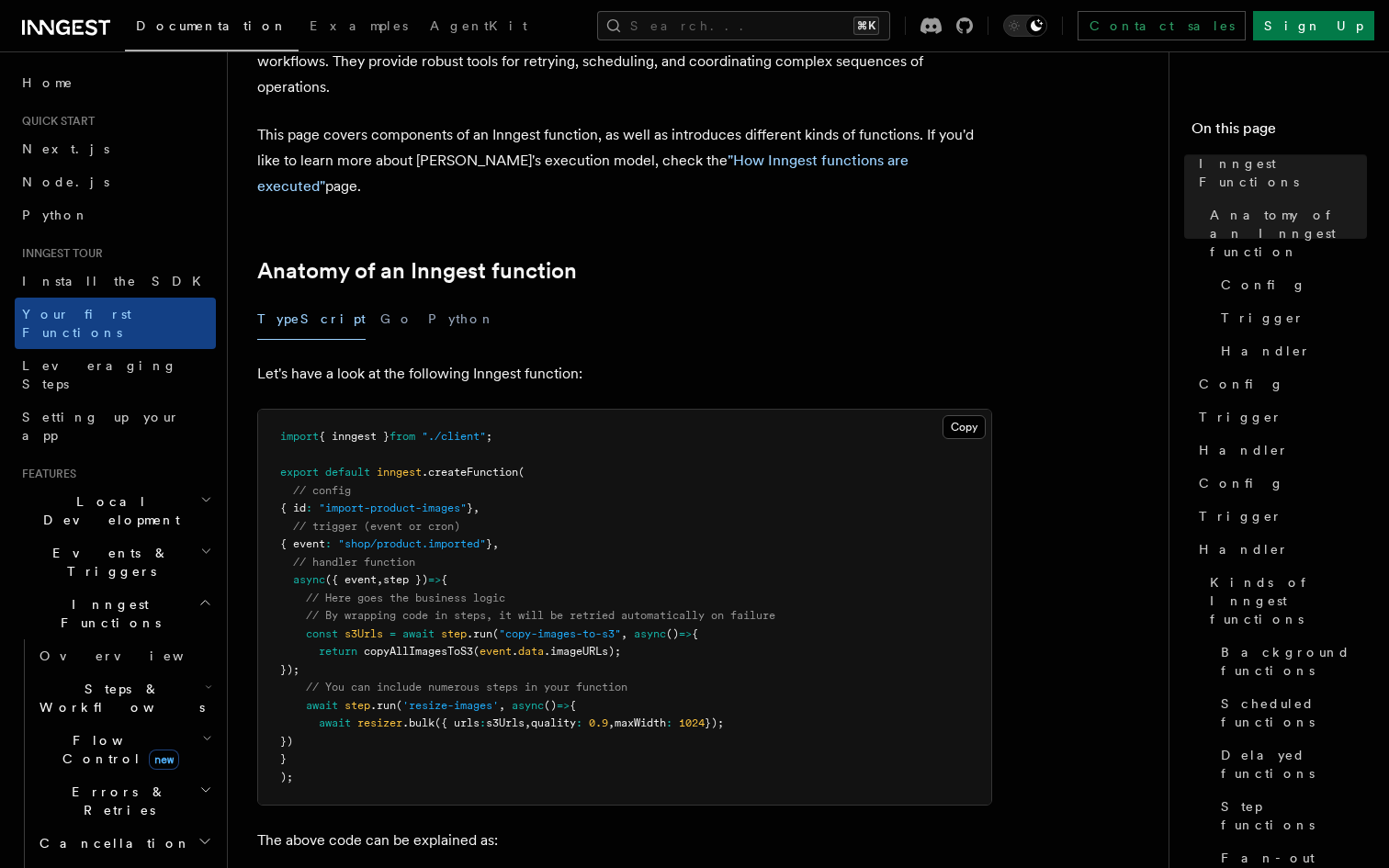
scroll to position [0, 0]
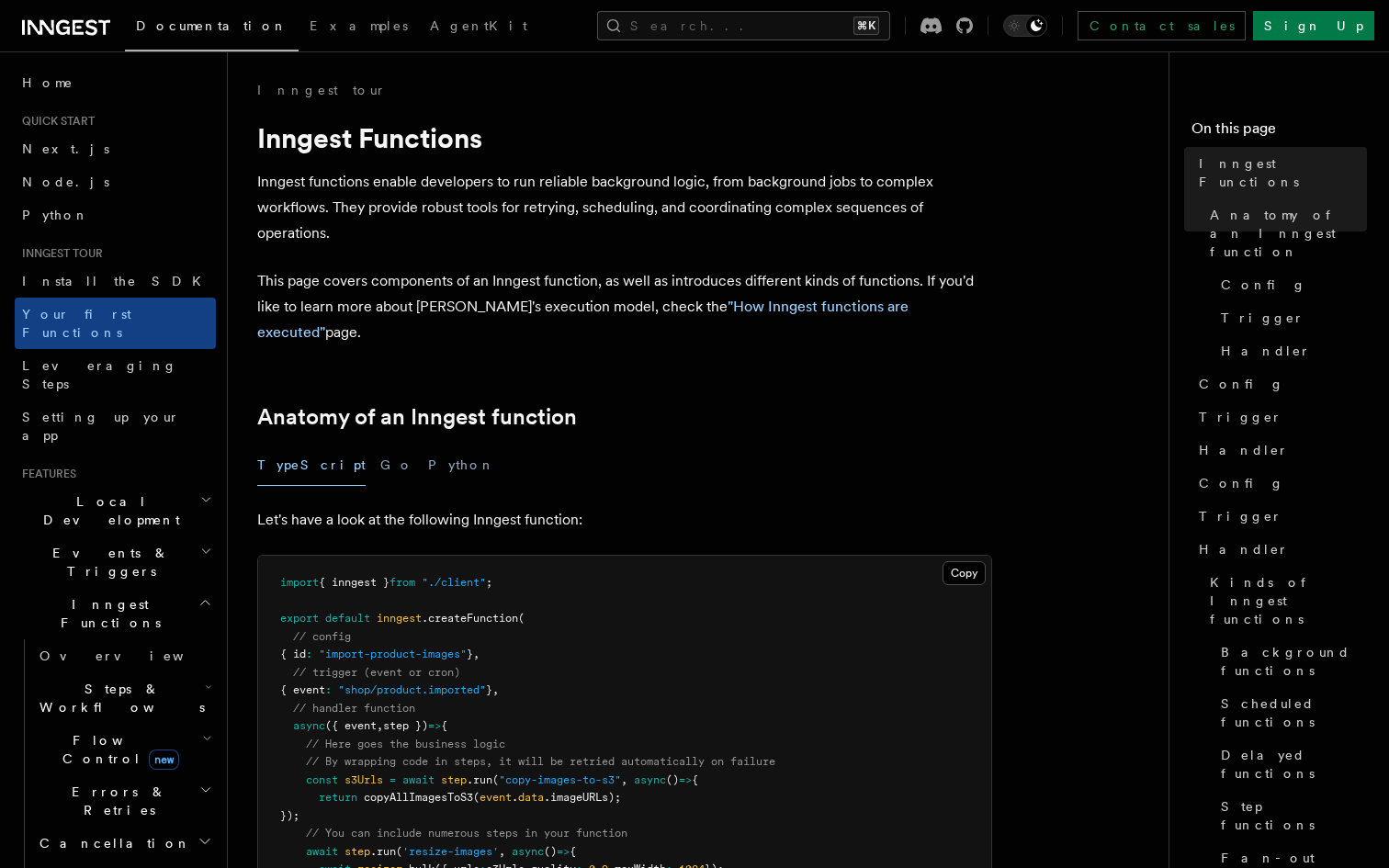
click at [489, 620] on pre "import { inngest } from "./client" ; export default inngest .createFunction ( /…" at bounding box center [624, 754] width 733 height 395
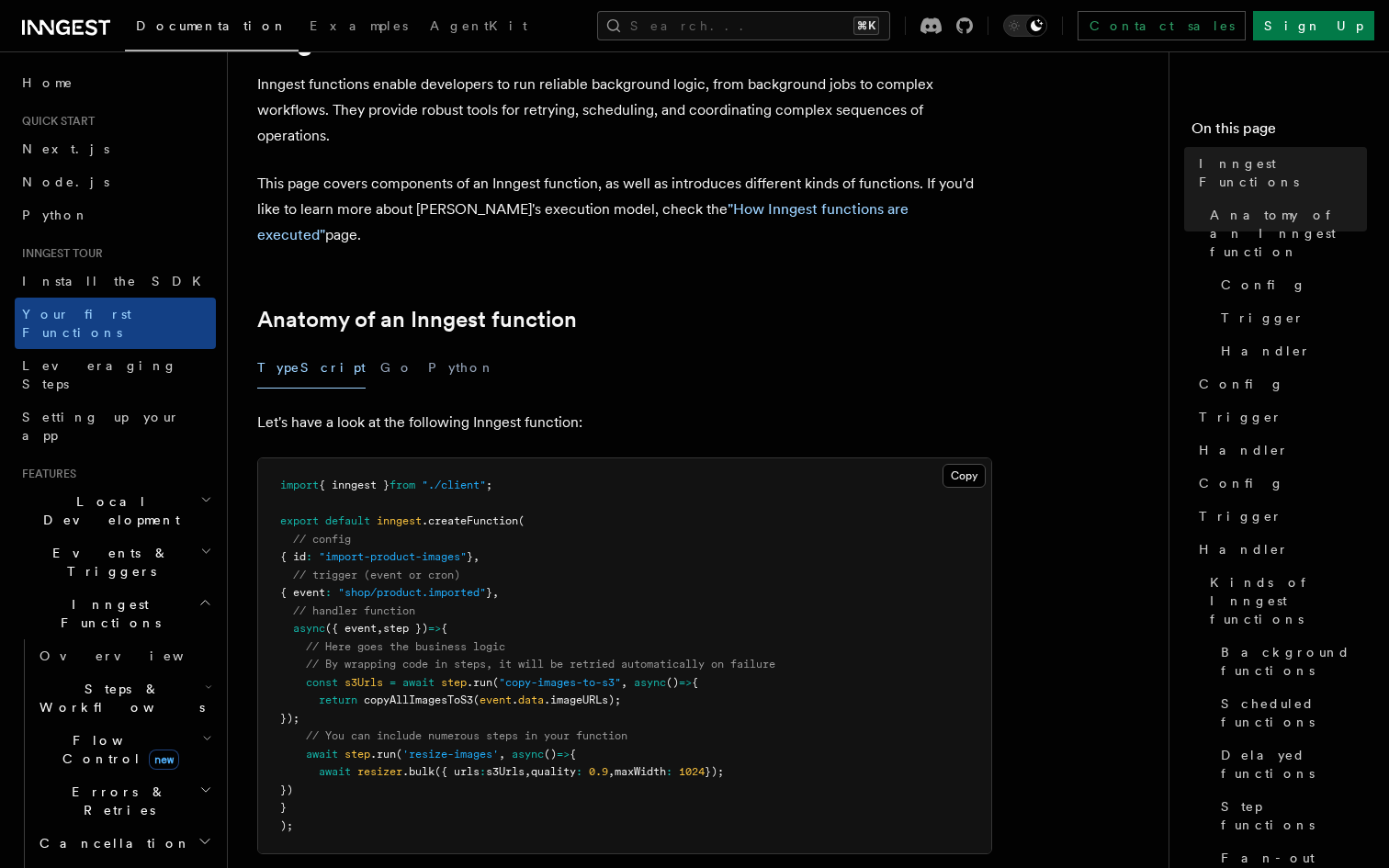
click at [542, 607] on pre "import { inngest } from "./client" ; export default inngest .createFunction ( /…" at bounding box center [624, 656] width 733 height 395
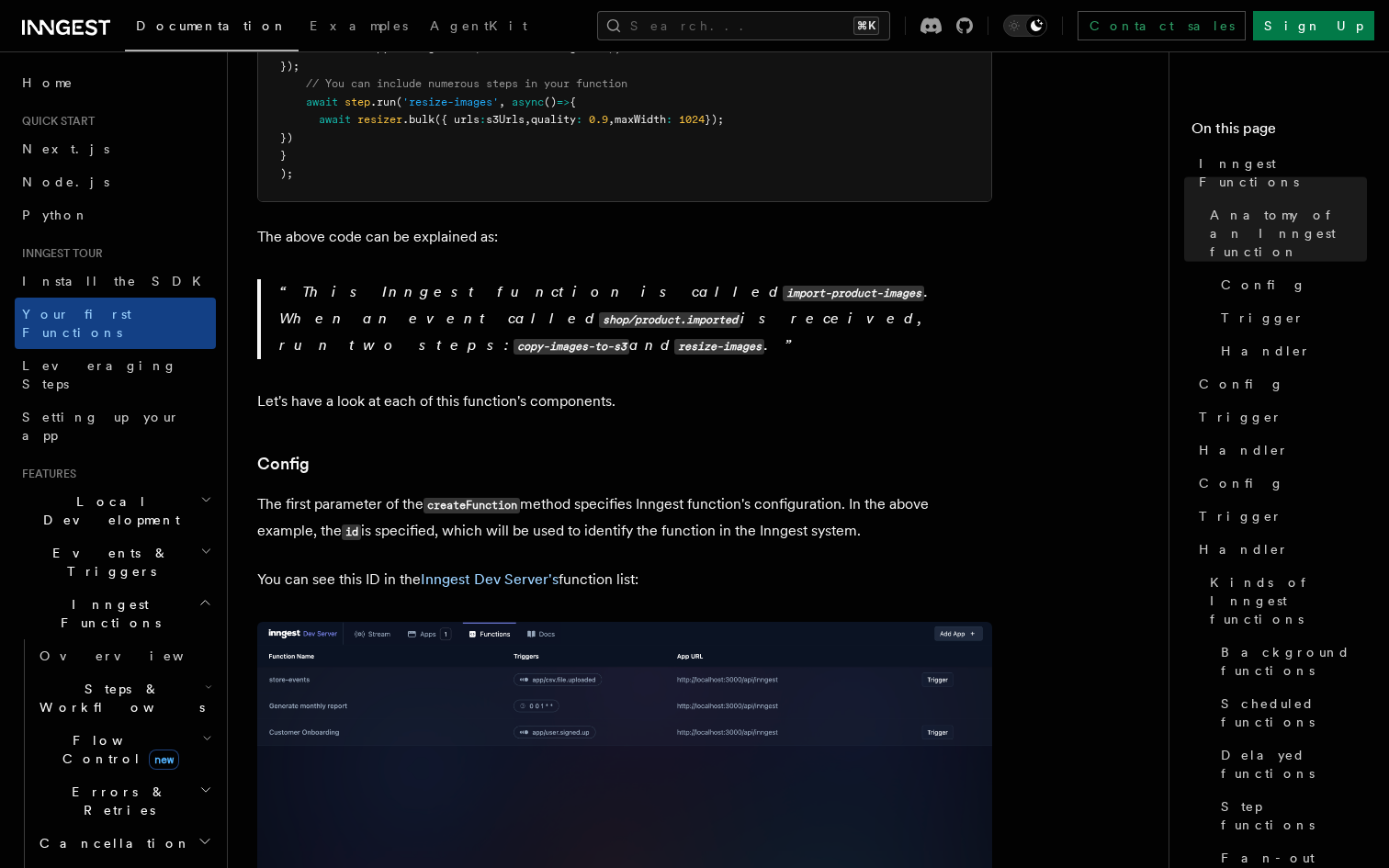
scroll to position [757, 0]
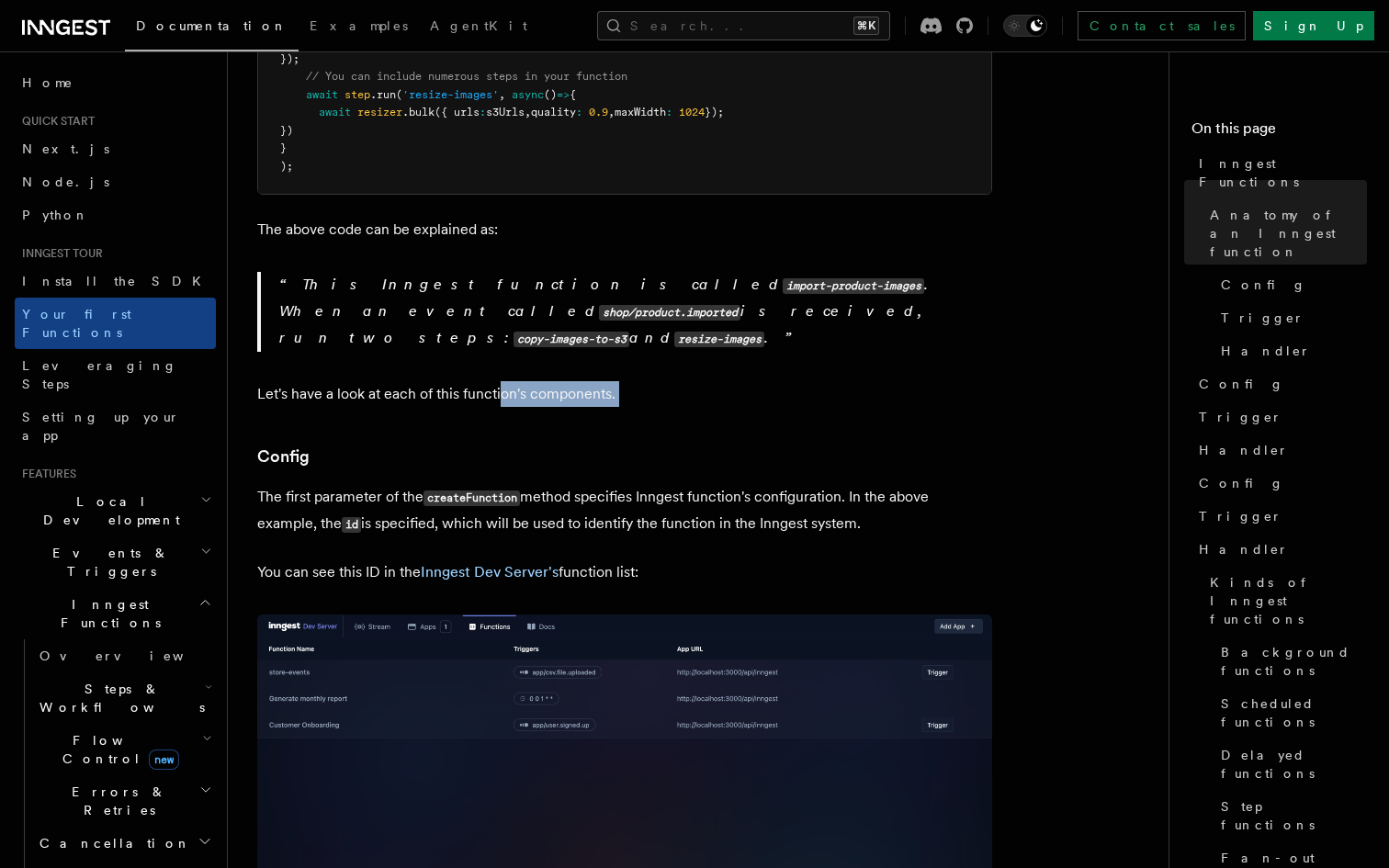
click at [469, 381] on p "Let's have a look at each of this function's components." at bounding box center [624, 393] width 734 height 26
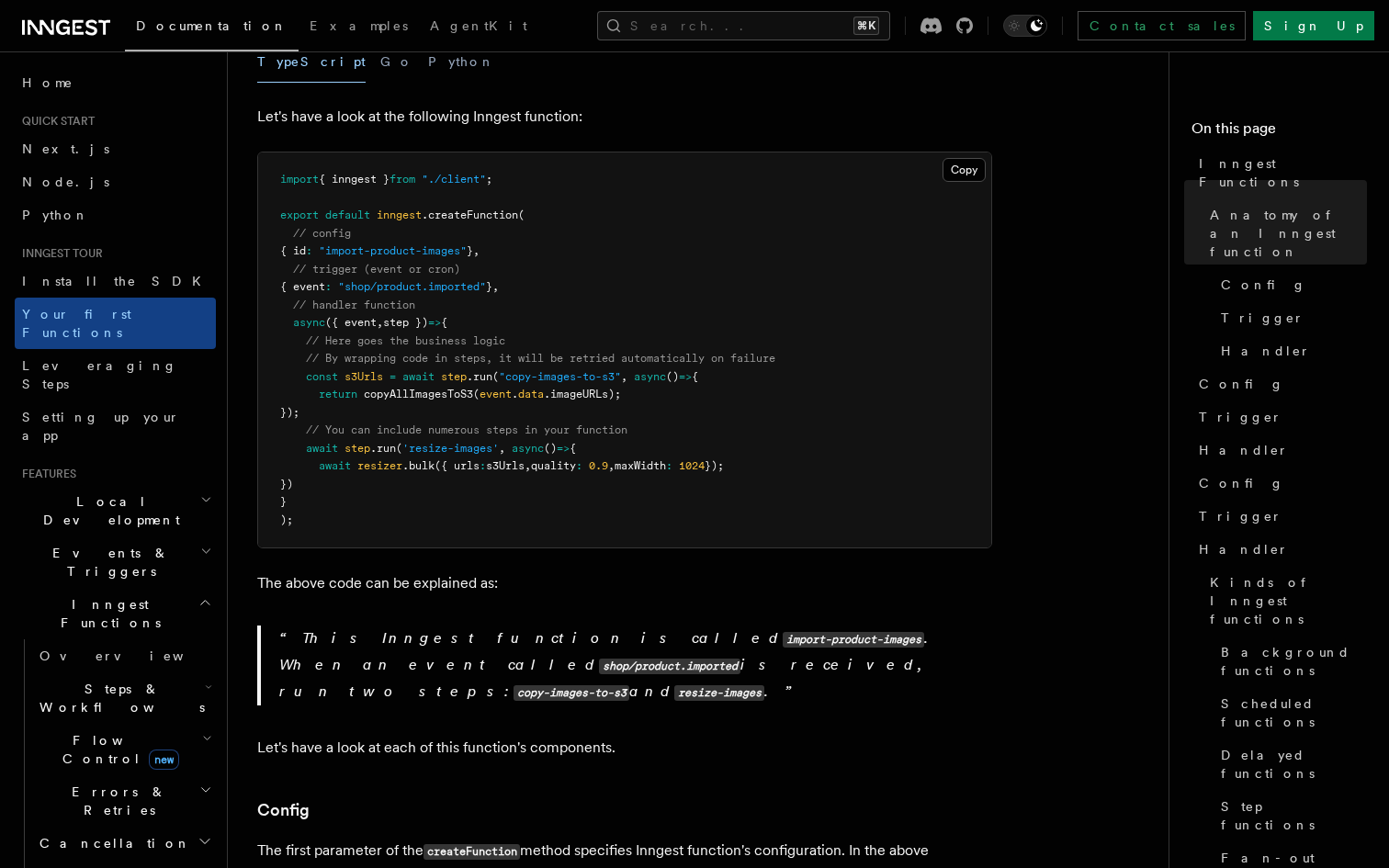
scroll to position [395, 0]
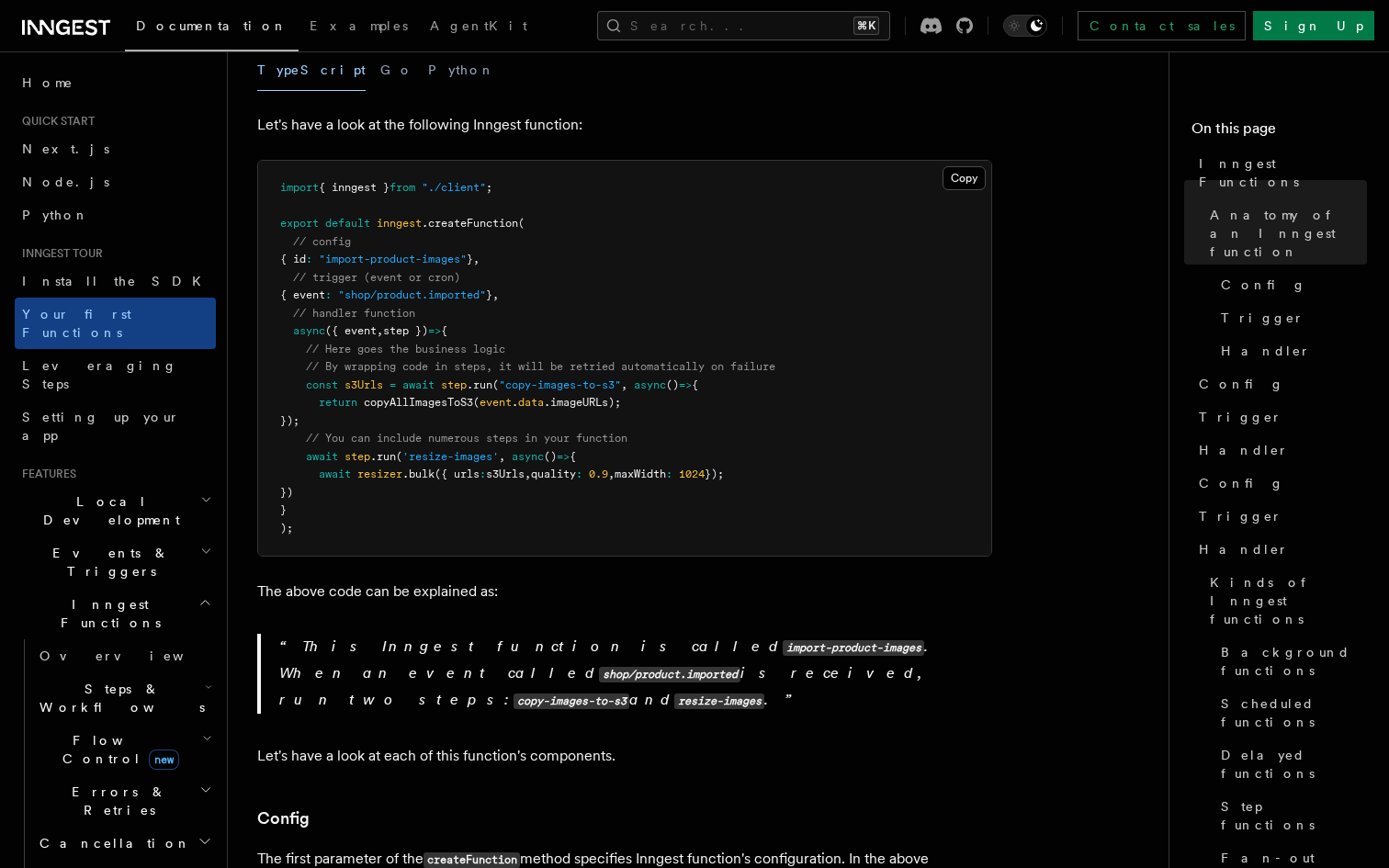
click at [586, 394] on pre "import { inngest } from "./client" ; export default inngest .createFunction ( /…" at bounding box center [624, 358] width 733 height 395
click at [614, 396] on span ".imageURLs);" at bounding box center [582, 402] width 77 height 13
click at [616, 324] on pre "import { inngest } from "./client" ; export default inngest .createFunction ( /…" at bounding box center [624, 358] width 733 height 395
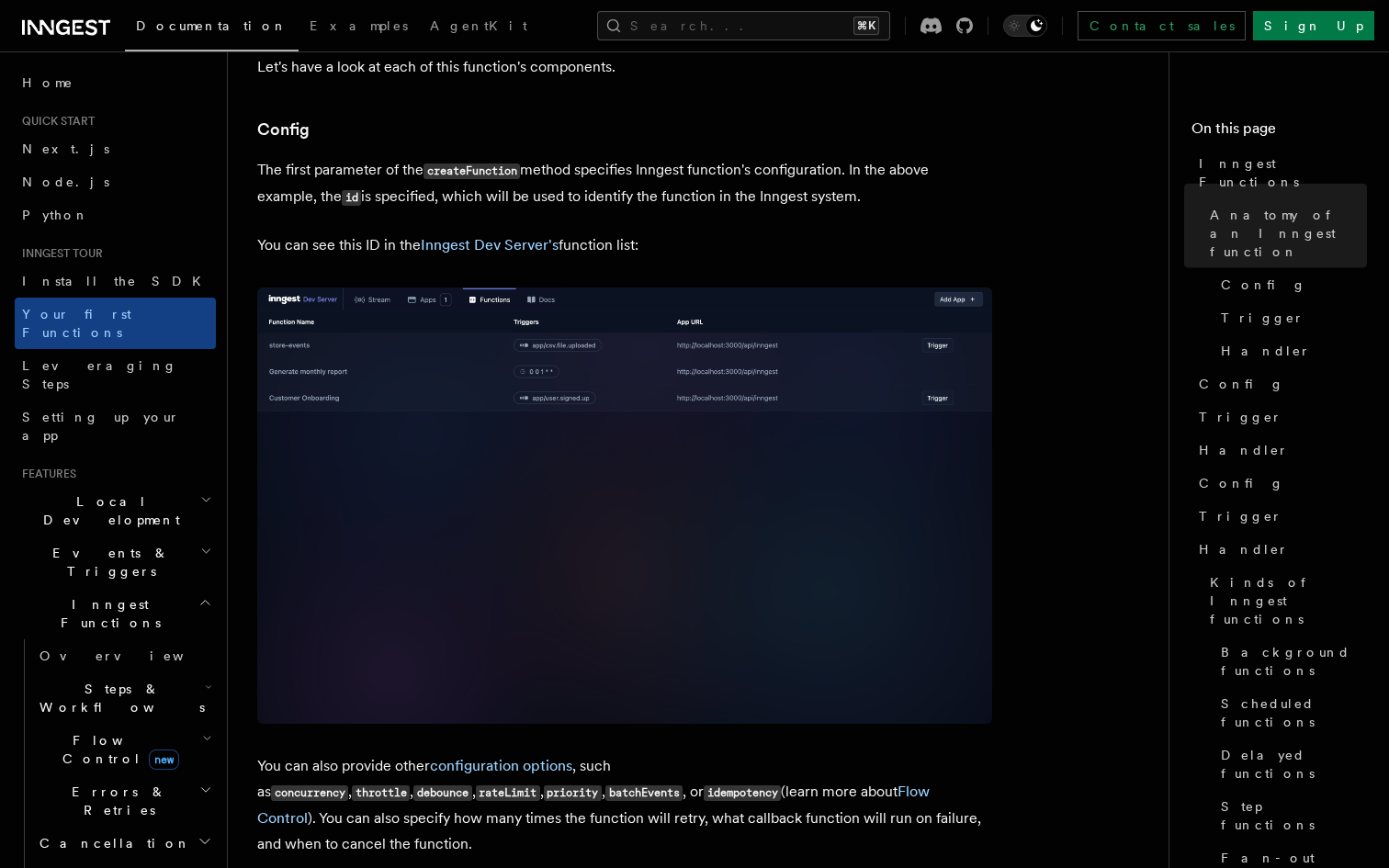
scroll to position [1661, 0]
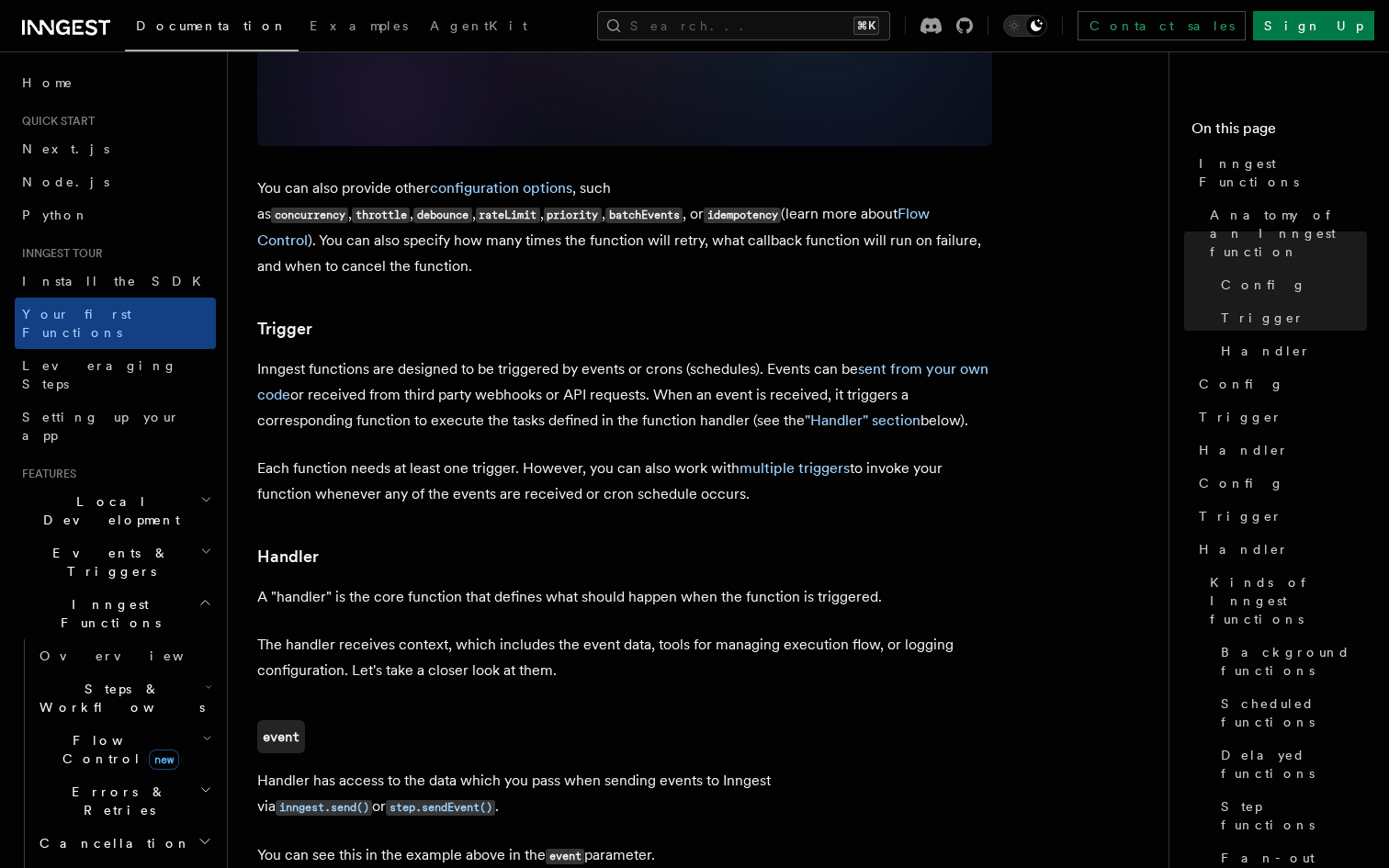
click at [616, 356] on p "Inngest functions are designed to be triggered by events or crons (schedules). …" at bounding box center [624, 395] width 734 height 78
click at [610, 356] on p "Inngest functions are designed to be triggered by events or crons (schedules). …" at bounding box center [624, 395] width 734 height 78
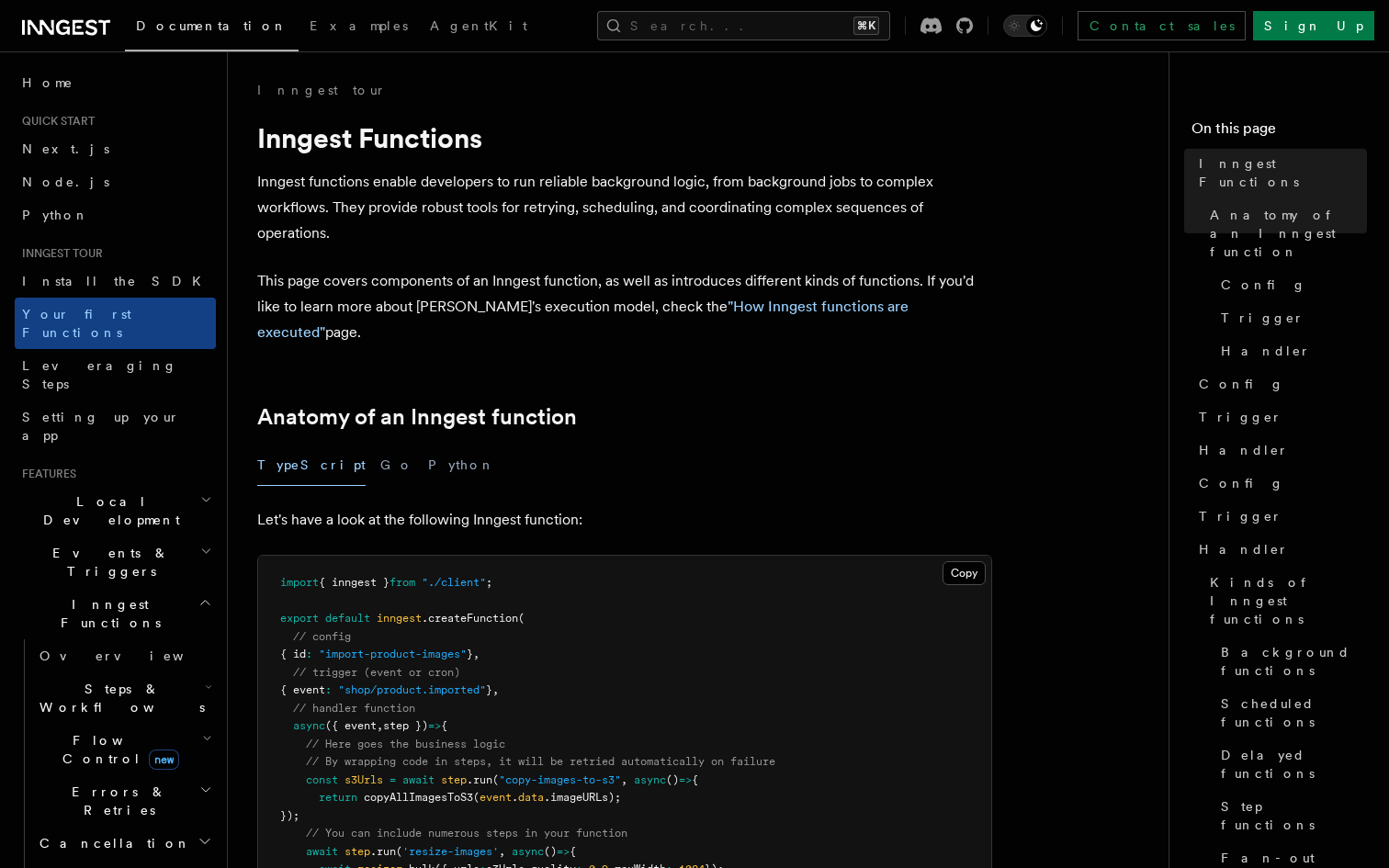
scroll to position [6, 0]
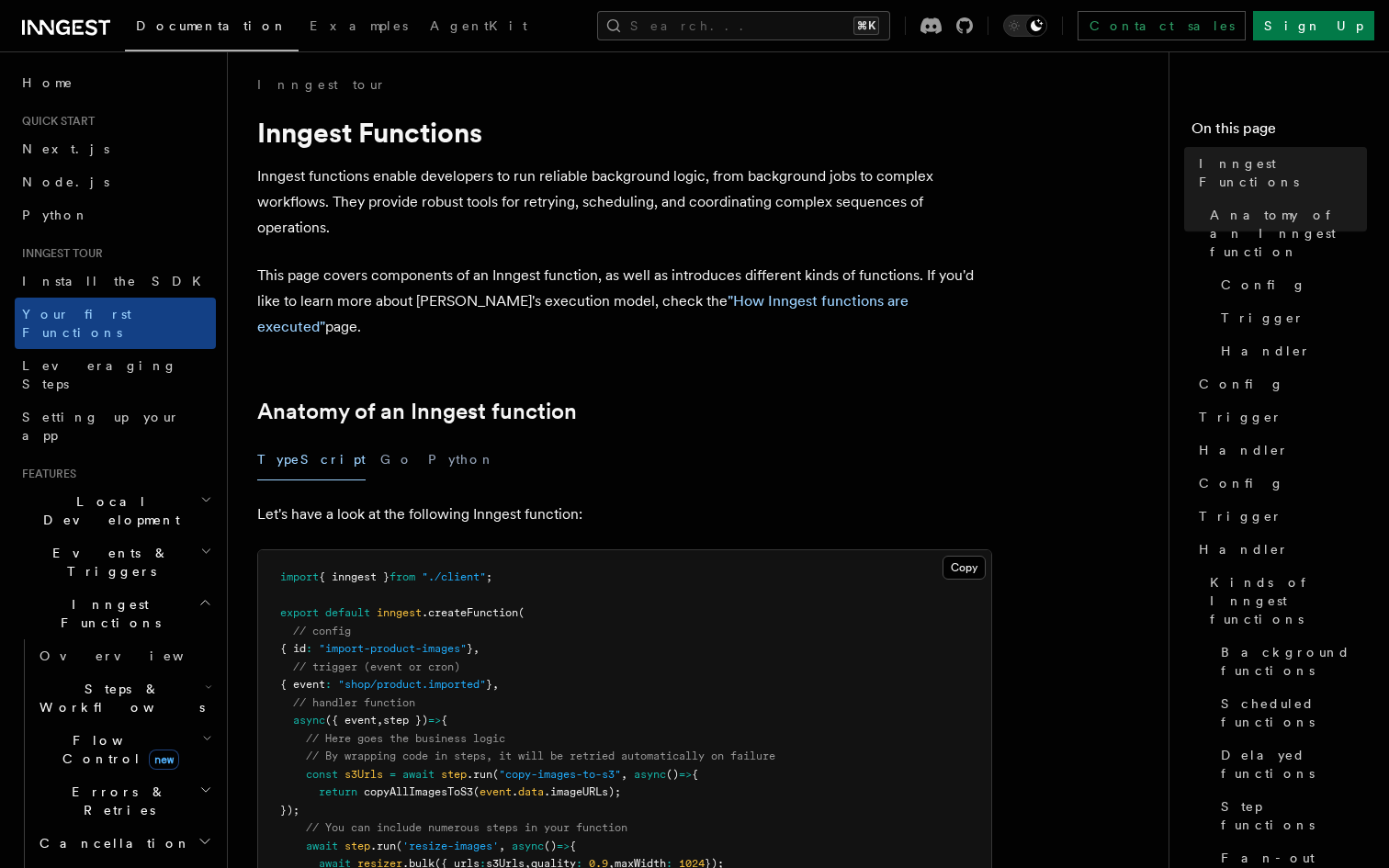
click at [176, 25] on span "Documentation" at bounding box center [211, 25] width 151 height 15
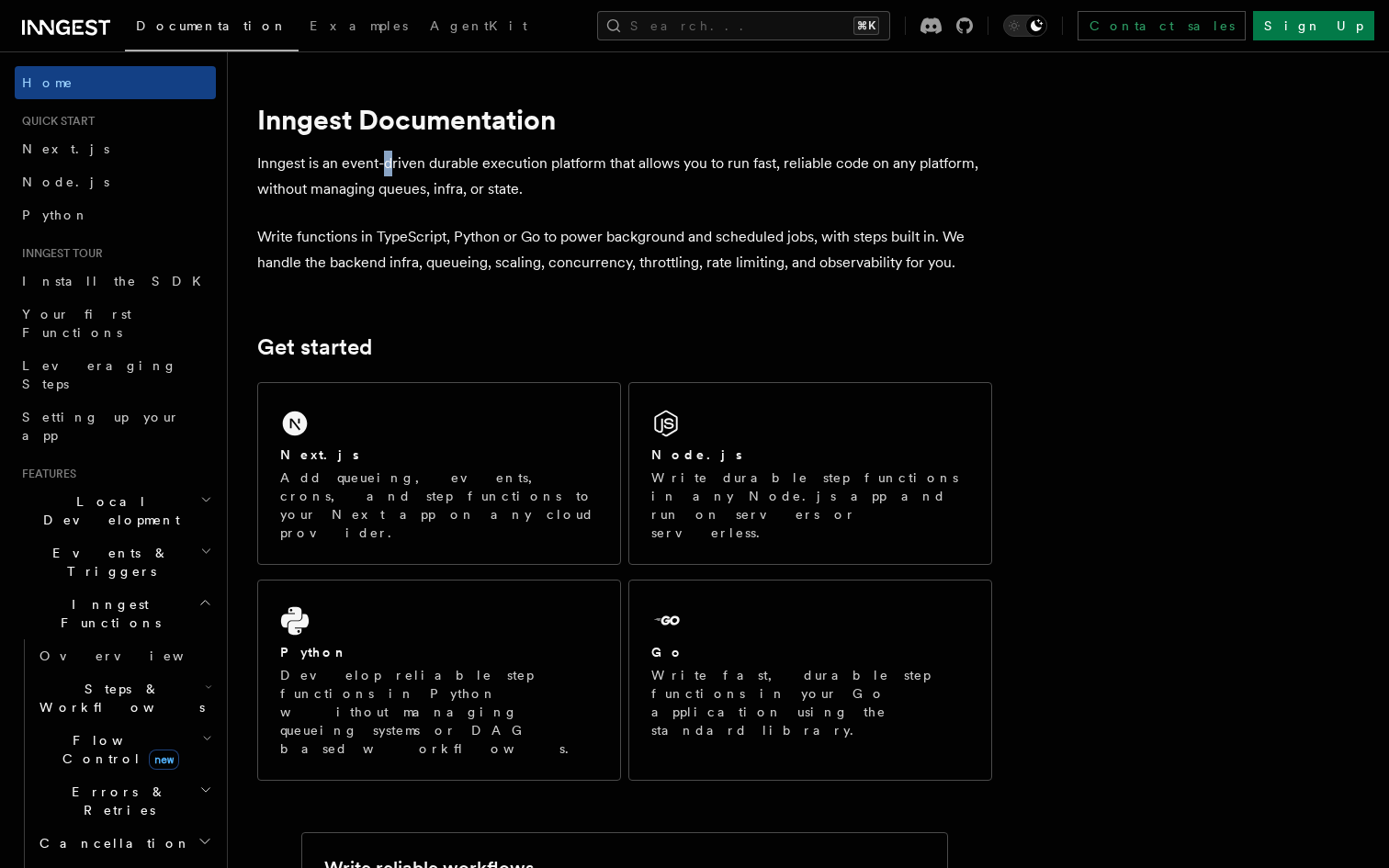
click at [393, 158] on p "Inngest is an event-driven durable execution platform that allows you to run fa…" at bounding box center [624, 175] width 734 height 51
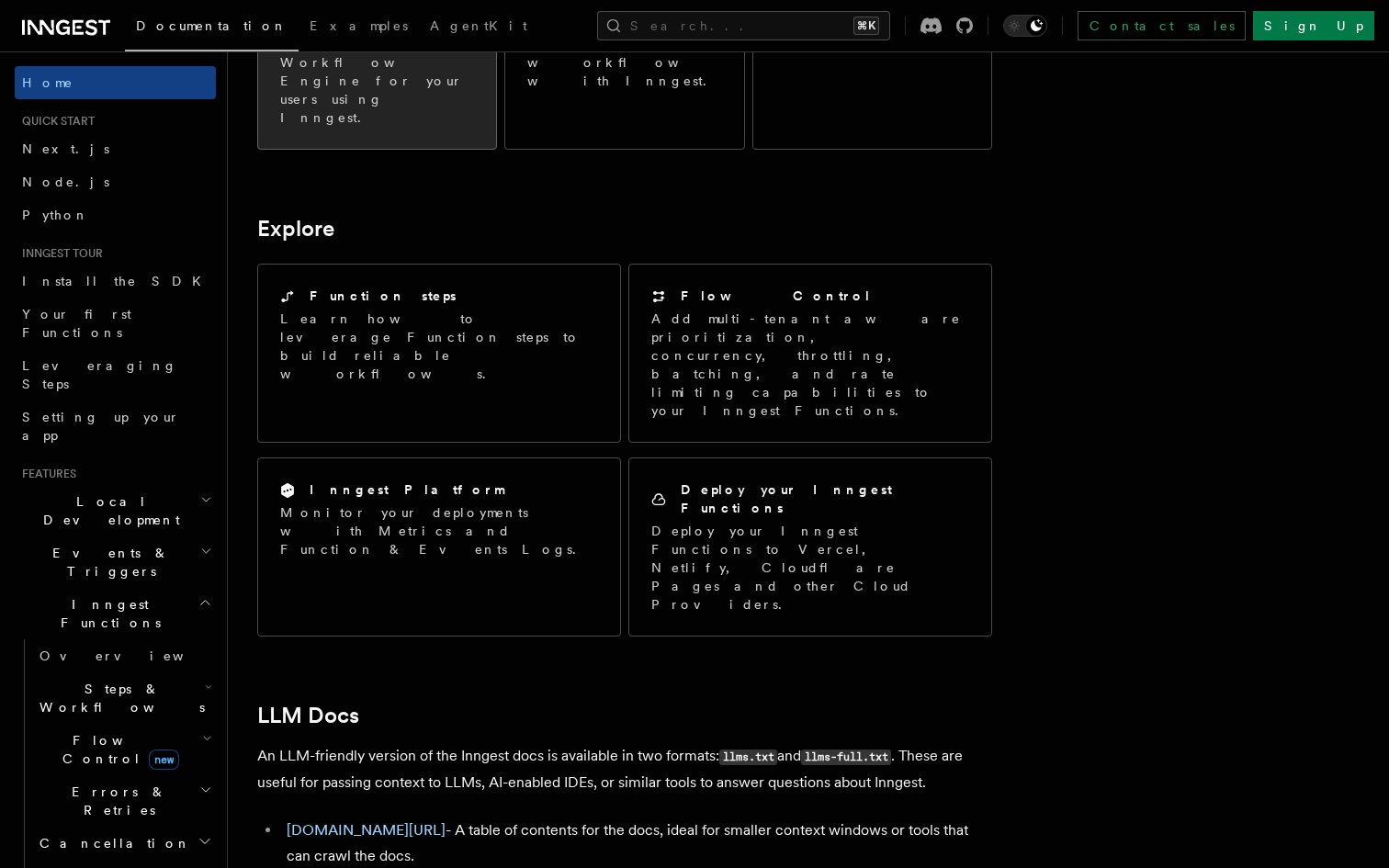
scroll to position [1331, 0]
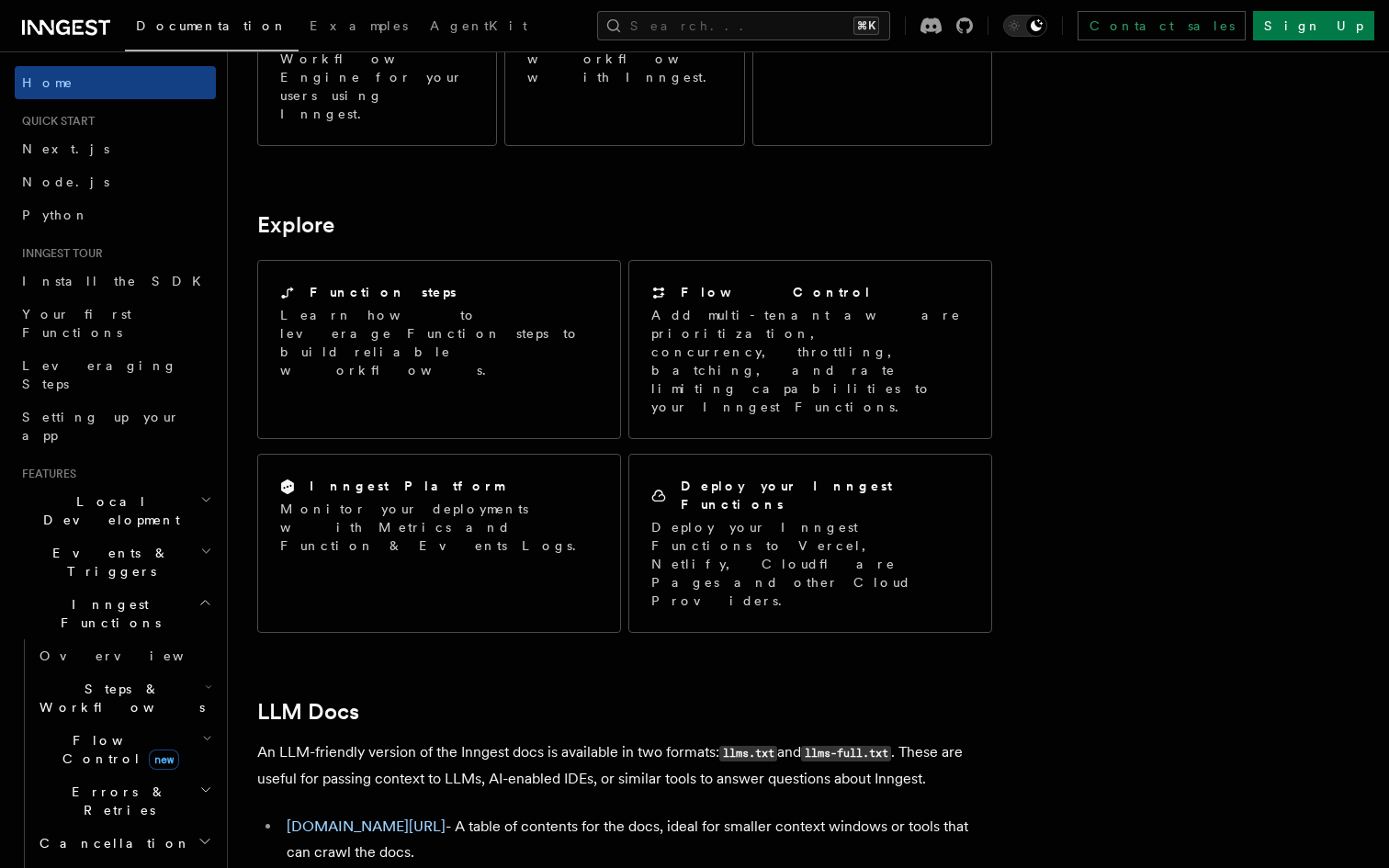
click at [893, 558] on article "Inngest Documentation Inngest is an event-driven durable execution platform tha…" at bounding box center [720, 120] width 926 height 2741
click at [898, 472] on article "Inngest Documentation Inngest is an event-driven durable execution platform tha…" at bounding box center [720, 120] width 926 height 2741
click at [662, 814] on li "inngest.com/llms.txt - A table of contents for the docs, ideal for smaller cont…" at bounding box center [636, 839] width 711 height 51
click at [405, 867] on link "inngest.com/llms-full.txt" at bounding box center [366, 884] width 159 height 17
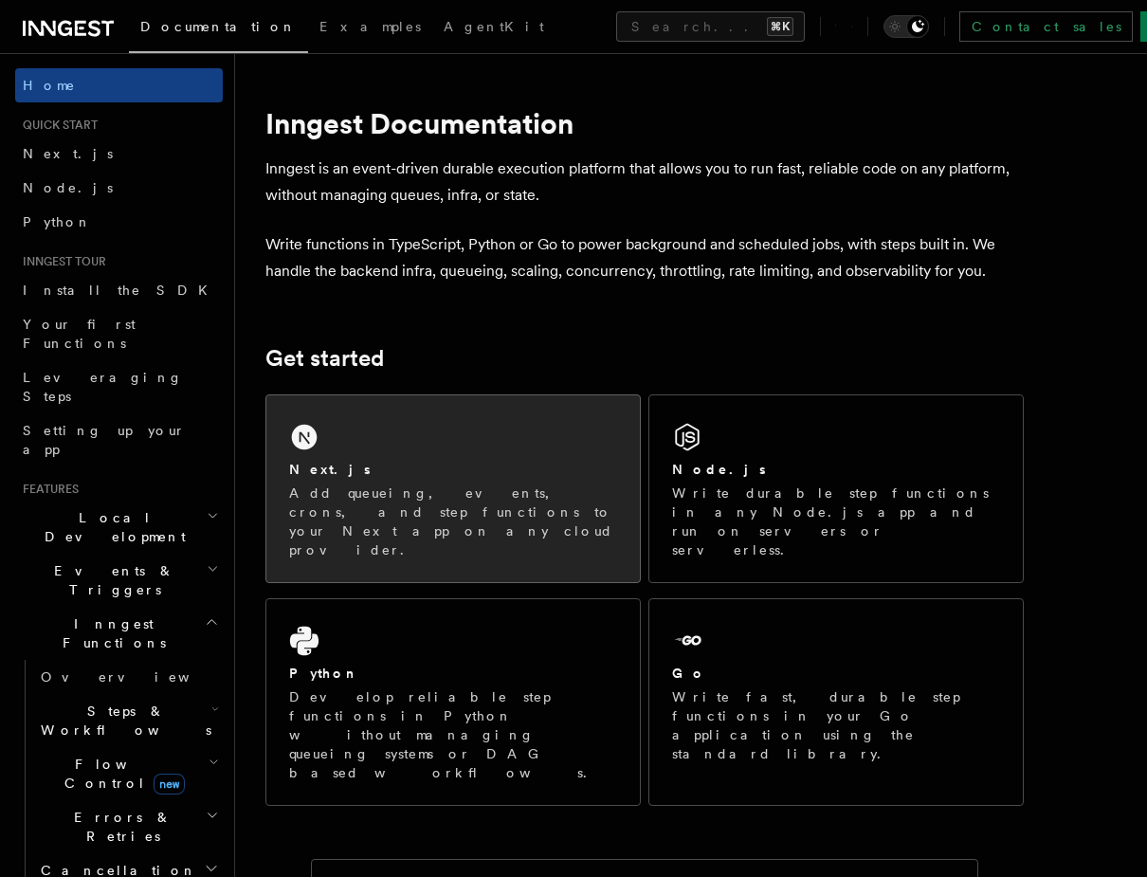
click at [521, 394] on link "Next.js Add queueing, events, crons, and step functions to your Next app on any…" at bounding box center [452, 488] width 375 height 189
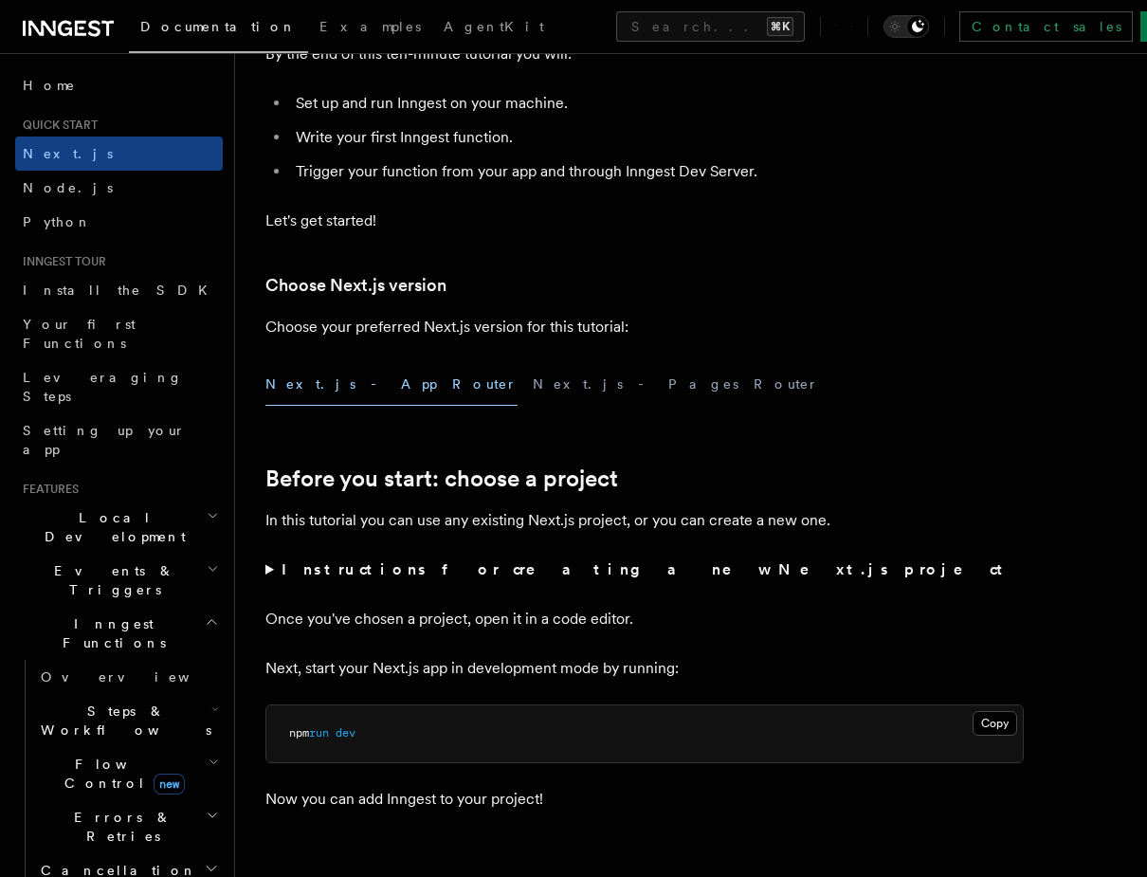
click at [537, 227] on p "Let's get started!" at bounding box center [644, 221] width 758 height 27
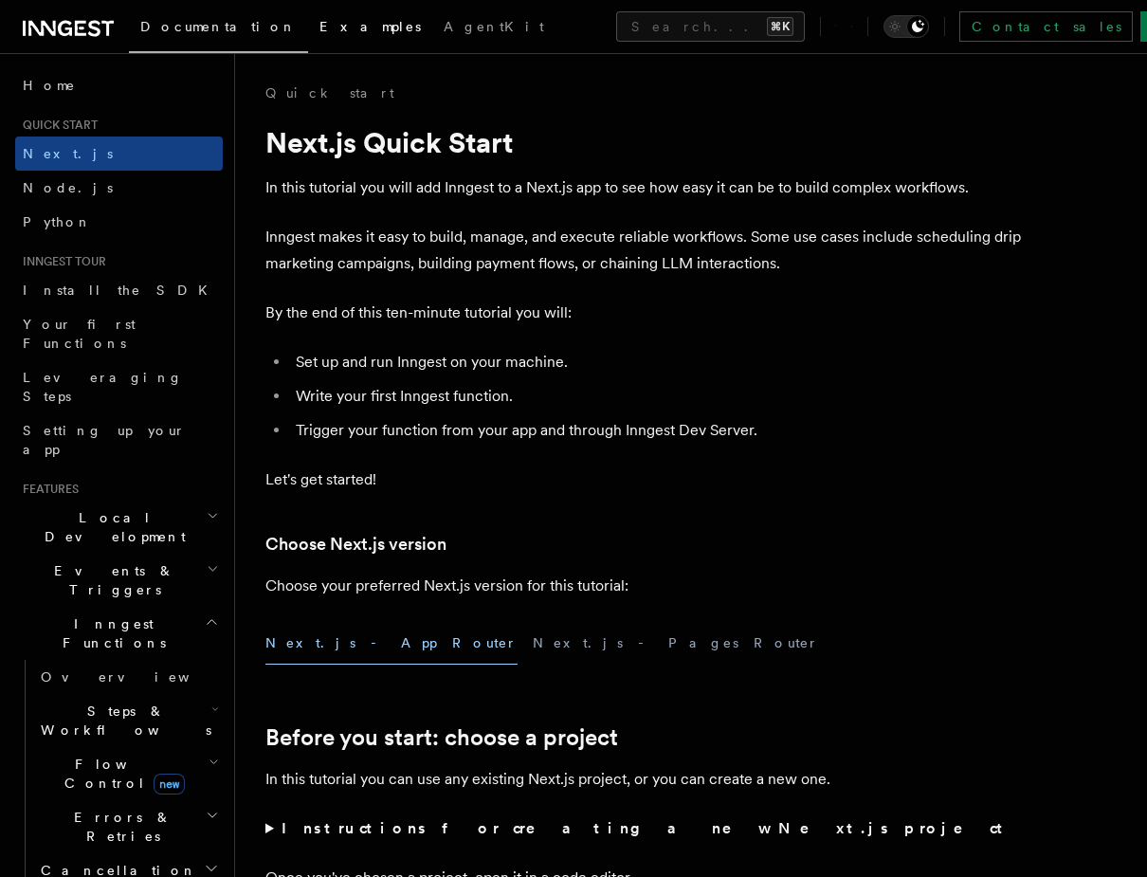
click at [320, 27] on span "Examples" at bounding box center [370, 26] width 101 height 15
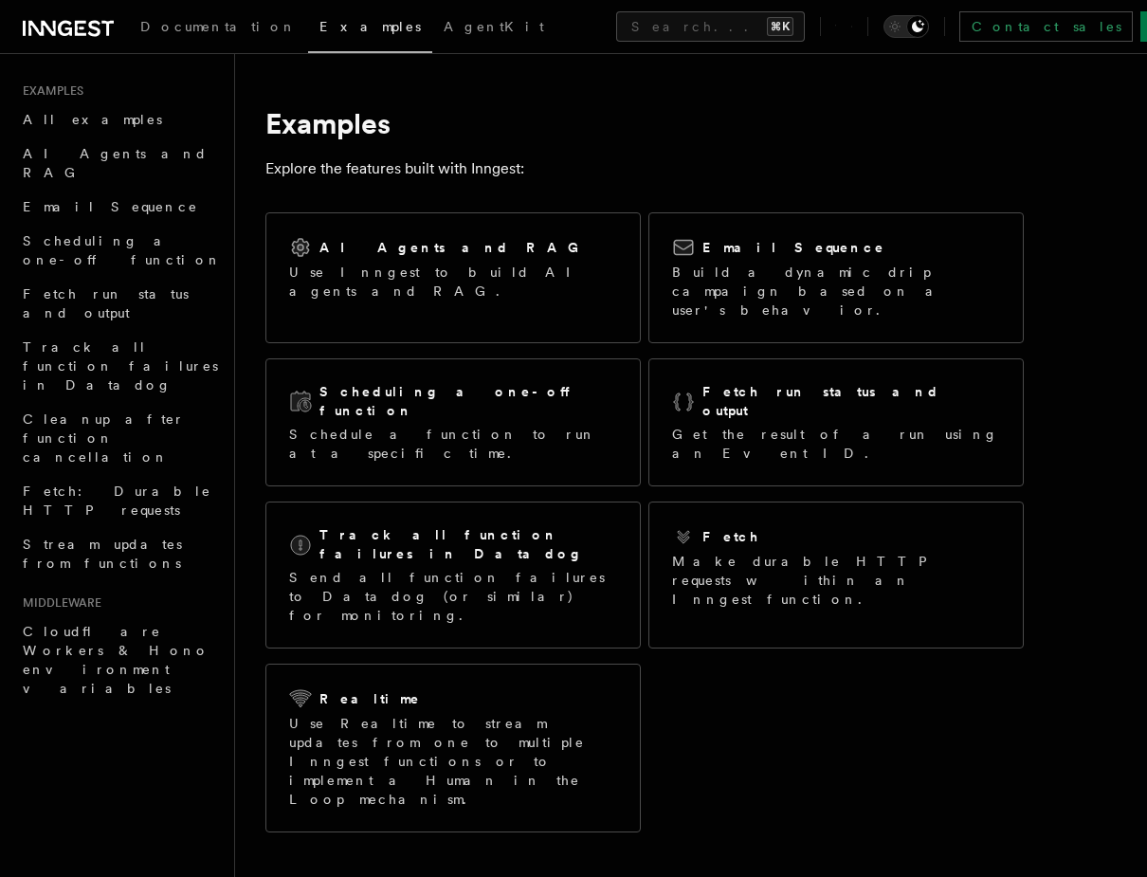
click at [440, 156] on p "Explore the features built with Inngest:" at bounding box center [644, 168] width 758 height 27
click at [478, 149] on article "Examples Explore the features built with Inngest: AI Agents and RAG Use Inngest…" at bounding box center [690, 753] width 851 height 1341
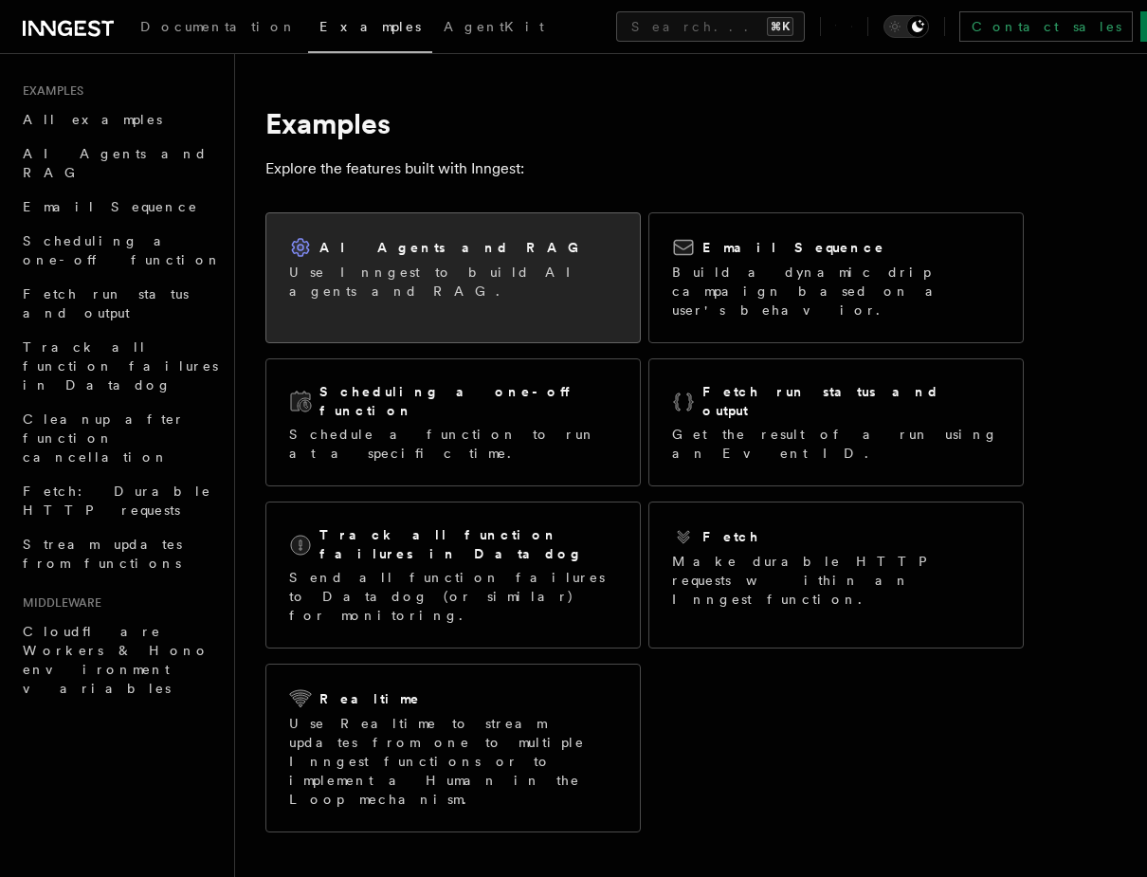
click at [414, 278] on p "Use Inngest to build AI agents and RAG." at bounding box center [453, 282] width 328 height 38
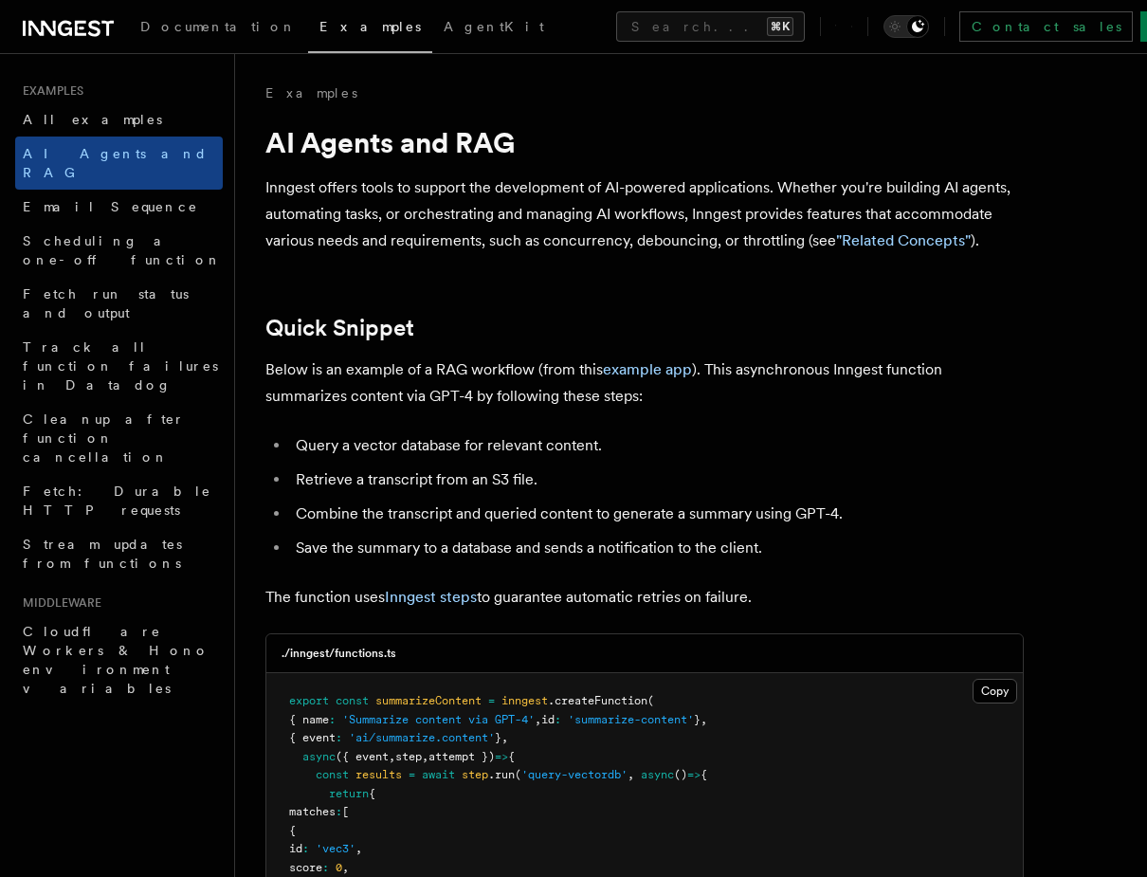
click at [404, 237] on p "Inngest offers tools to support the development of AI-powered applications. Whe…" at bounding box center [644, 214] width 758 height 80
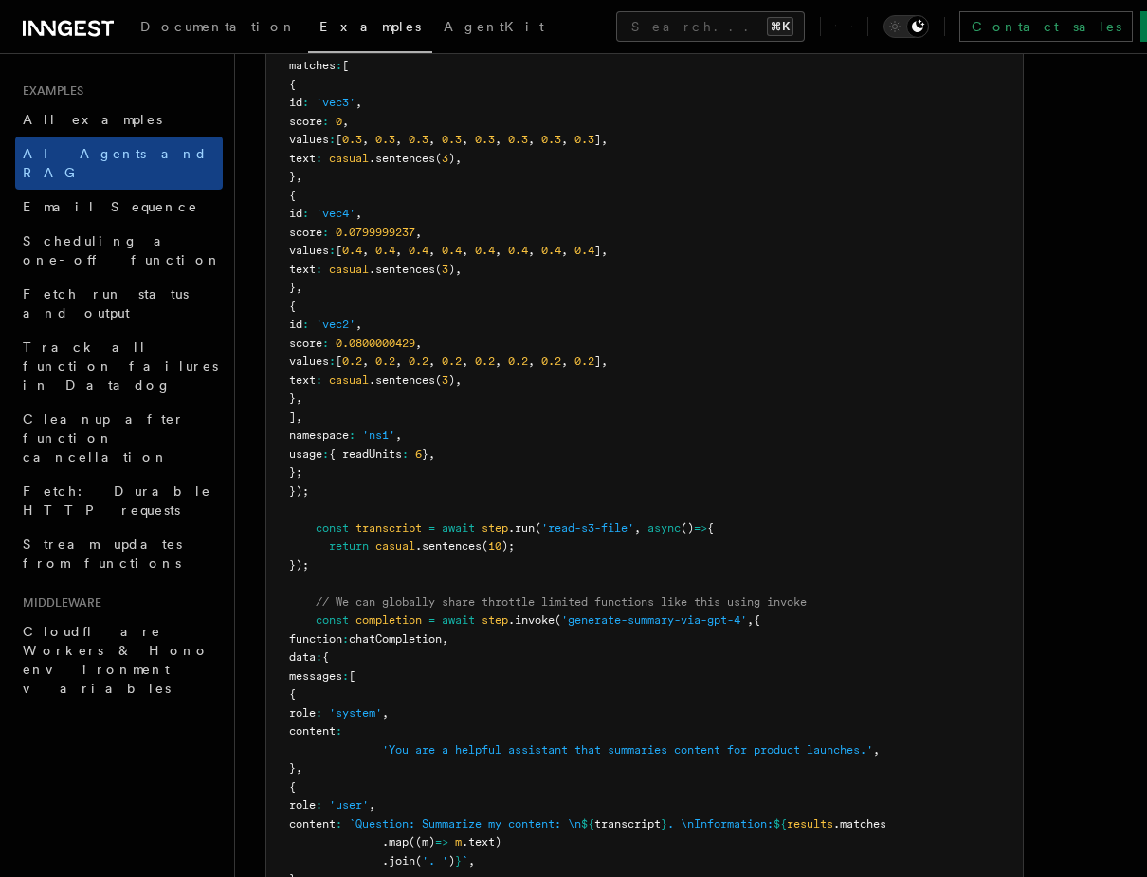
scroll to position [751, 0]
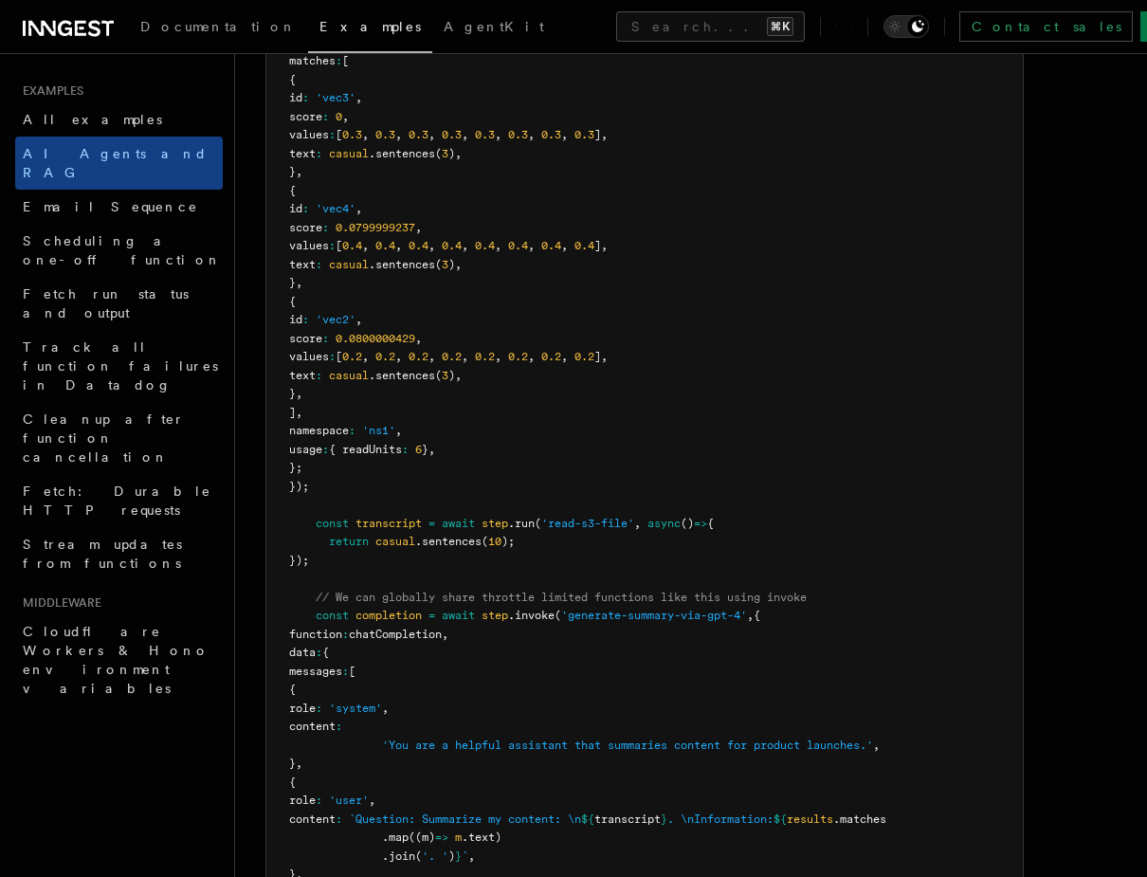
click at [369, 268] on span "casual" at bounding box center [349, 264] width 40 height 13
click at [460, 275] on pre "export const summarizeContent = inngest .createFunction ( { name : 'Summarize c…" at bounding box center [644, 560] width 757 height 1277
click at [462, 276] on pre "export const summarizeContent = inngest .createFunction ( { name : 'Summarize c…" at bounding box center [644, 560] width 757 height 1277
click at [461, 292] on pre "export const summarizeContent = inngest .createFunction ( { name : 'Summarize c…" at bounding box center [644, 560] width 757 height 1277
click at [436, 498] on pre "export const summarizeContent = inngest .createFunction ( { name : 'Summarize c…" at bounding box center [644, 560] width 757 height 1277
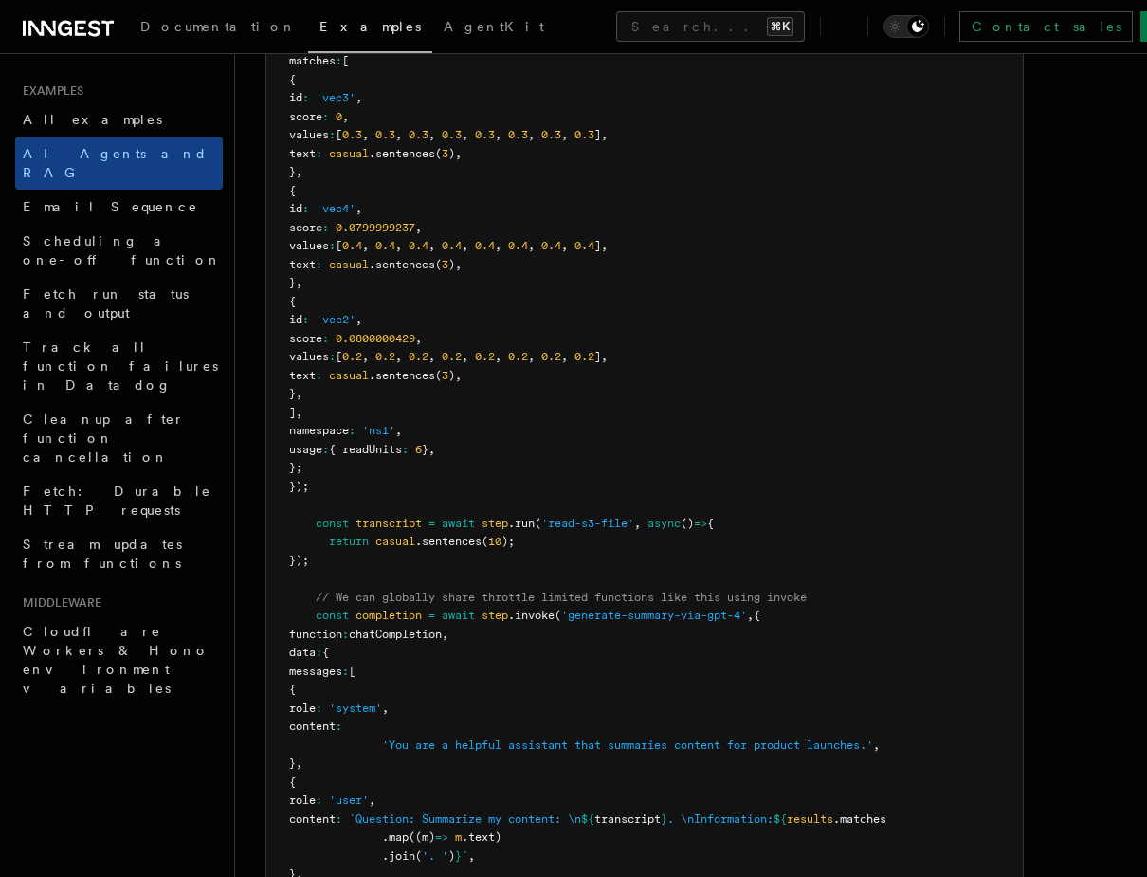
click at [437, 593] on span "// We can globally share throttle limited functions like this using invoke" at bounding box center [561, 597] width 491 height 13
click at [435, 633] on span "chatCompletion" at bounding box center [395, 634] width 93 height 13
click at [480, 612] on span at bounding box center [478, 615] width 7 height 13
click at [471, 596] on span "// We can globally share throttle limited functions like this using invoke" at bounding box center [561, 597] width 491 height 13
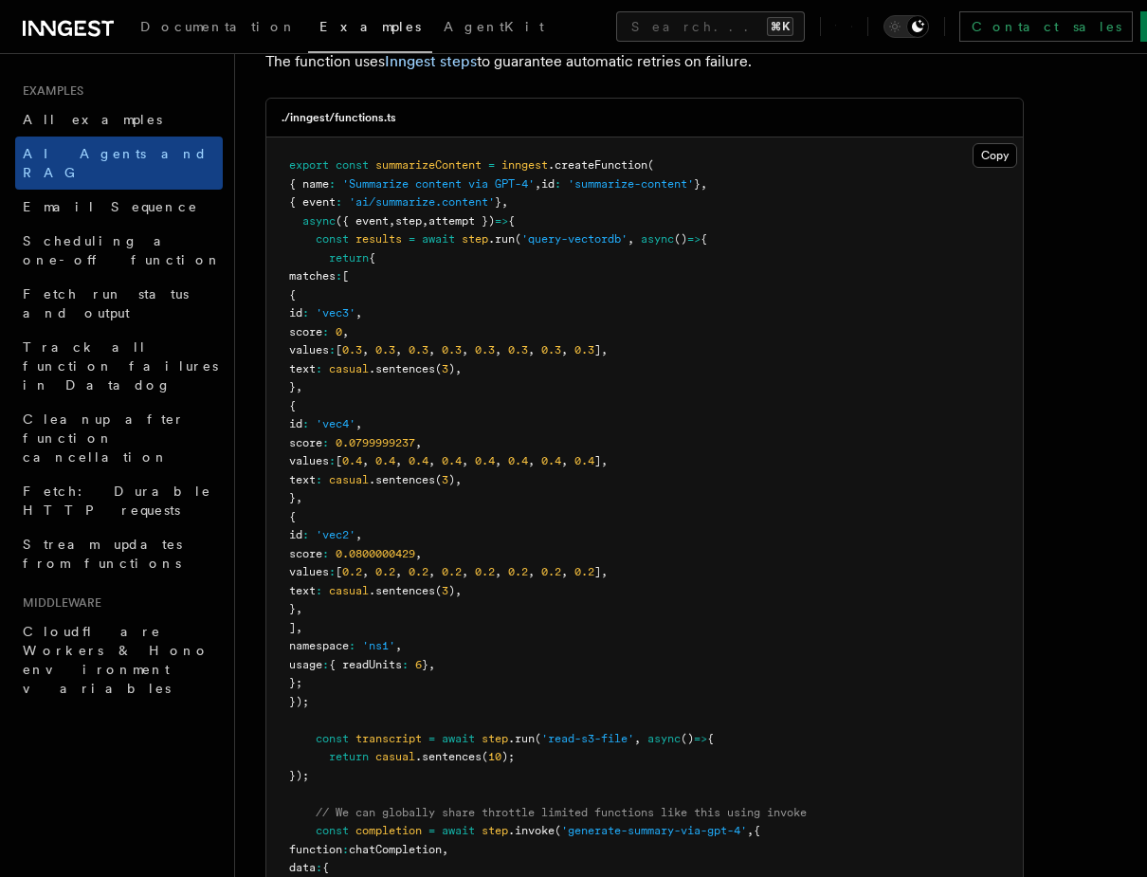
scroll to position [539, 0]
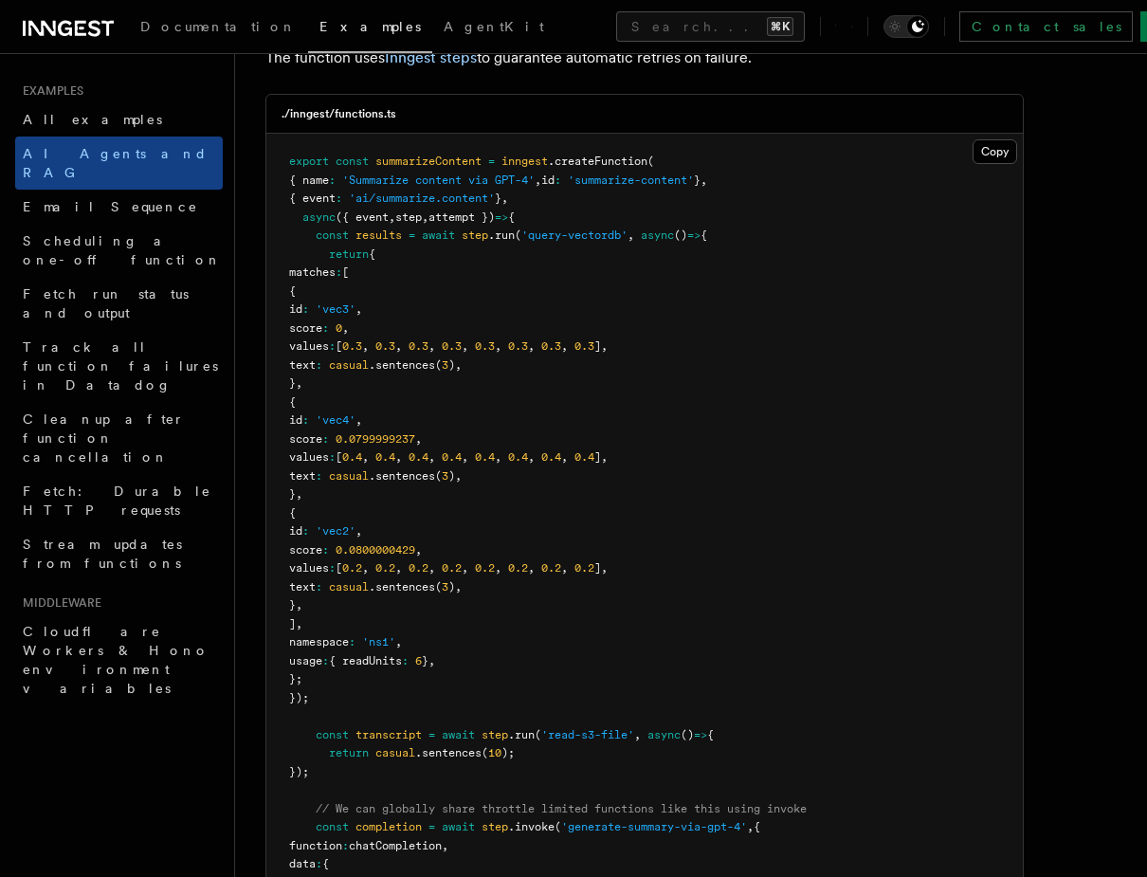
click at [429, 574] on span "0.2" at bounding box center [419, 567] width 20 height 13
click at [502, 519] on pre "export const summarizeContent = inngest .createFunction ( { name : 'Summarize c…" at bounding box center [644, 772] width 757 height 1277
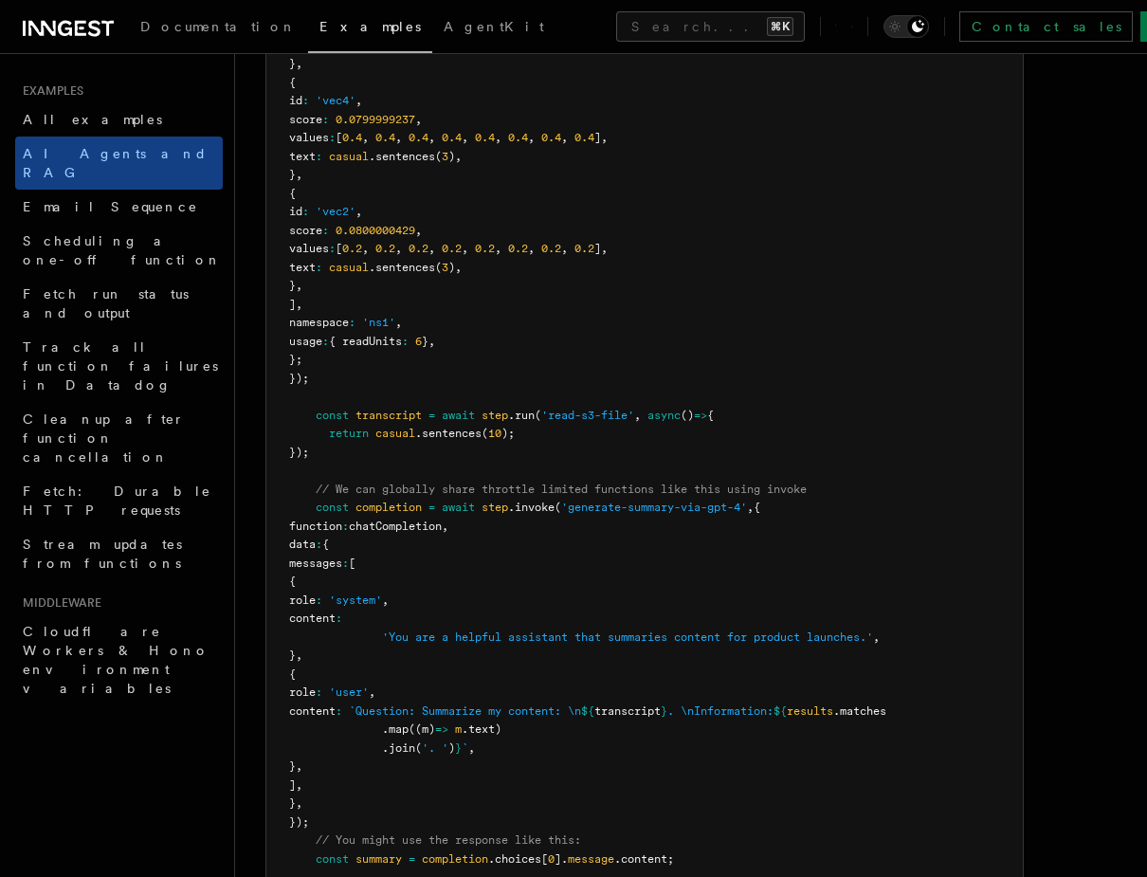
scroll to position [864, 0]
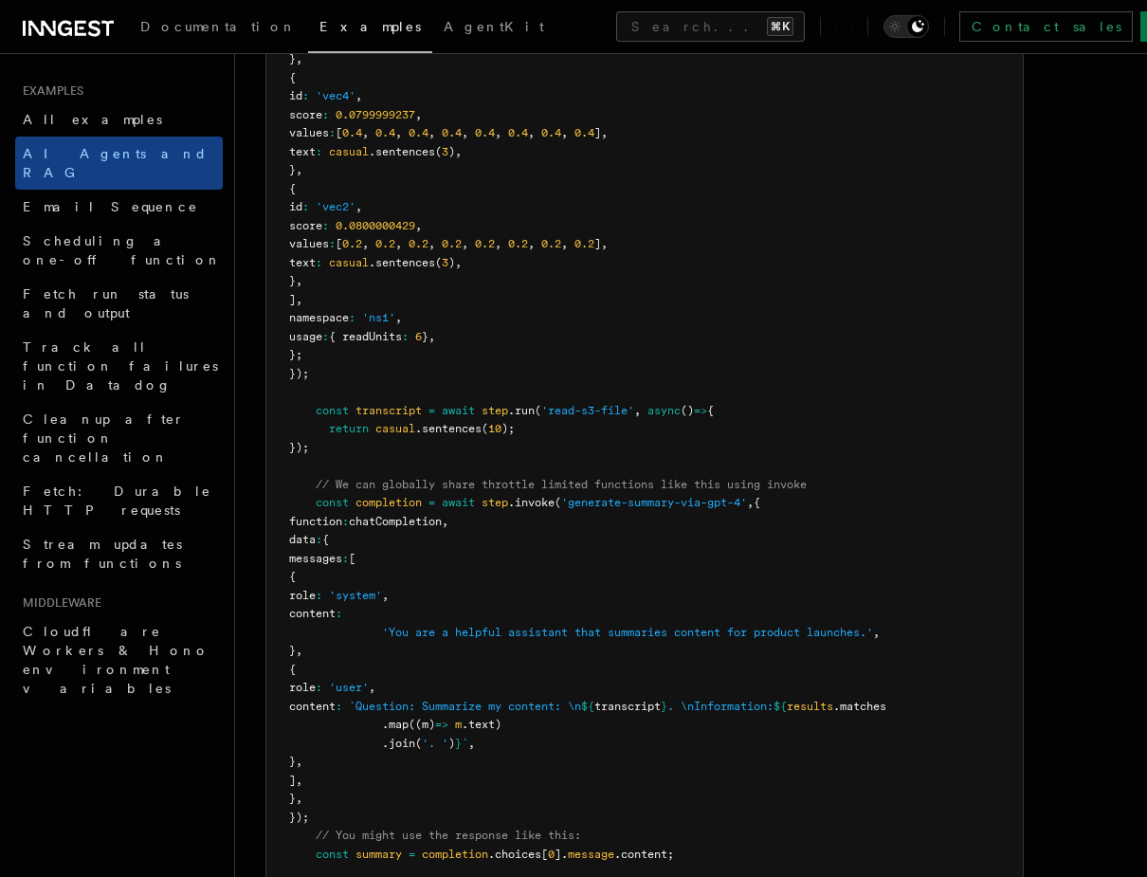
click at [511, 626] on span "'You are a helpful assistant that summaries content for product launches.'" at bounding box center [627, 632] width 491 height 13
click at [521, 552] on pre "export const summarizeContent = inngest .createFunction ( { name : 'Summarize c…" at bounding box center [644, 447] width 757 height 1277
click at [639, 381] on pre "export const summarizeContent = inngest .createFunction ( { name : 'Summarize c…" at bounding box center [644, 447] width 757 height 1277
click at [571, 470] on pre "export const summarizeContent = inngest .createFunction ( { name : 'Summarize c…" at bounding box center [644, 447] width 757 height 1277
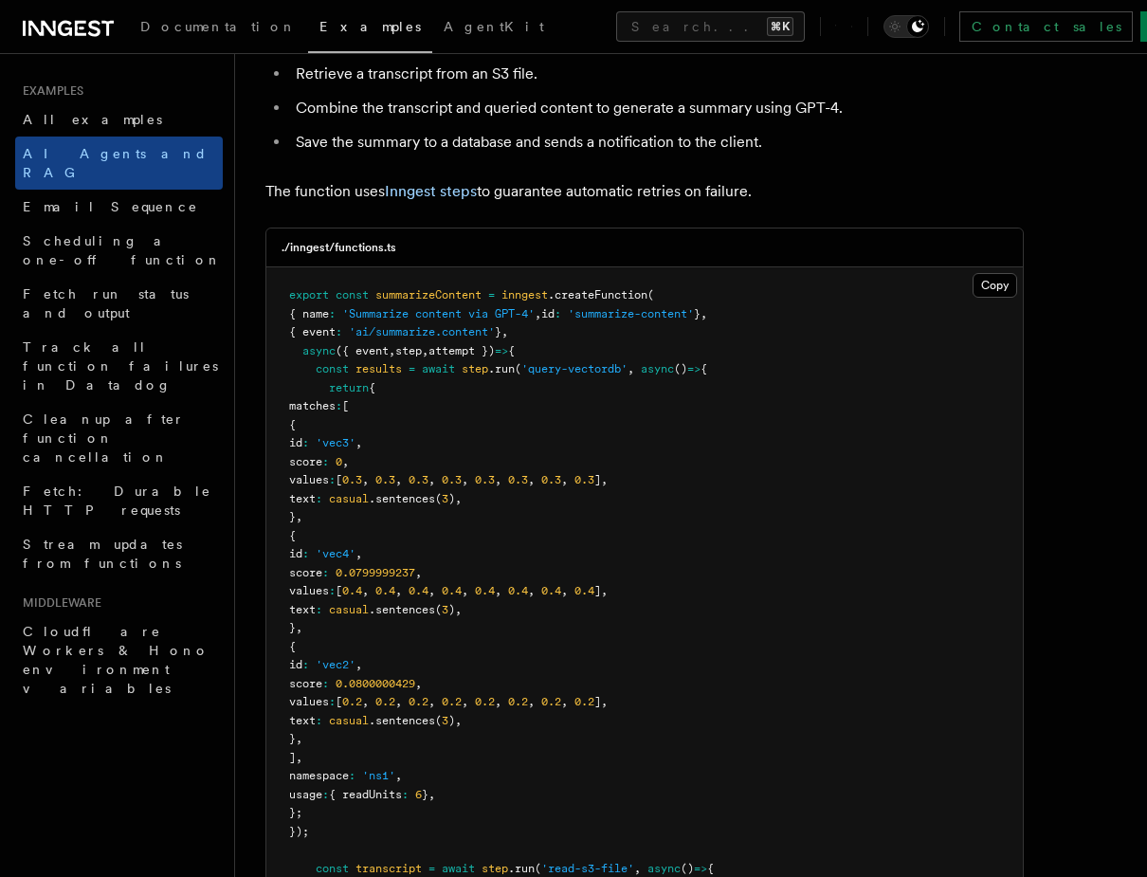
scroll to position [402, 0]
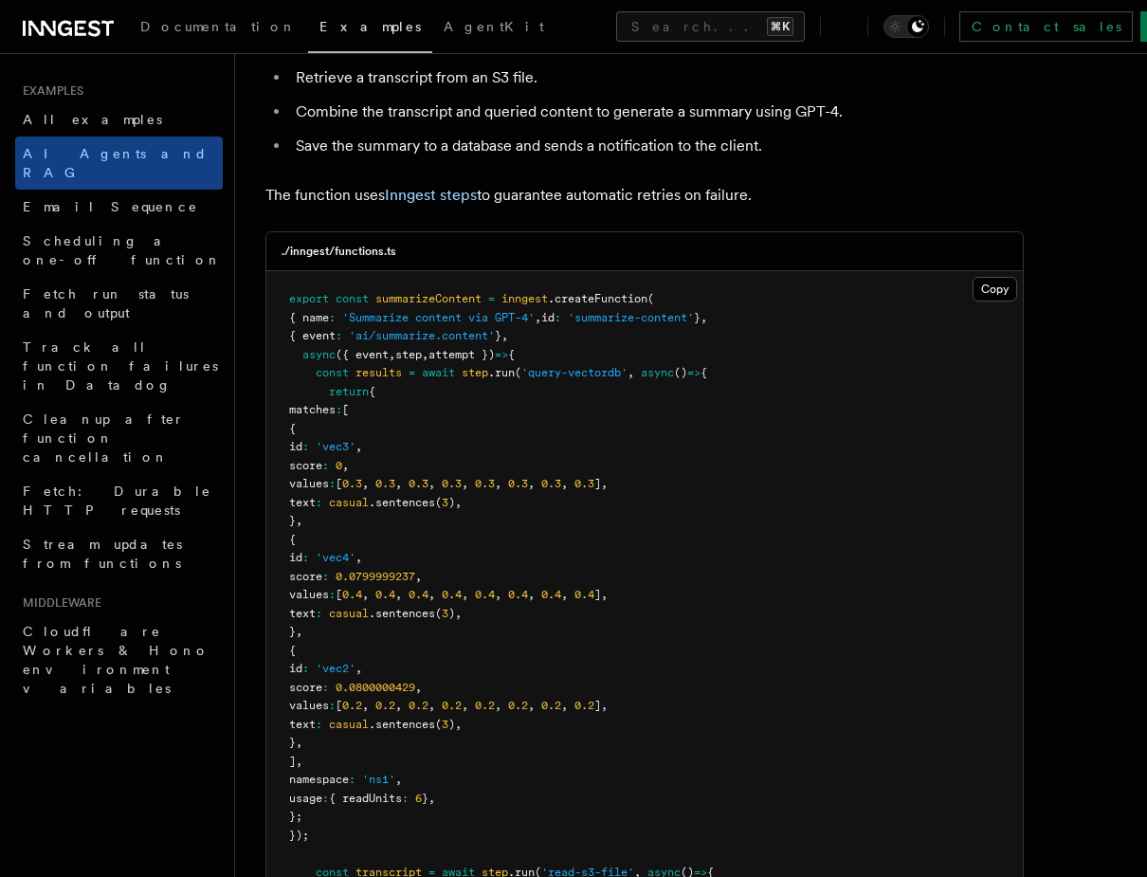
click at [561, 490] on span "0.3" at bounding box center [551, 483] width 20 height 13
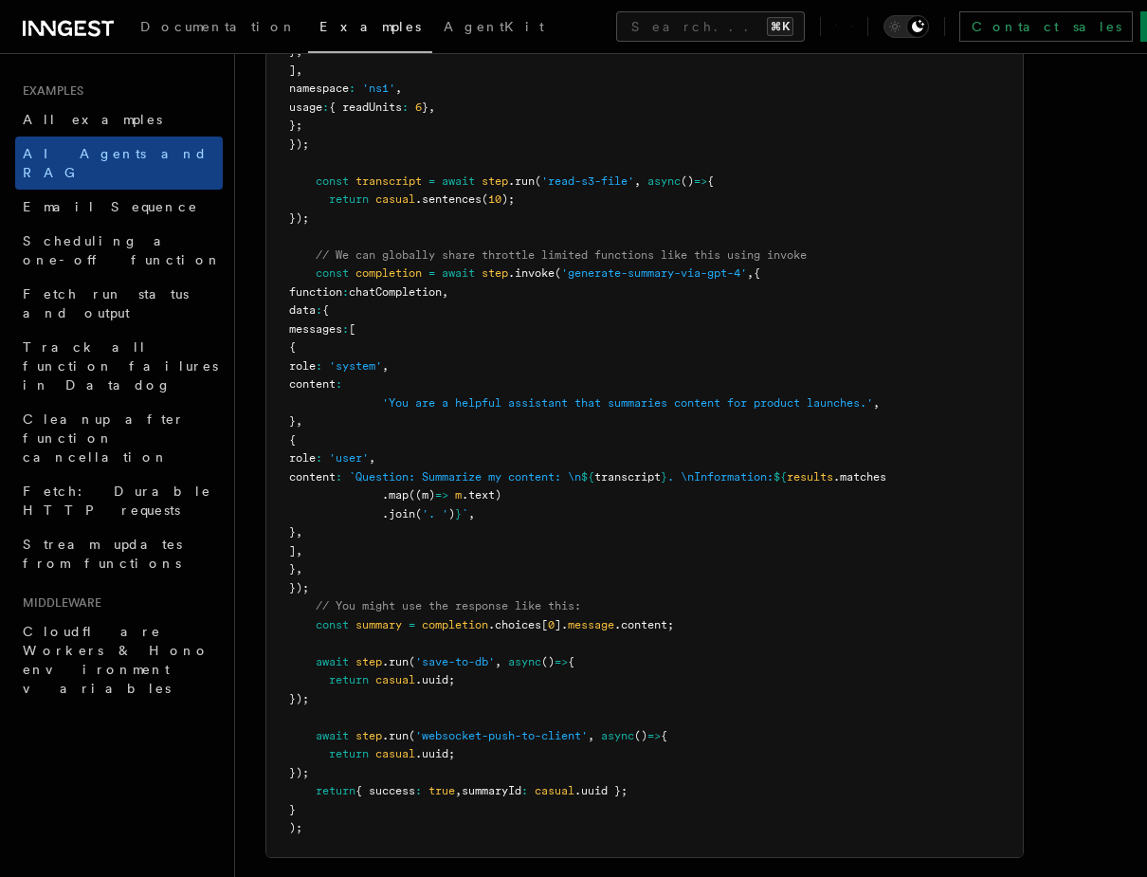
scroll to position [1102, 0]
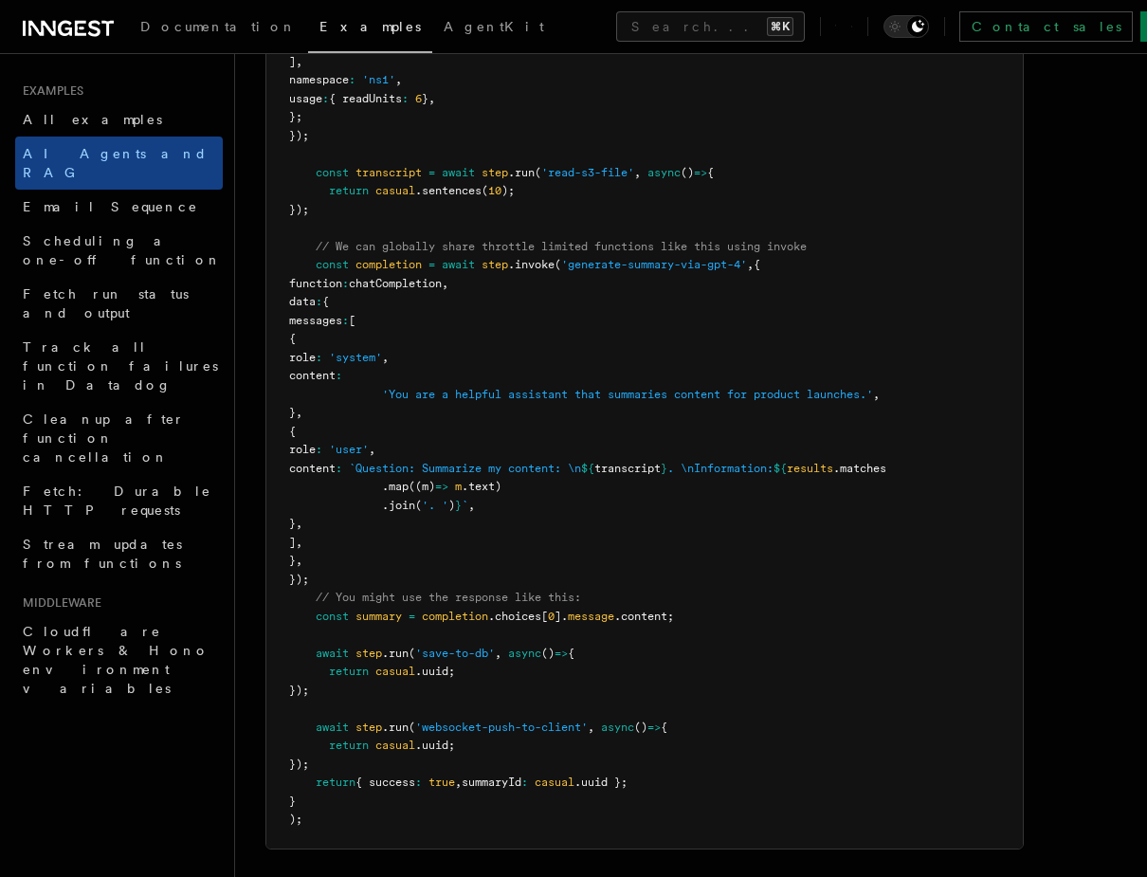
click at [547, 632] on pre "export const summarizeContent = inngest .createFunction ( { name : 'Summarize c…" at bounding box center [644, 209] width 757 height 1277
click at [547, 633] on pre "export const summarizeContent = inngest .createFunction ( { name : 'Summarize c…" at bounding box center [644, 209] width 757 height 1277
click at [555, 607] on pre "export const summarizeContent = inngest .createFunction ( { name : 'Summarize c…" at bounding box center [644, 209] width 757 height 1277
click at [584, 539] on pre "export const summarizeContent = inngest .createFunction ( { name : 'Summarize c…" at bounding box center [644, 209] width 757 height 1277
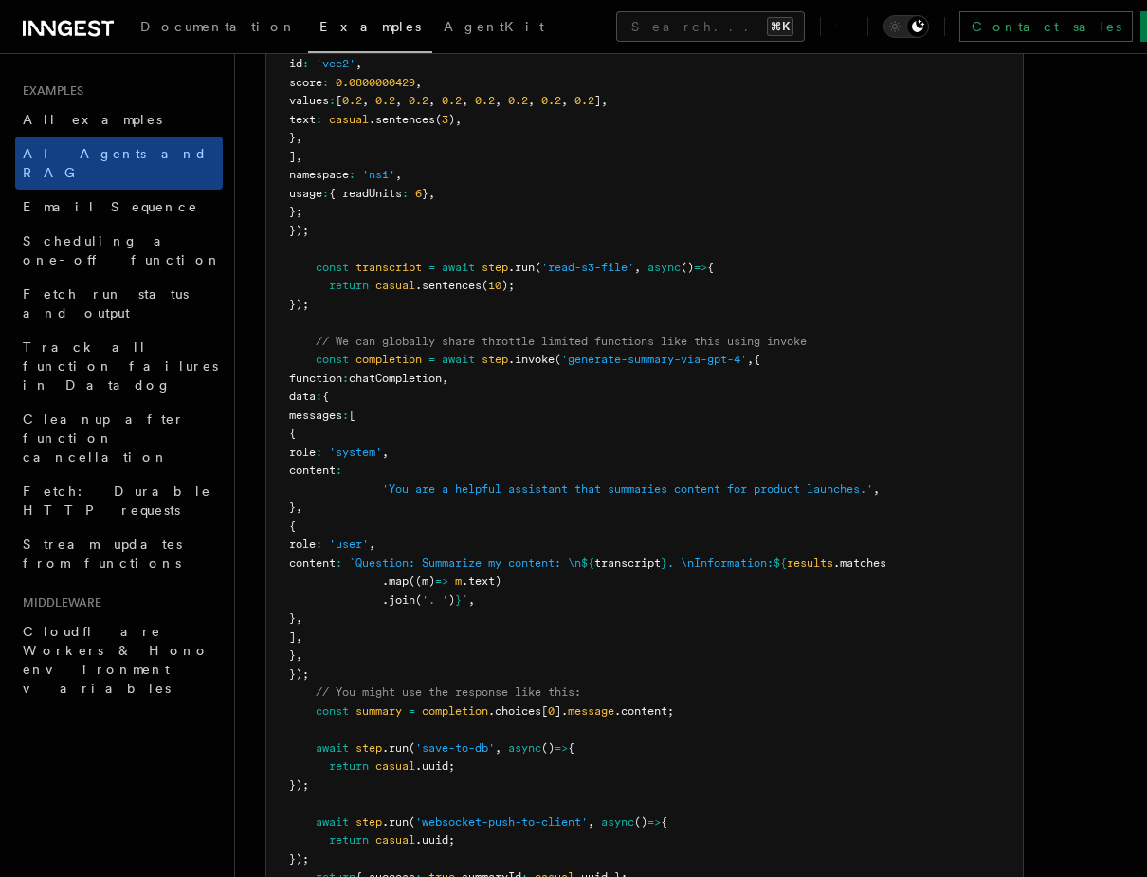
scroll to position [1005, 0]
click at [441, 376] on span "chatCompletion" at bounding box center [395, 380] width 93 height 13
click at [561, 366] on span "(" at bounding box center [558, 361] width 7 height 13
click at [550, 438] on pre "export const summarizeContent = inngest .createFunction ( { name : 'Summarize c…" at bounding box center [644, 306] width 757 height 1277
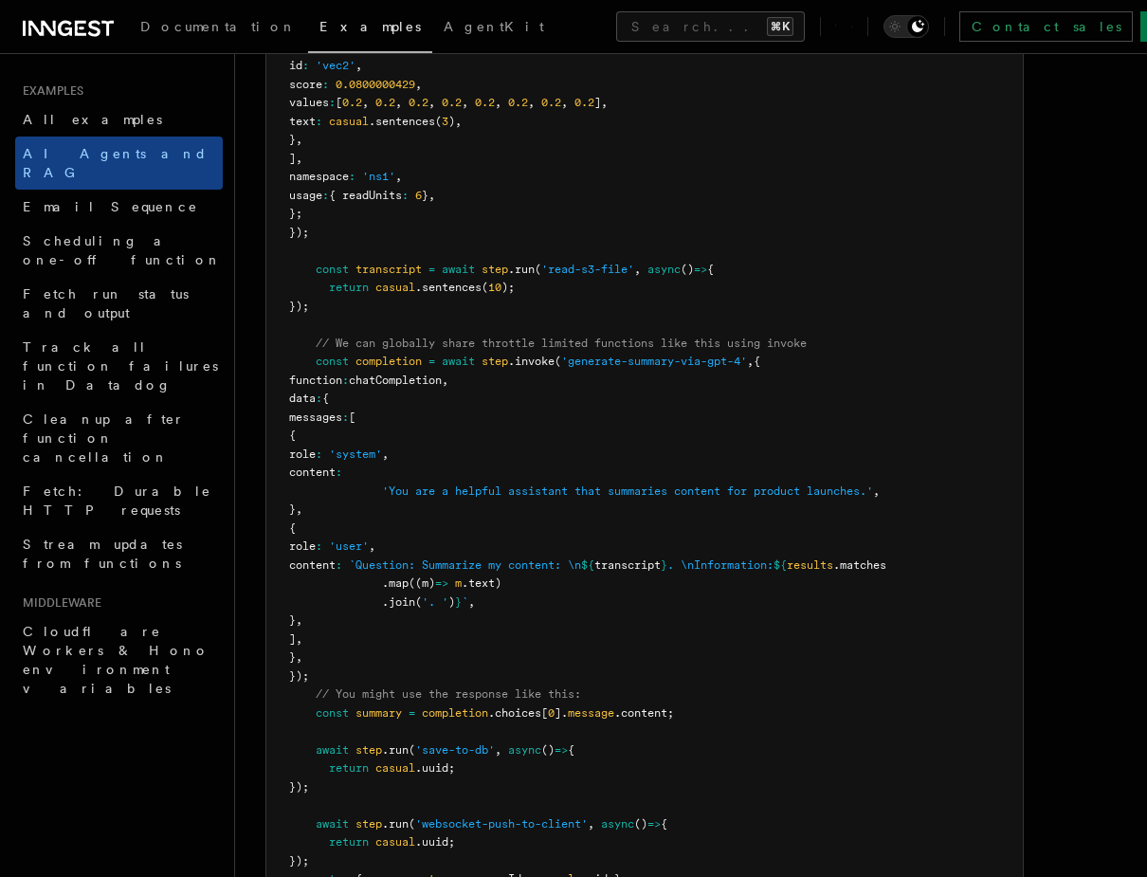
scroll to position [1230, 0]
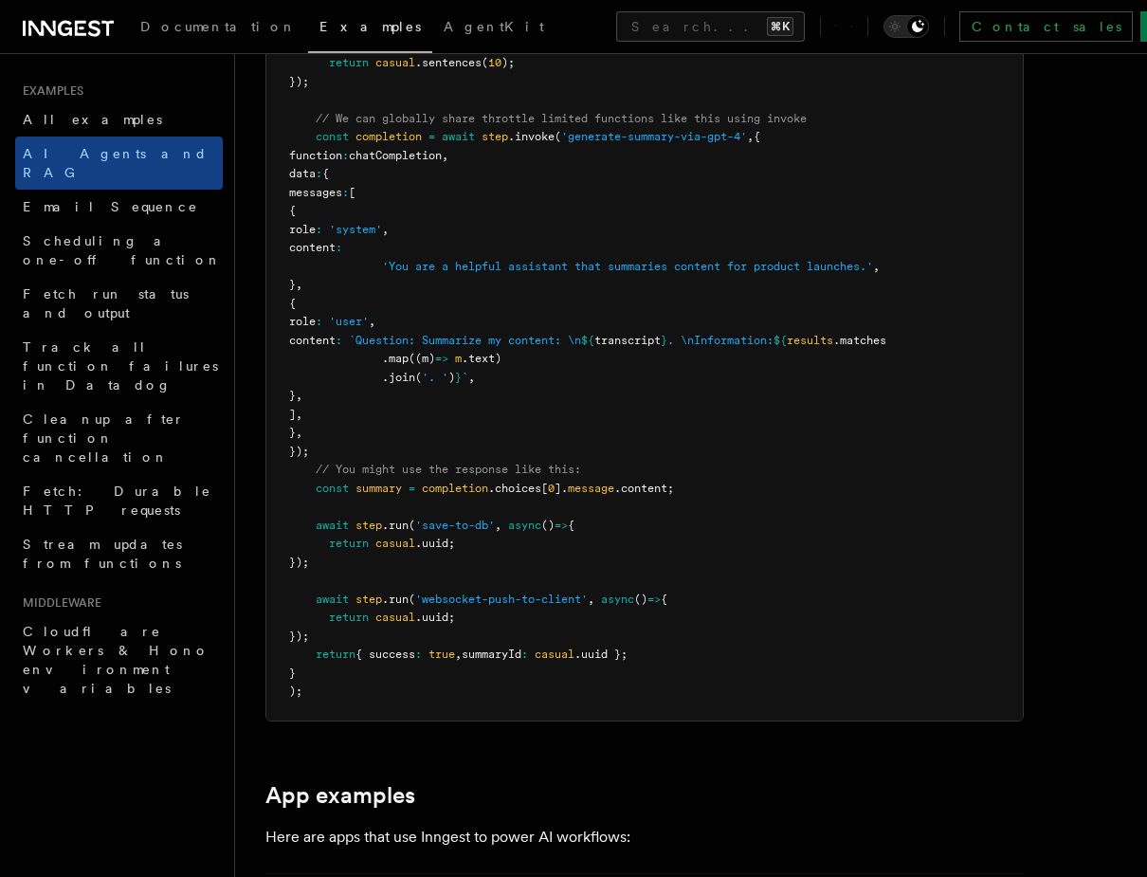
click at [548, 440] on pre "export const summarizeContent = inngest .createFunction ( { name : 'Summarize c…" at bounding box center [644, 81] width 757 height 1277
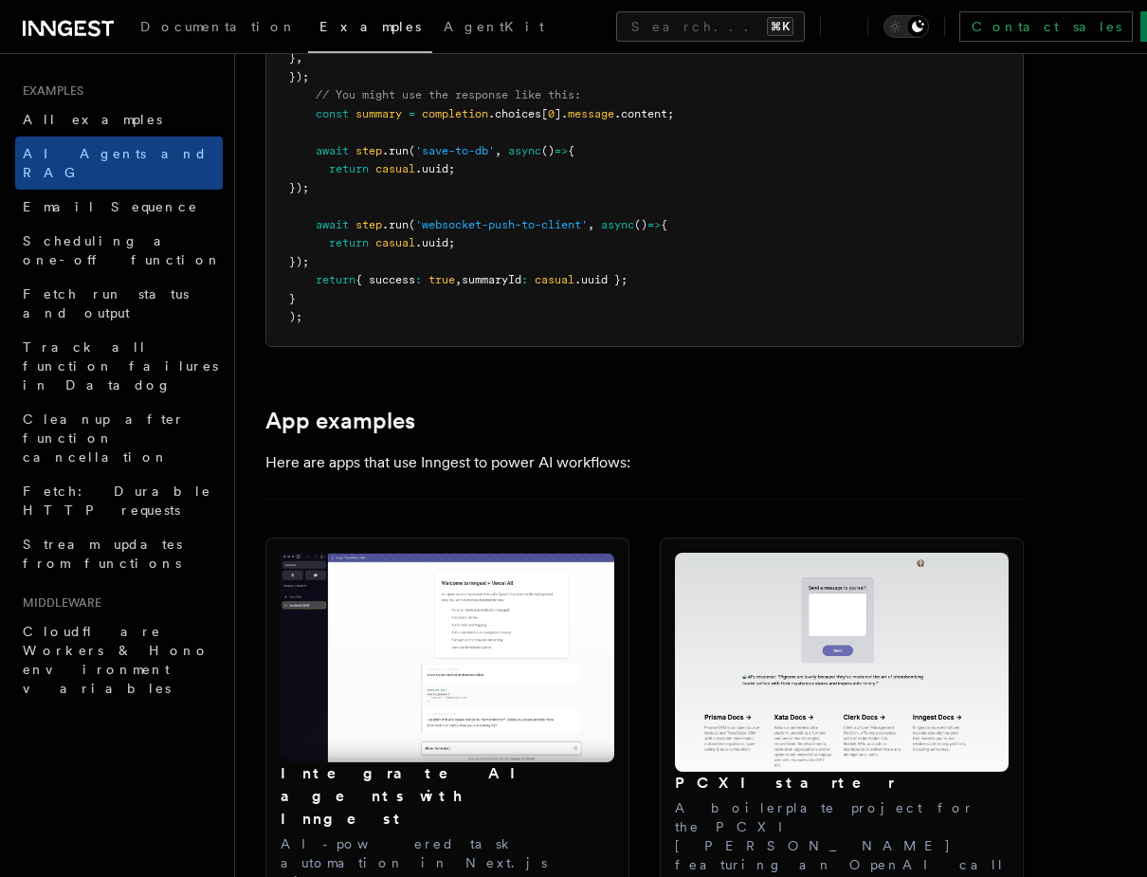
scroll to position [1610, 0]
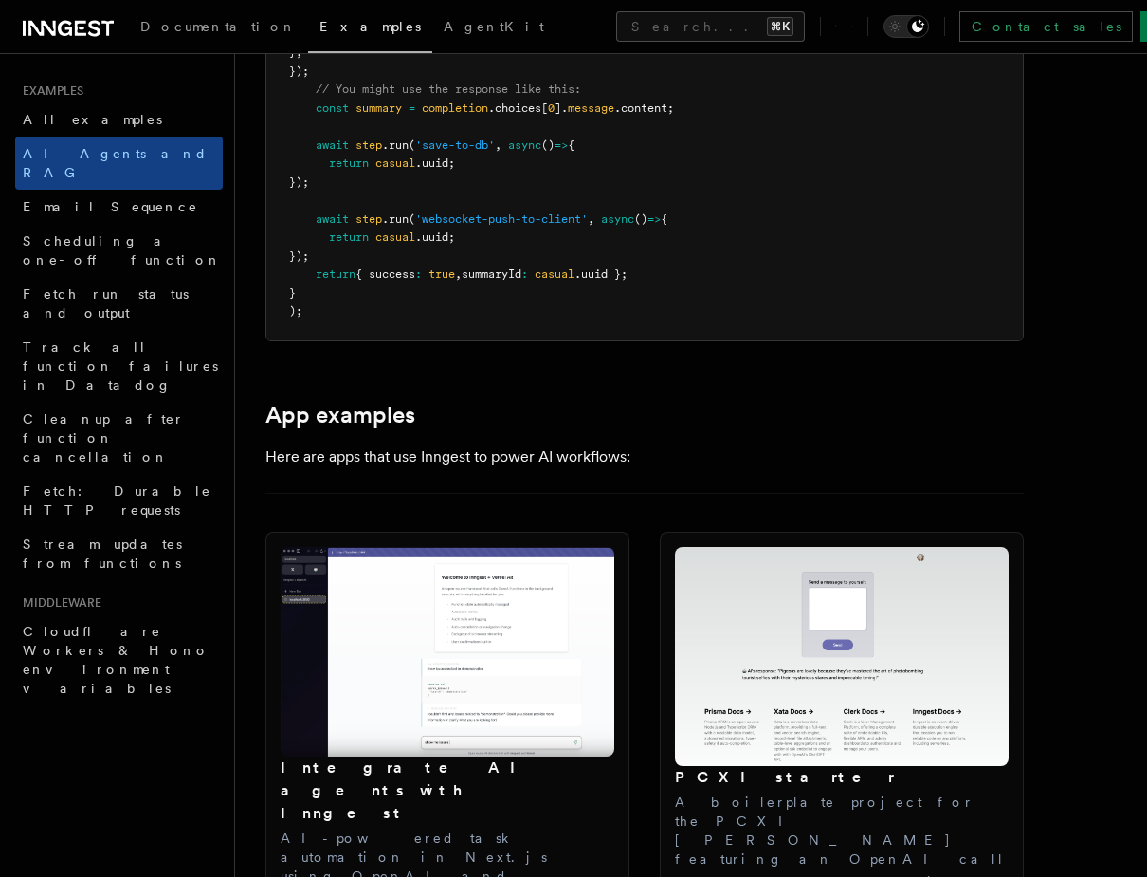
click at [548, 440] on article "Examples AI Agents and RAG Inngest offers tools to support the development of A…" at bounding box center [690, 801] width 851 height 4655
click at [559, 359] on article "Examples AI Agents and RAG Inngest offers tools to support the development of A…" at bounding box center [690, 801] width 851 height 4655
click at [559, 356] on article "Examples AI Agents and RAG Inngest offers tools to support the development of A…" at bounding box center [690, 801] width 851 height 4655
click at [569, 341] on article "Examples AI Agents and RAG Inngest offers tools to support the development of A…" at bounding box center [690, 801] width 851 height 4655
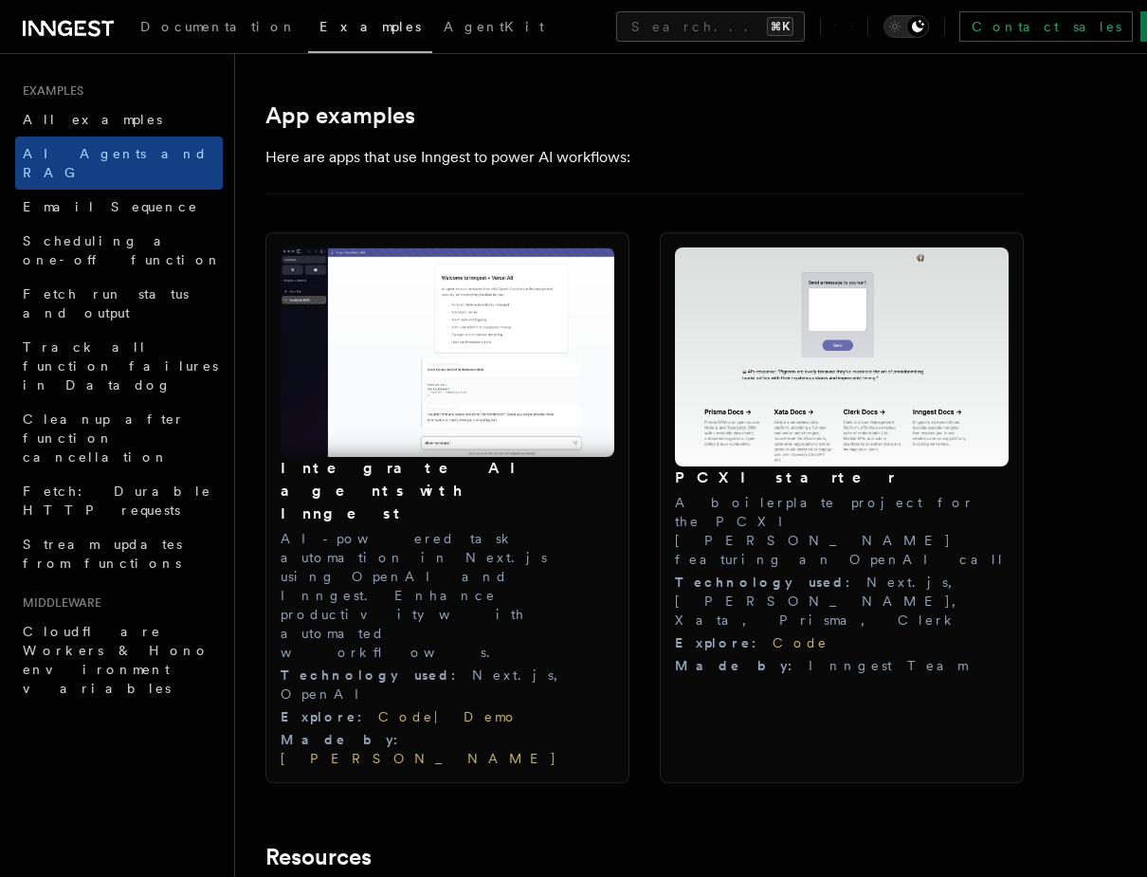
scroll to position [1906, 0]
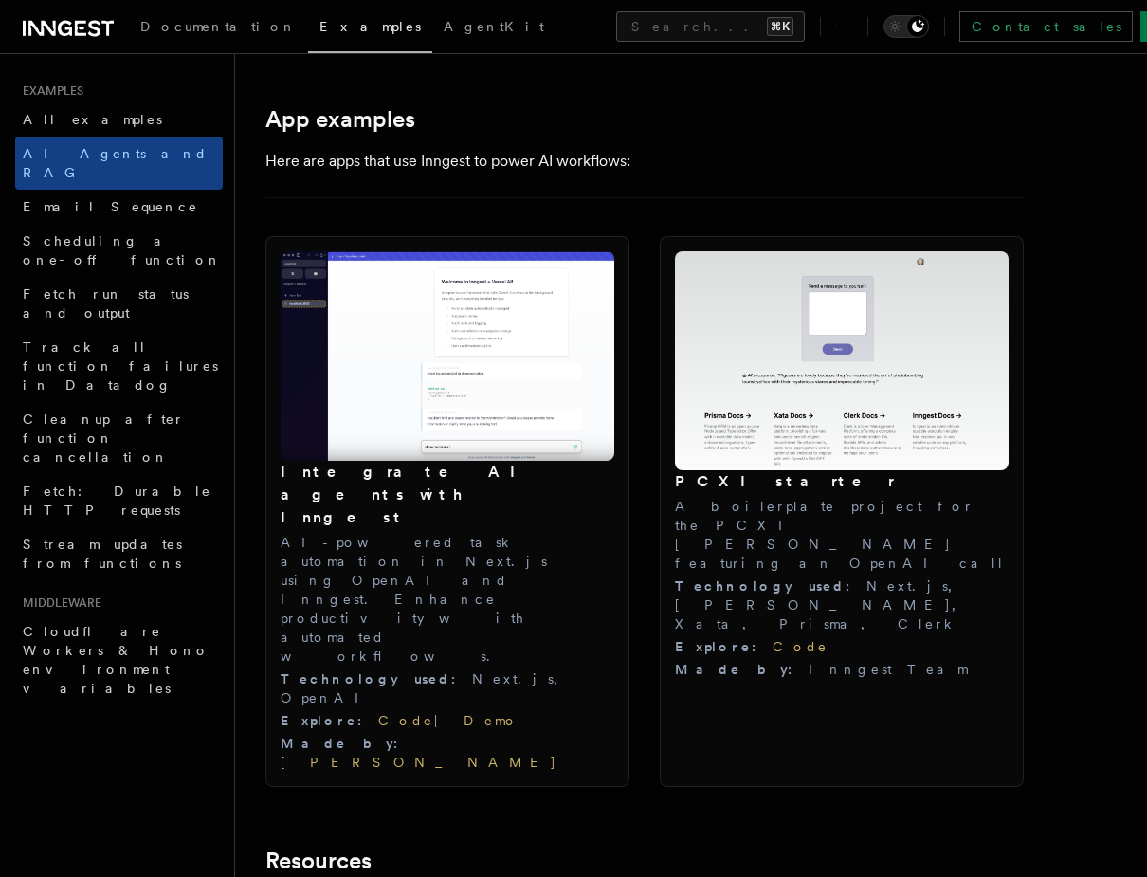
click at [472, 533] on p "AI-powered task automation in Next.js using OpenAI and Inngest. Enhance product…" at bounding box center [448, 599] width 334 height 133
click at [467, 440] on img at bounding box center [448, 356] width 334 height 210
click at [464, 713] on link "Demo" at bounding box center [491, 720] width 55 height 15
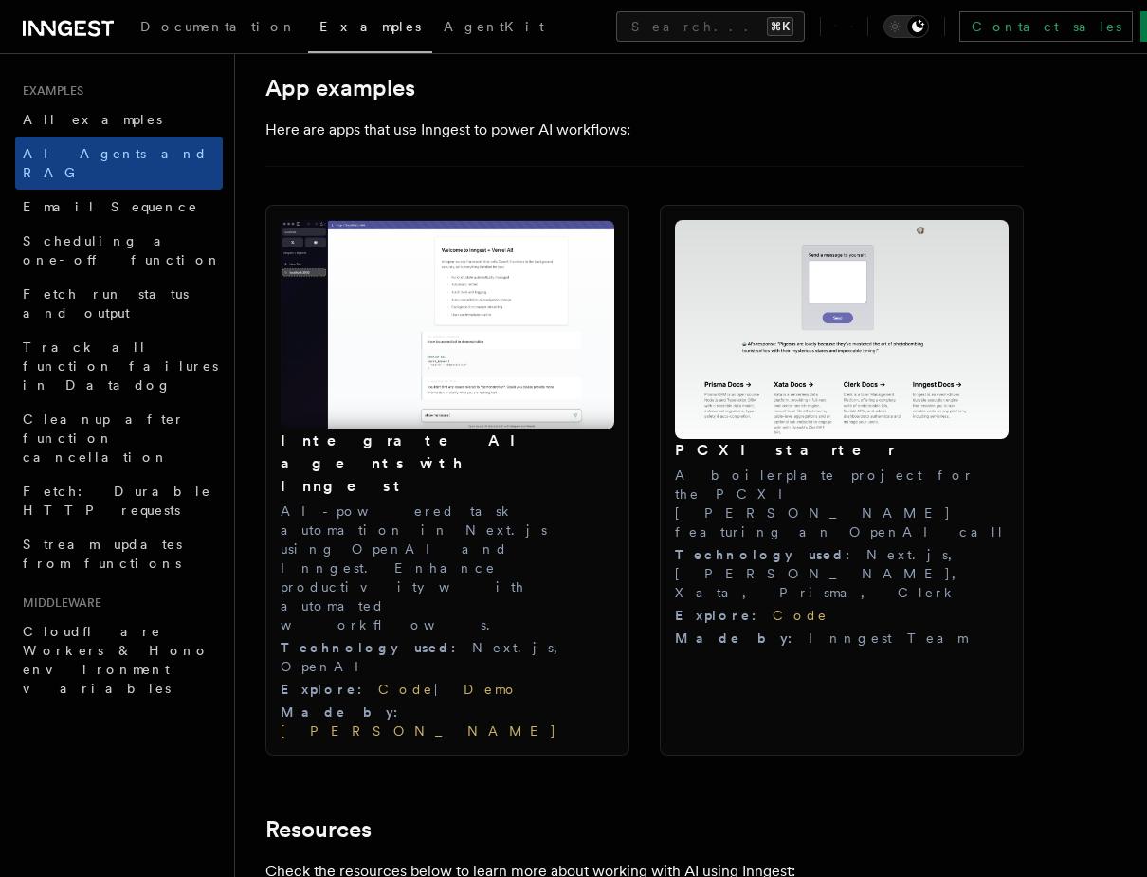
scroll to position [1940, 0]
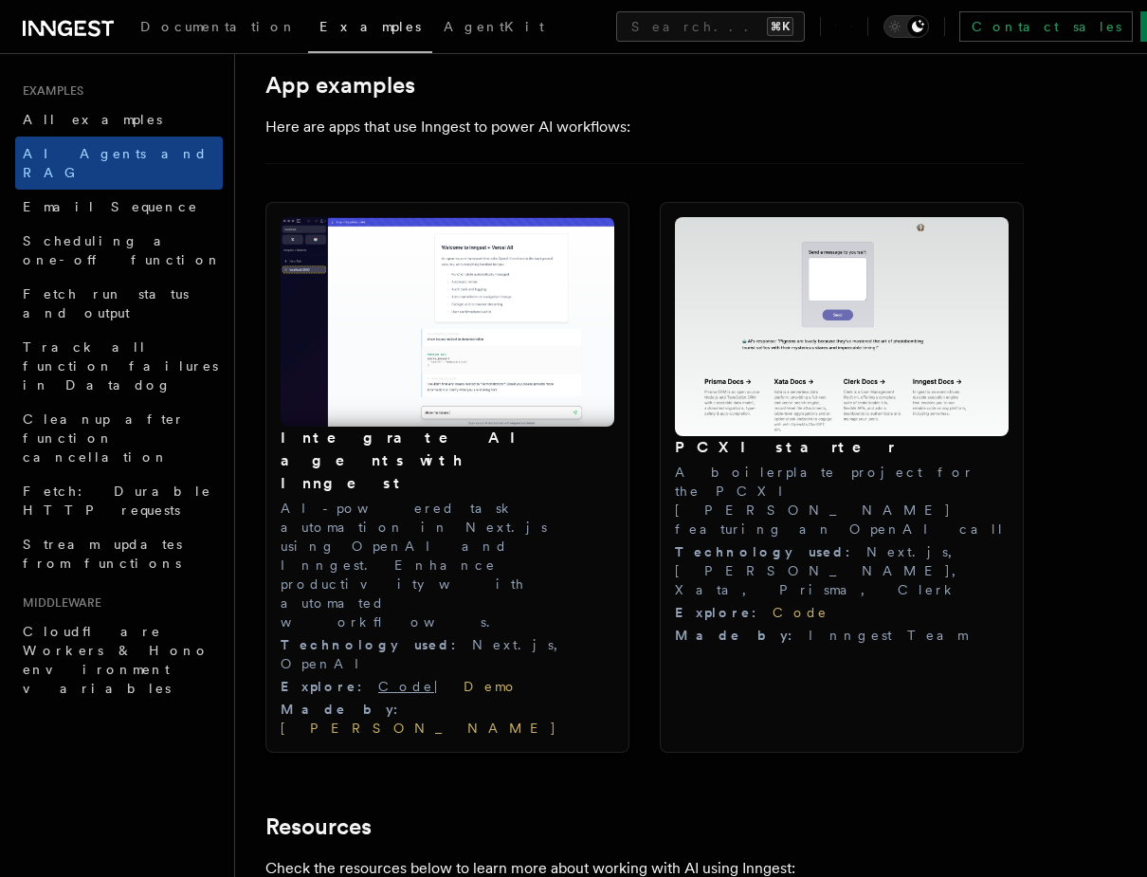
click at [378, 679] on link "Code" at bounding box center [406, 686] width 56 height 15
